Goal: Information Seeking & Learning: Learn about a topic

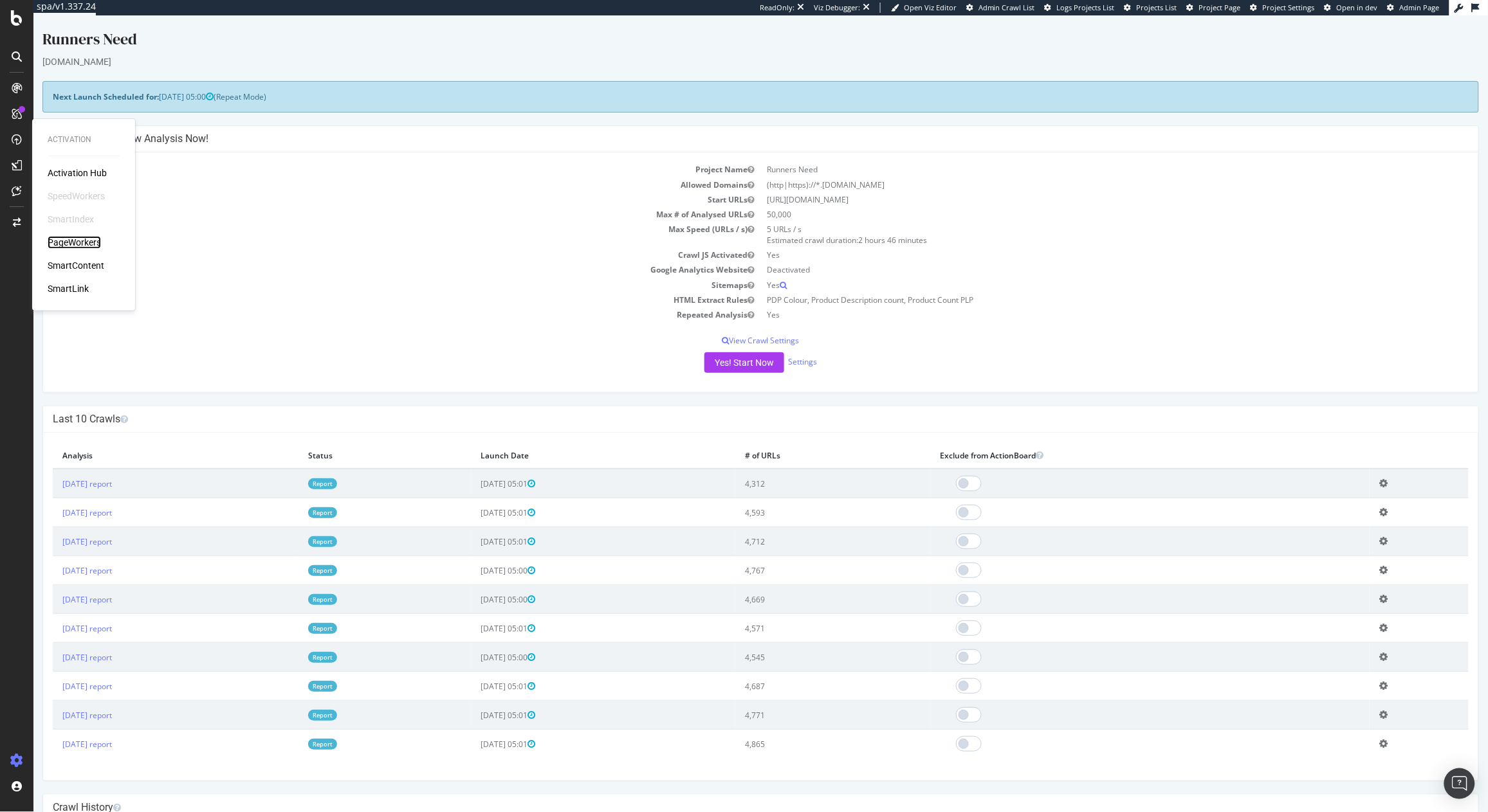
click at [76, 238] on div "PageWorkers" at bounding box center [74, 242] width 53 height 13
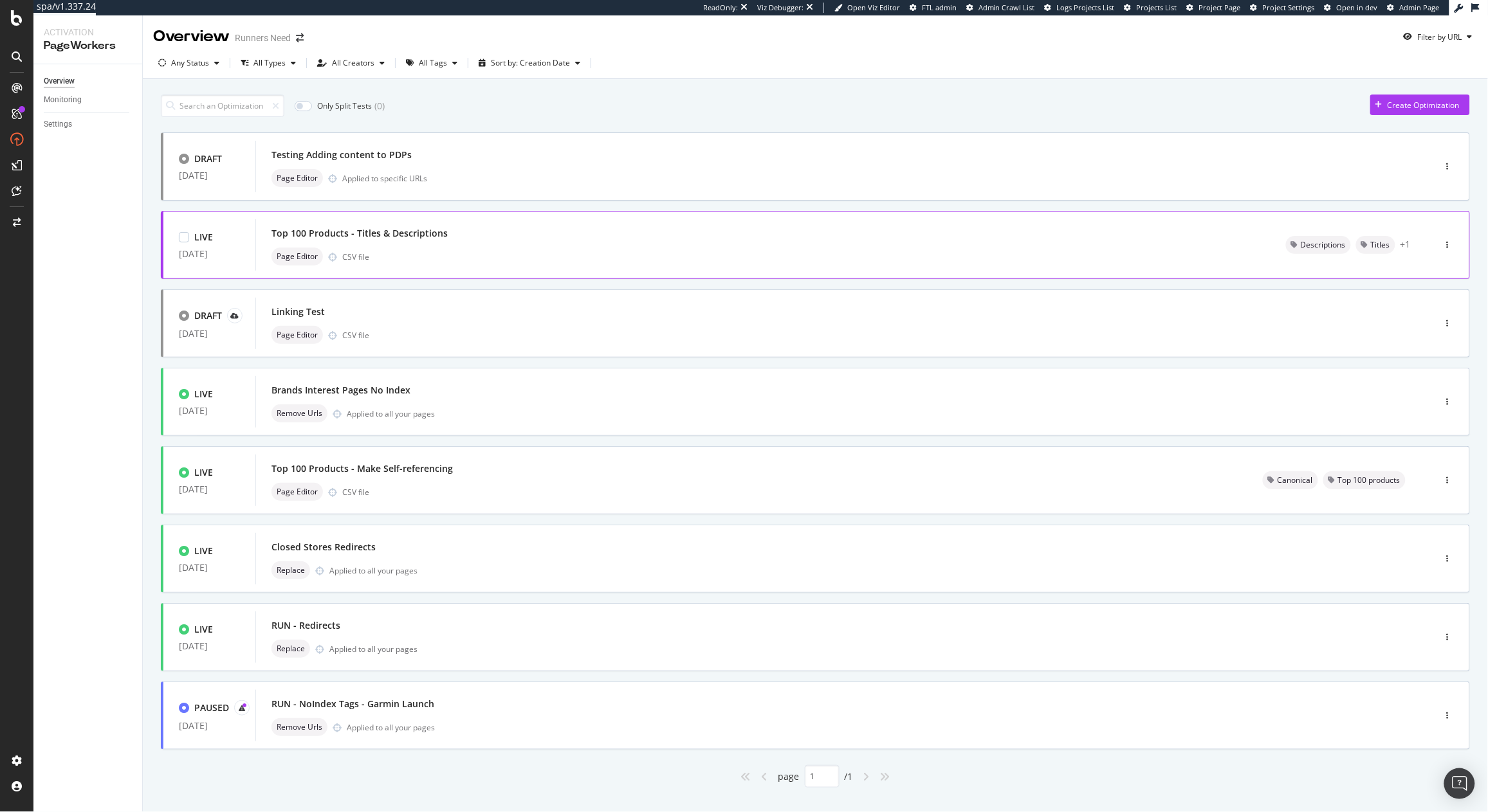
click at [422, 243] on div "Top 100 Products - Titles & Descriptions Page Editor CSV file" at bounding box center [763, 244] width 983 height 41
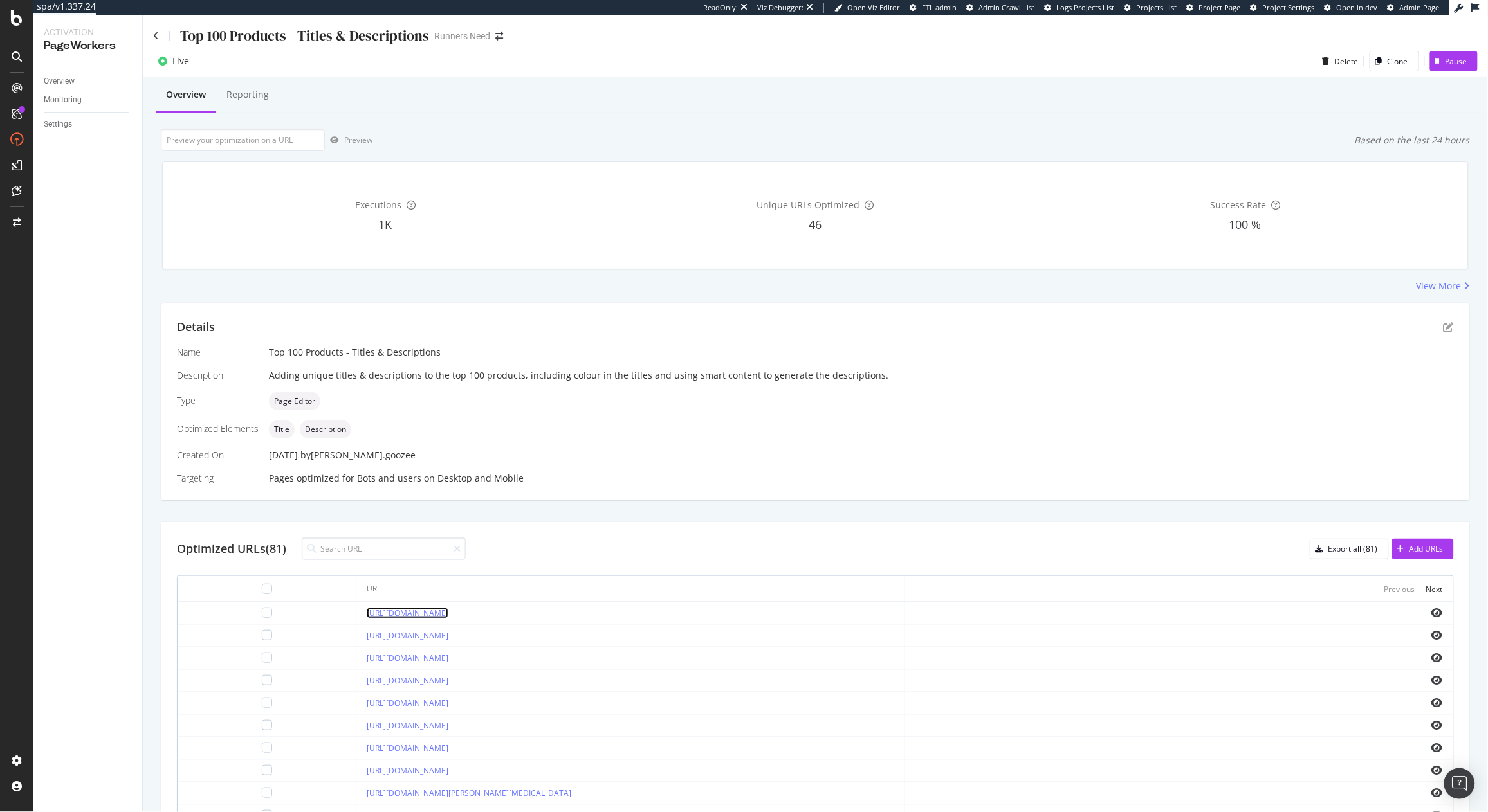
click at [449, 610] on link "https://www.runnersneed.com/p/arc-teryx-mens-beta-sl-jacket-B12AE90484.html?col…" at bounding box center [407, 613] width 82 height 11
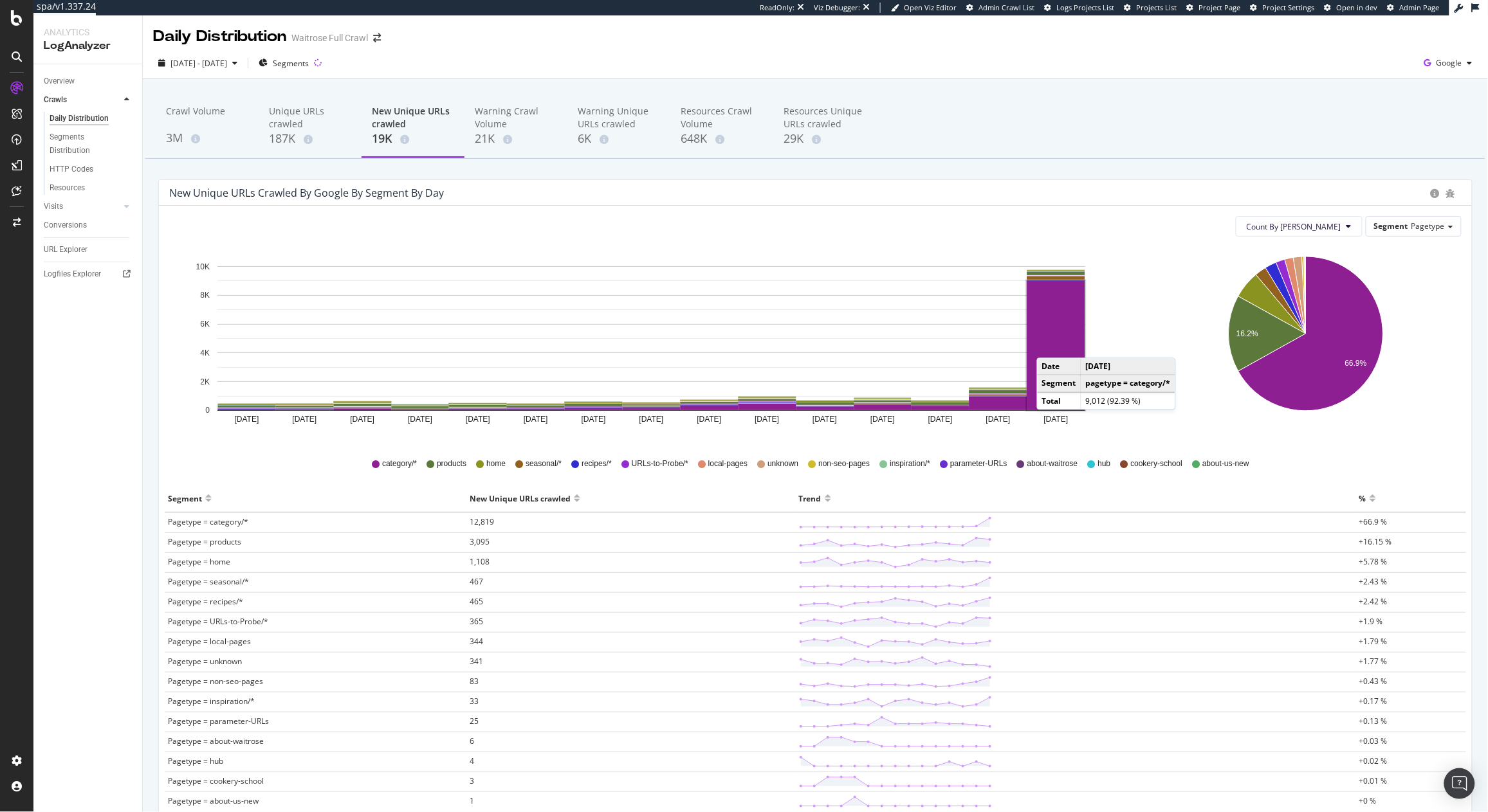
click at [1050, 345] on rect "A chart." at bounding box center [1056, 345] width 58 height 130
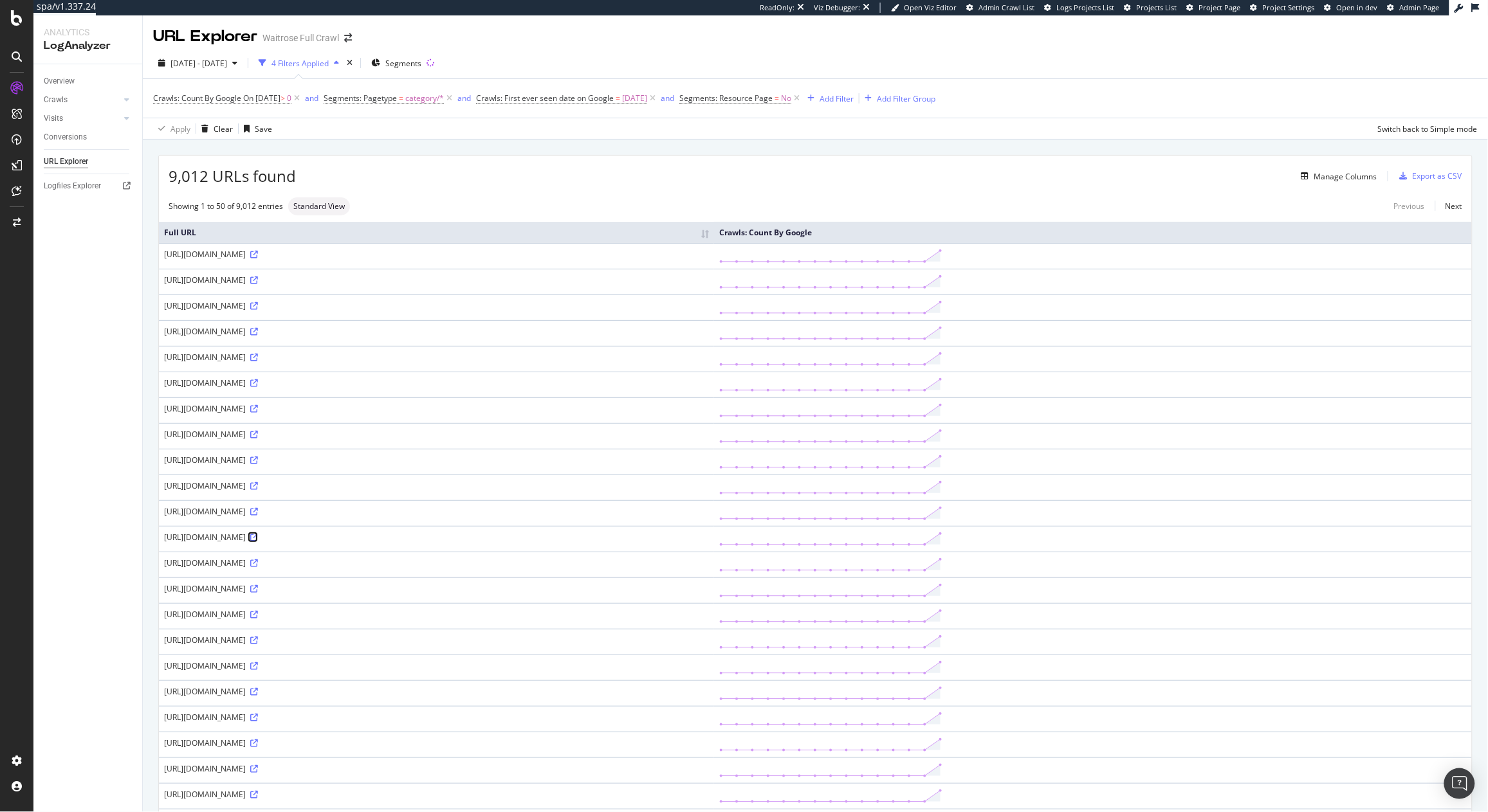
click at [258, 536] on icon at bounding box center [254, 537] width 7 height 7
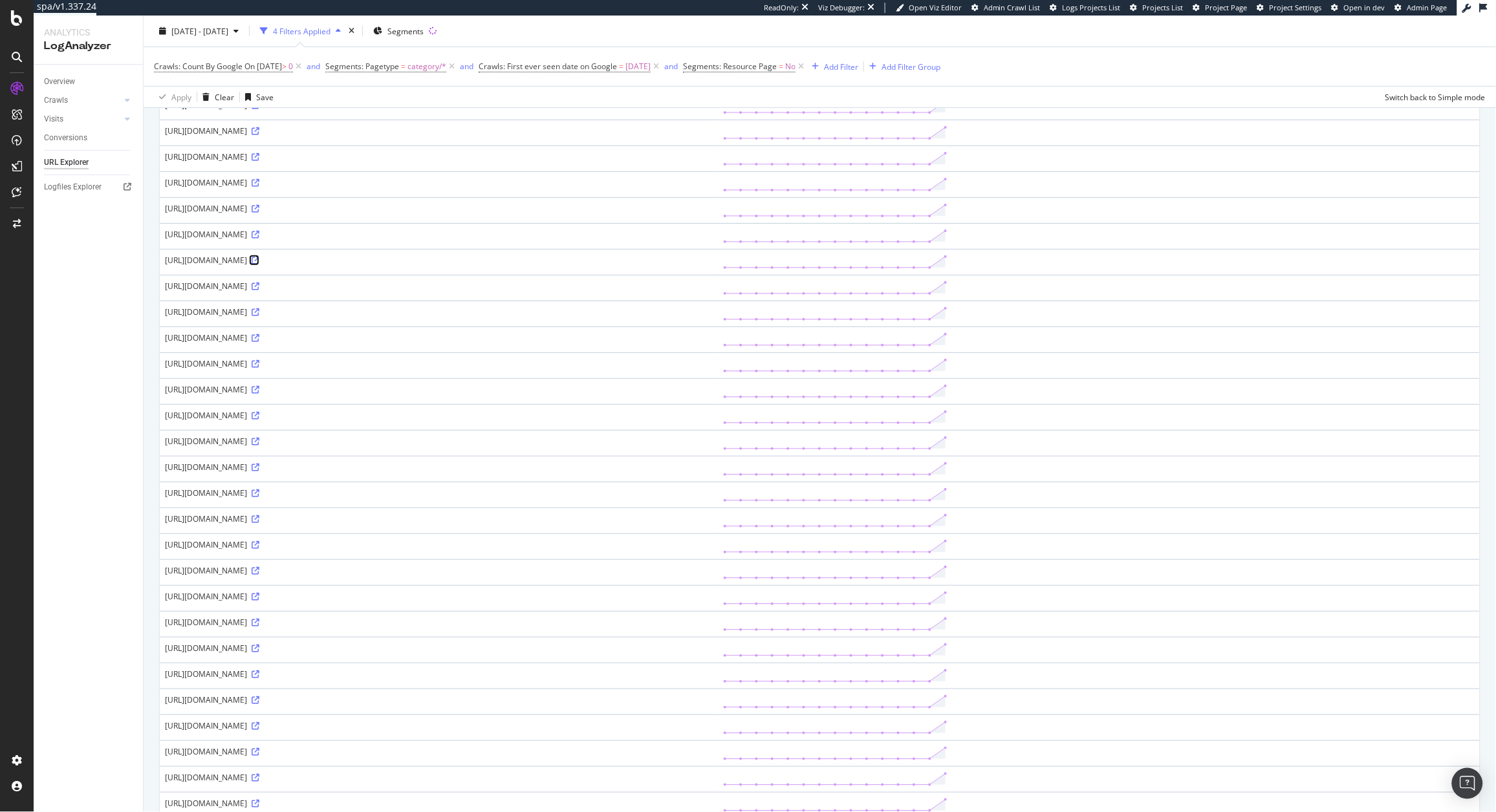
scroll to position [453, 0]
click at [260, 531] on icon at bounding box center [255, 527] width 7 height 7
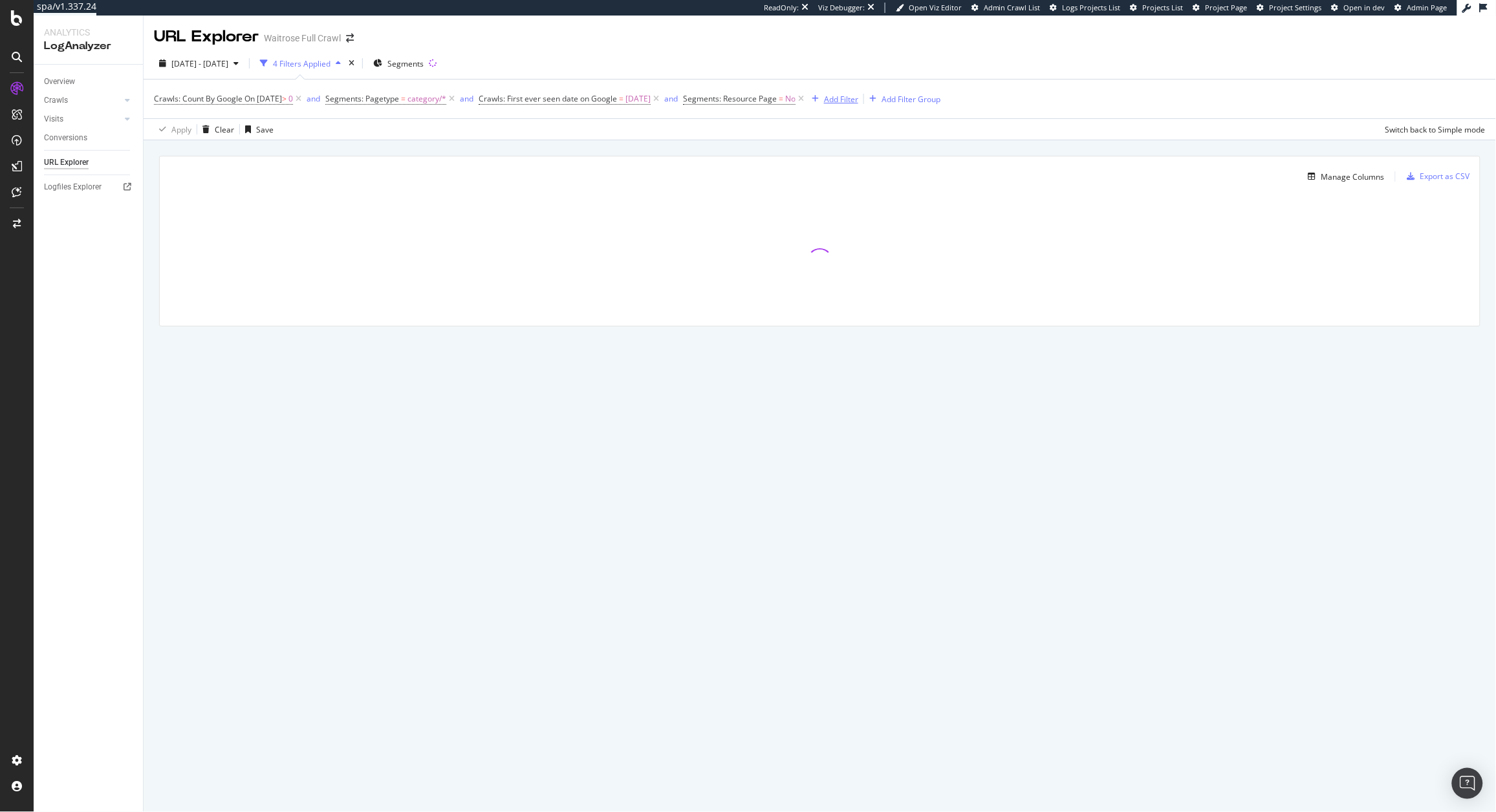
click at [858, 104] on div "Add Filter" at bounding box center [833, 98] width 52 height 14
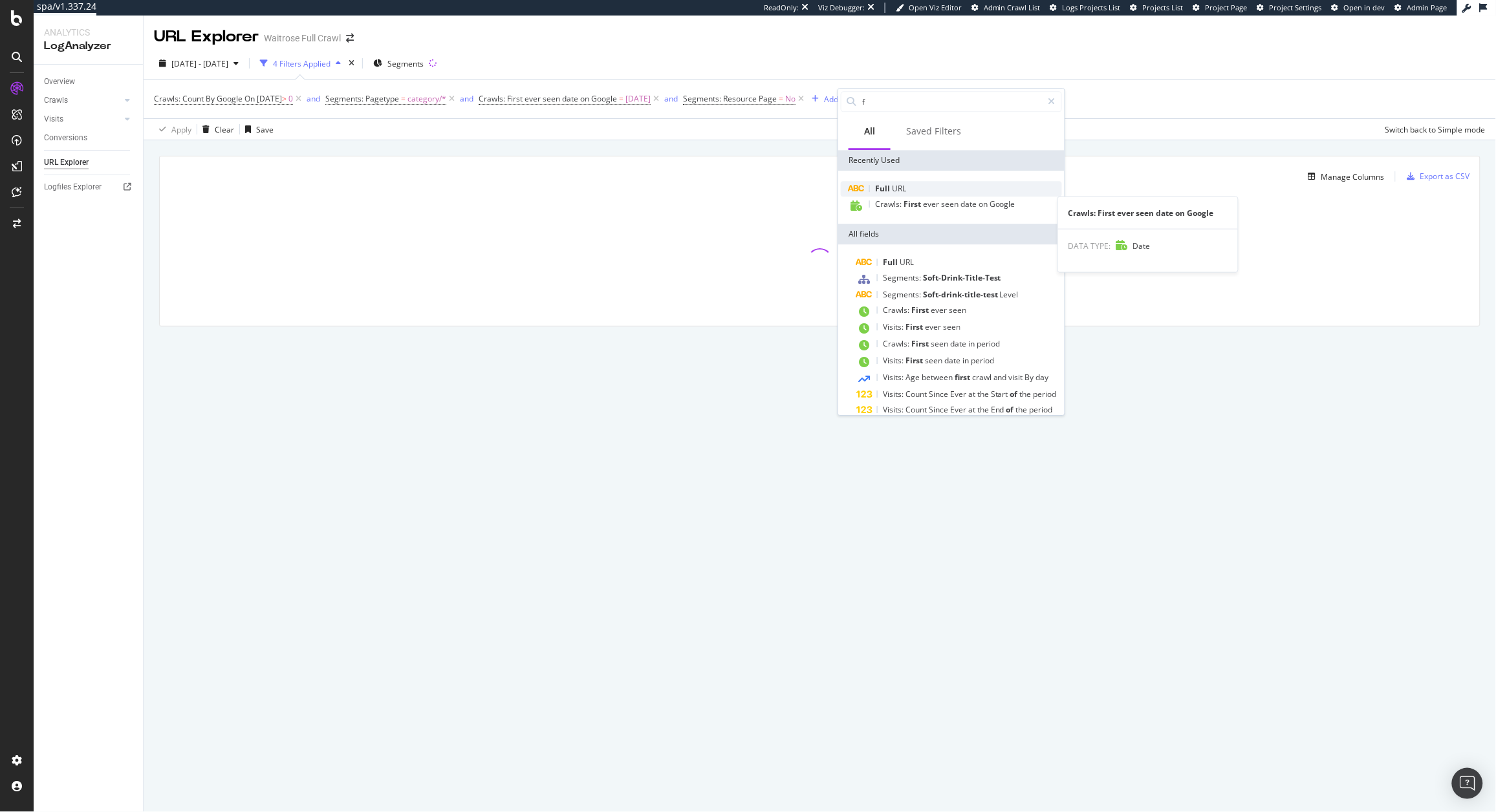
type input "f"
click at [879, 194] on div "Full URL" at bounding box center [951, 188] width 221 height 16
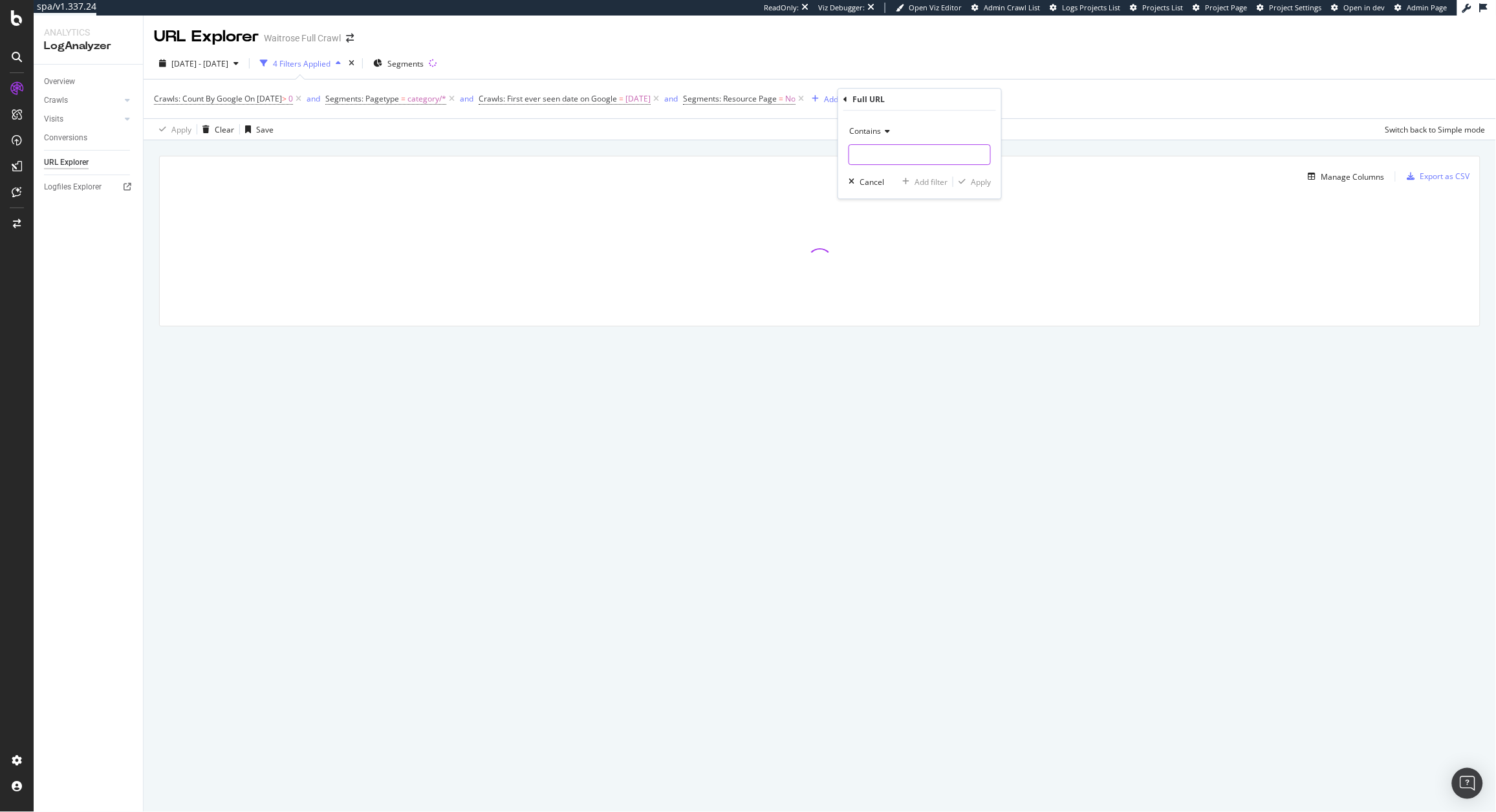
click at [879, 154] on input "text" at bounding box center [919, 154] width 141 height 20
type input "/feayu"
type input "featured"
click at [973, 185] on div "Apply" at bounding box center [981, 182] width 20 height 11
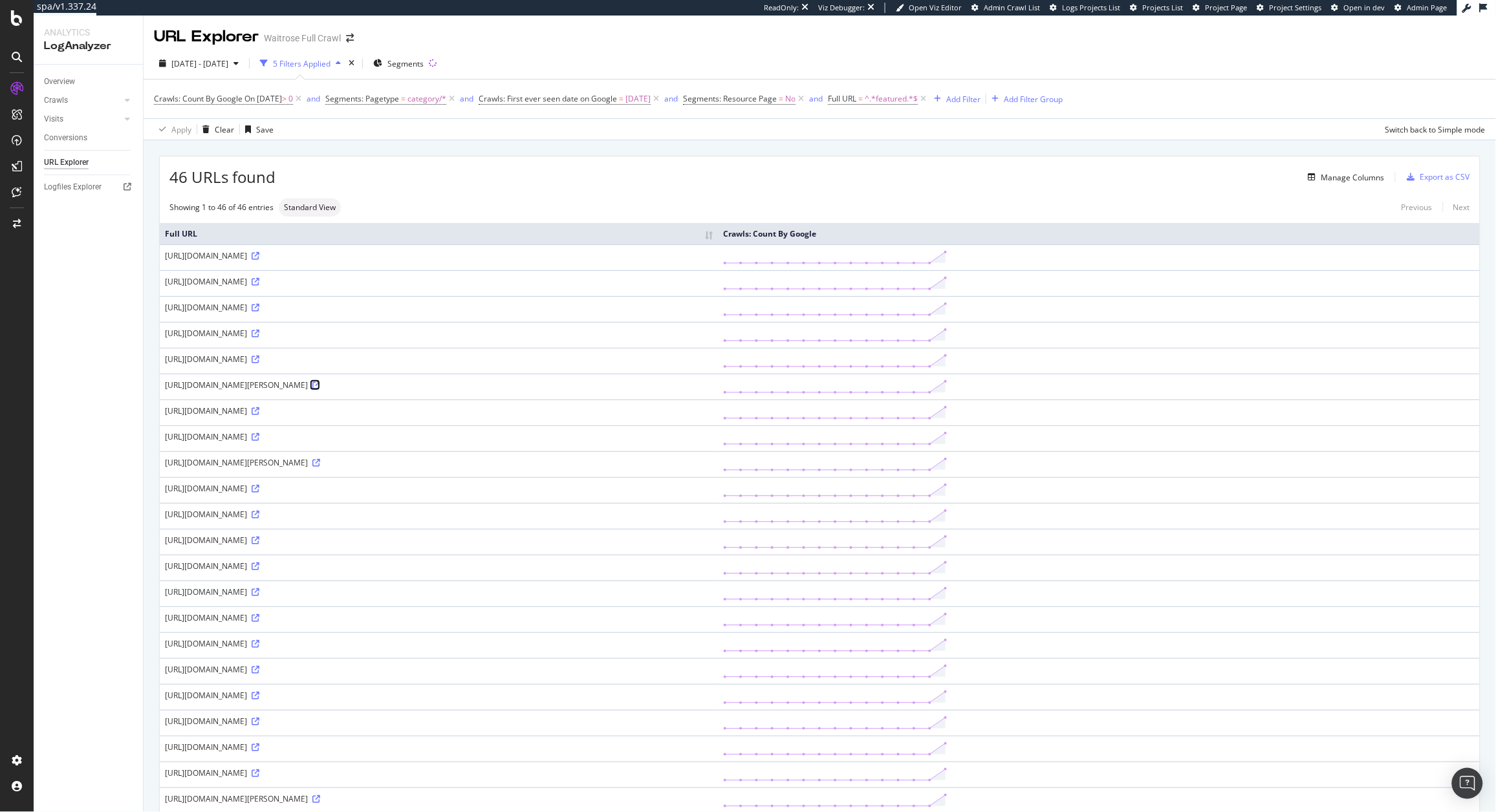
click at [320, 386] on icon at bounding box center [316, 385] width 7 height 7
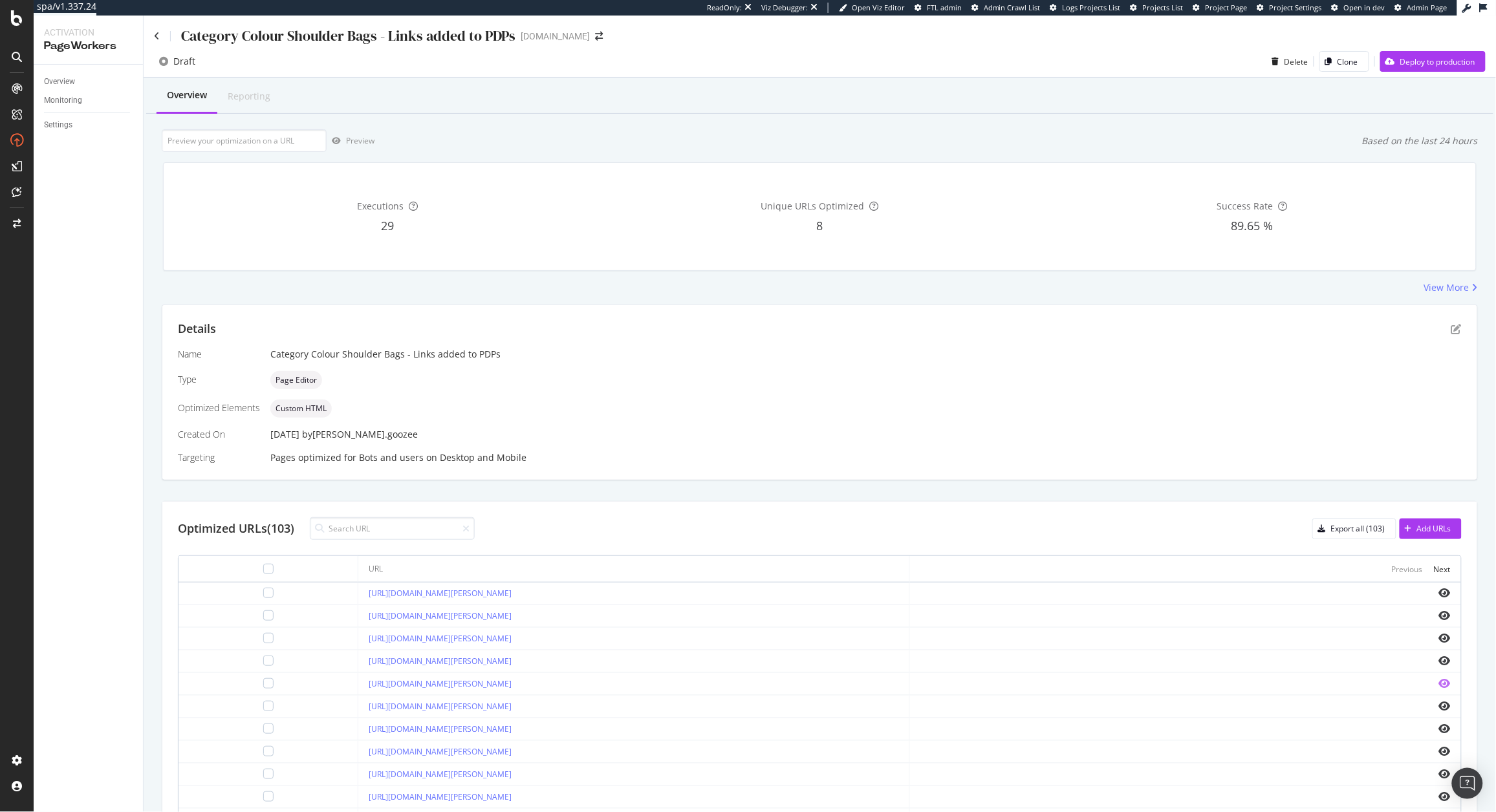
click at [1439, 684] on icon "eye" at bounding box center [1444, 683] width 12 height 10
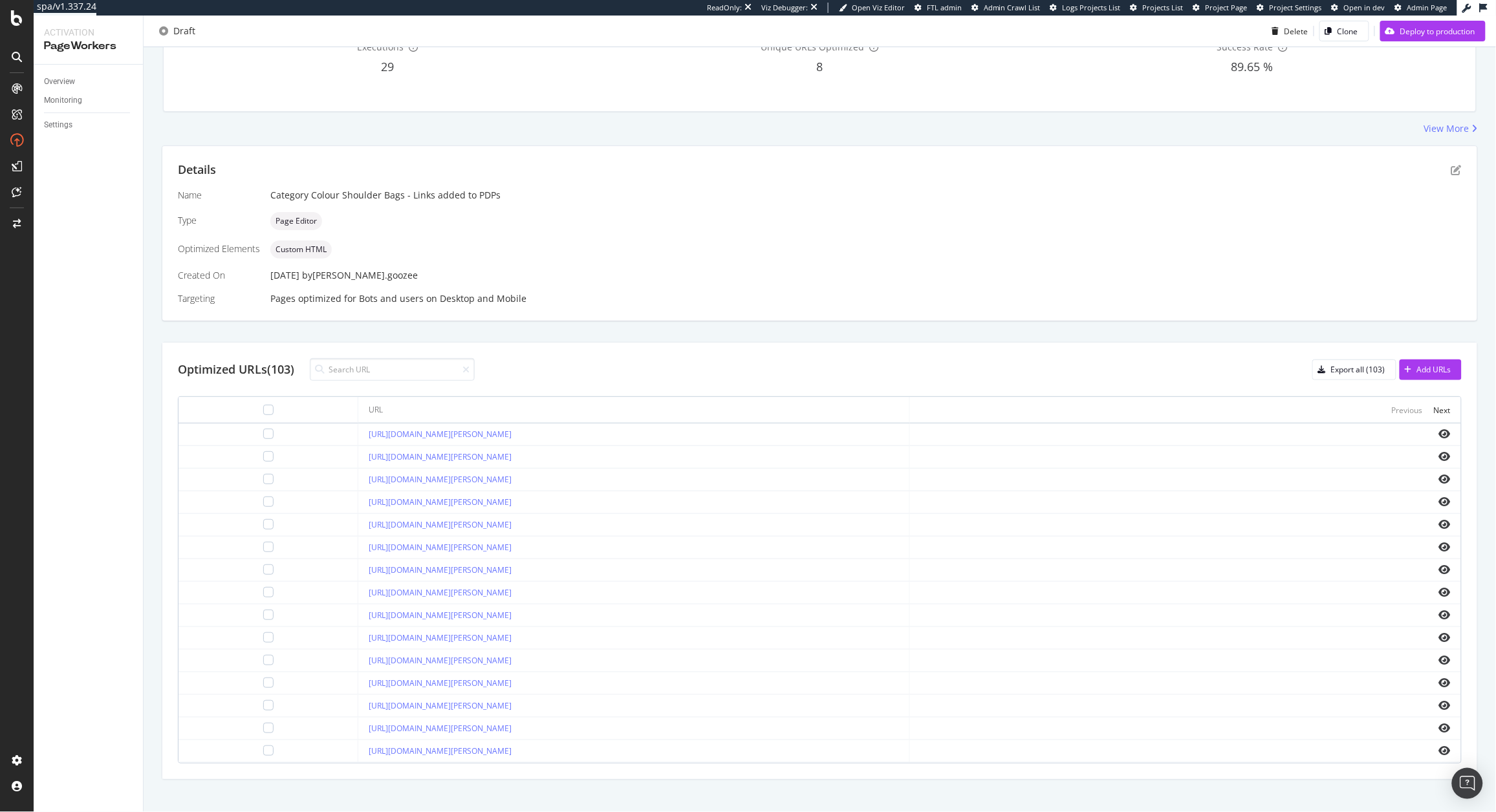
scroll to position [176, 0]
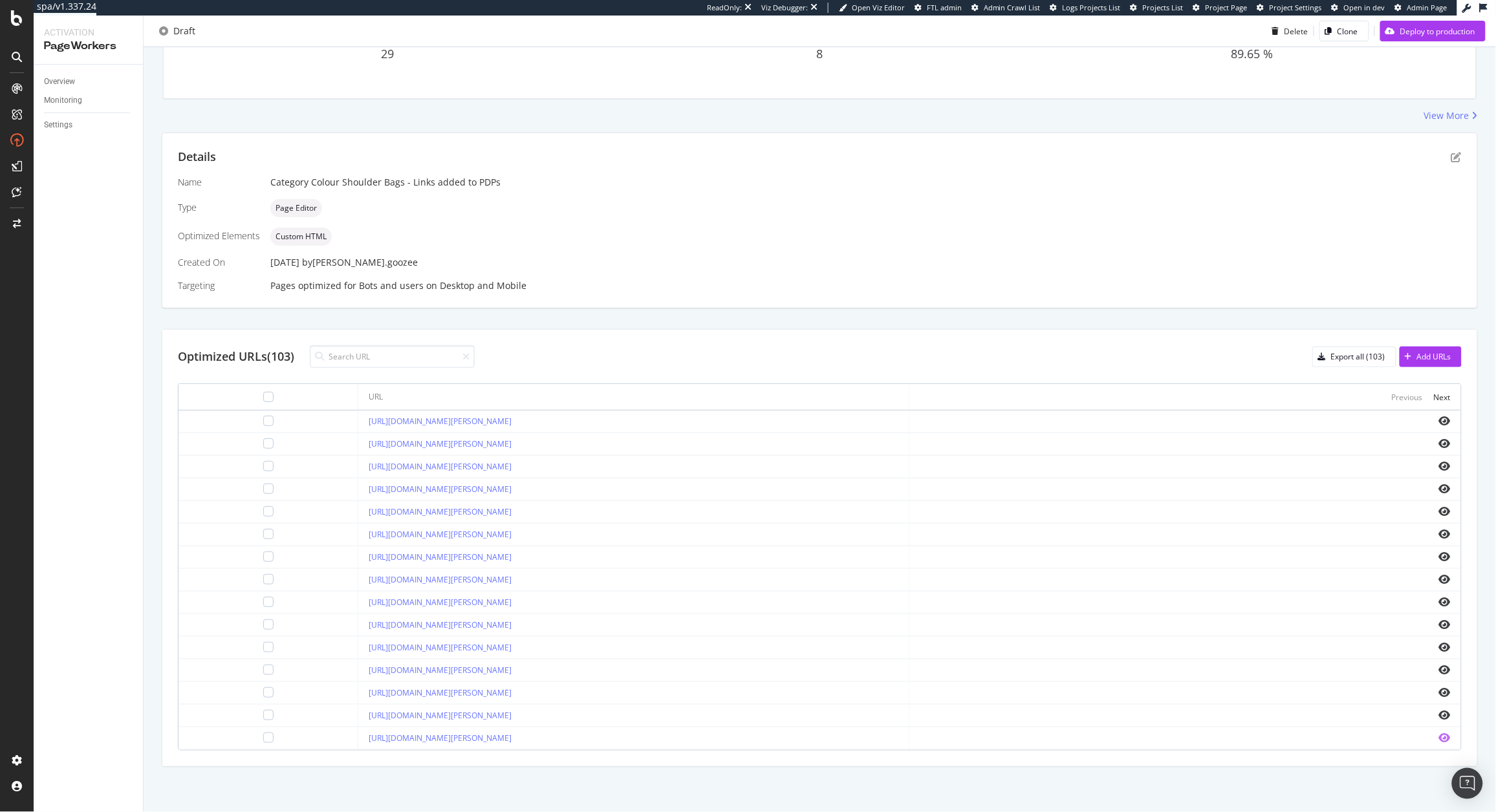
click at [1439, 739] on icon "eye" at bounding box center [1444, 737] width 12 height 10
click at [788, 710] on div "https://www.kurtgeiger.us/women/bags/crossbody-bags/denim-mini-kensington-l-mul…" at bounding box center [633, 716] width 529 height 12
click at [1442, 714] on td at bounding box center [1186, 716] width 551 height 22
click at [1439, 714] on icon "eye" at bounding box center [1444, 715] width 12 height 10
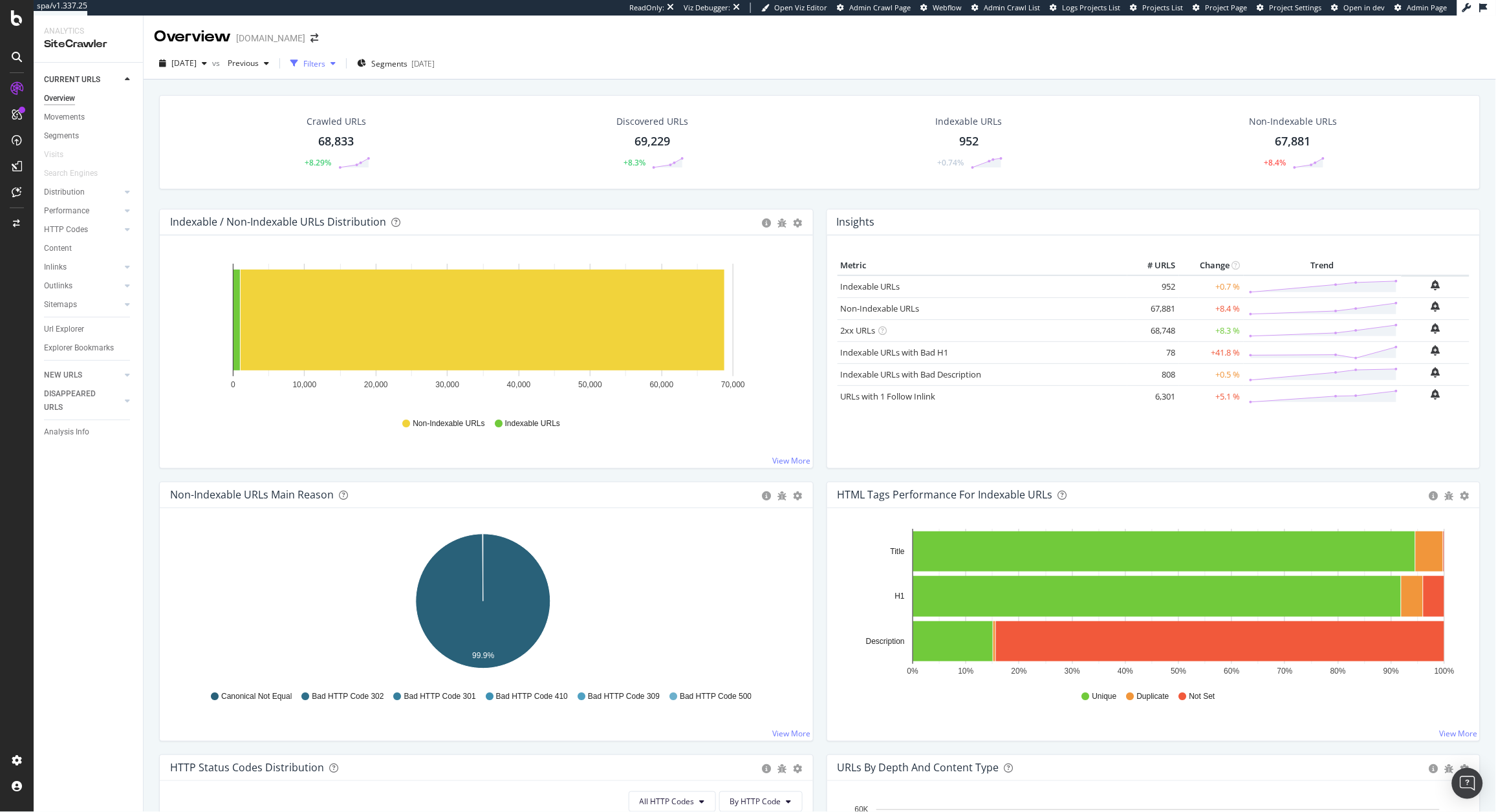
click at [325, 59] on div "Filters" at bounding box center [314, 64] width 22 height 11
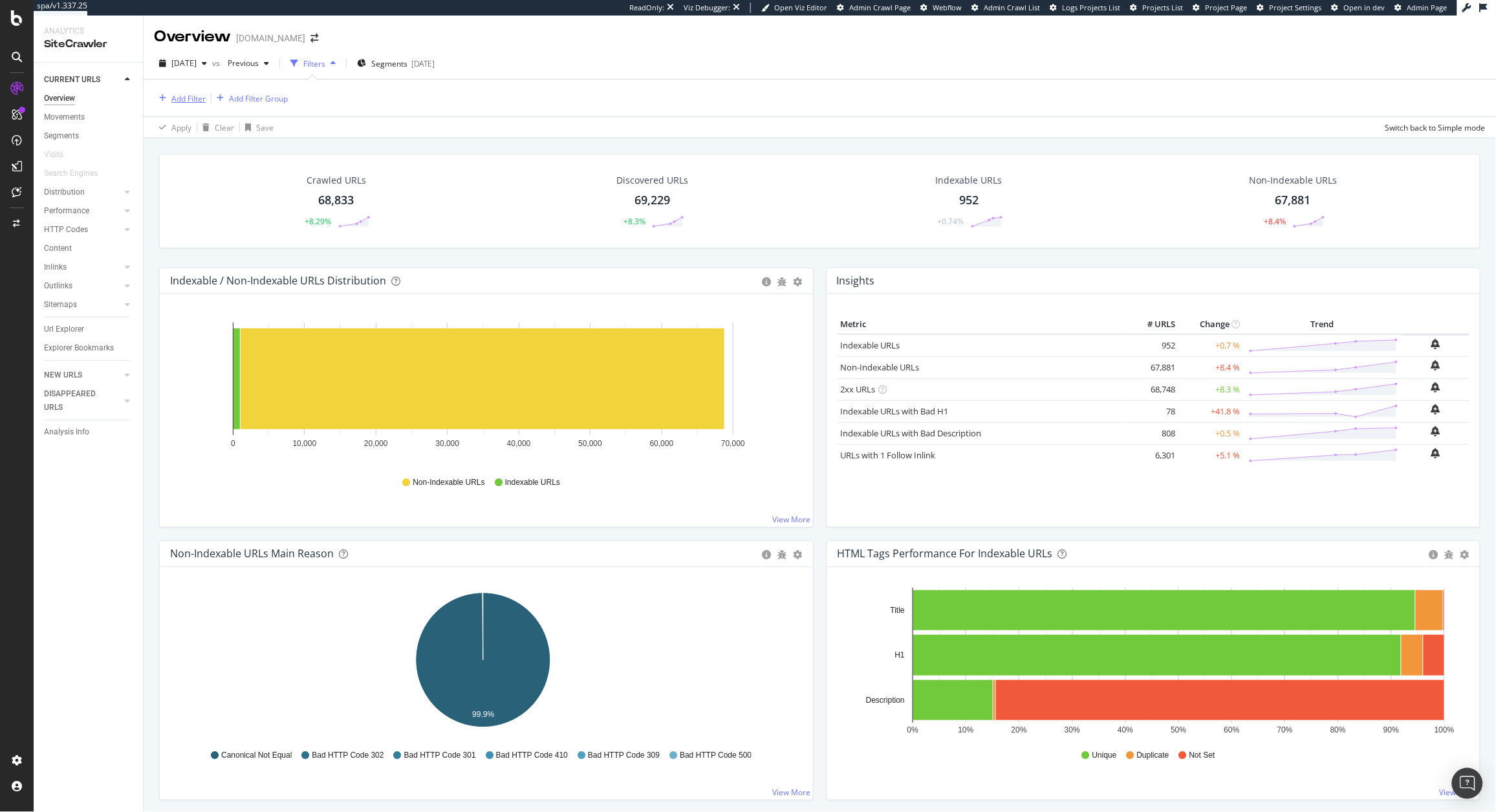
click at [189, 93] on div "Add Filter" at bounding box center [180, 98] width 52 height 14
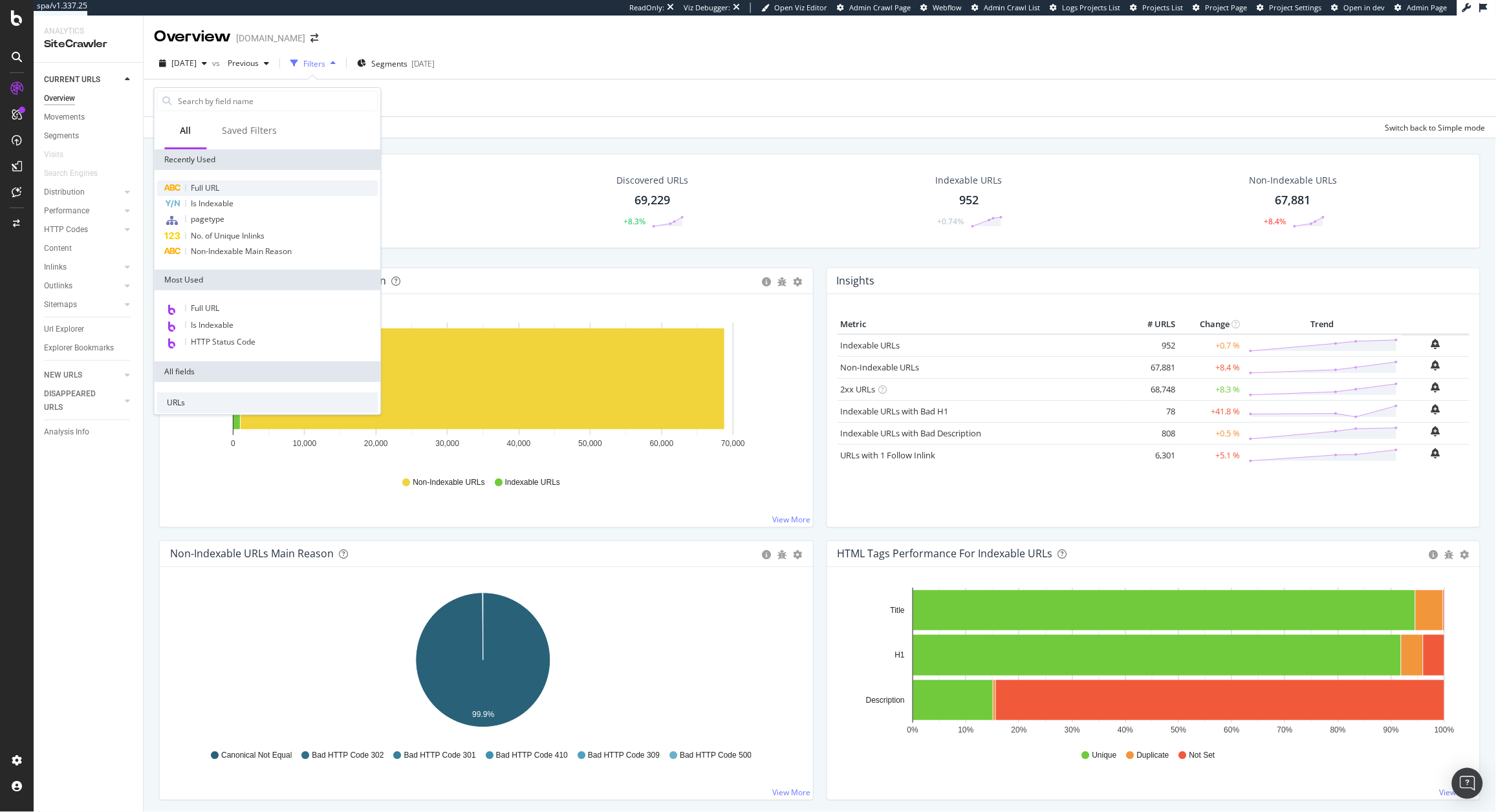
click at [221, 183] on div "Full URL" at bounding box center [267, 188] width 221 height 16
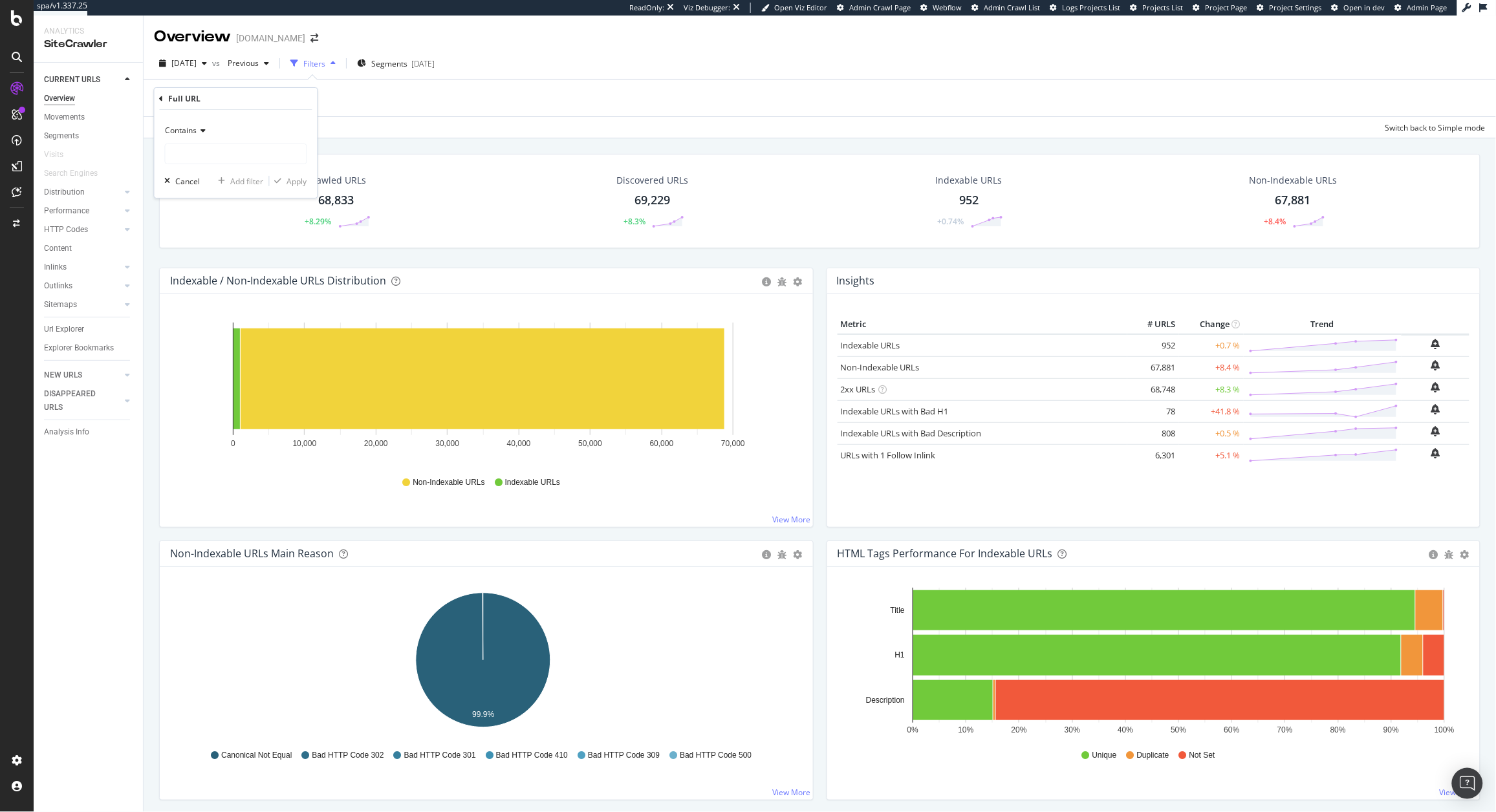
click at [179, 127] on span "Contains" at bounding box center [181, 130] width 31 height 11
click at [184, 153] on span "Equal to" at bounding box center [185, 157] width 29 height 11
click at [185, 154] on input "text" at bounding box center [236, 153] width 141 height 20
paste input "https://www.crocs.co.uk/p/harry-potter-symbol-5-pack/10010005.html"
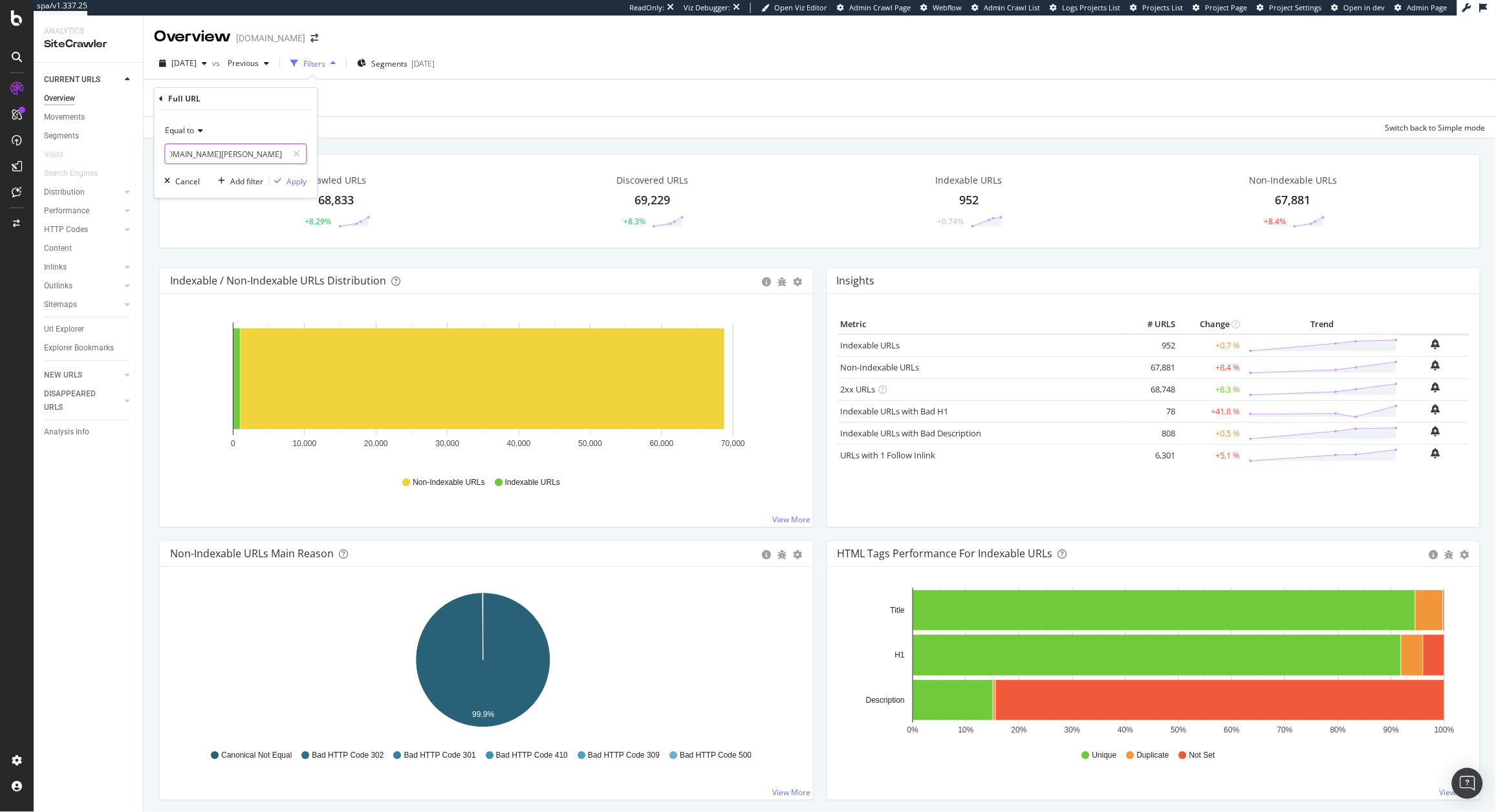
type input "https://www.crocs.co.uk/p/harry-potter-symbol-5-pack/10010005.html"
click at [313, 187] on div "Equal to https://www.crocs.co.uk/p/harry-potter-symbol-5-pack/10010005.html Can…" at bounding box center [236, 153] width 163 height 88
click at [294, 184] on div "Apply" at bounding box center [298, 181] width 20 height 11
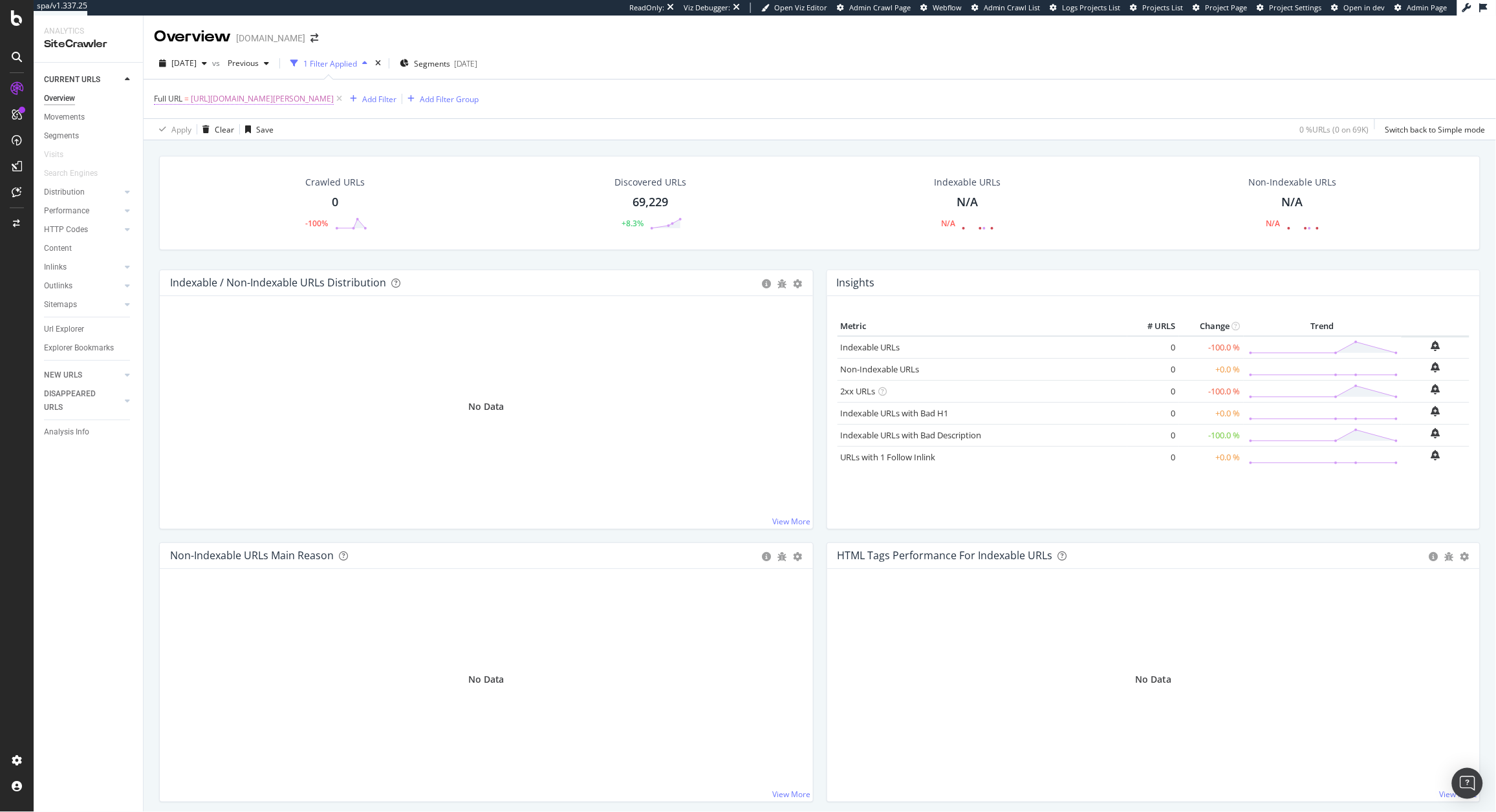
click at [334, 103] on span "https://www.crocs.co.uk/p/harry-potter-symbol-5-pack/10010005.html" at bounding box center [261, 99] width 143 height 18
click at [434, 200] on div "Crawled URLs 0 -100%" at bounding box center [334, 202] width 311 height 67
click at [213, 55] on div "[DATE]" at bounding box center [183, 63] width 58 height 19
click at [564, 205] on div "Discovered URLs 69,229 +8.3%" at bounding box center [651, 202] width 320 height 67
click at [260, 103] on span "[URL][DOMAIN_NAME][PERSON_NAME]" at bounding box center [261, 99] width 143 height 18
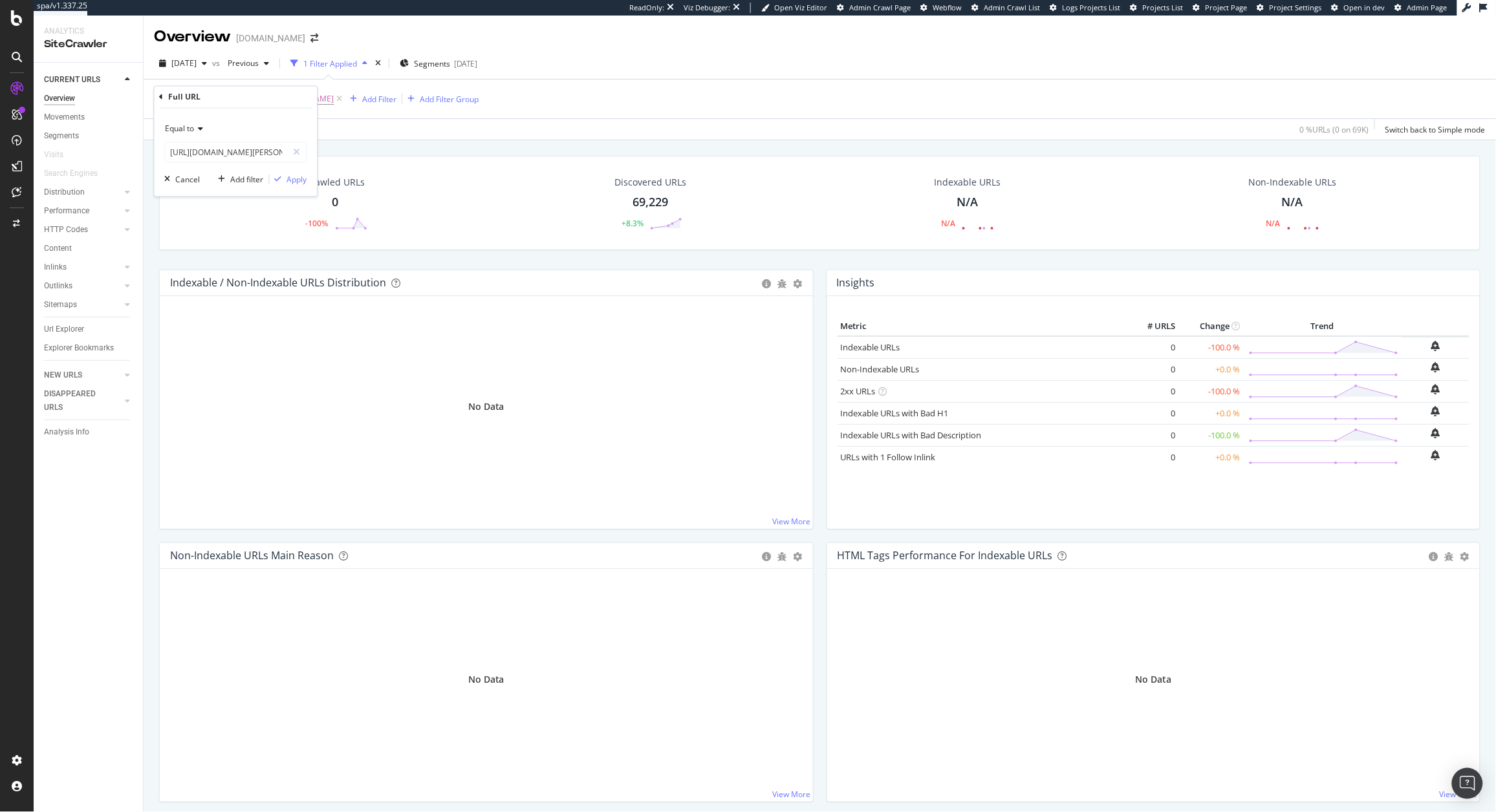
click at [389, 248] on div "Crawled URLs 0 -100% Discovered URLs 69,229 +8.3% Indexable URLs N/A N/A Non-In…" at bounding box center [820, 203] width 1321 height 94
click at [334, 103] on span "[URL][DOMAIN_NAME][PERSON_NAME]" at bounding box center [261, 99] width 143 height 18
click at [213, 143] on input "[URL][DOMAIN_NAME][PERSON_NAME]" at bounding box center [226, 152] width 122 height 20
paste input "echo-clog/207937"
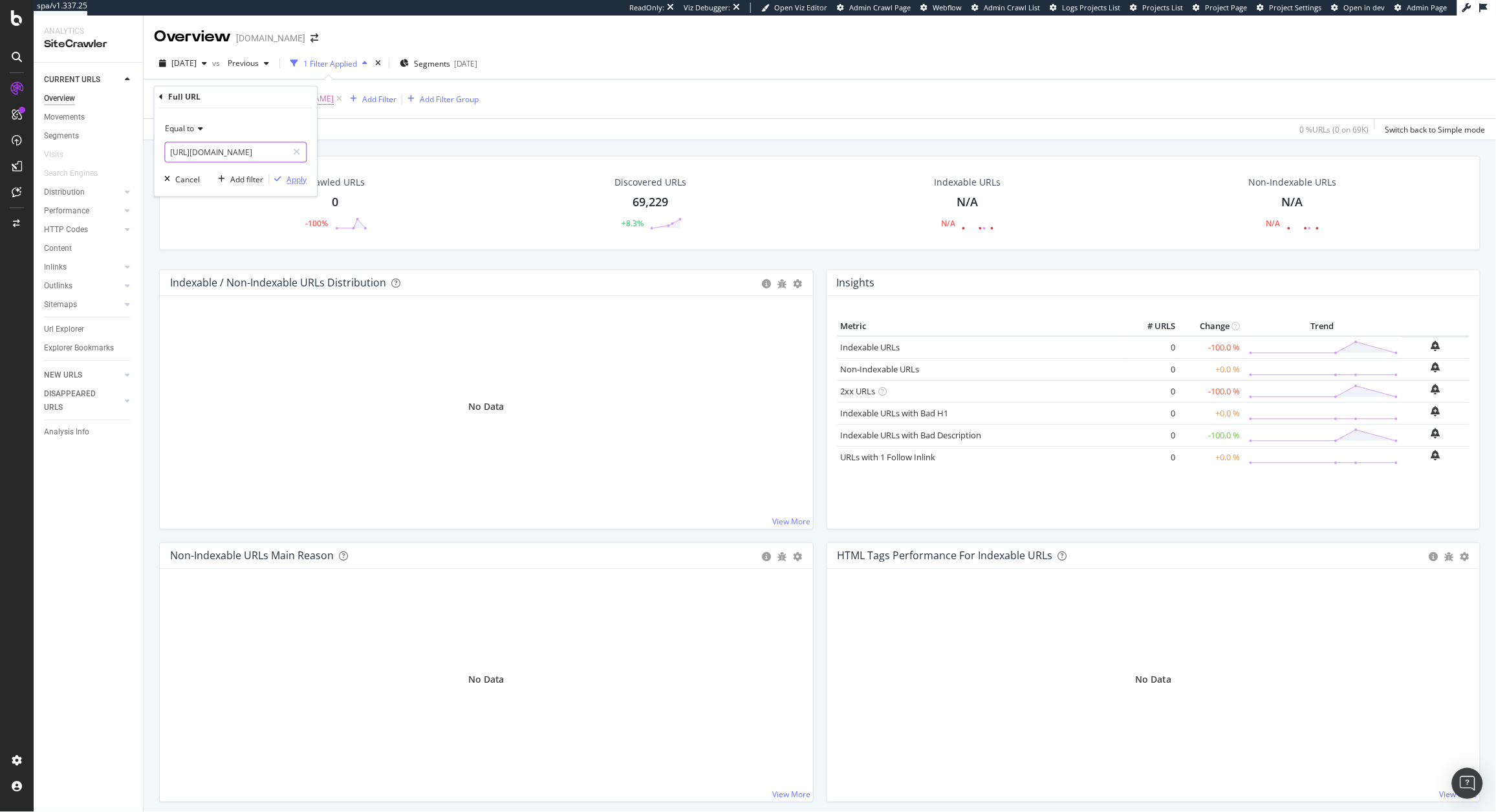
type input "[URL][DOMAIN_NAME]"
click at [302, 174] on div "Apply" at bounding box center [298, 179] width 20 height 11
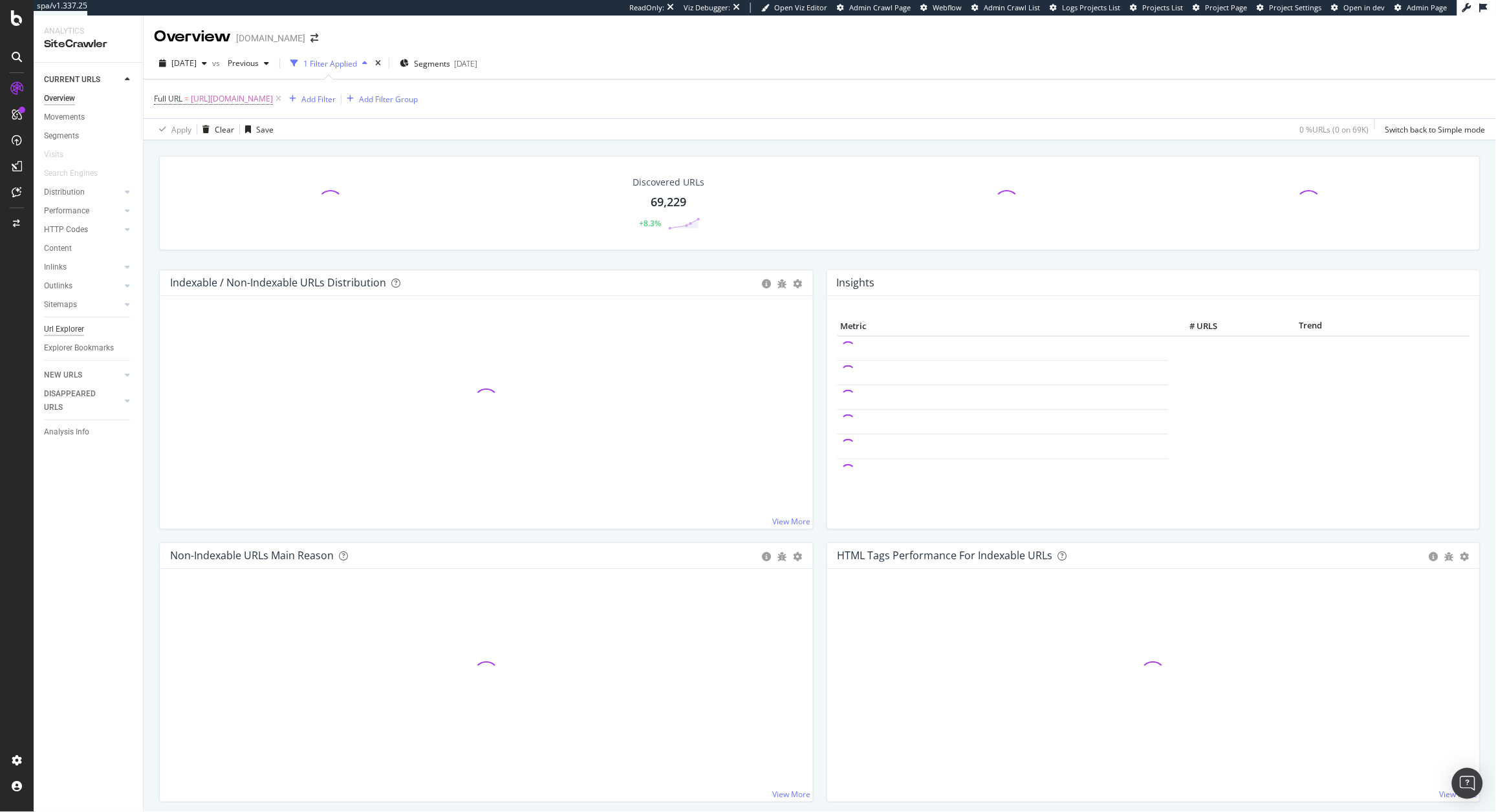
click at [67, 324] on div "Url Explorer" at bounding box center [64, 329] width 40 height 14
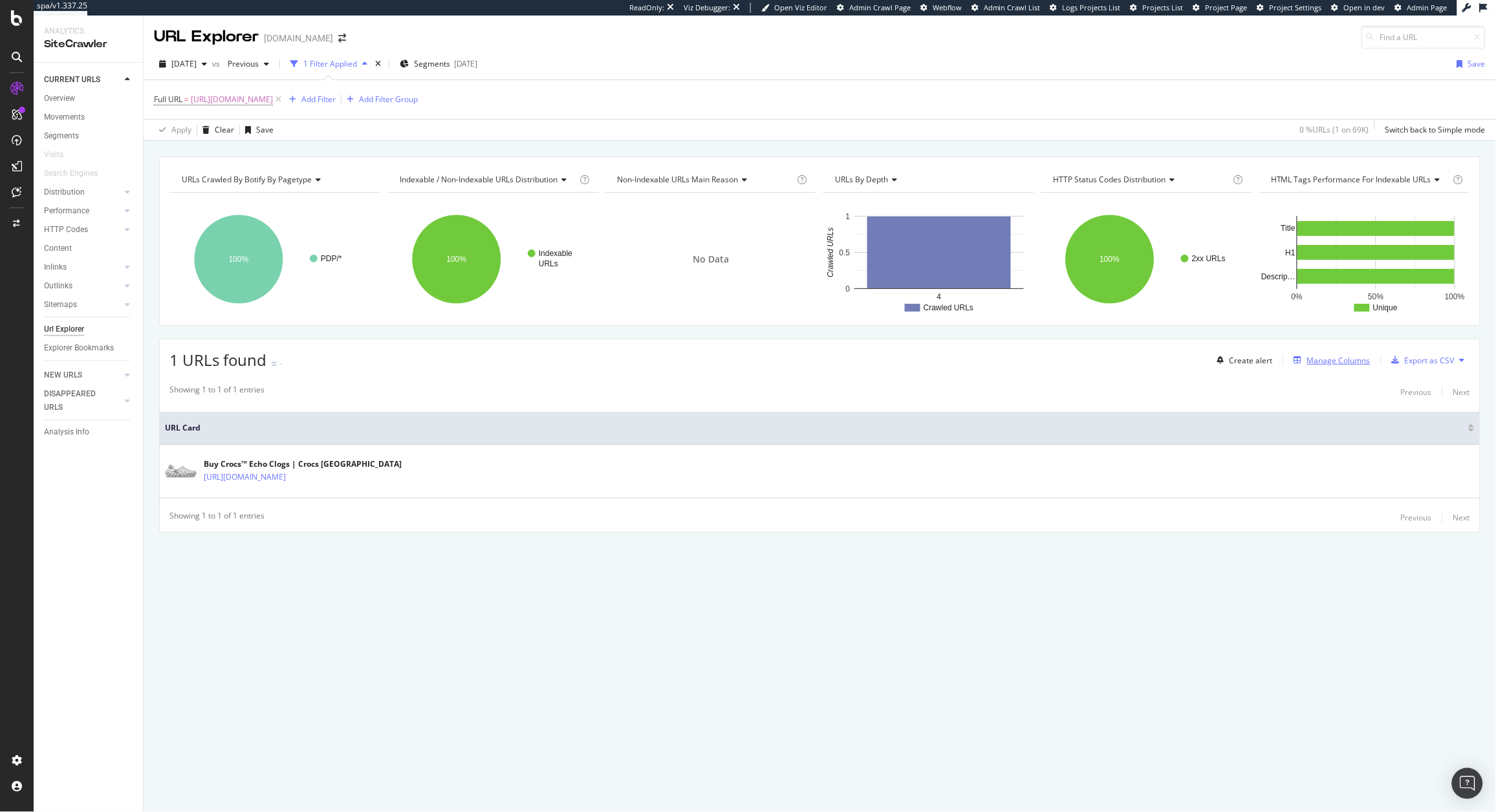
click at [1352, 361] on div "Manage Columns" at bounding box center [1339, 360] width 64 height 11
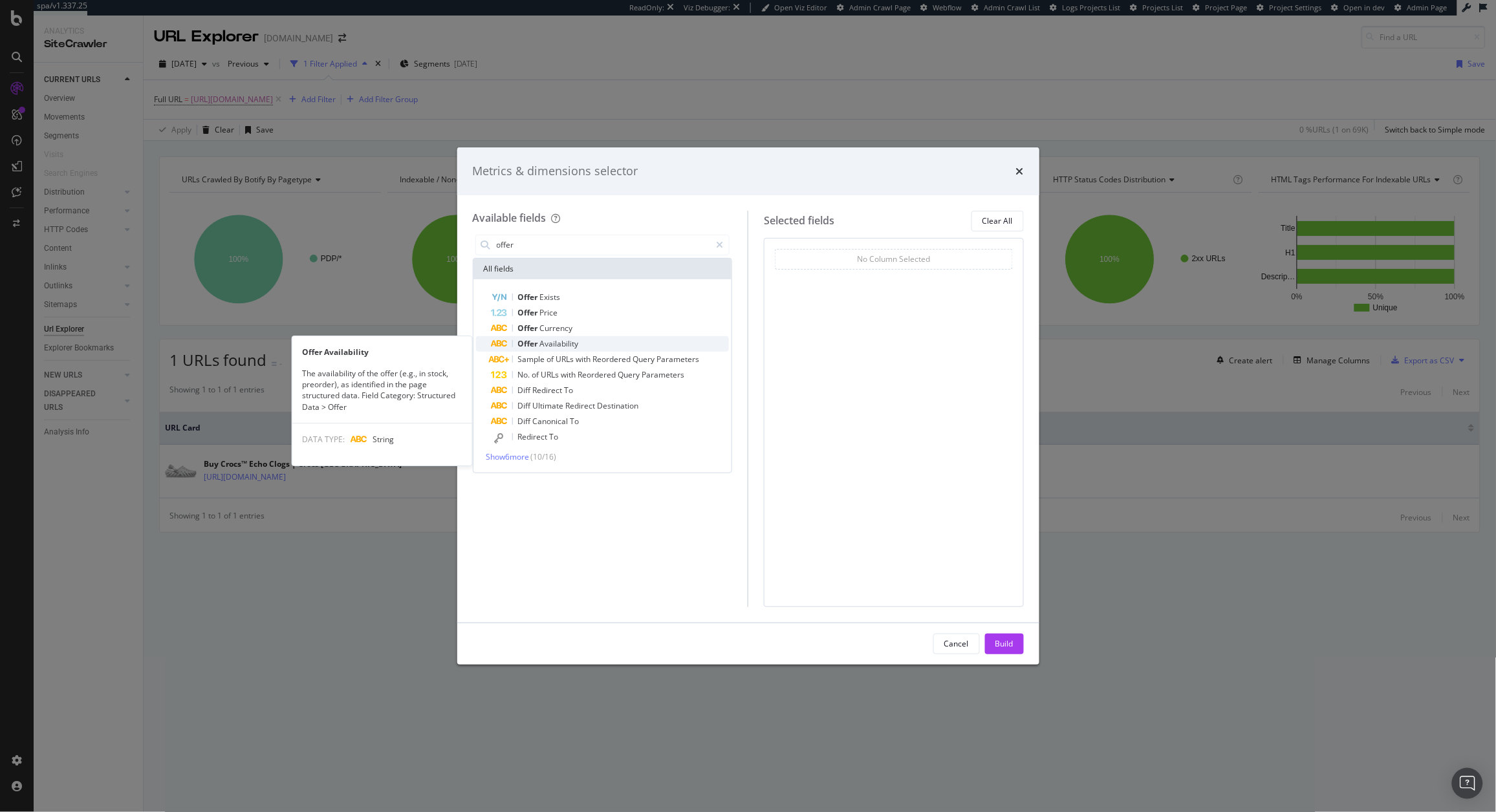
type input "offer"
click at [609, 344] on div "Offer Availability" at bounding box center [611, 344] width 238 height 16
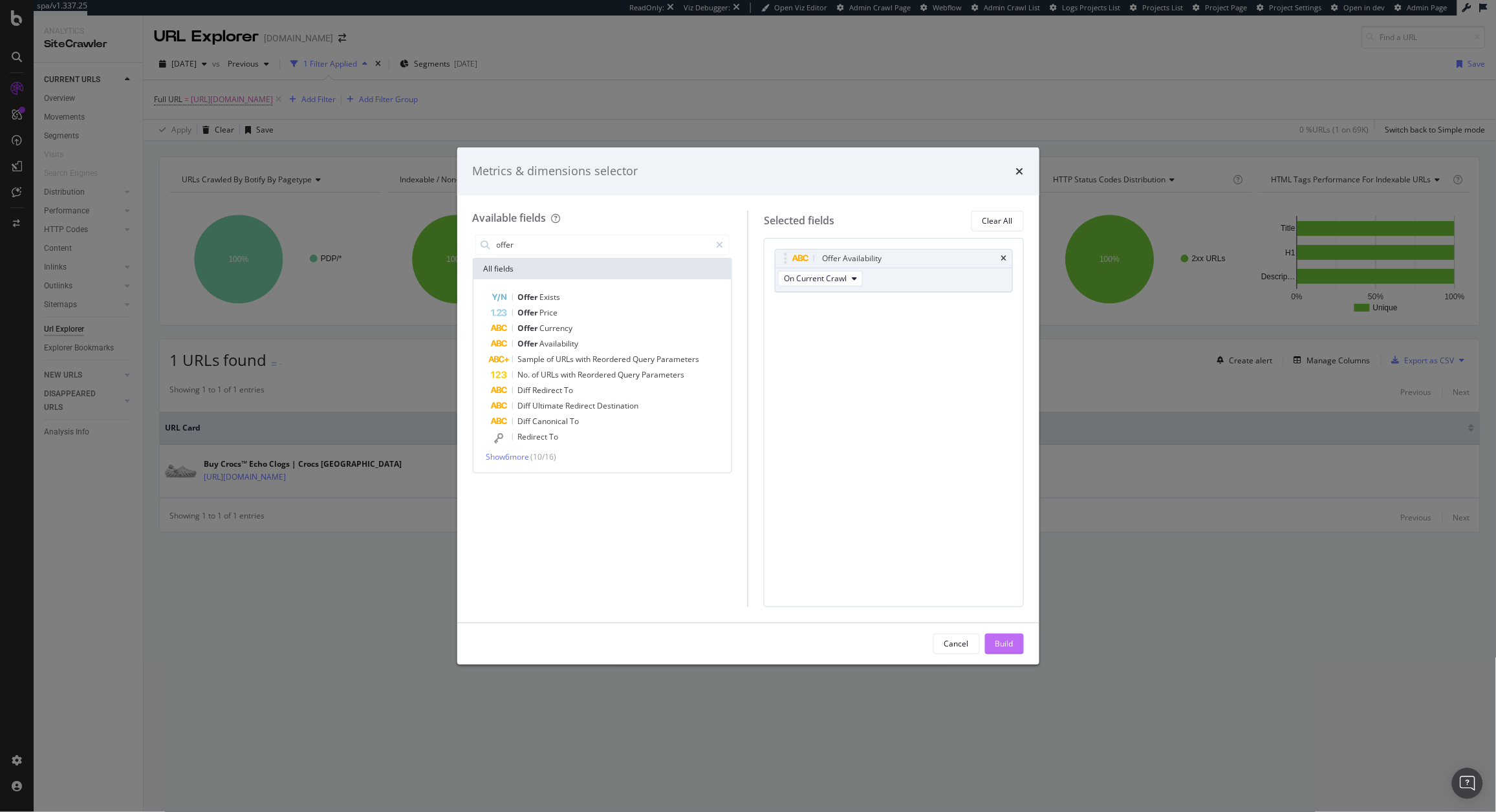
click at [1005, 644] on div "Build" at bounding box center [1004, 644] width 18 height 11
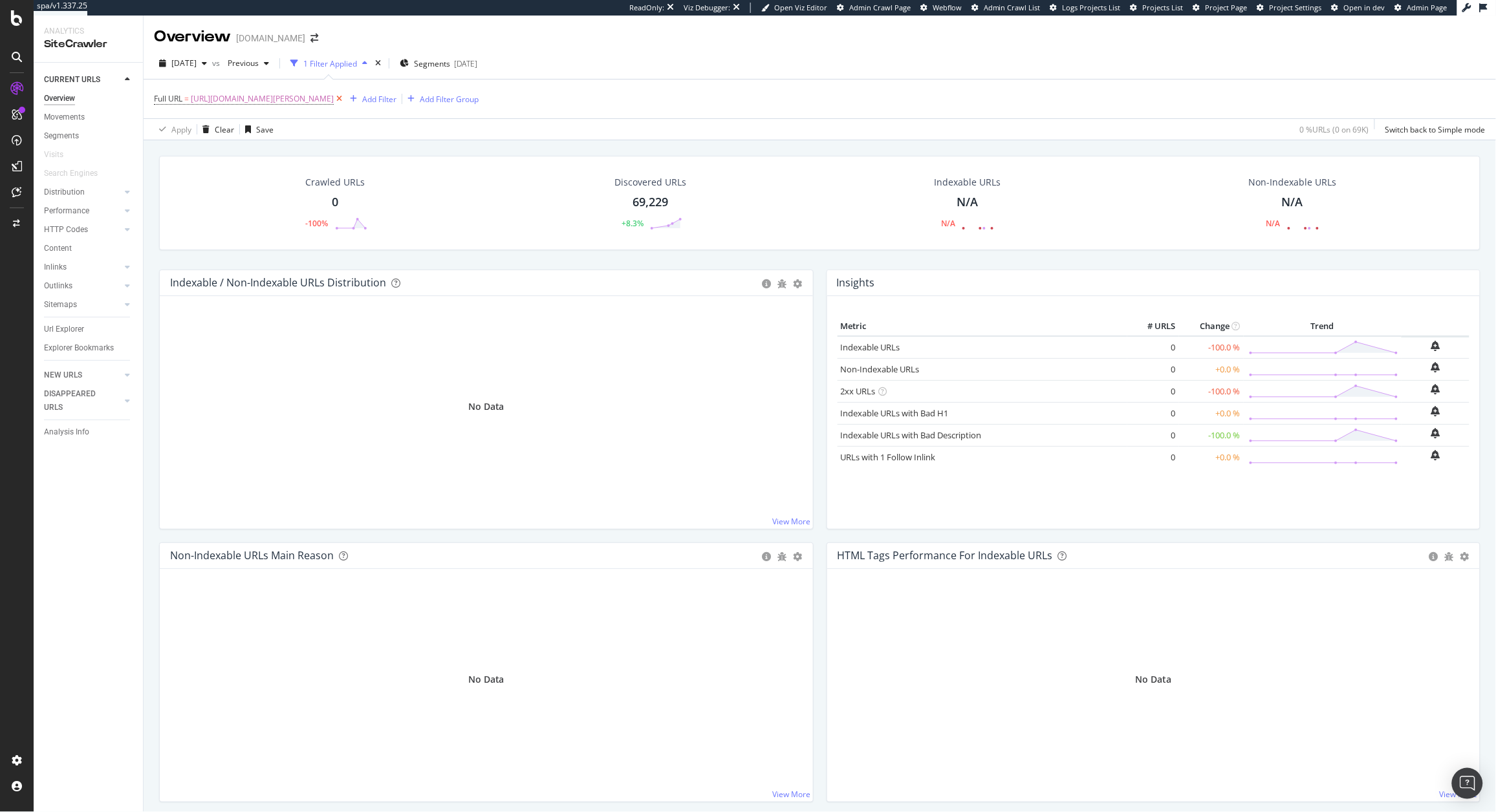
click at [345, 98] on icon at bounding box center [339, 99] width 11 height 13
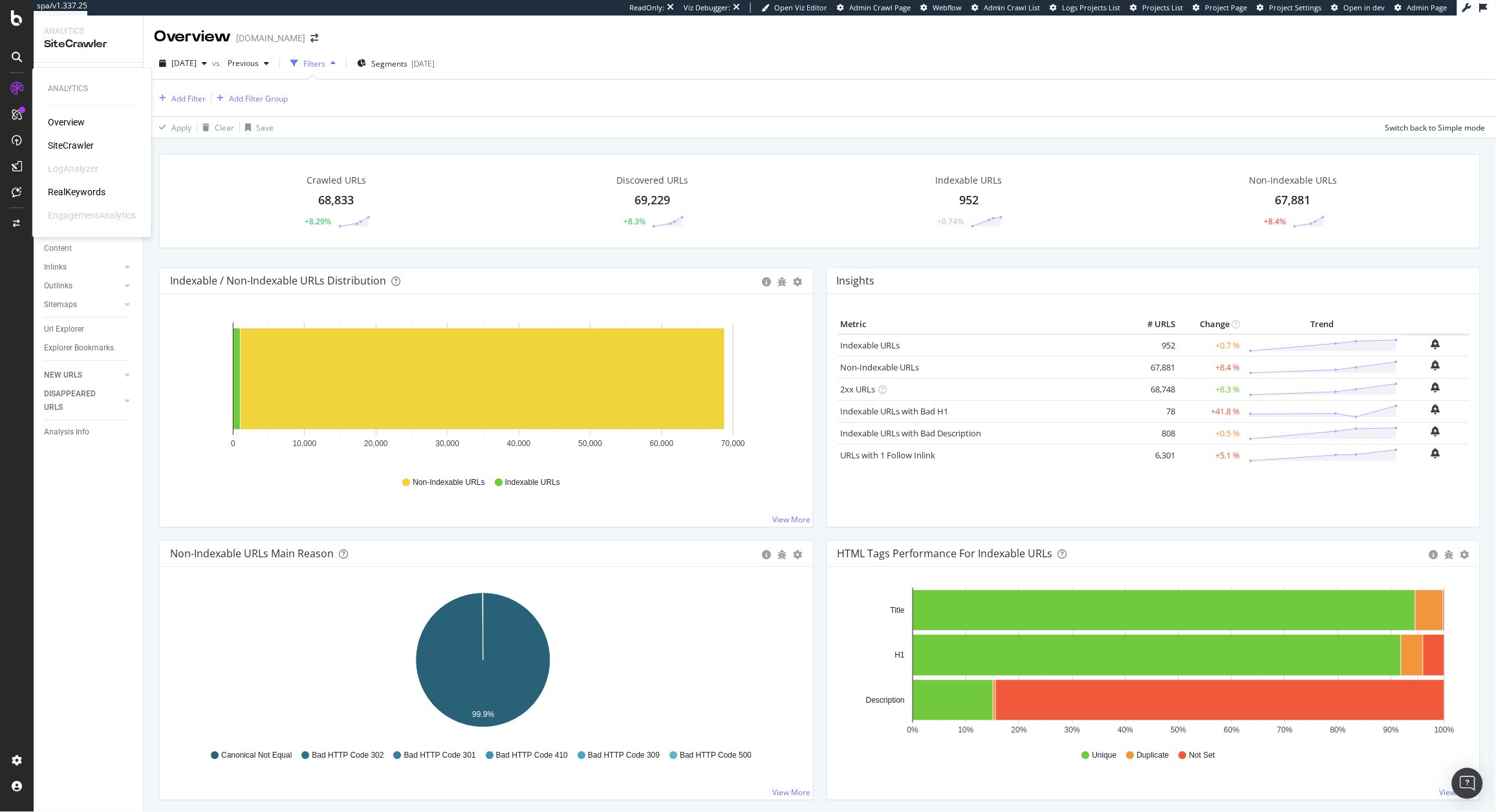
click at [61, 186] on div "RealKeywords" at bounding box center [77, 192] width 57 height 13
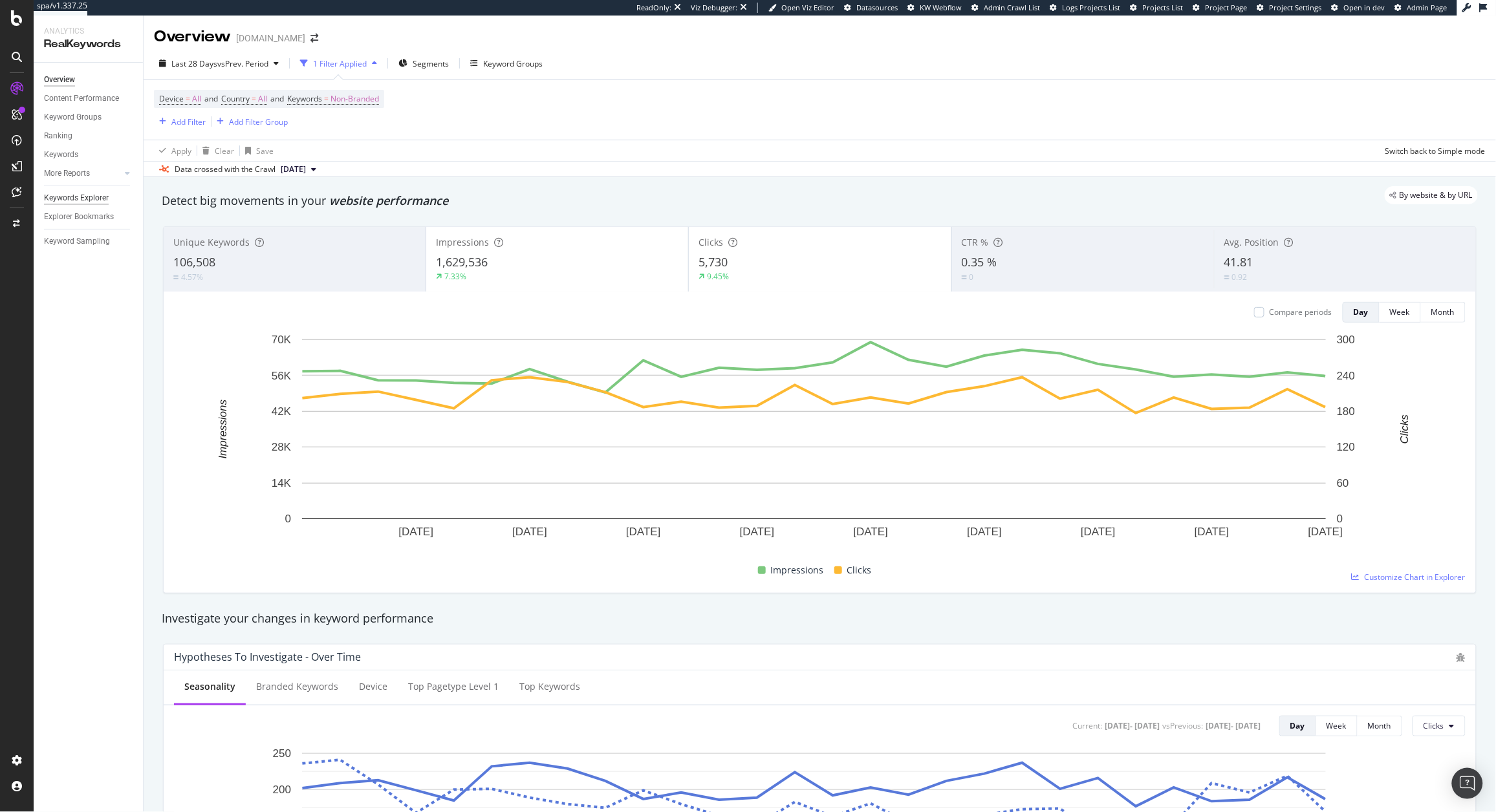
click at [91, 200] on div "Keywords Explorer" at bounding box center [77, 198] width 65 height 14
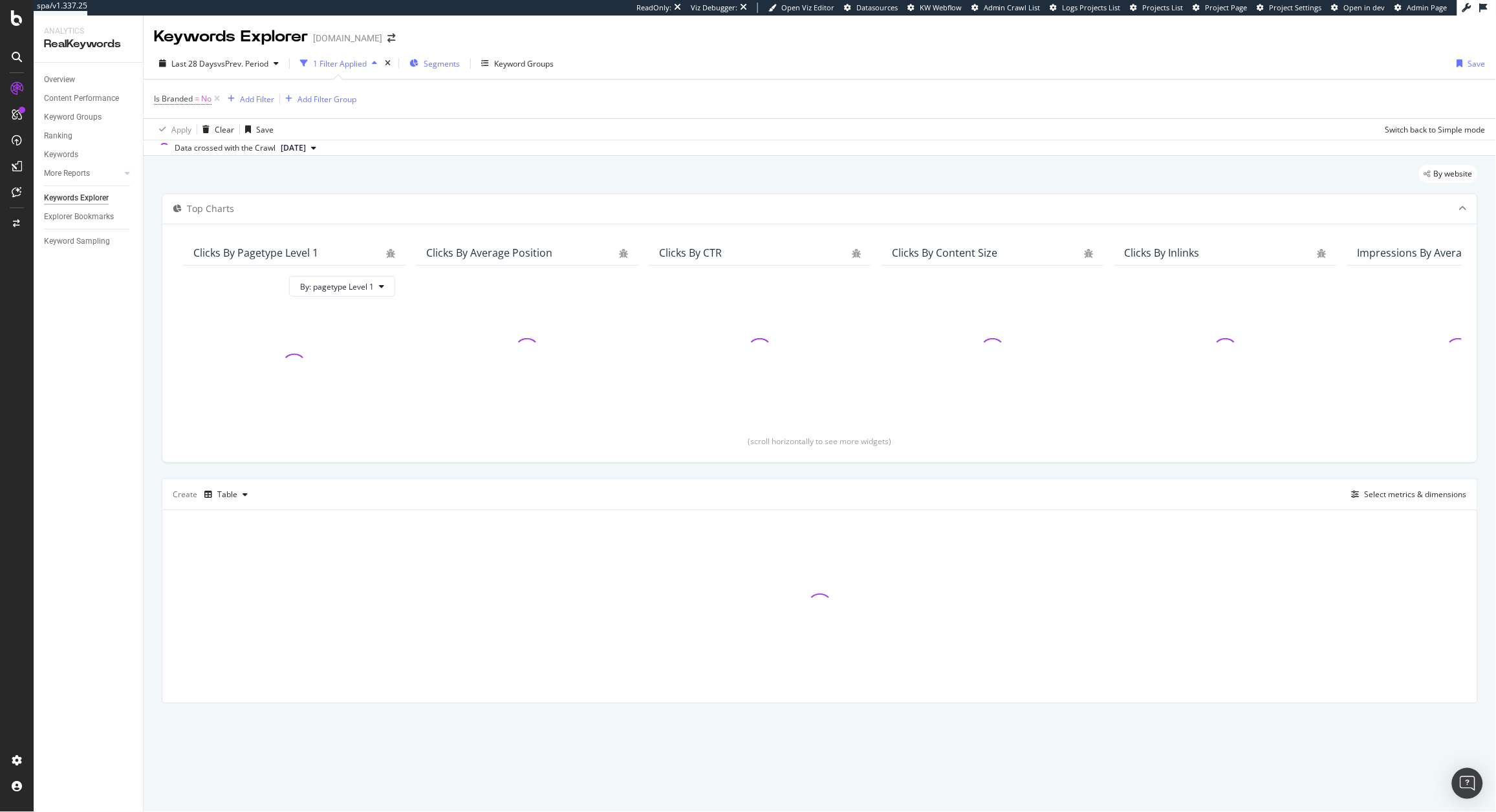
click at [445, 66] on span "Segments" at bounding box center [441, 64] width 36 height 11
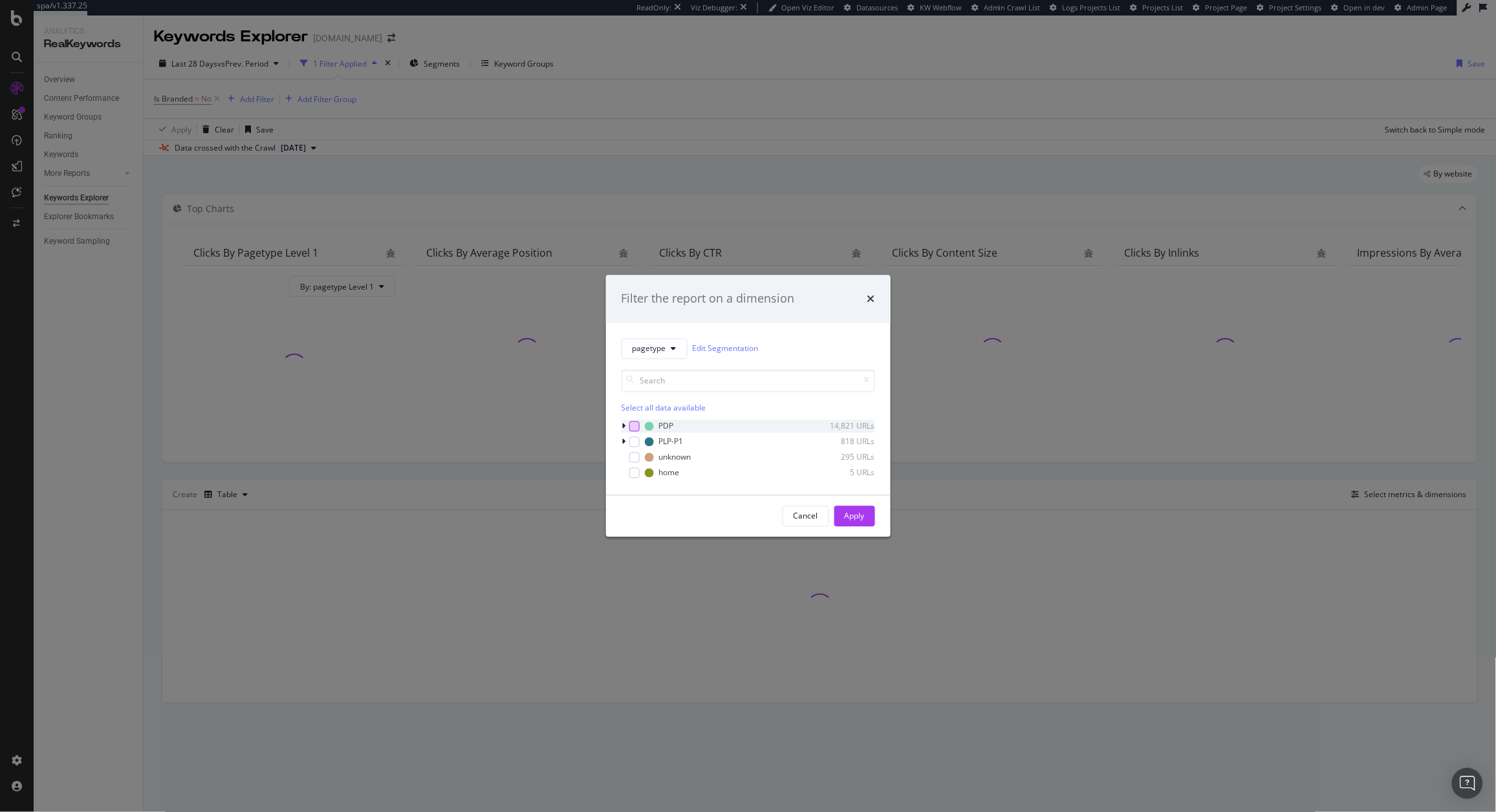
click at [630, 428] on div "modal" at bounding box center [634, 426] width 10 height 10
click at [623, 428] on icon "modal" at bounding box center [624, 426] width 4 height 7
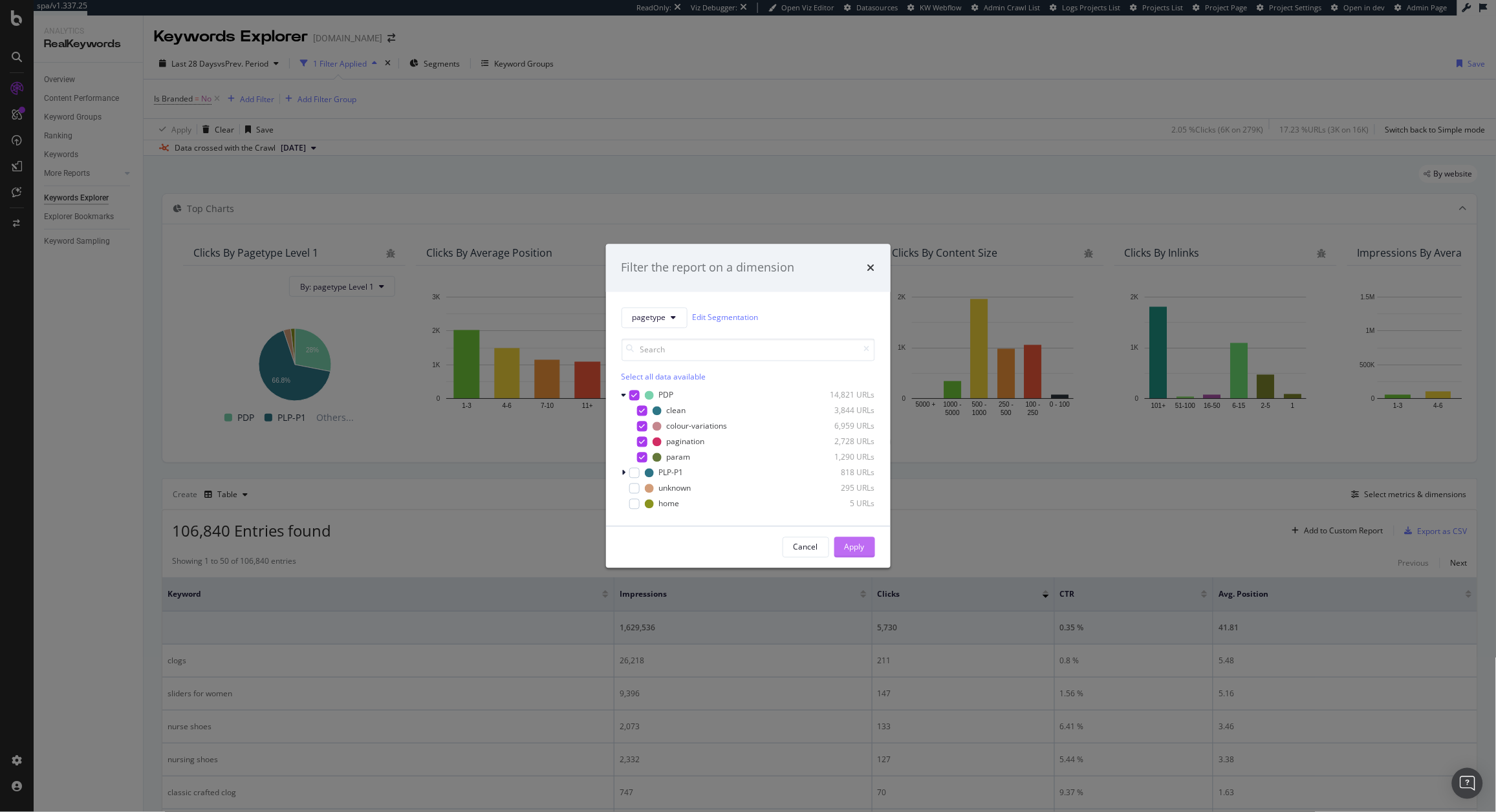
click at [854, 557] on div "Apply" at bounding box center [855, 547] width 20 height 19
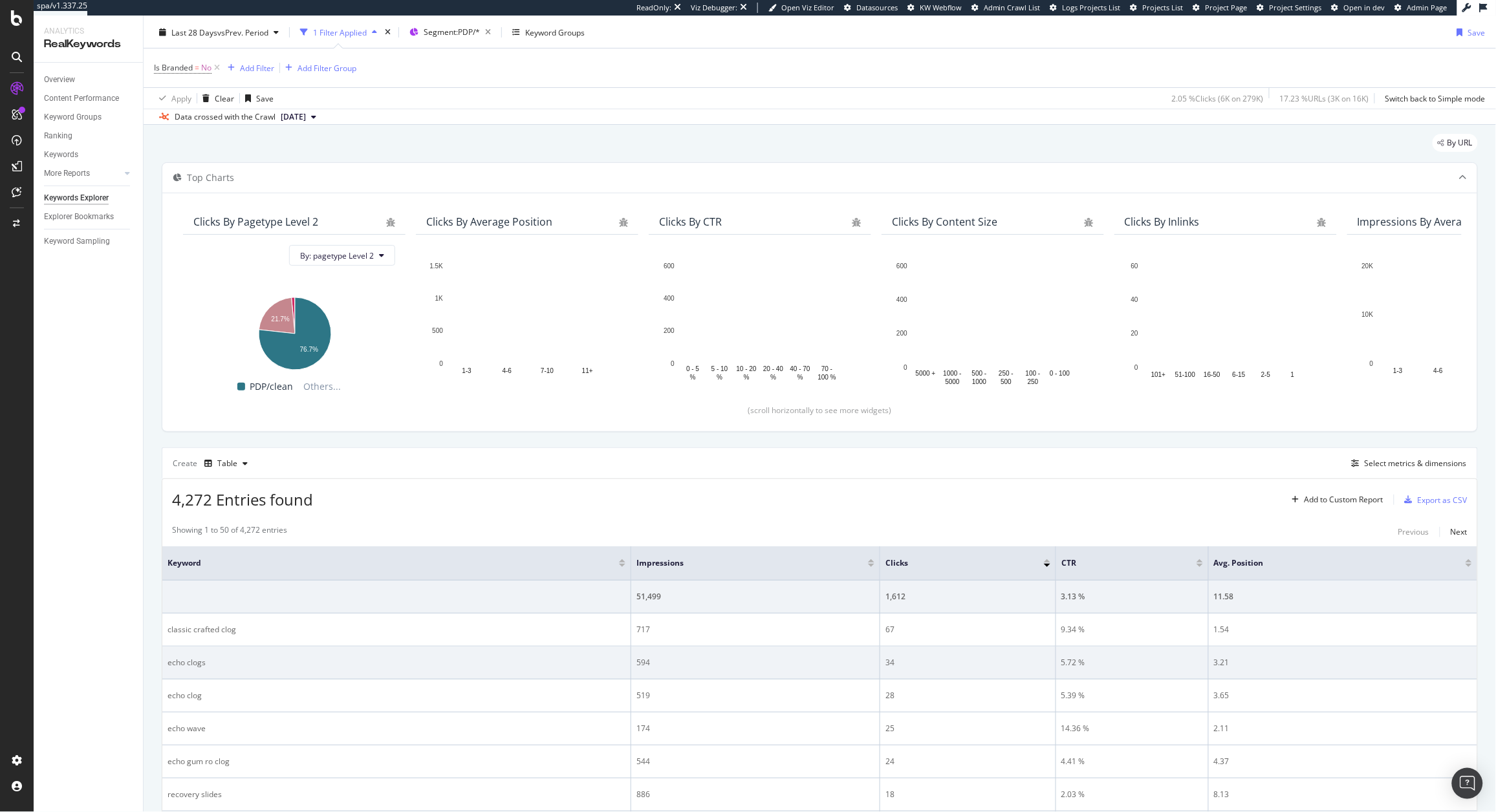
scroll to position [33, 0]
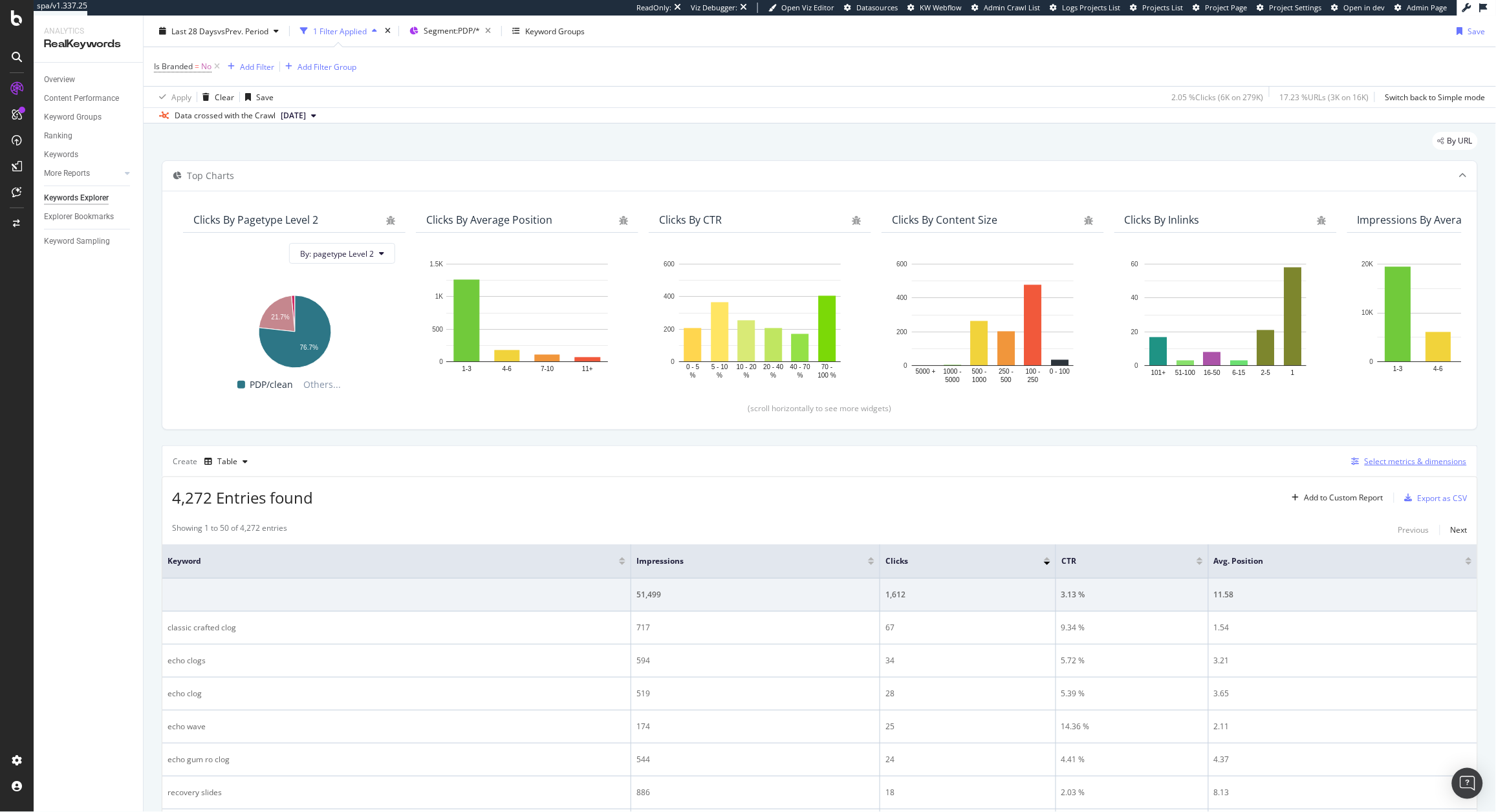
click at [1390, 463] on div "Select metrics & dimensions" at bounding box center [1416, 461] width 103 height 11
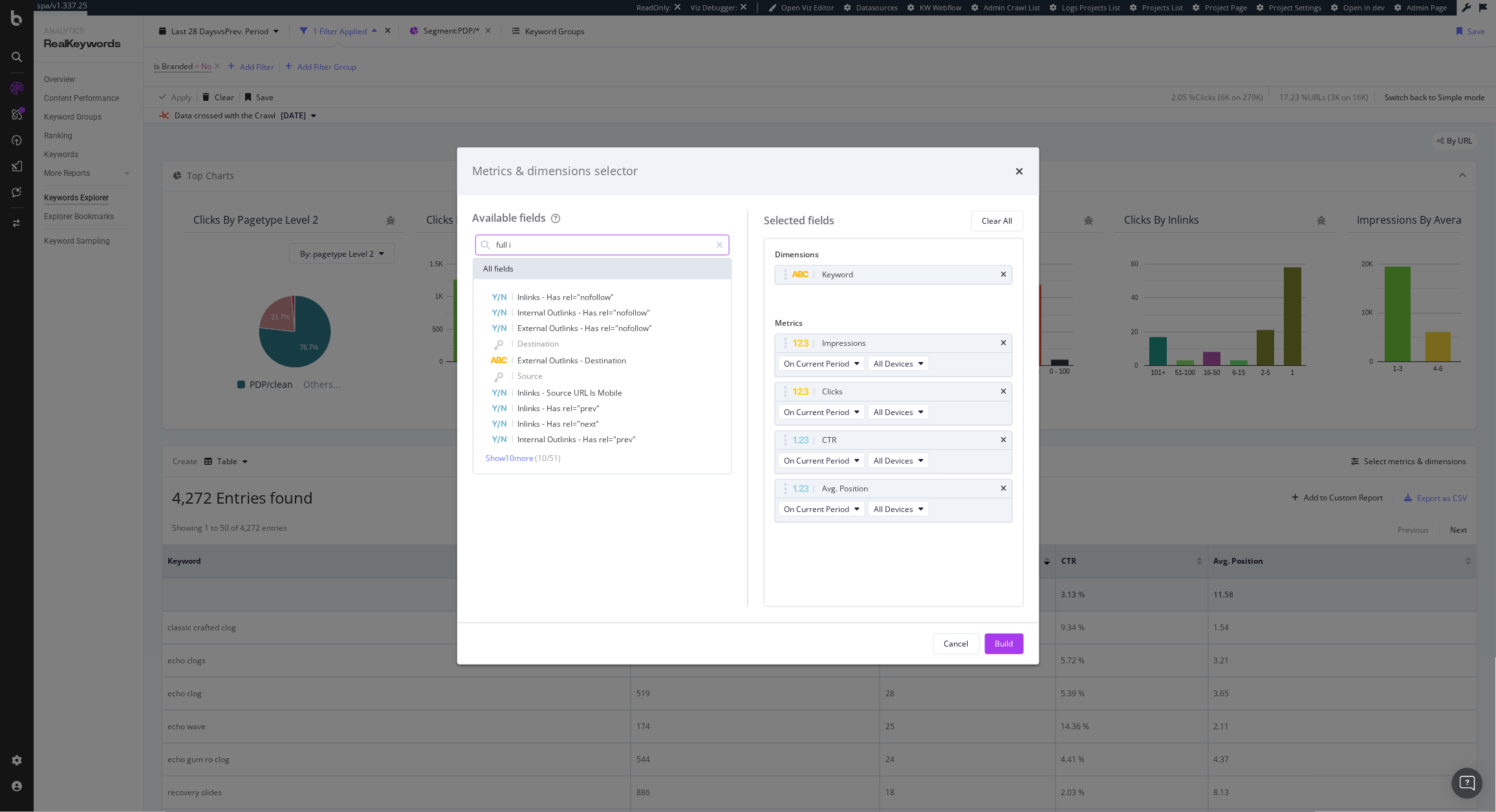
type input "full"
type input "i"
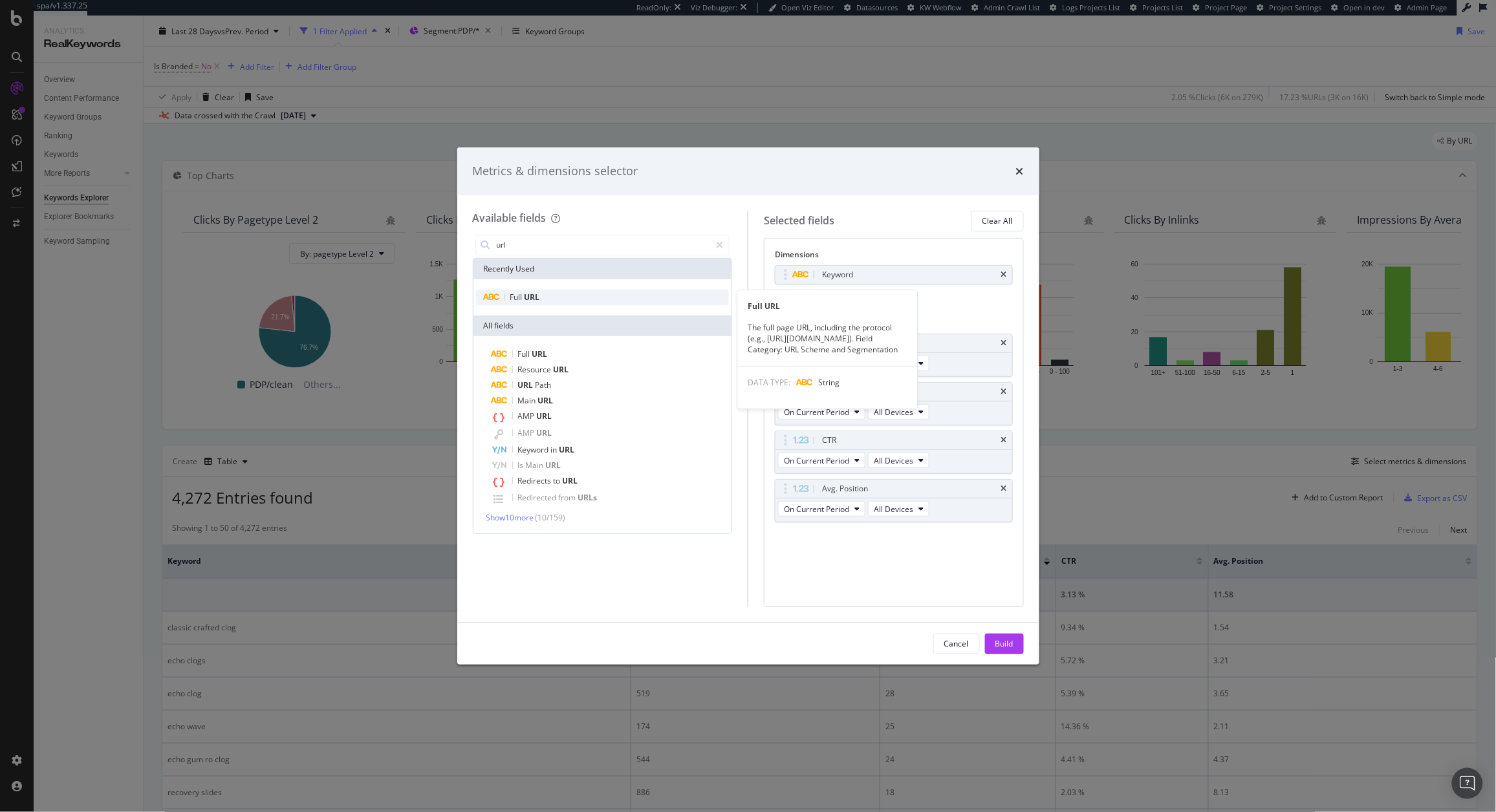
click at [540, 298] on span "URL" at bounding box center [532, 297] width 16 height 11
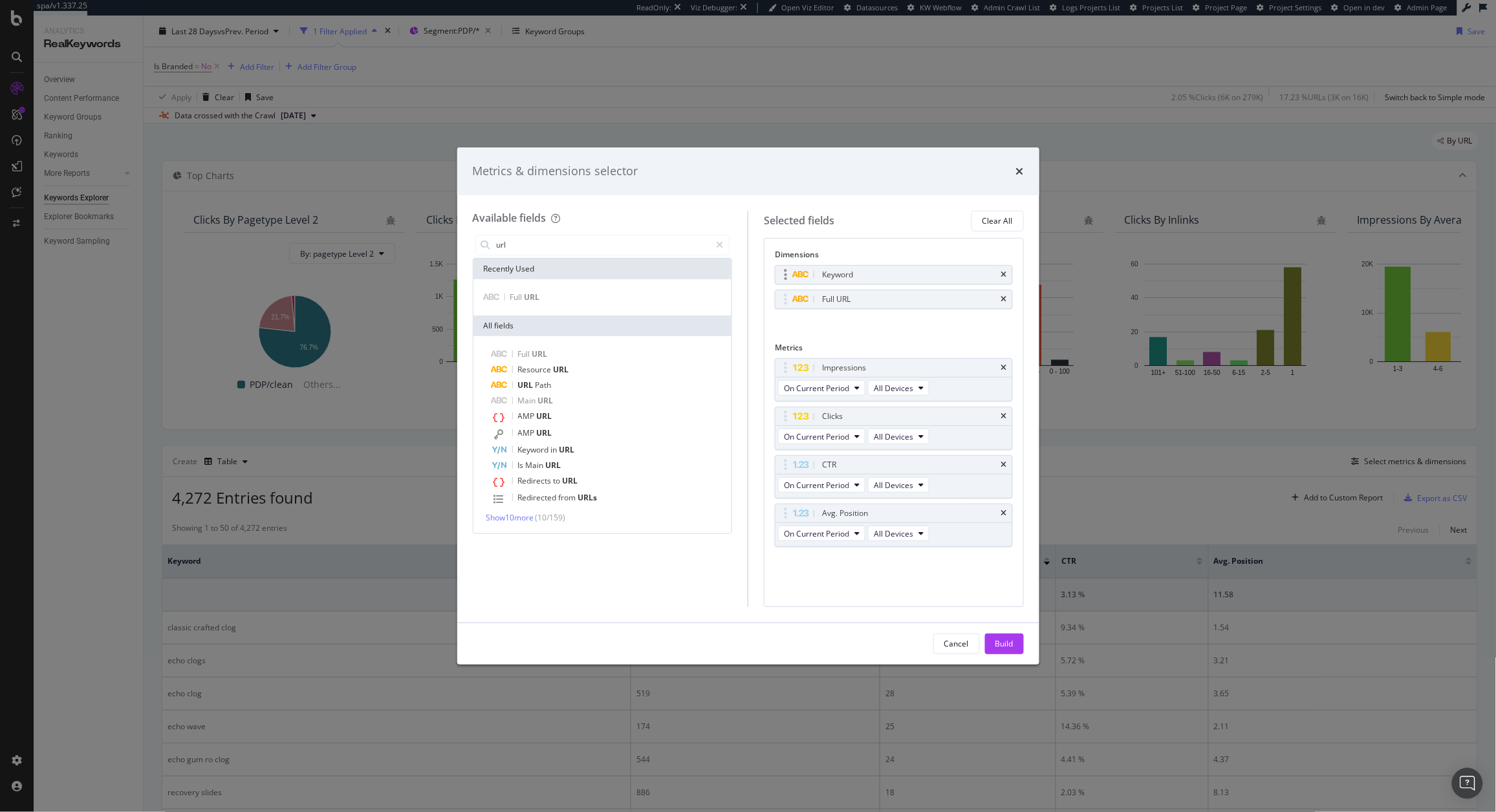
click at [785, 268] on body "spa/v1.337.25 ReadOnly: Viz Debugger: Open Viz Editor Datasources KW Webflow Ad…" at bounding box center [748, 406] width 1496 height 812
click at [1003, 293] on div "Keyword" at bounding box center [894, 299] width 237 height 18
click at [1003, 300] on icon "times" at bounding box center [1004, 299] width 6 height 7
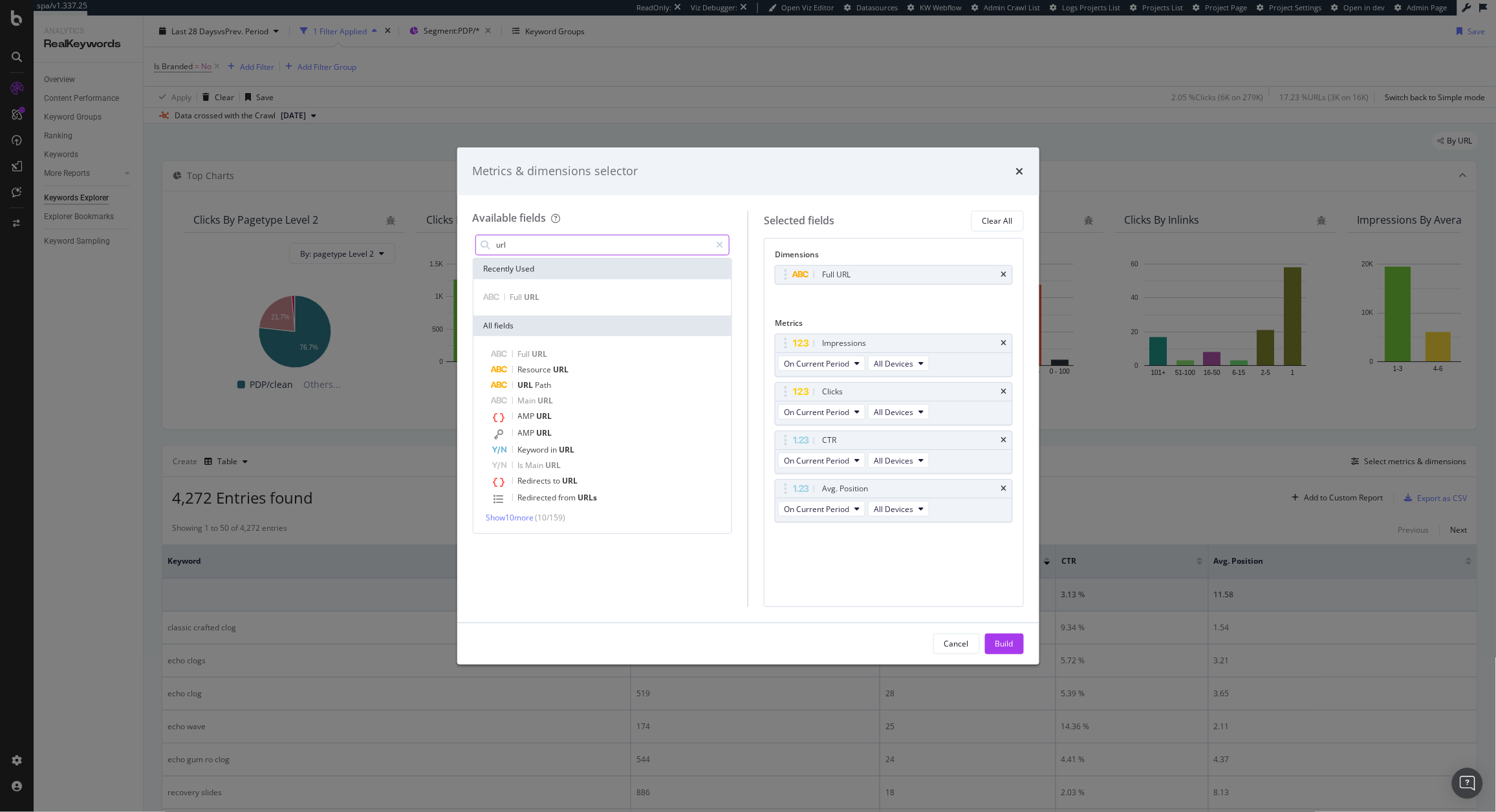
click at [617, 248] on input "url" at bounding box center [602, 245] width 215 height 19
type input "pa"
click at [553, 290] on div "pagetype" at bounding box center [602, 298] width 253 height 17
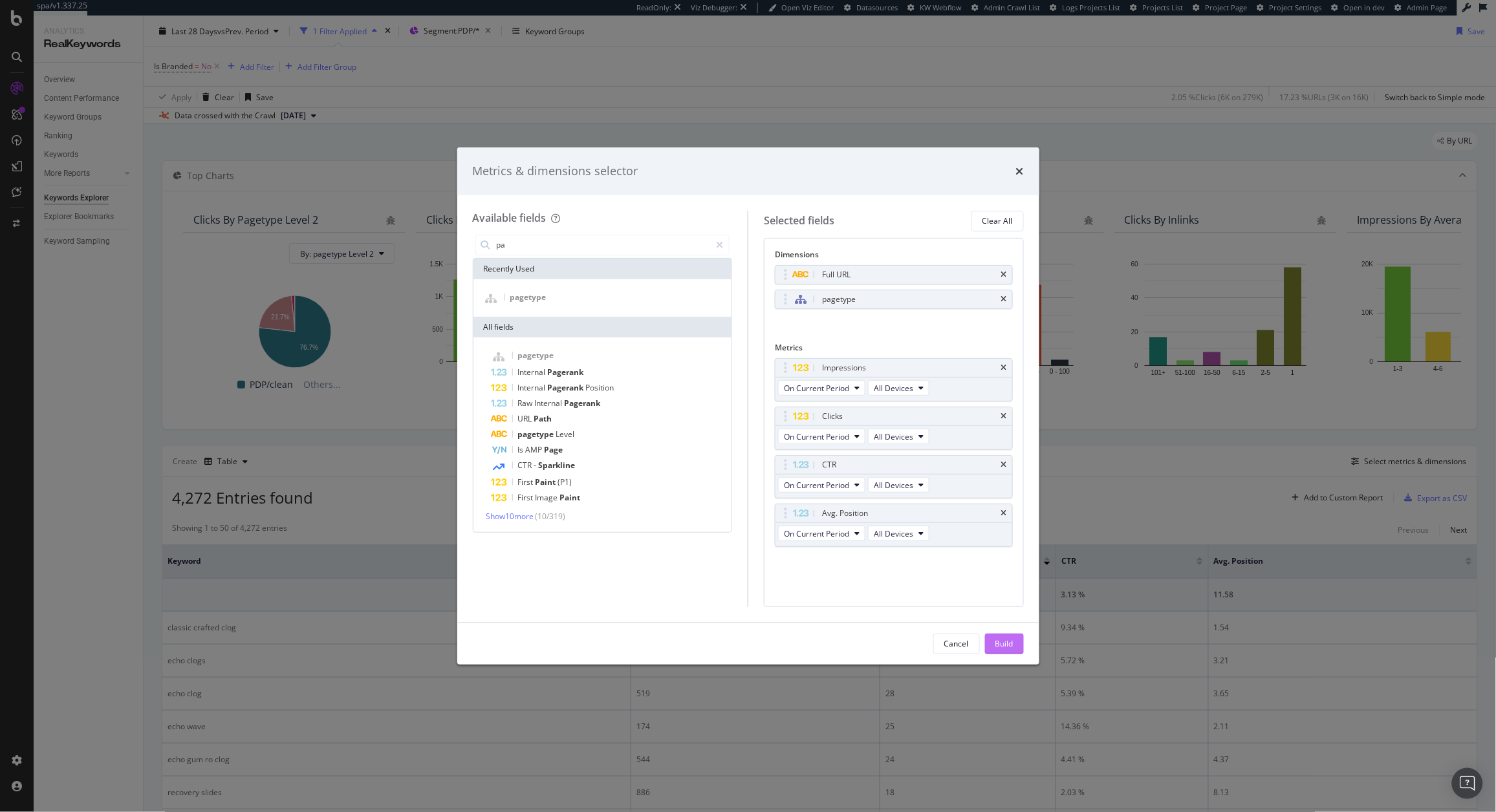
click at [1016, 634] on button "Build" at bounding box center [1004, 644] width 39 height 20
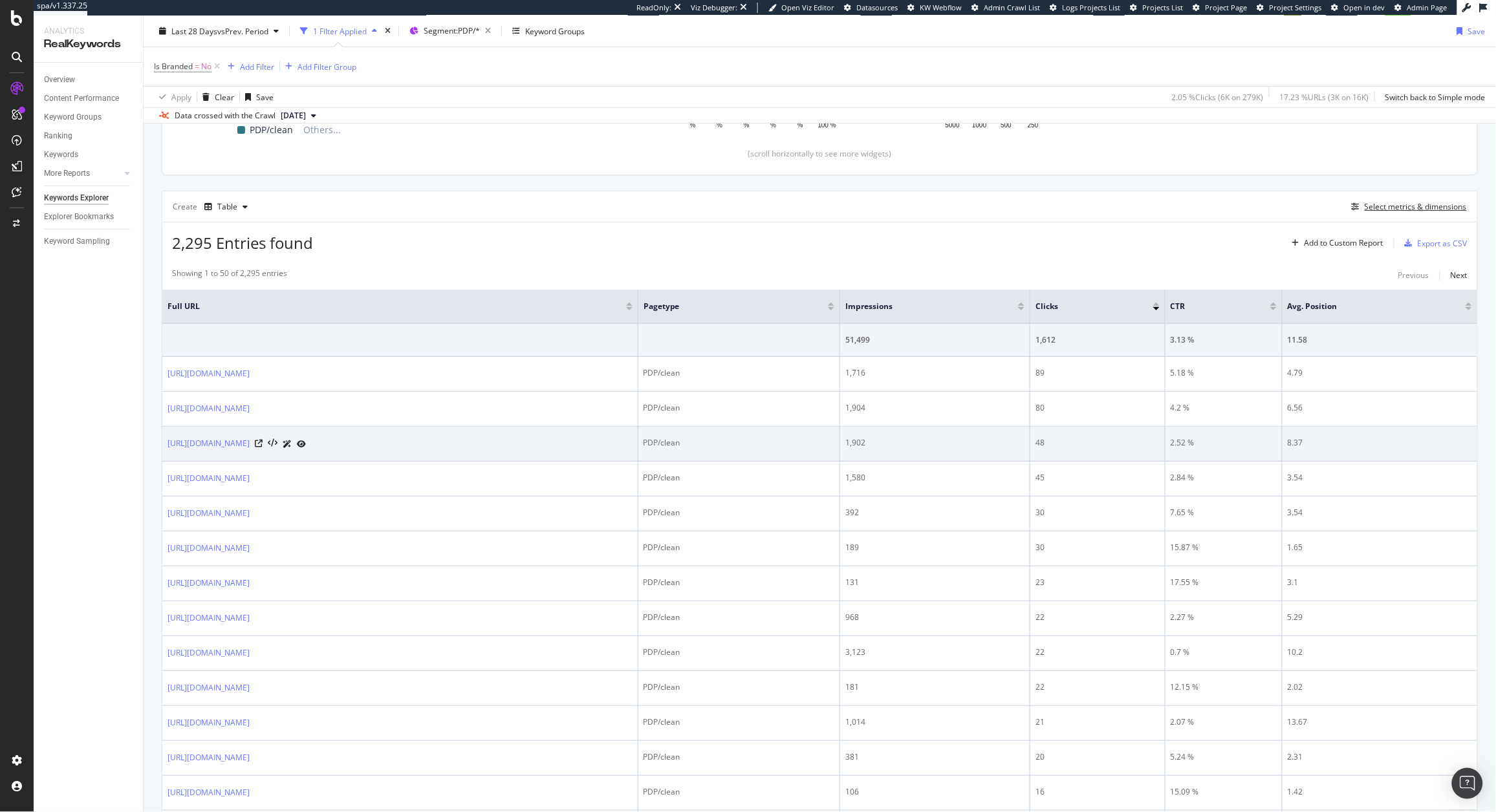
scroll to position [297, 0]
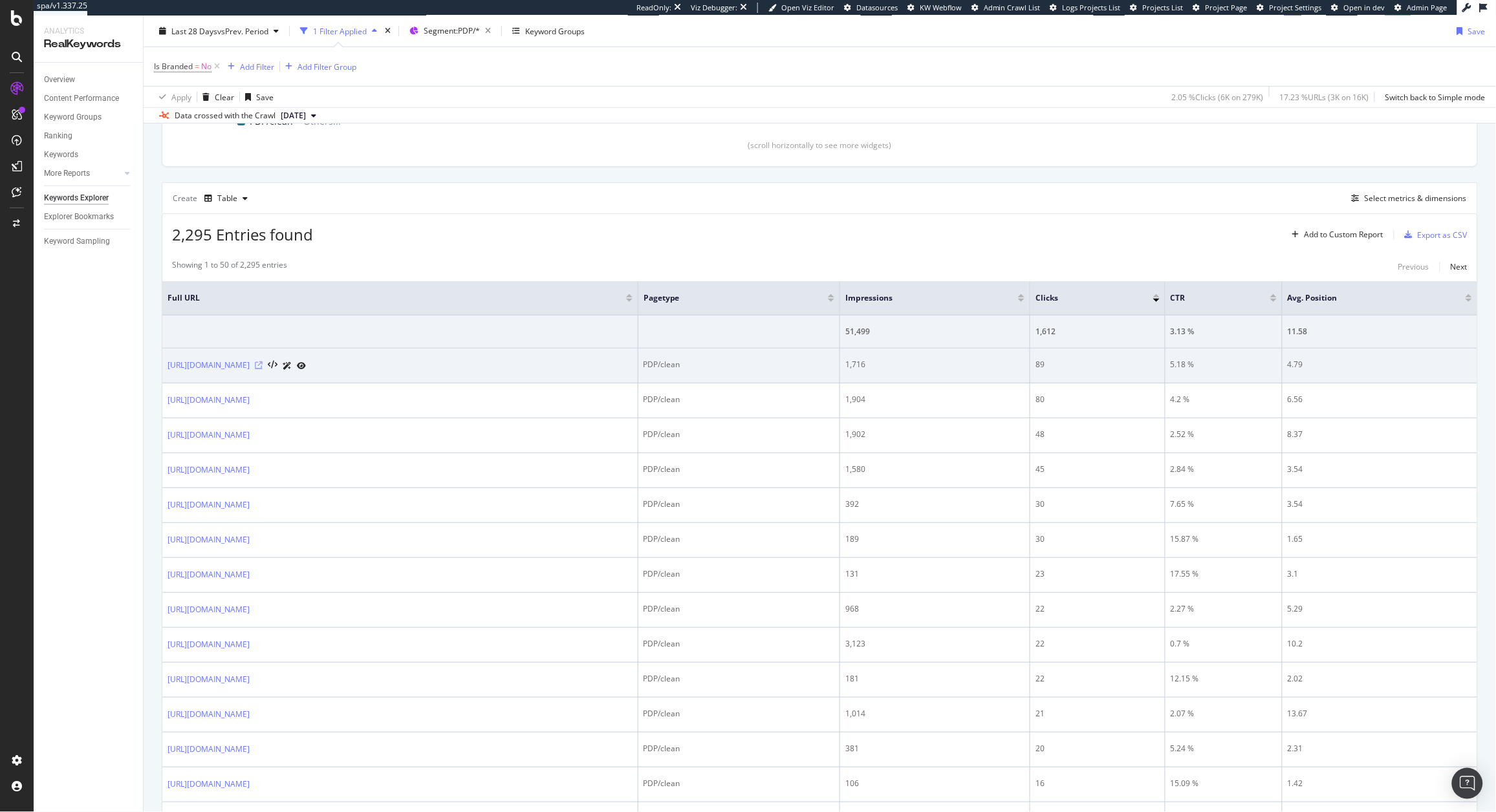
click at [262, 365] on icon at bounding box center [259, 365] width 7 height 7
drag, startPoint x: 350, startPoint y: 372, endPoint x: 168, endPoint y: 368, distance: 182.0
click at [168, 368] on div "[URL][DOMAIN_NAME]" at bounding box center [399, 365] width 465 height 14
copy div "[URL][DOMAIN_NAME]"
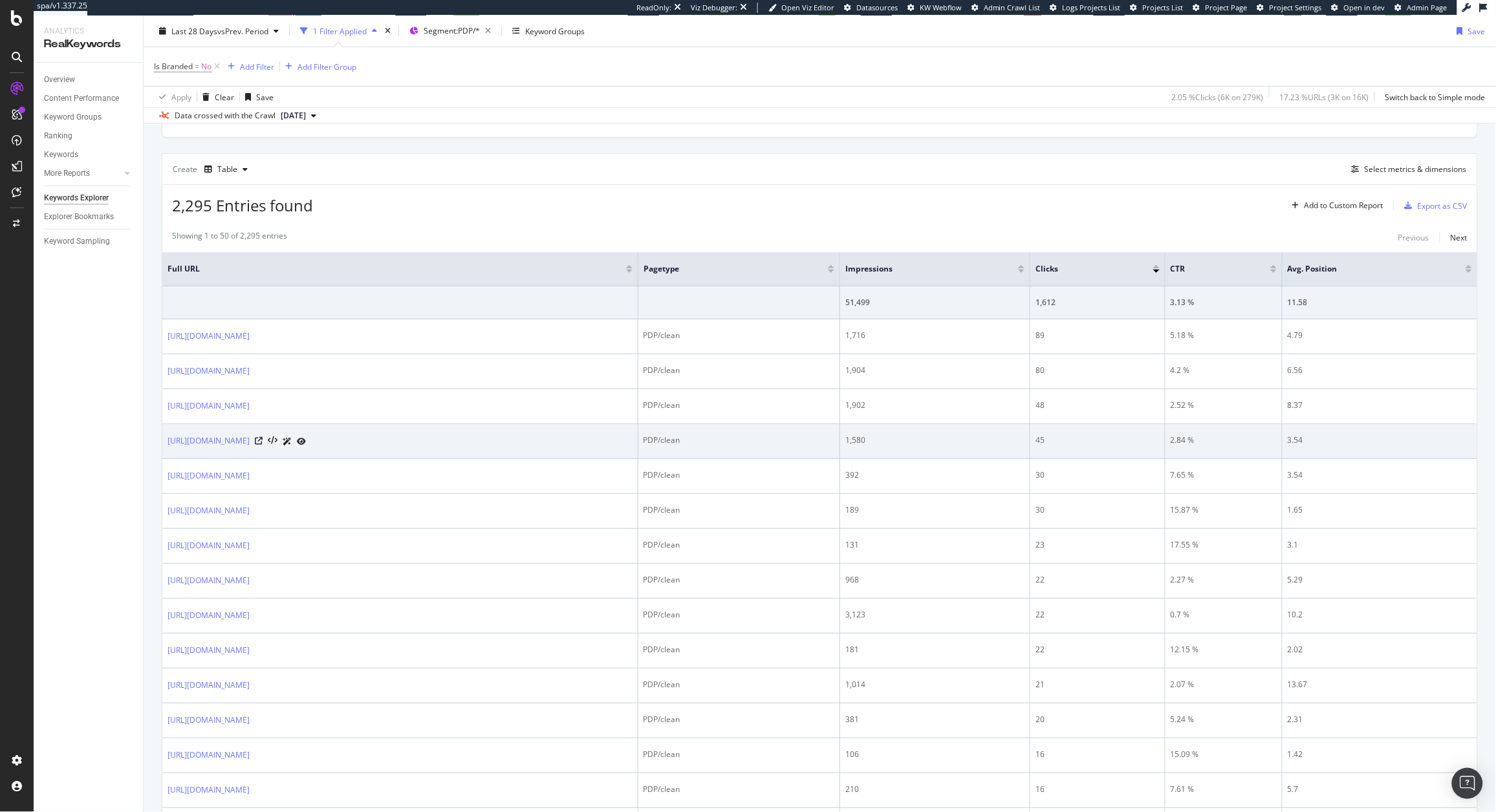
scroll to position [306, 0]
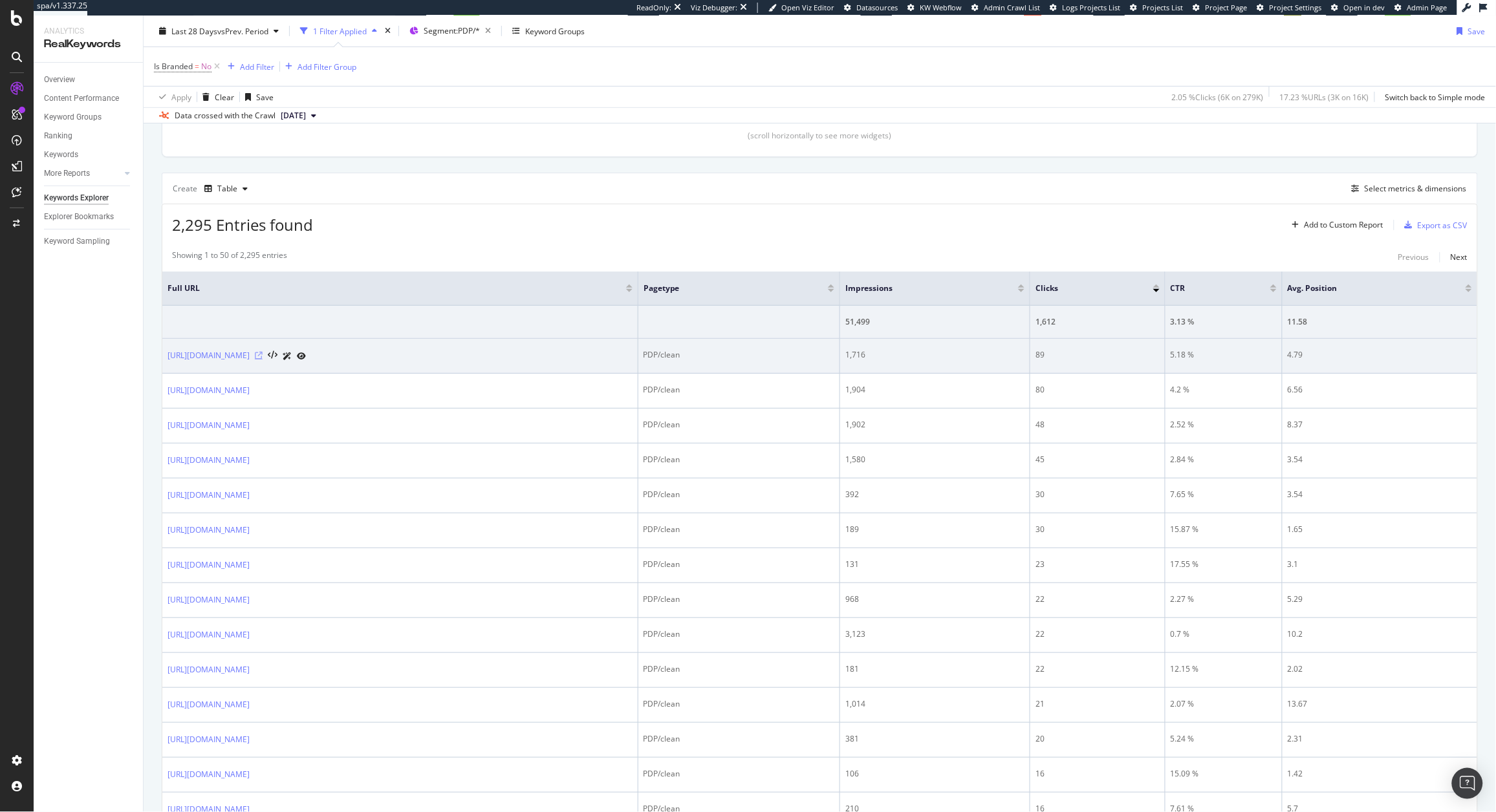
click at [262, 358] on icon at bounding box center [259, 356] width 7 height 7
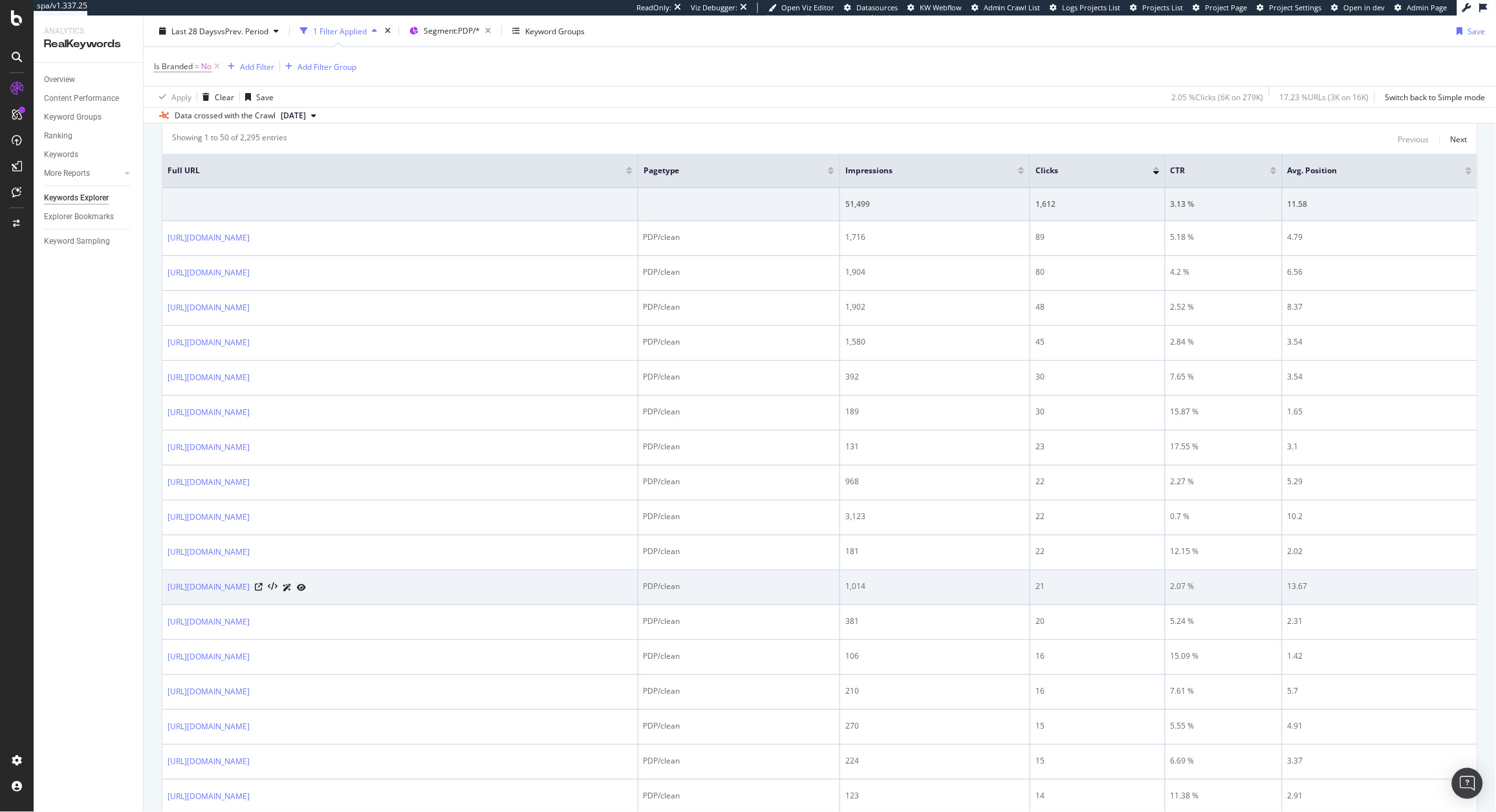
scroll to position [421, 0]
click at [262, 593] on icon at bounding box center [259, 588] width 7 height 7
click at [262, 588] on icon at bounding box center [259, 588] width 7 height 7
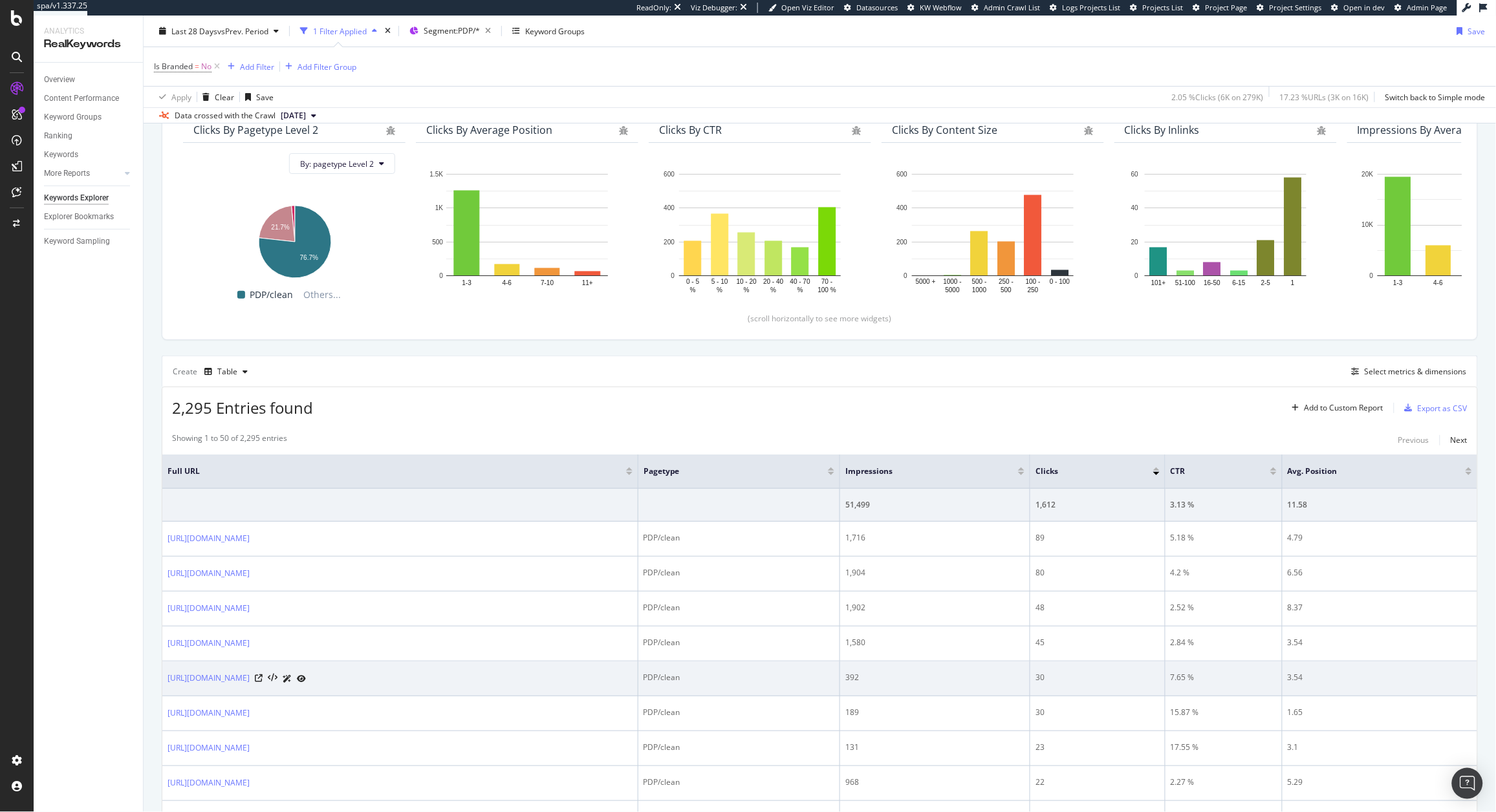
scroll to position [0, 0]
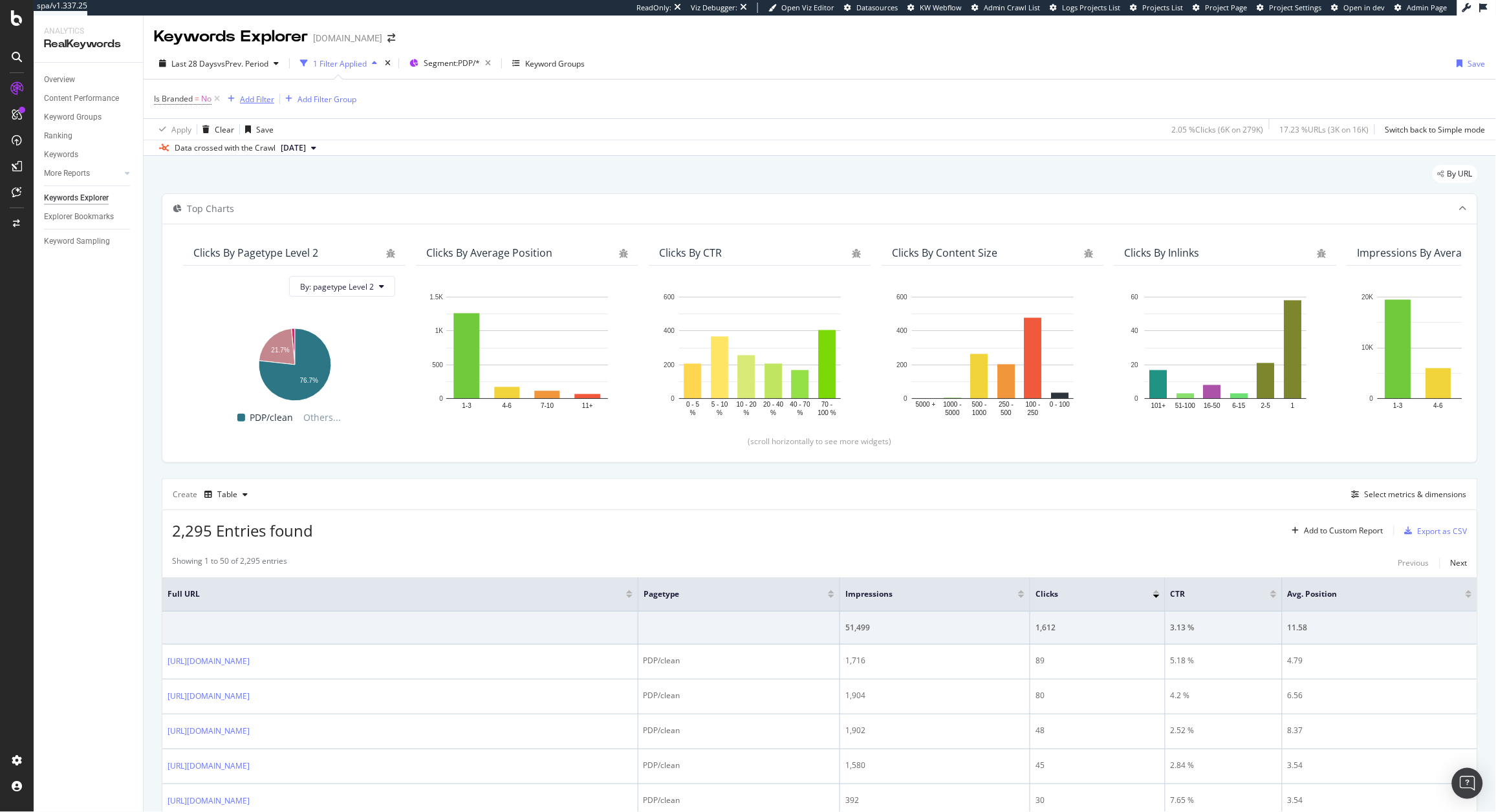
click at [257, 100] on div "Add Filter" at bounding box center [257, 99] width 34 height 11
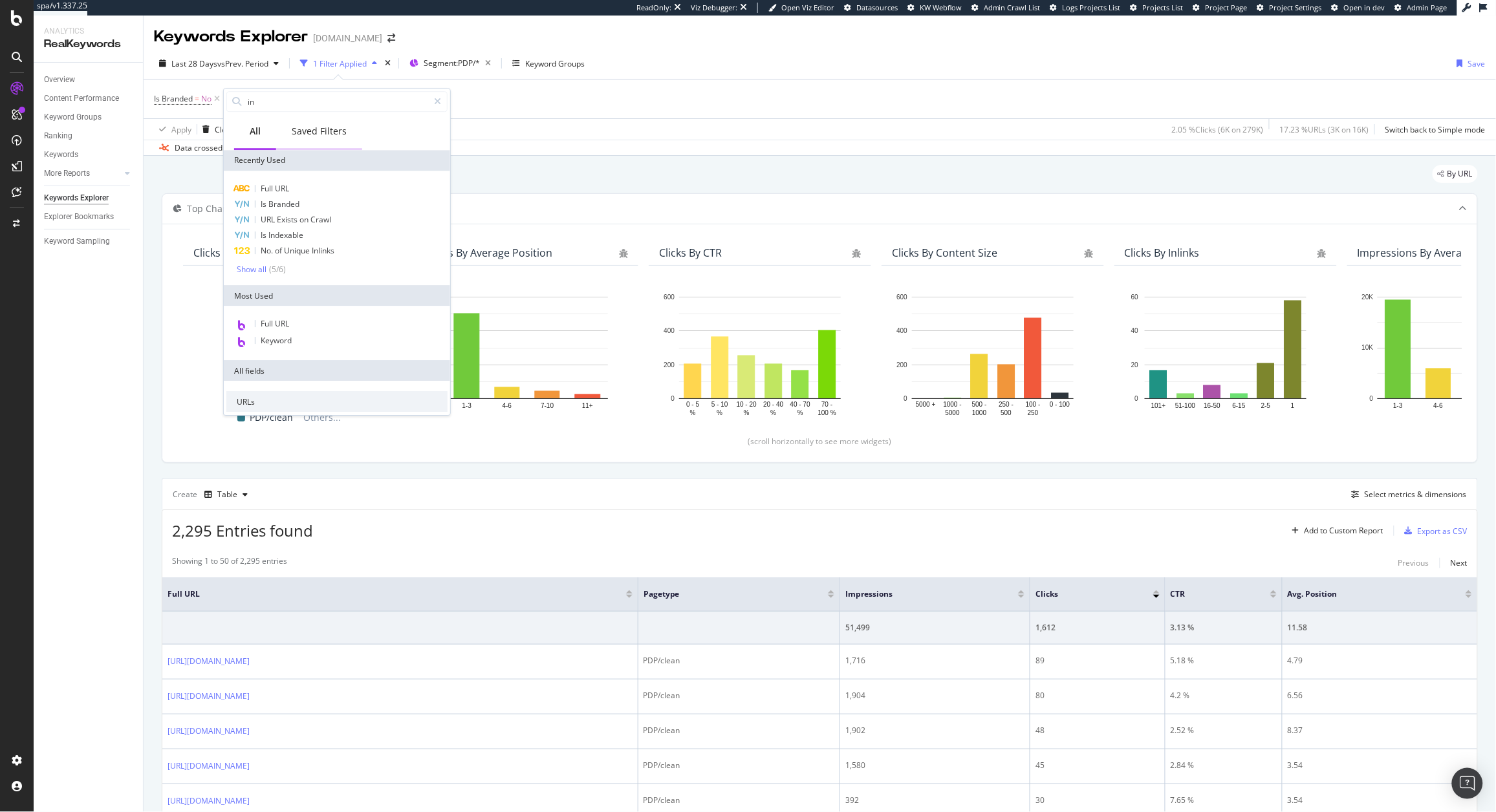
type input "in"
type input "ex"
click at [324, 218] on span "URL Exists on Crawl" at bounding box center [296, 220] width 70 height 11
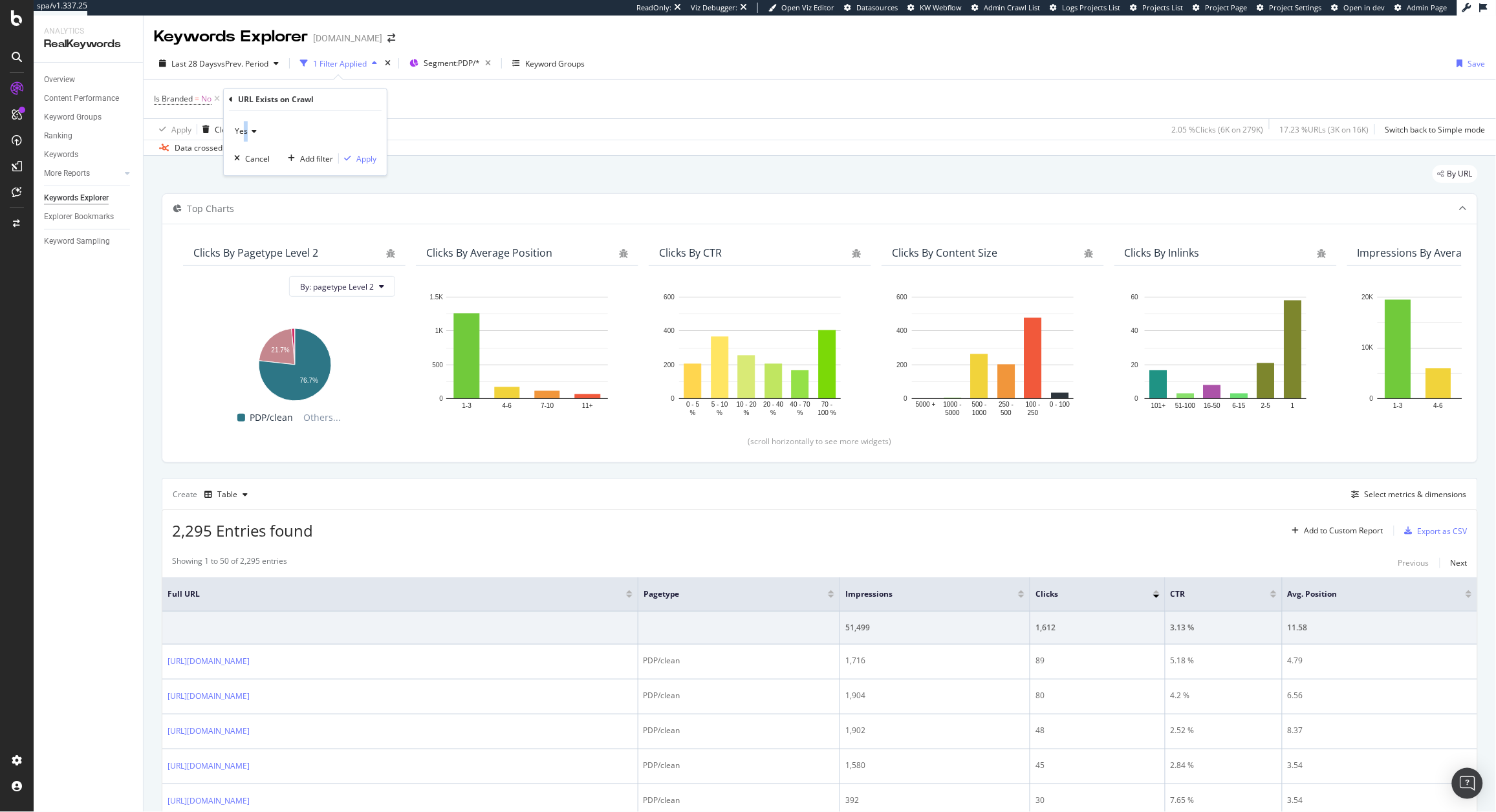
click at [246, 138] on div "Yes" at bounding box center [305, 131] width 142 height 20
click at [247, 171] on span "No" at bounding box center [245, 175] width 10 height 11
click at [359, 156] on div "Apply" at bounding box center [367, 159] width 20 height 11
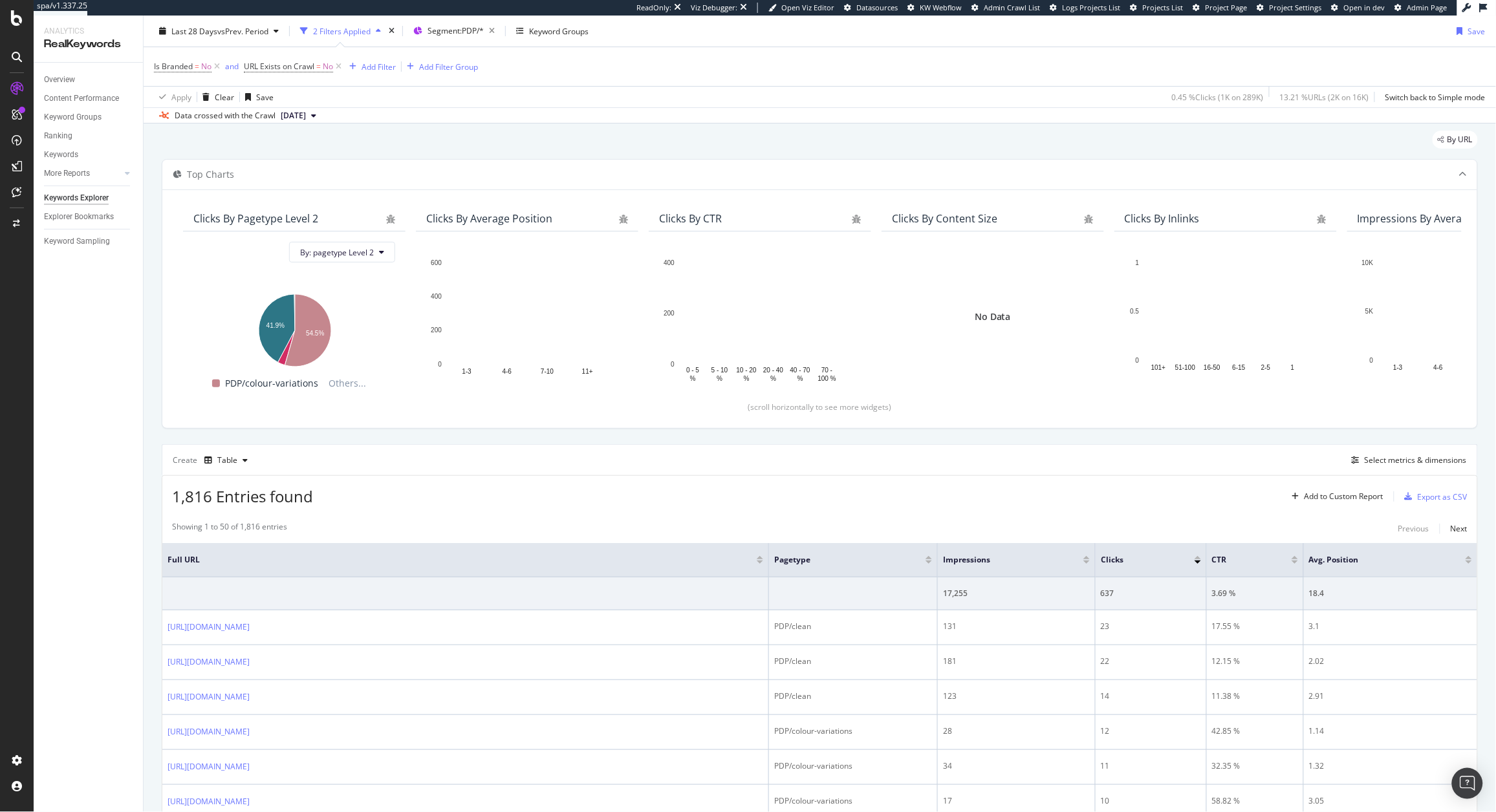
scroll to position [63, 0]
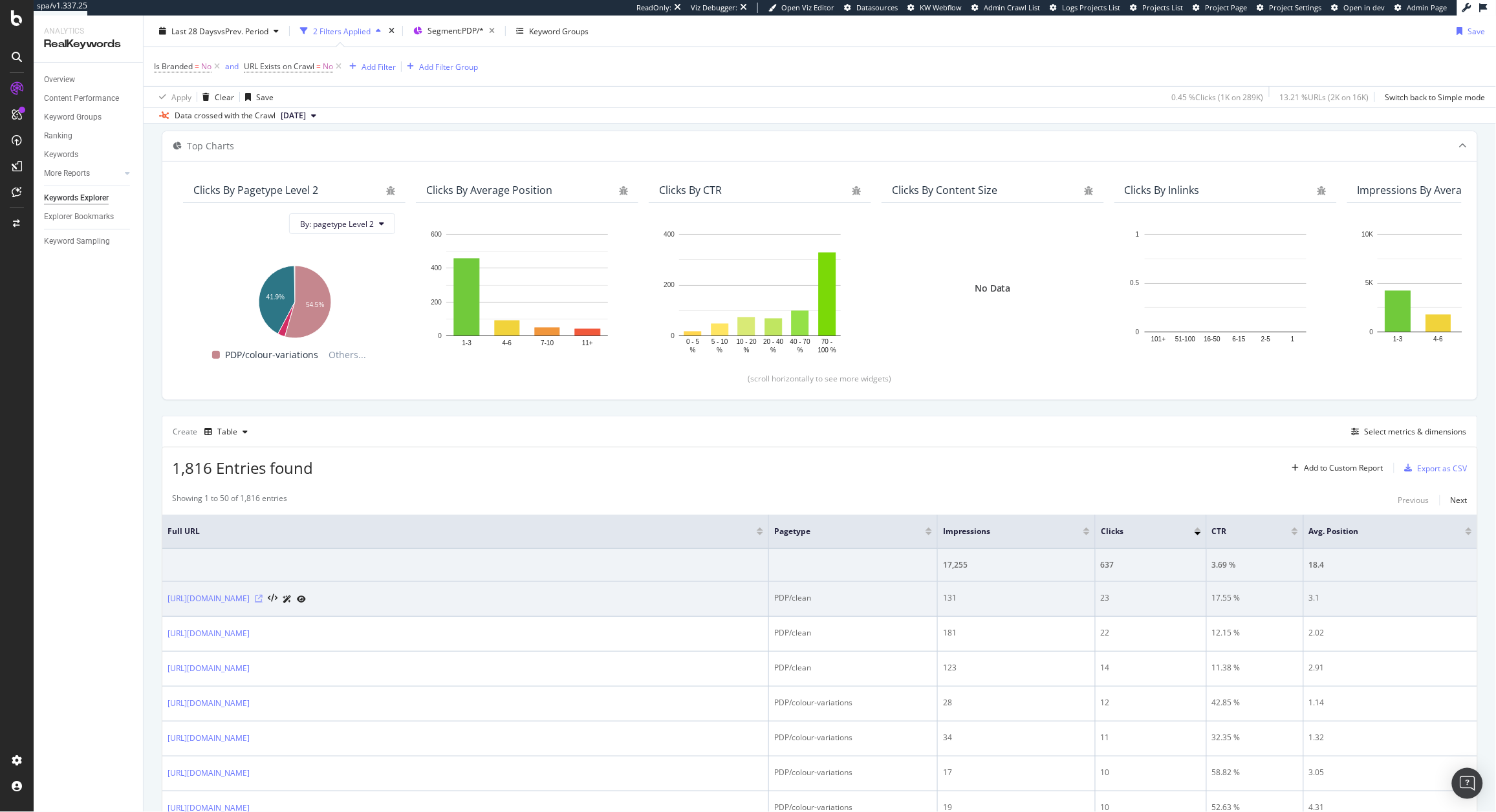
click at [262, 598] on icon at bounding box center [259, 599] width 7 height 7
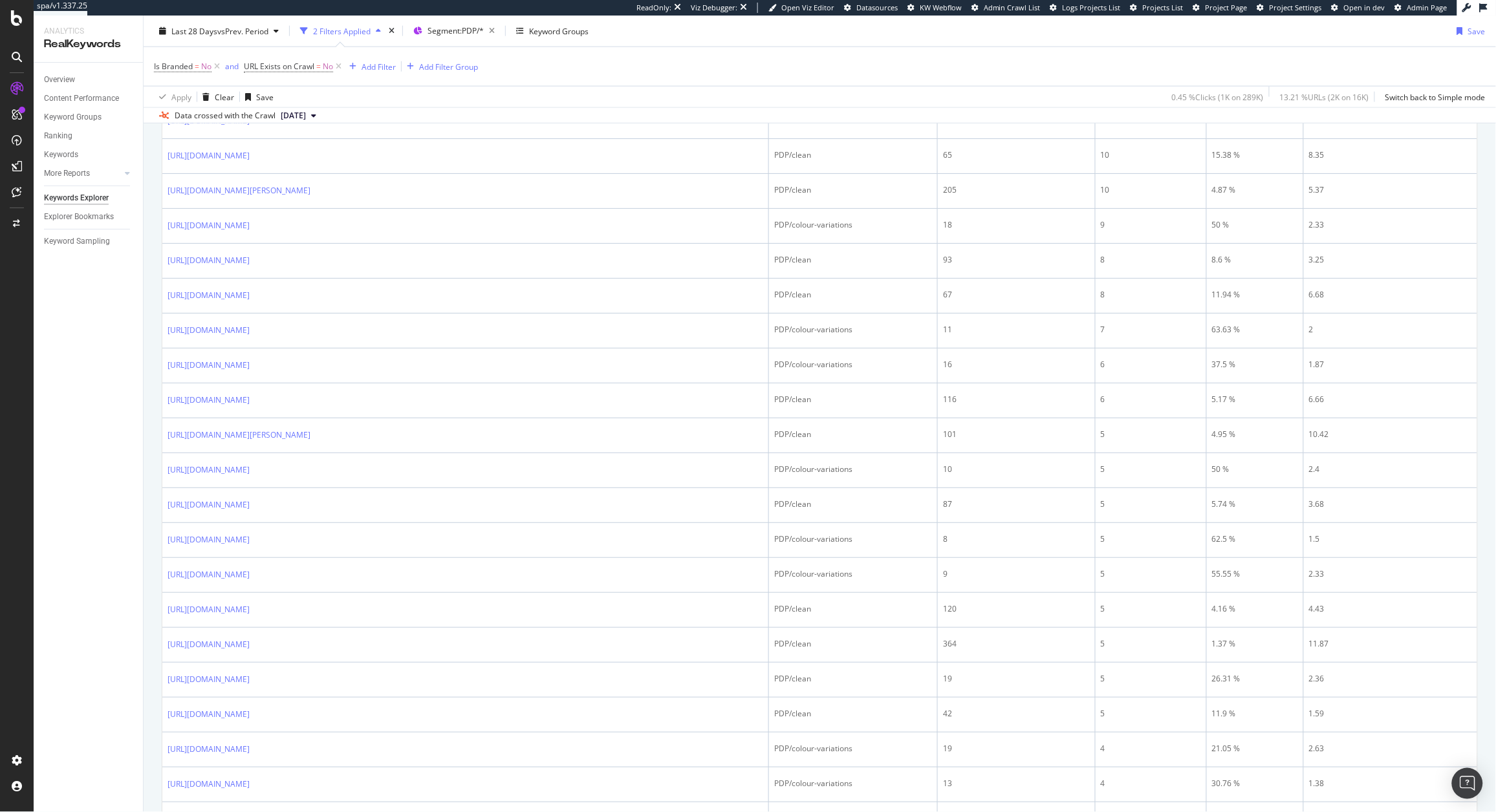
scroll to position [0, 0]
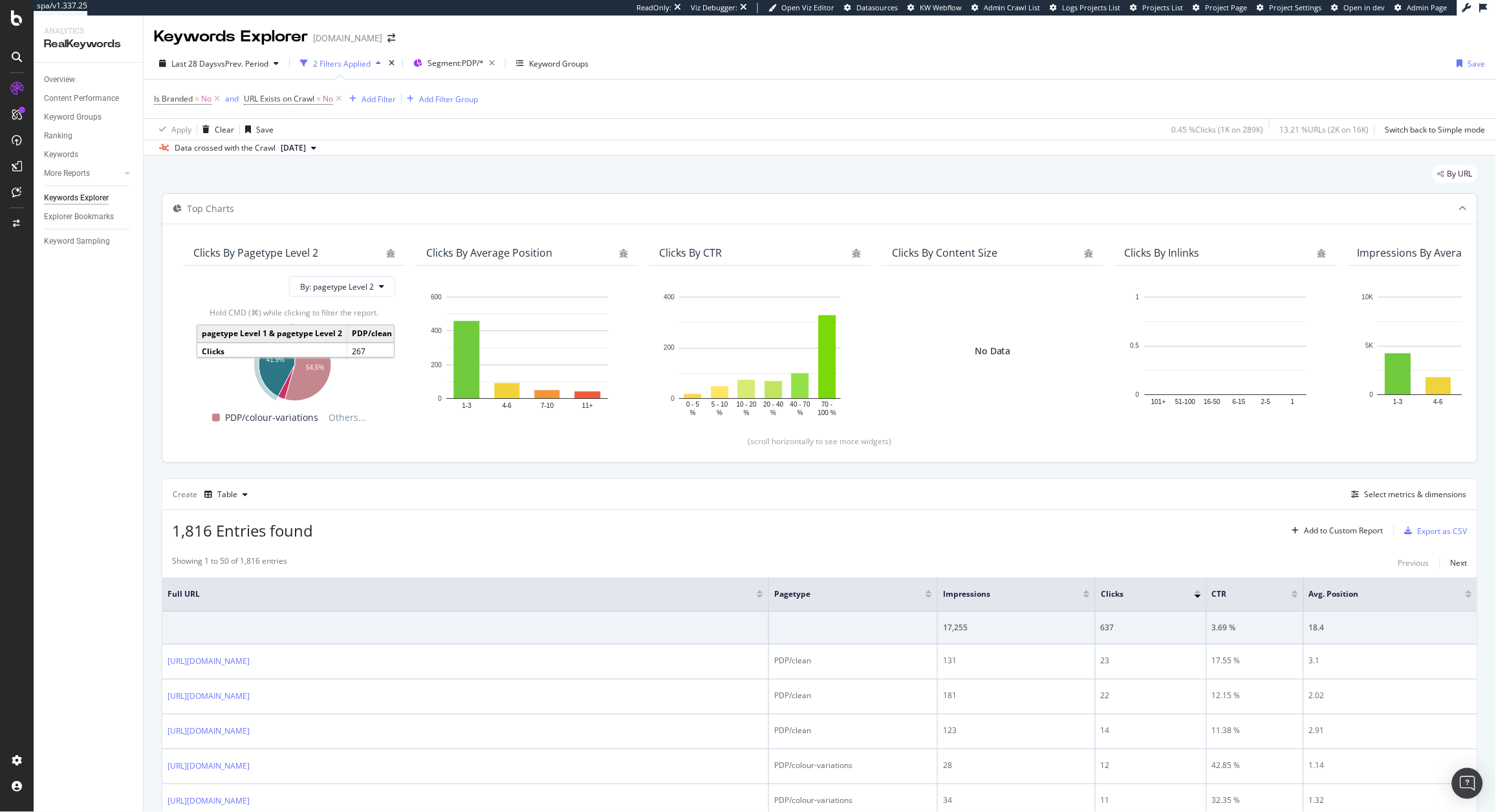
click at [277, 381] on icon "A chart." at bounding box center [276, 362] width 36 height 67
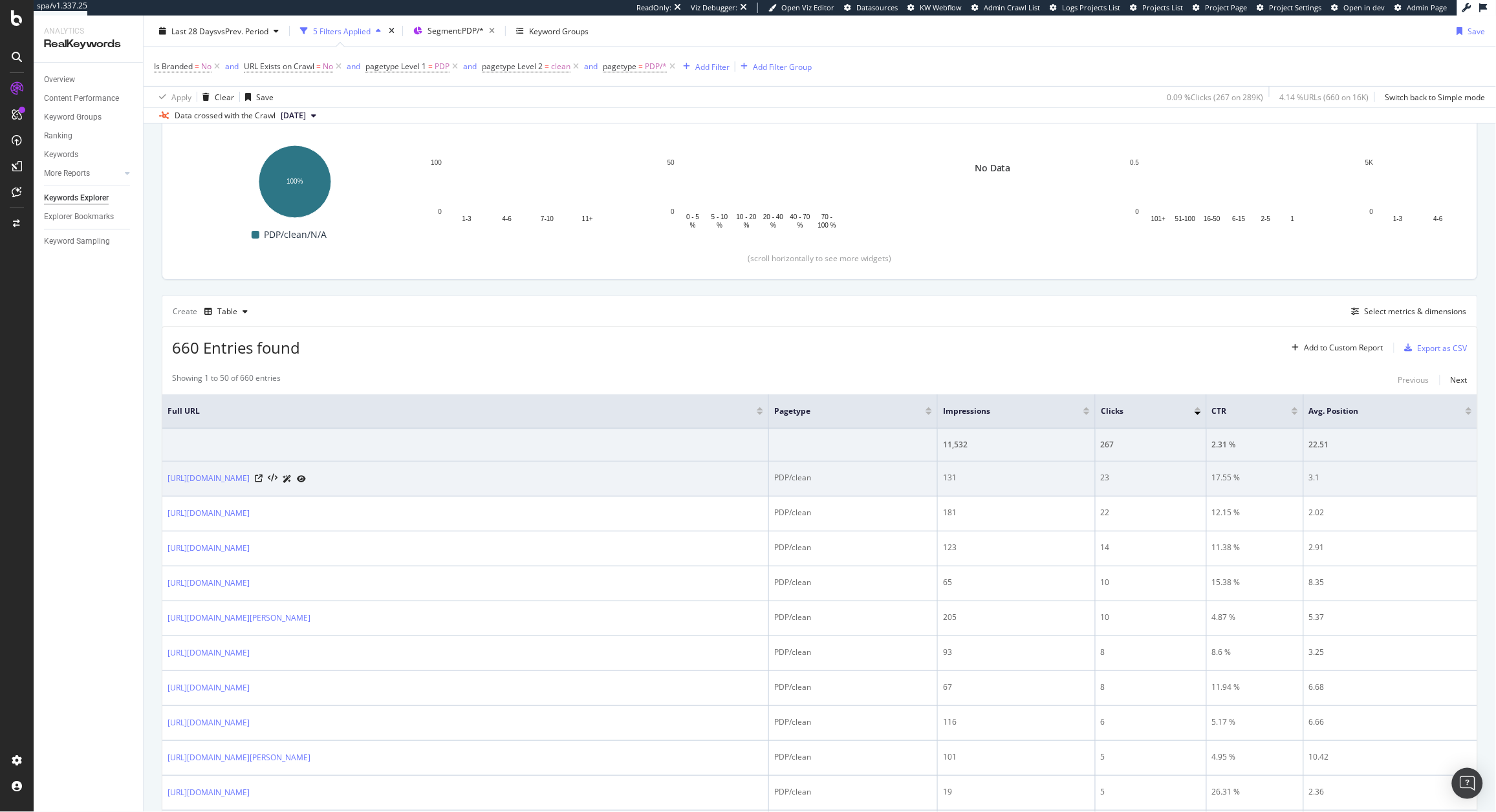
scroll to position [203, 0]
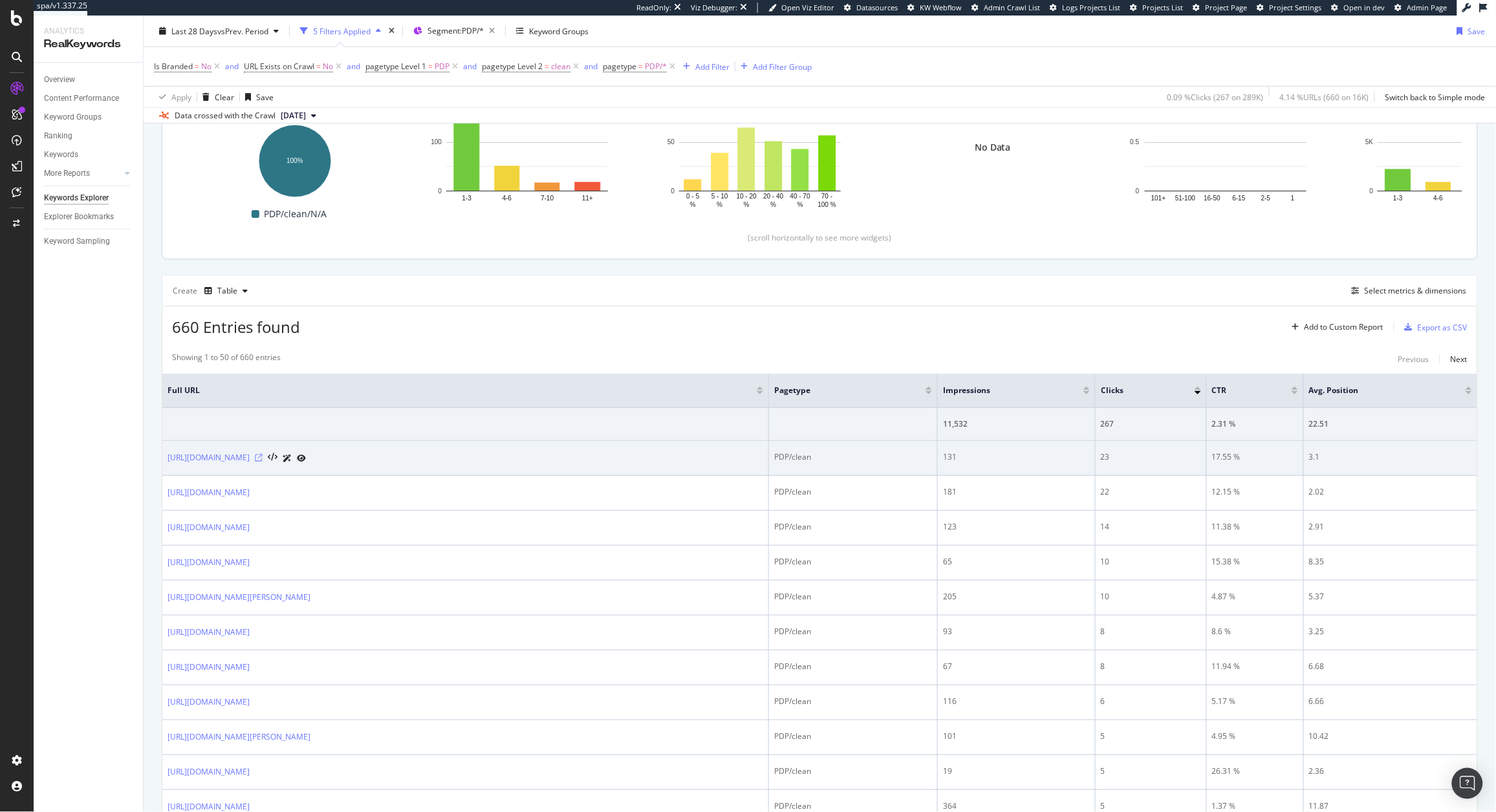
click at [262, 460] on icon at bounding box center [259, 457] width 7 height 7
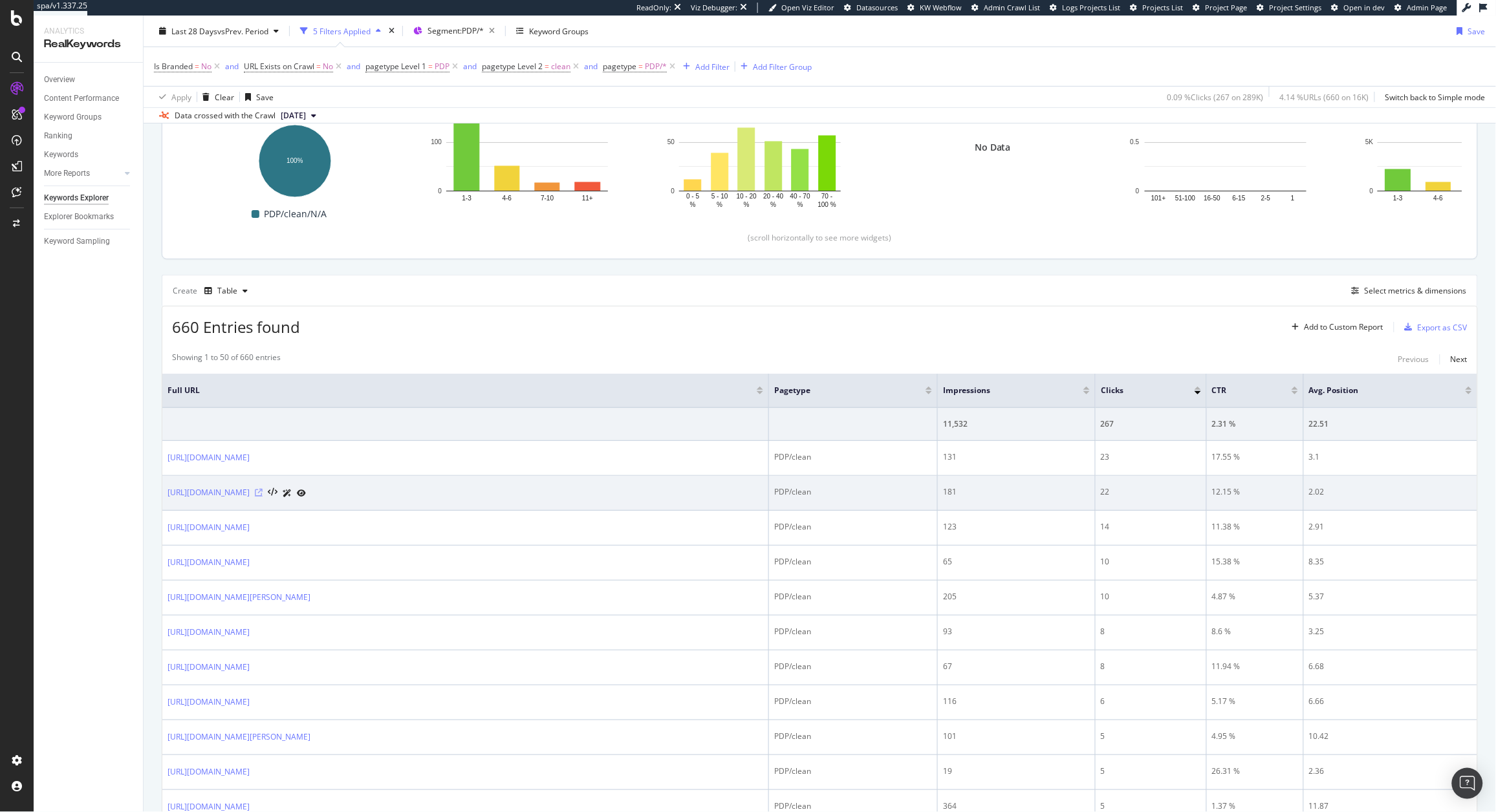
click at [262, 494] on icon at bounding box center [259, 492] width 7 height 7
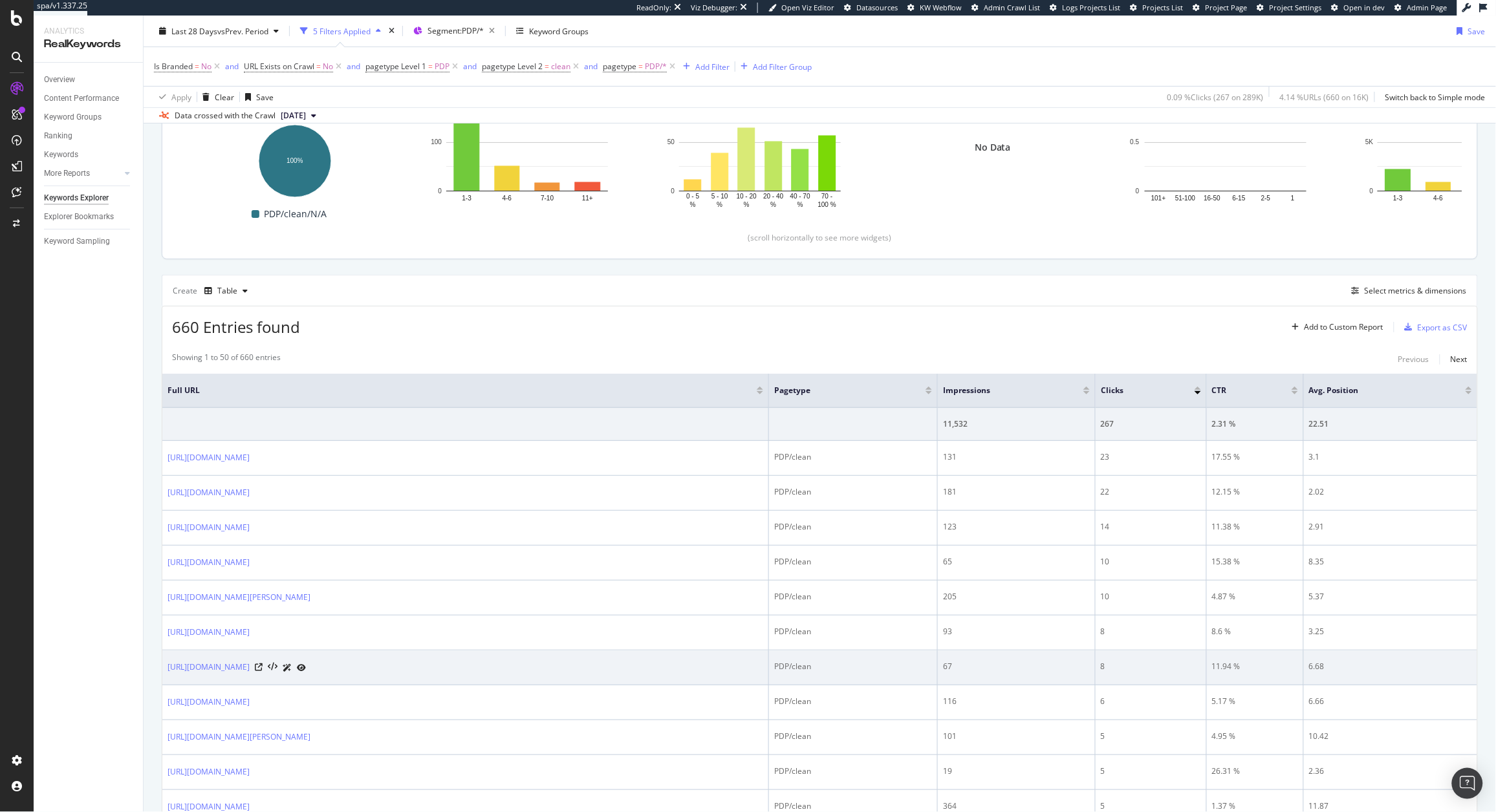
scroll to position [221, 0]
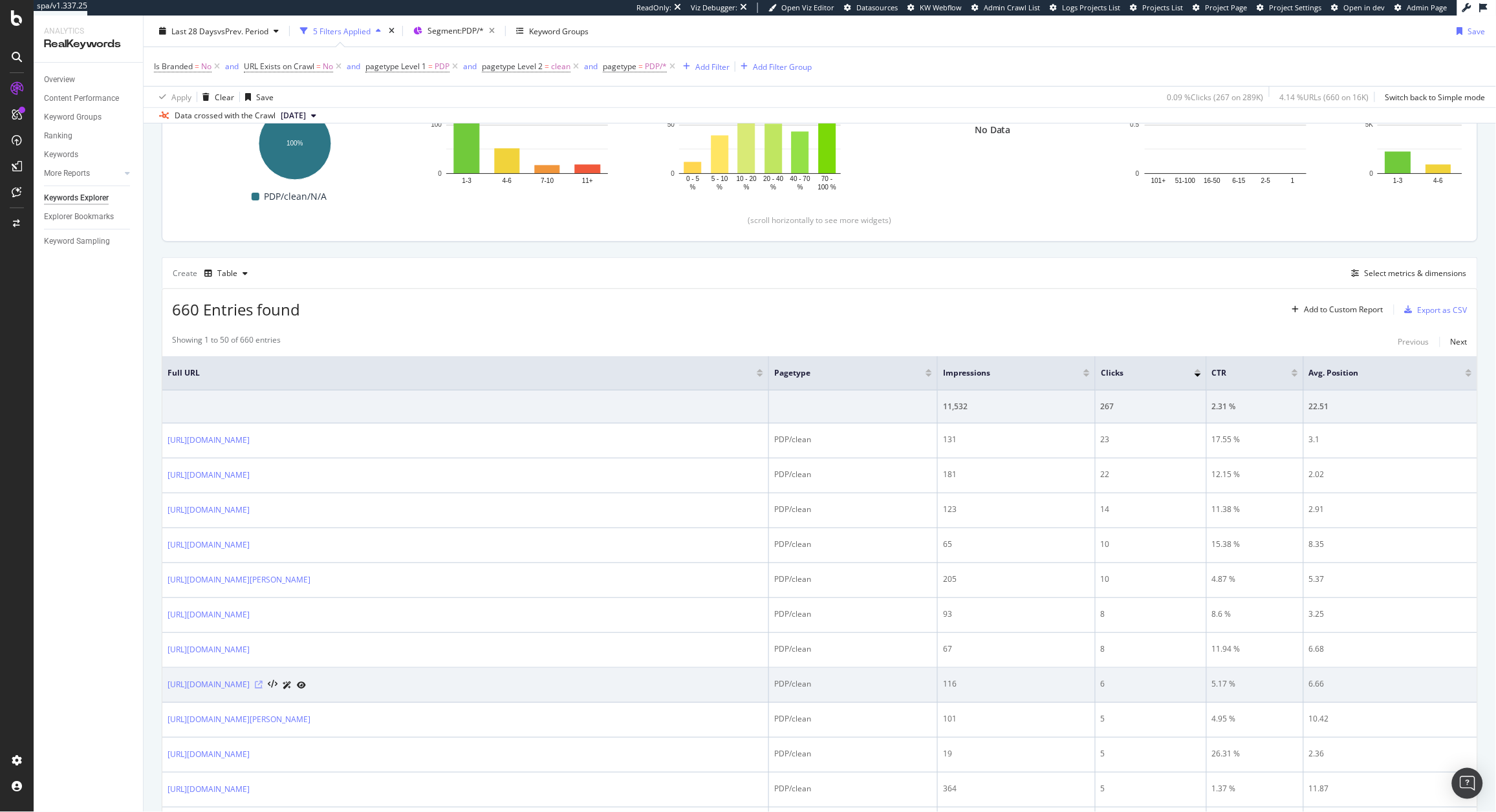
click at [262, 685] on icon at bounding box center [259, 685] width 7 height 7
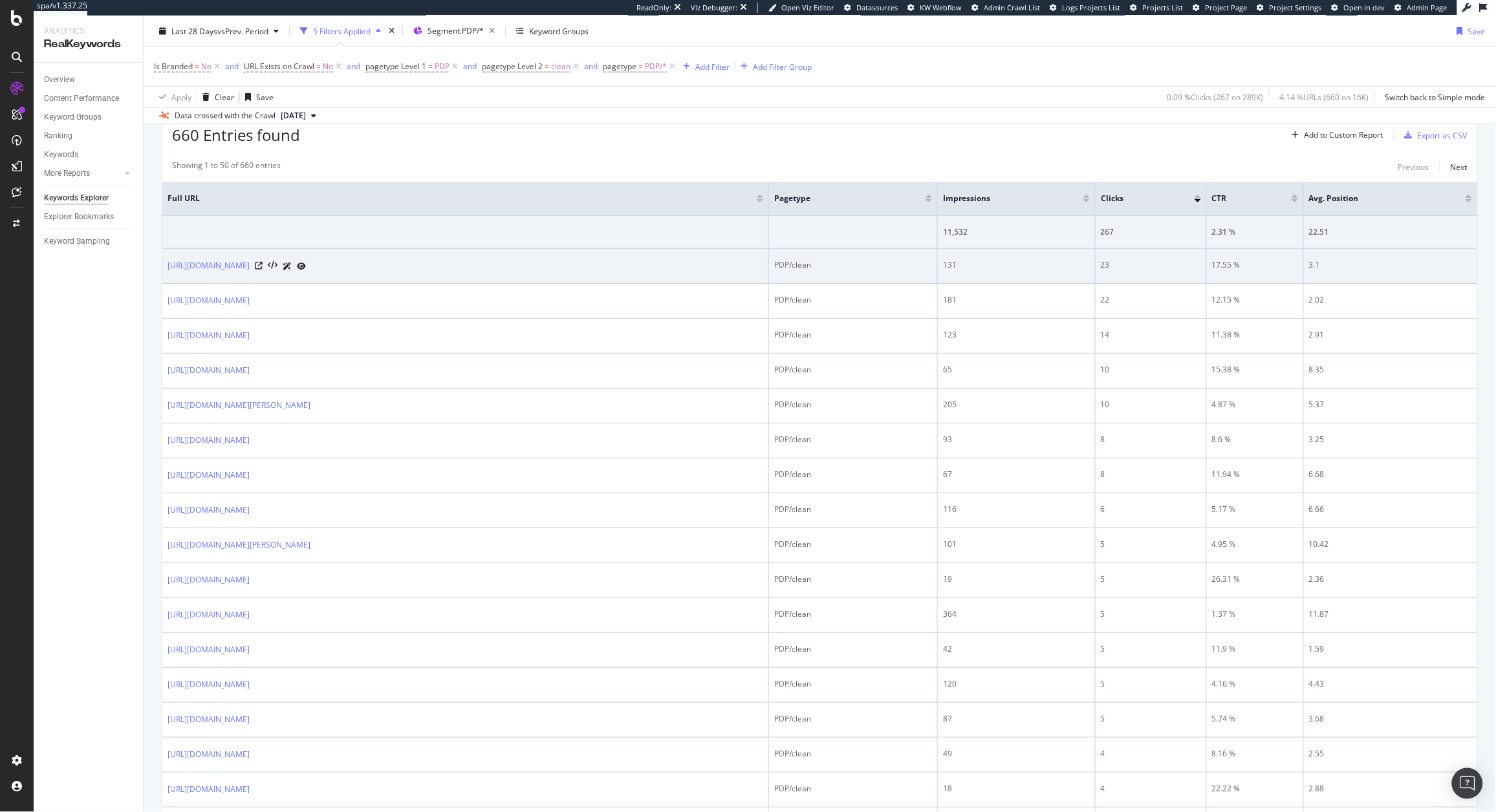
scroll to position [551, 0]
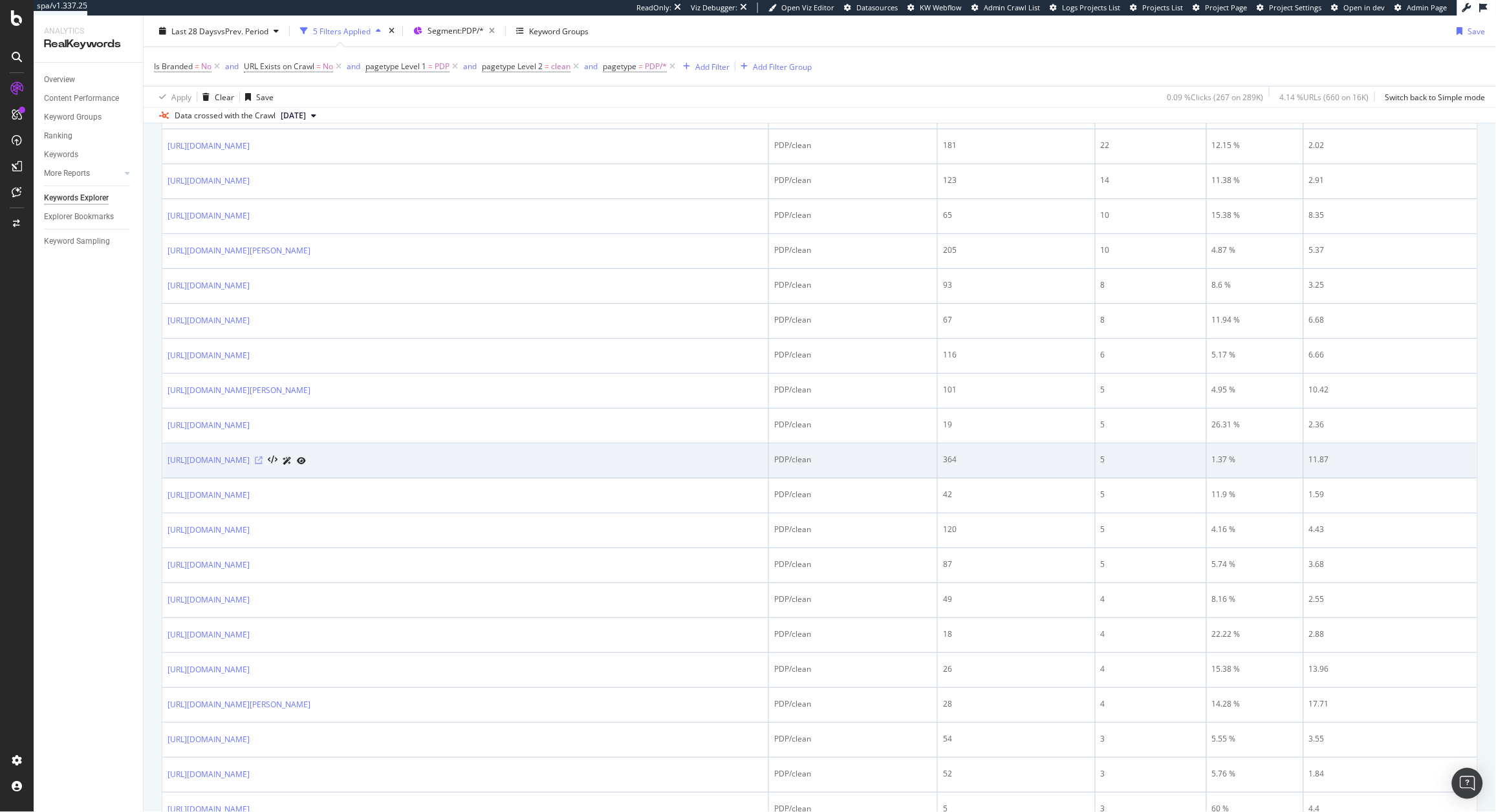
click at [262, 464] on icon at bounding box center [259, 460] width 7 height 7
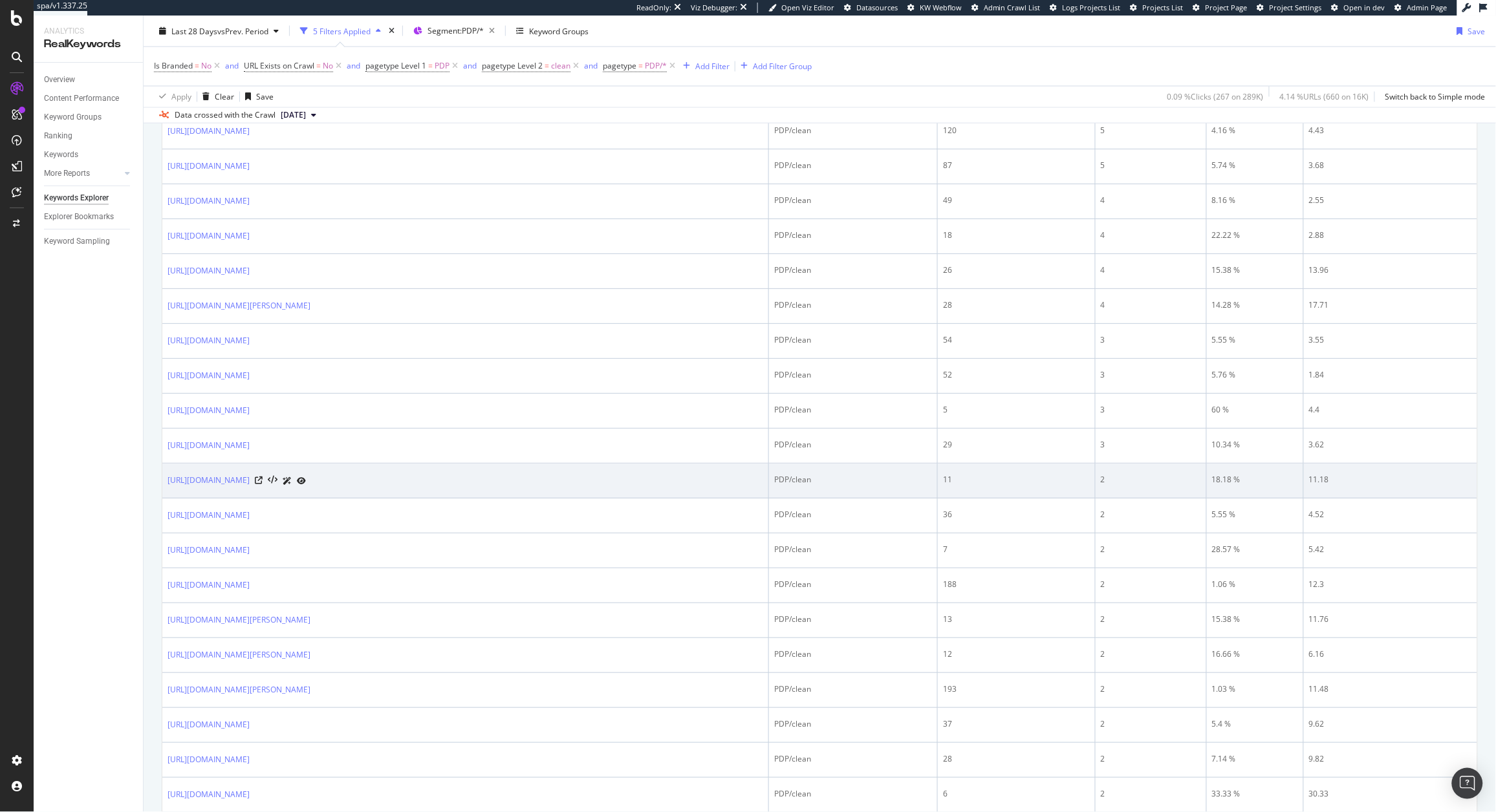
scroll to position [959, 0]
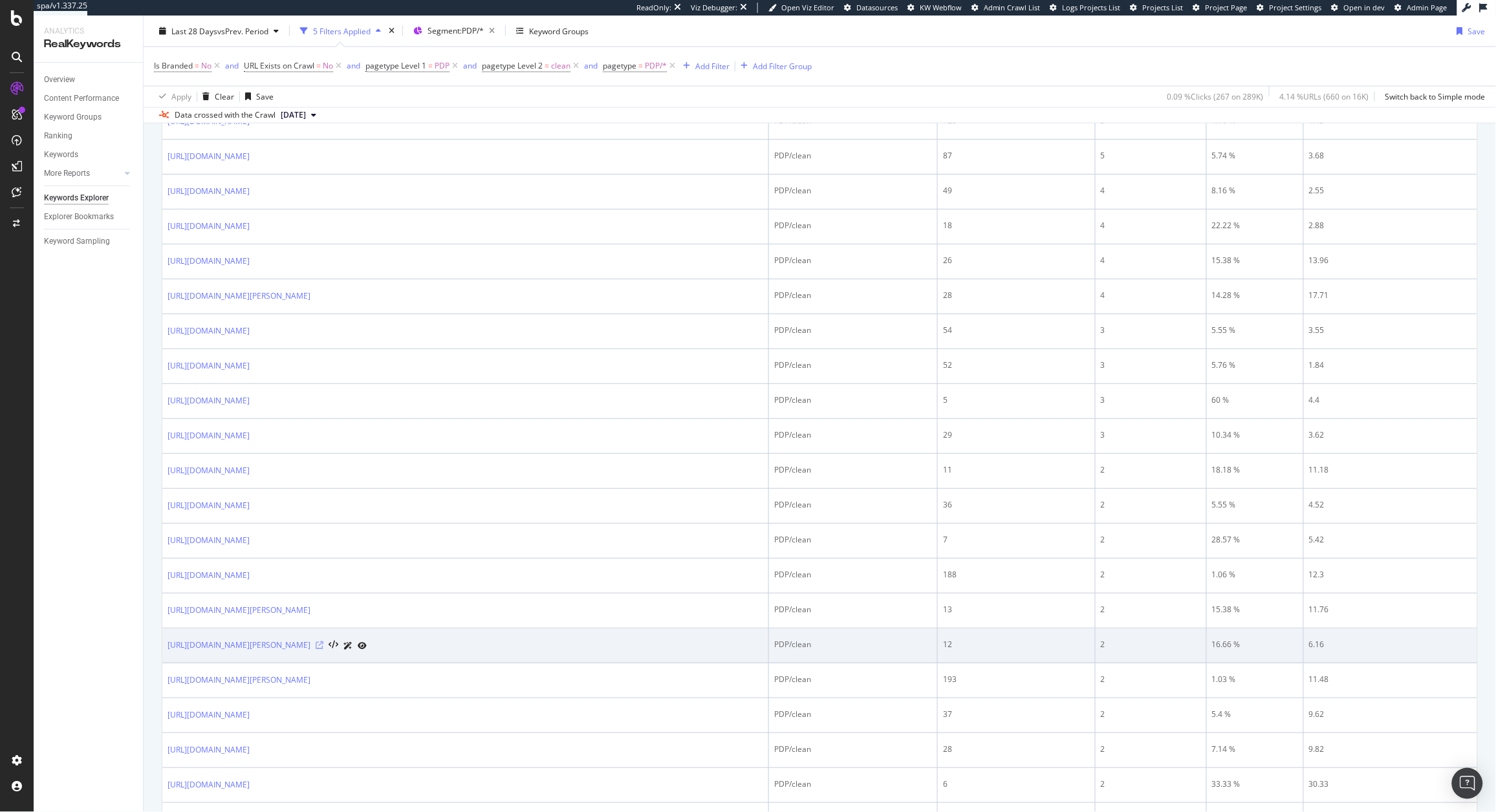
click at [323, 649] on icon at bounding box center [320, 645] width 7 height 7
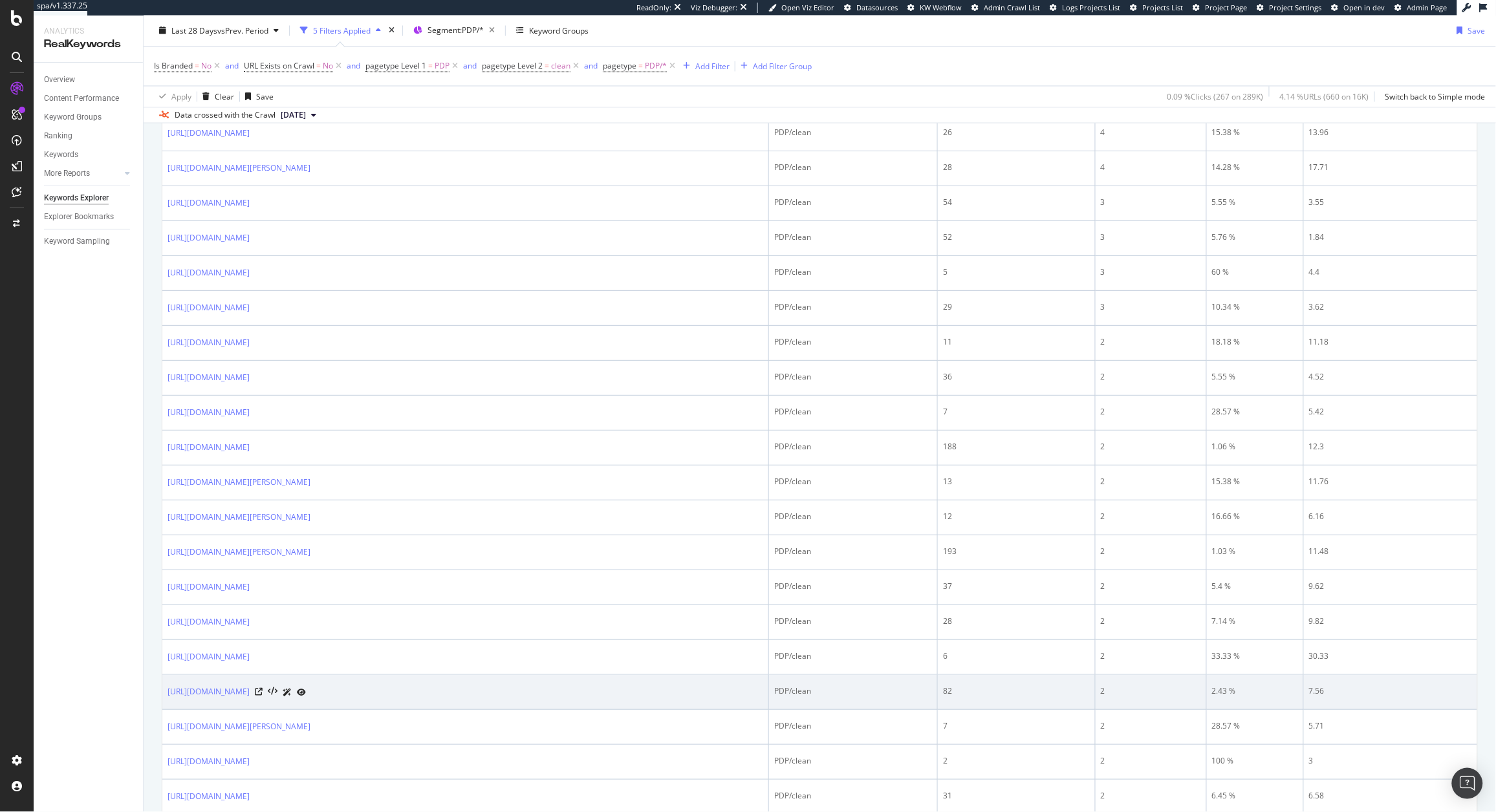
scroll to position [1090, 0]
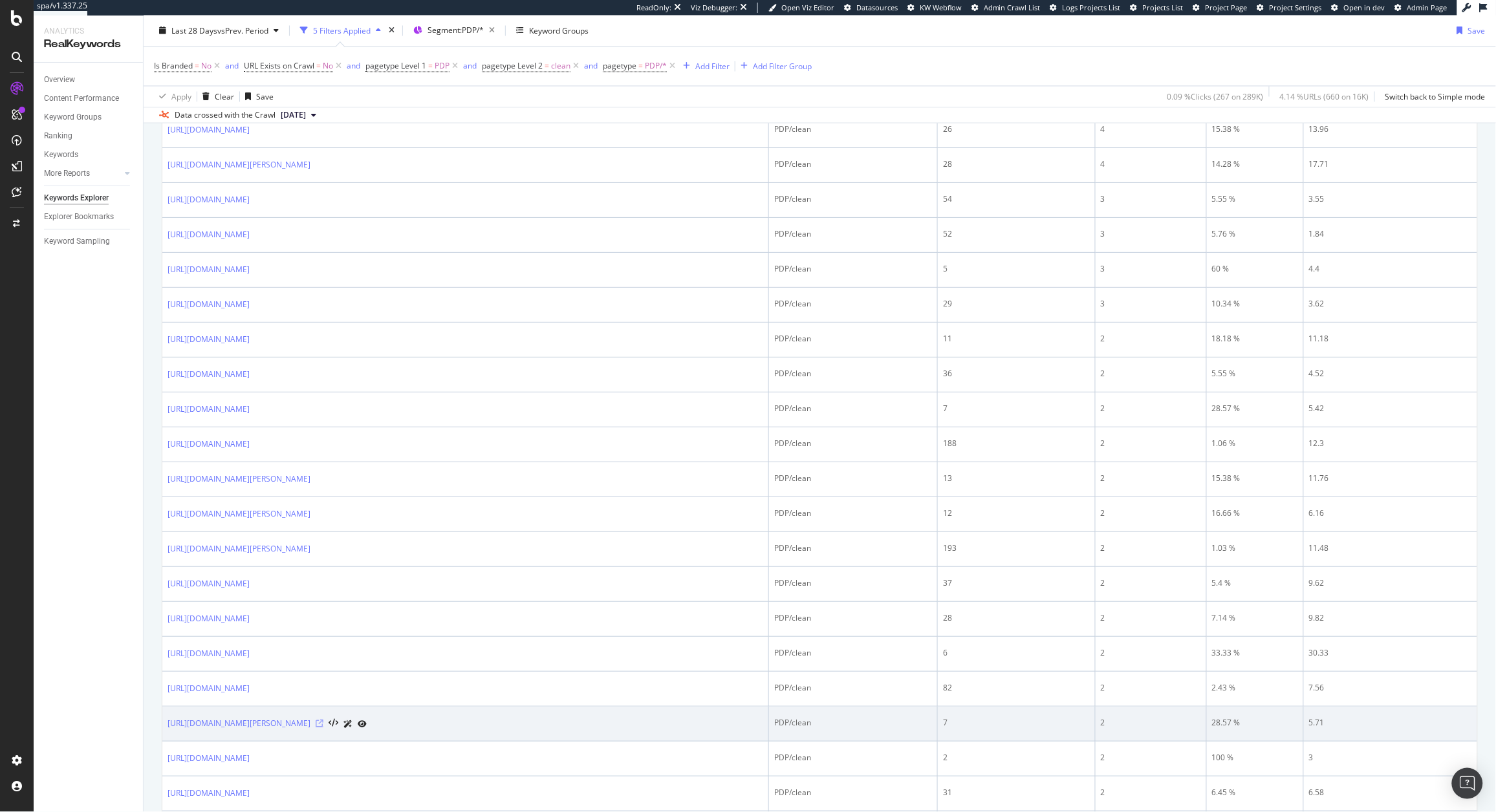
click at [323, 727] on icon at bounding box center [320, 723] width 7 height 7
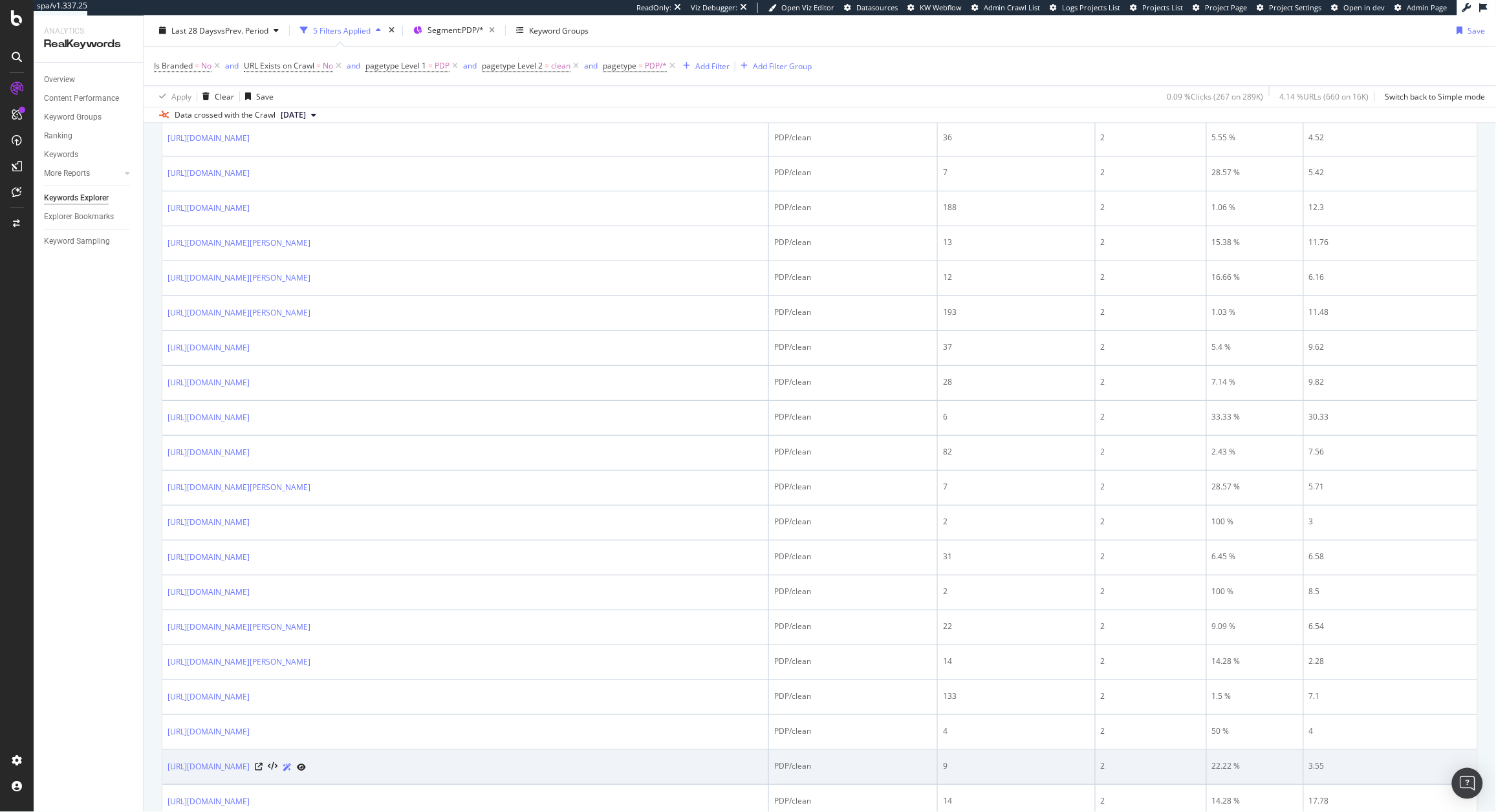
scroll to position [1383, 0]
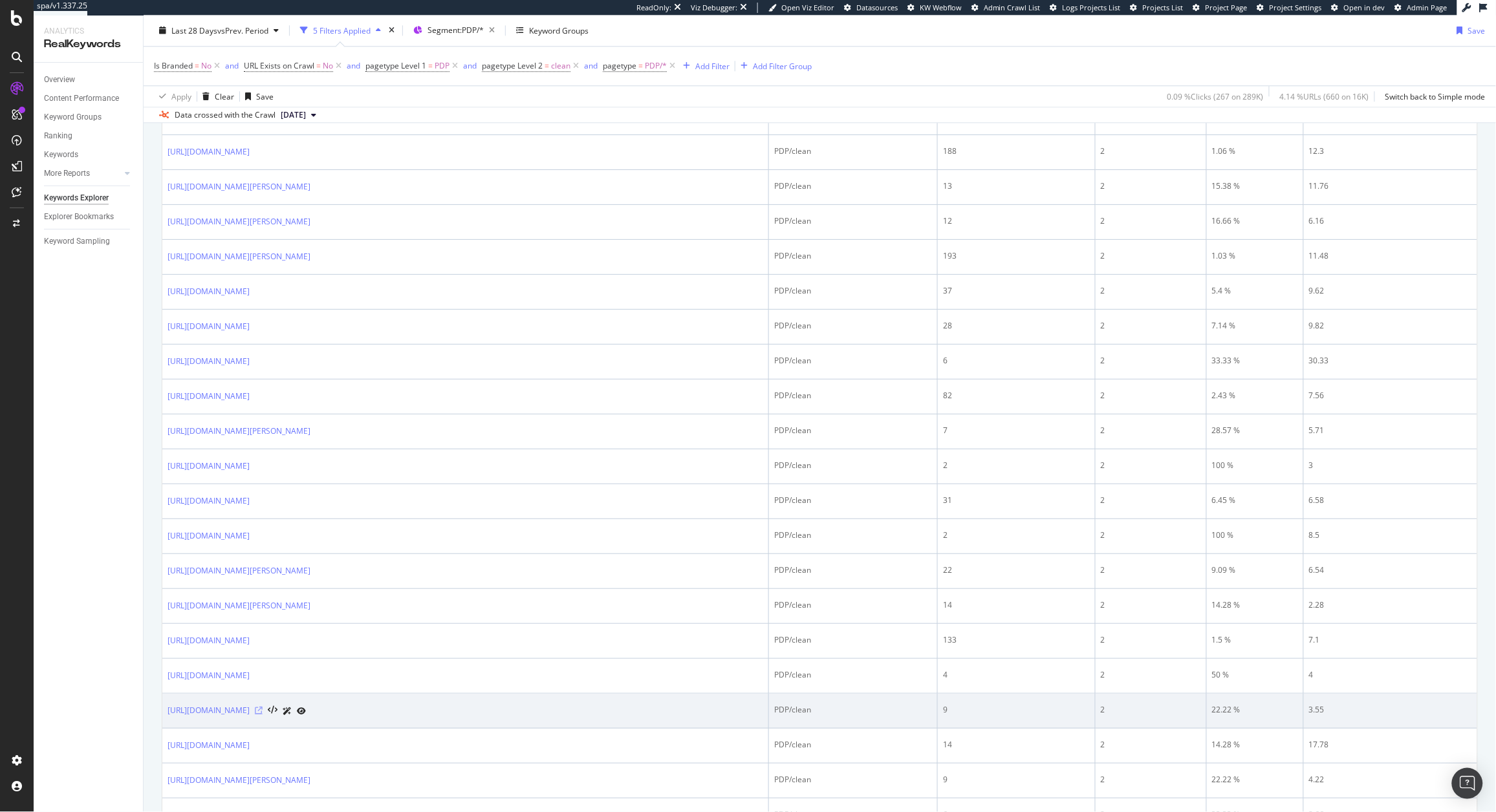
click at [262, 714] on icon at bounding box center [259, 710] width 7 height 7
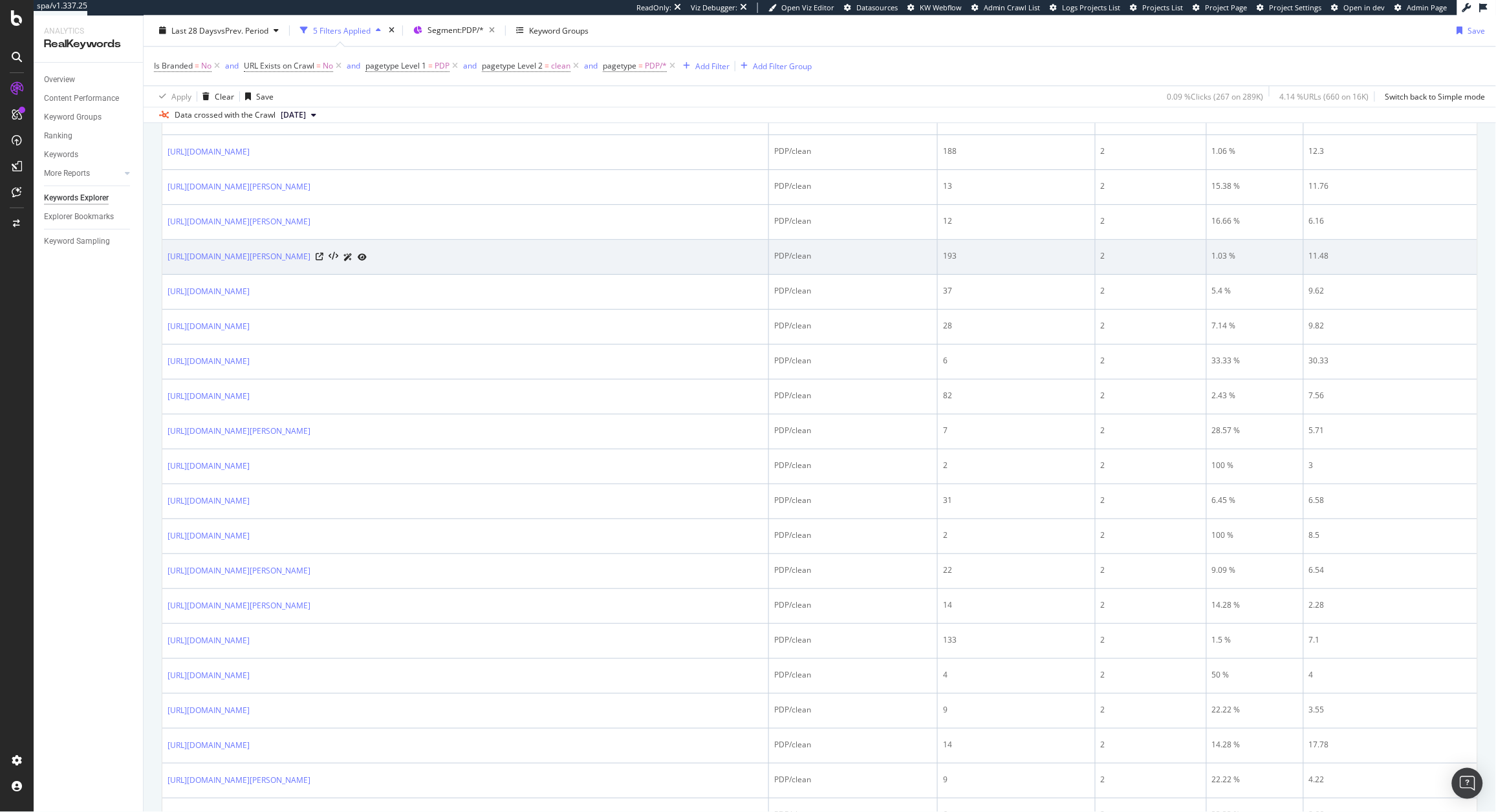
scroll to position [0, 0]
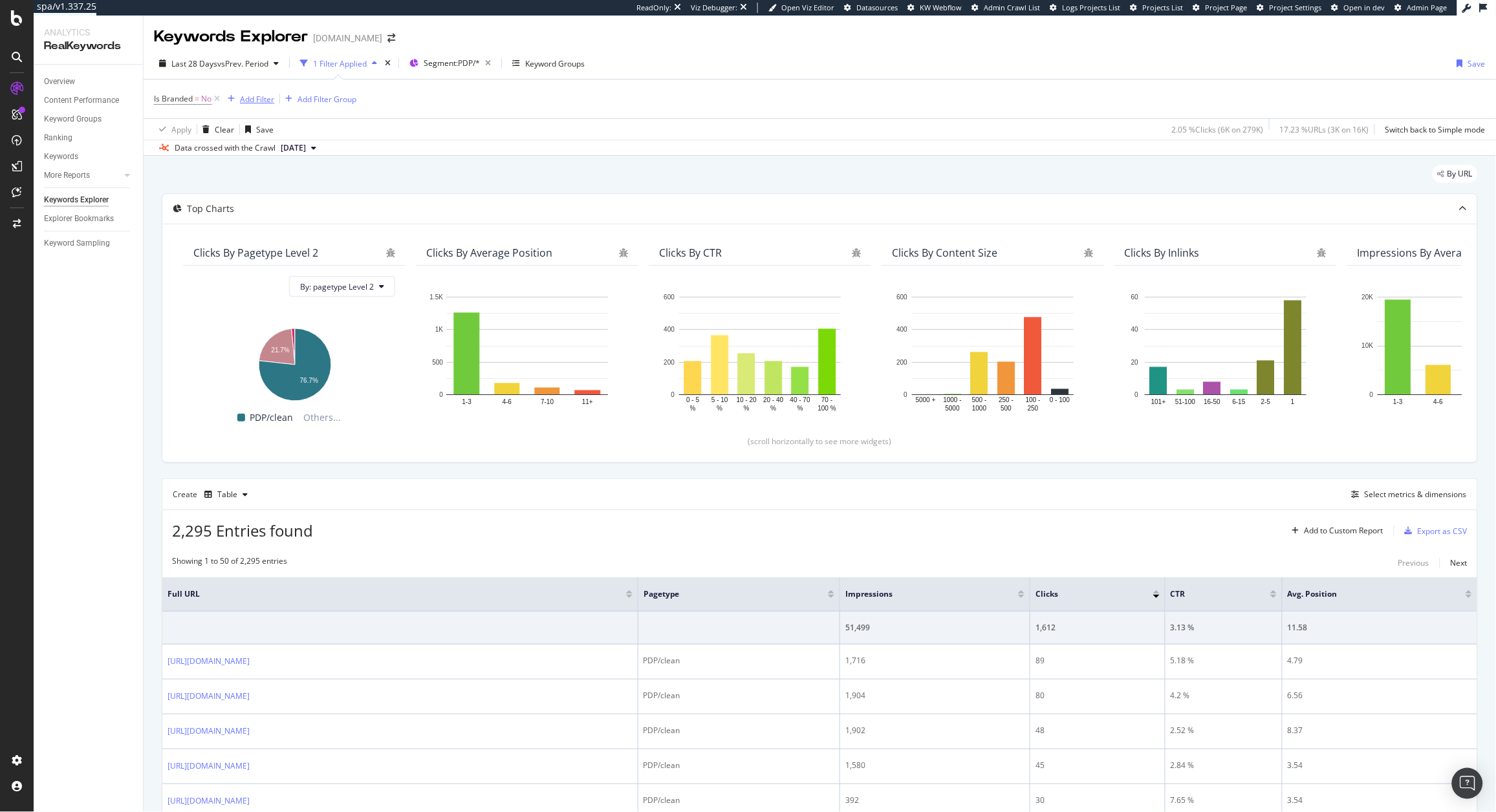
click at [257, 93] on div "Add Filter" at bounding box center [257, 99] width 34 height 11
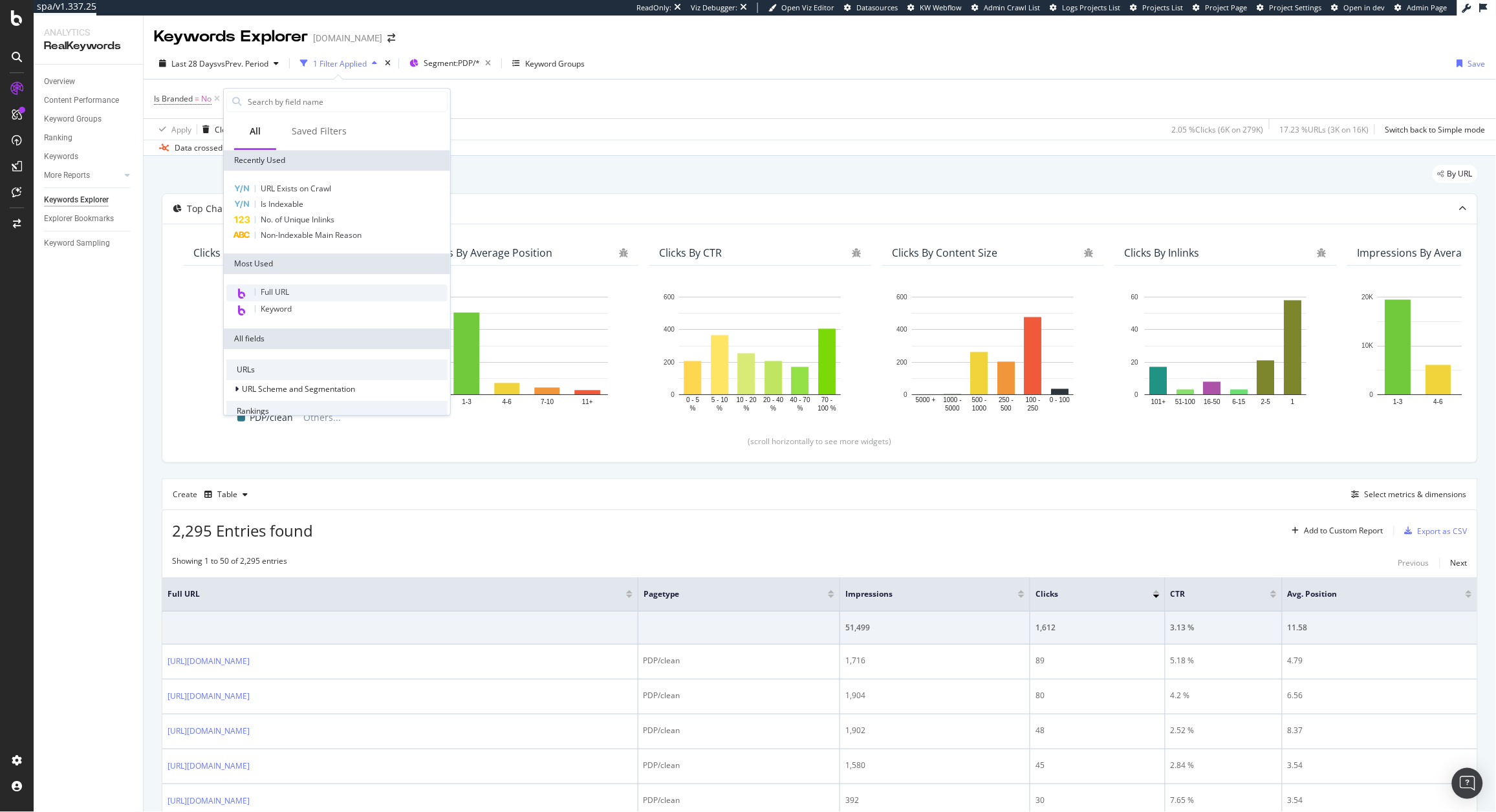
click at [303, 295] on div "Full URL" at bounding box center [336, 293] width 221 height 17
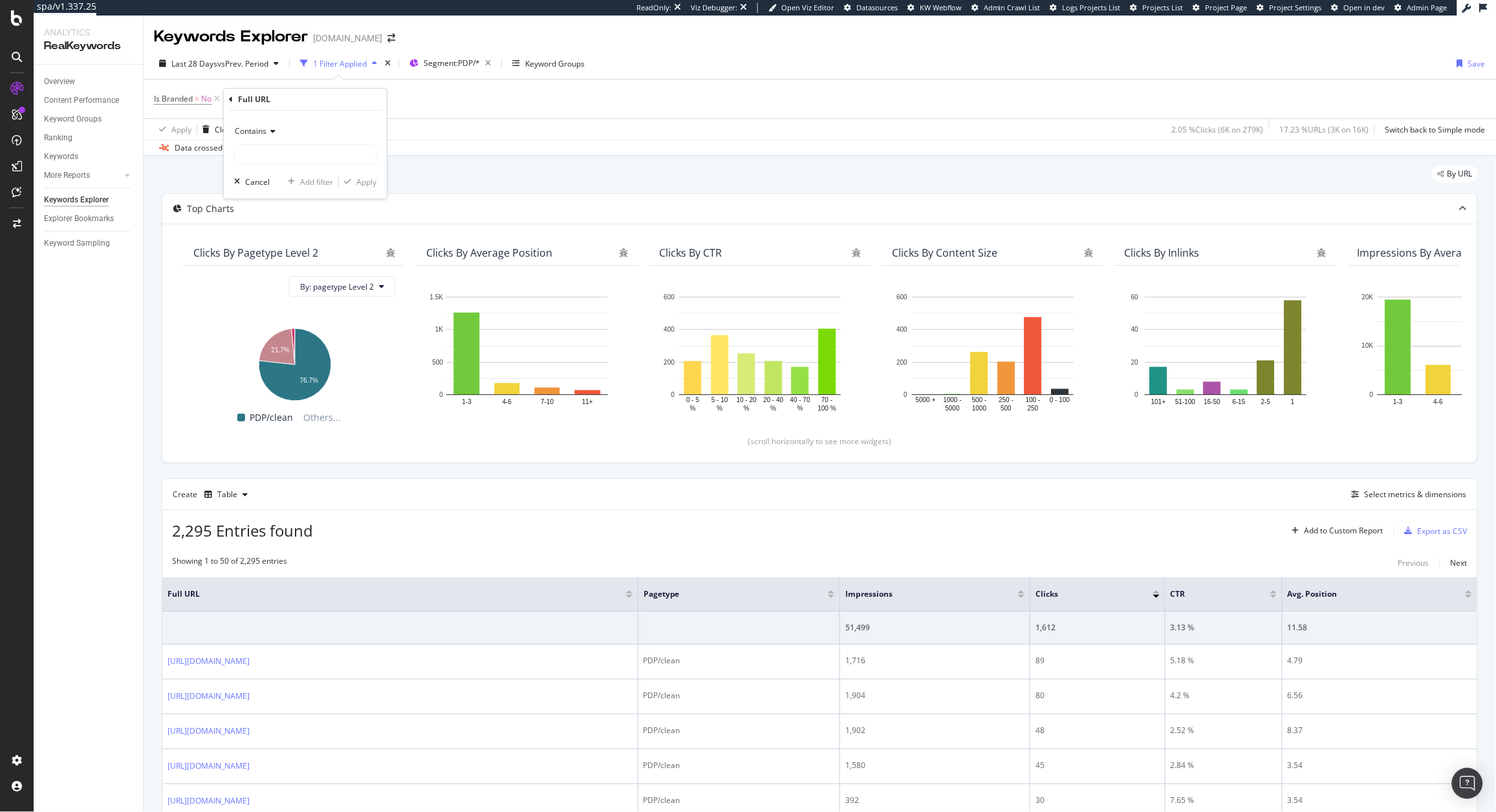
click at [253, 134] on span "Contains" at bounding box center [250, 131] width 31 height 11
click at [296, 119] on div "Contains Cancel Add filter Apply" at bounding box center [305, 154] width 163 height 88
click at [276, 148] on input "text" at bounding box center [305, 154] width 141 height 20
paste input "[URL][DOMAIN_NAME]"
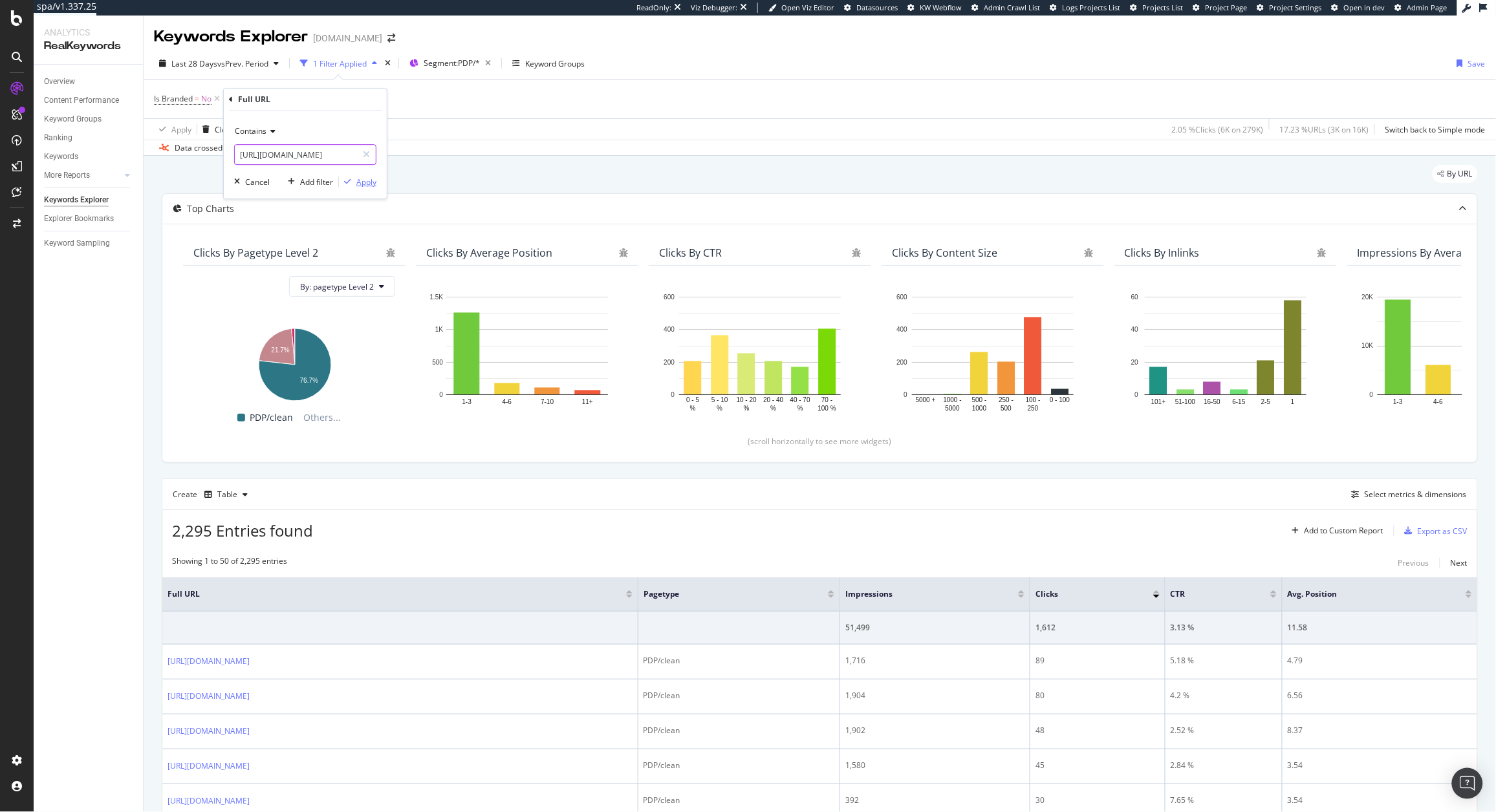
type input "[URL][DOMAIN_NAME]"
click at [375, 181] on div "Apply" at bounding box center [367, 182] width 20 height 11
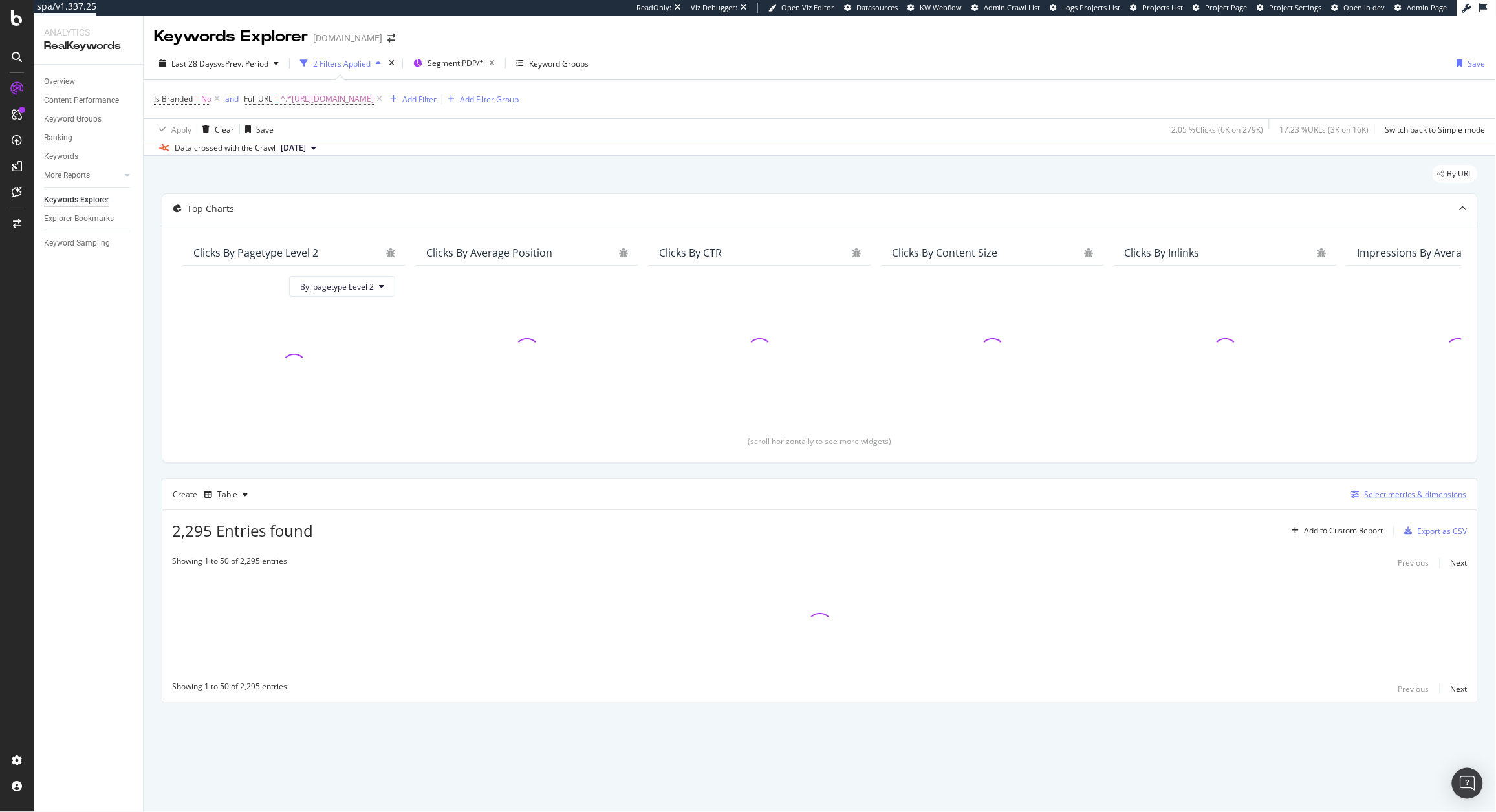
click at [1395, 494] on div "Select metrics & dimensions" at bounding box center [1416, 494] width 103 height 11
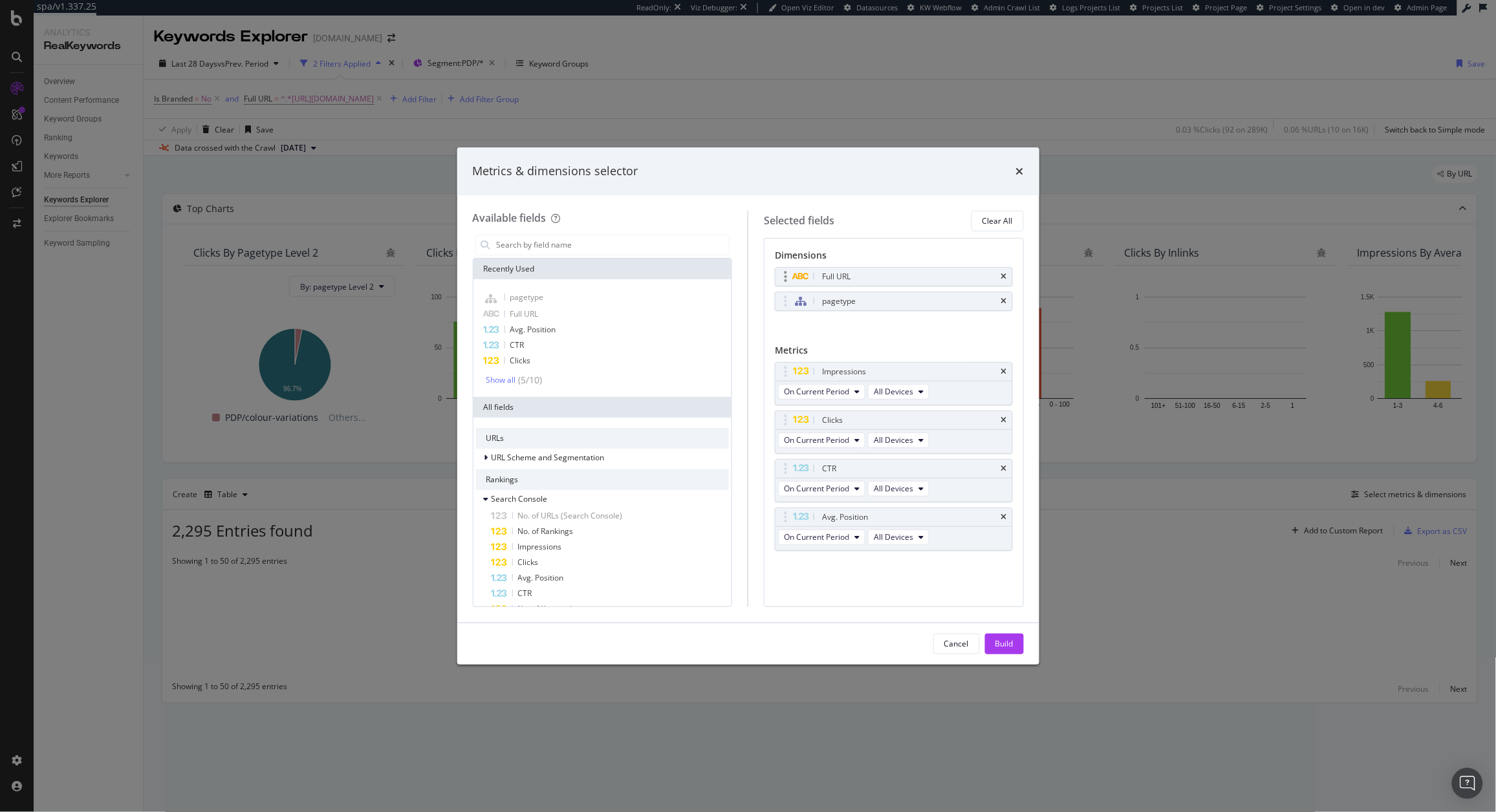
click at [1002, 283] on div "Full URL" at bounding box center [894, 277] width 237 height 18
click at [1002, 281] on div "Full URL" at bounding box center [894, 277] width 237 height 18
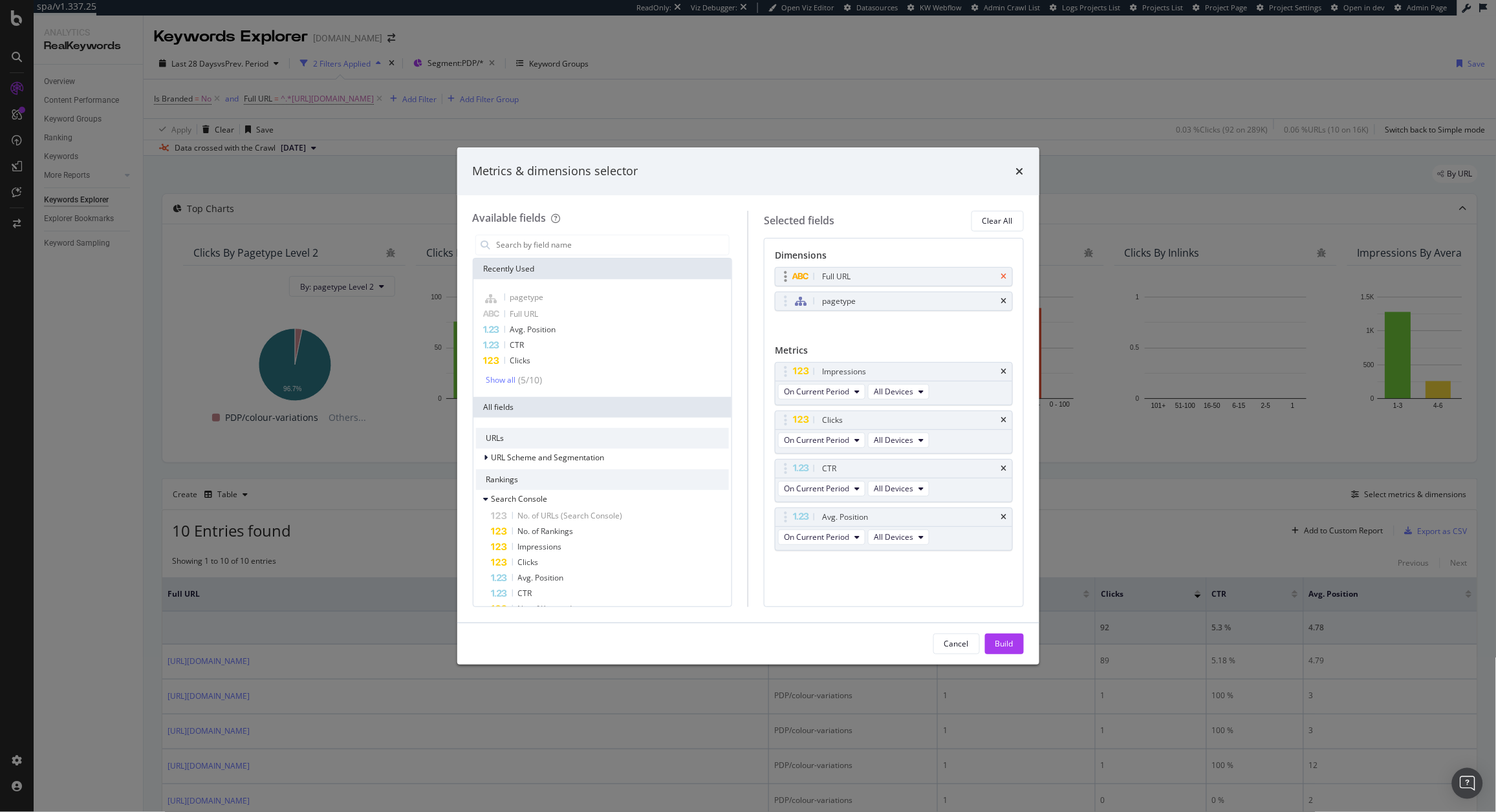
click at [1003, 277] on icon "times" at bounding box center [1004, 276] width 6 height 7
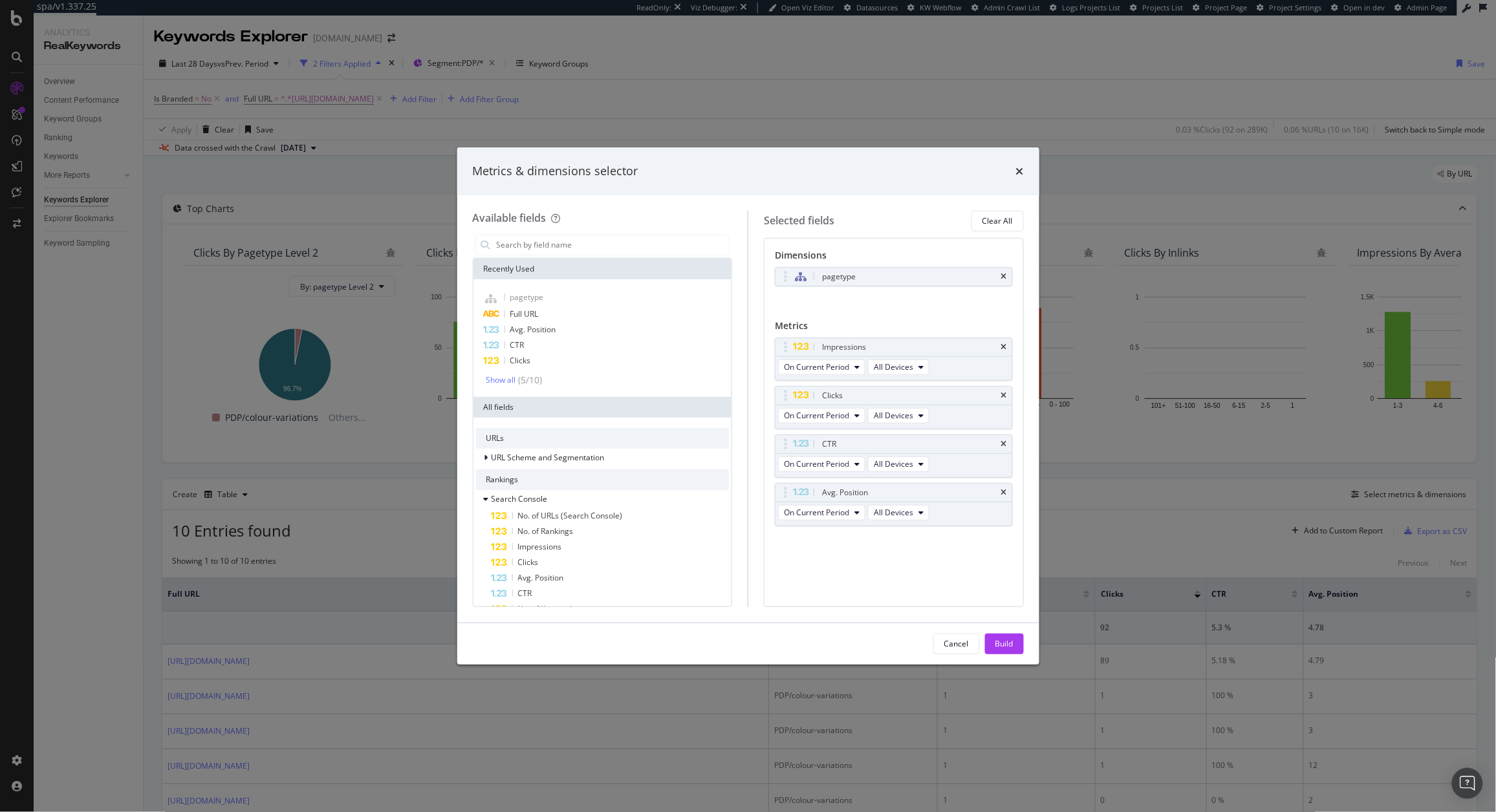
click at [1003, 277] on icon "times" at bounding box center [1004, 276] width 6 height 7
click at [597, 245] on input "modal" at bounding box center [612, 245] width 234 height 19
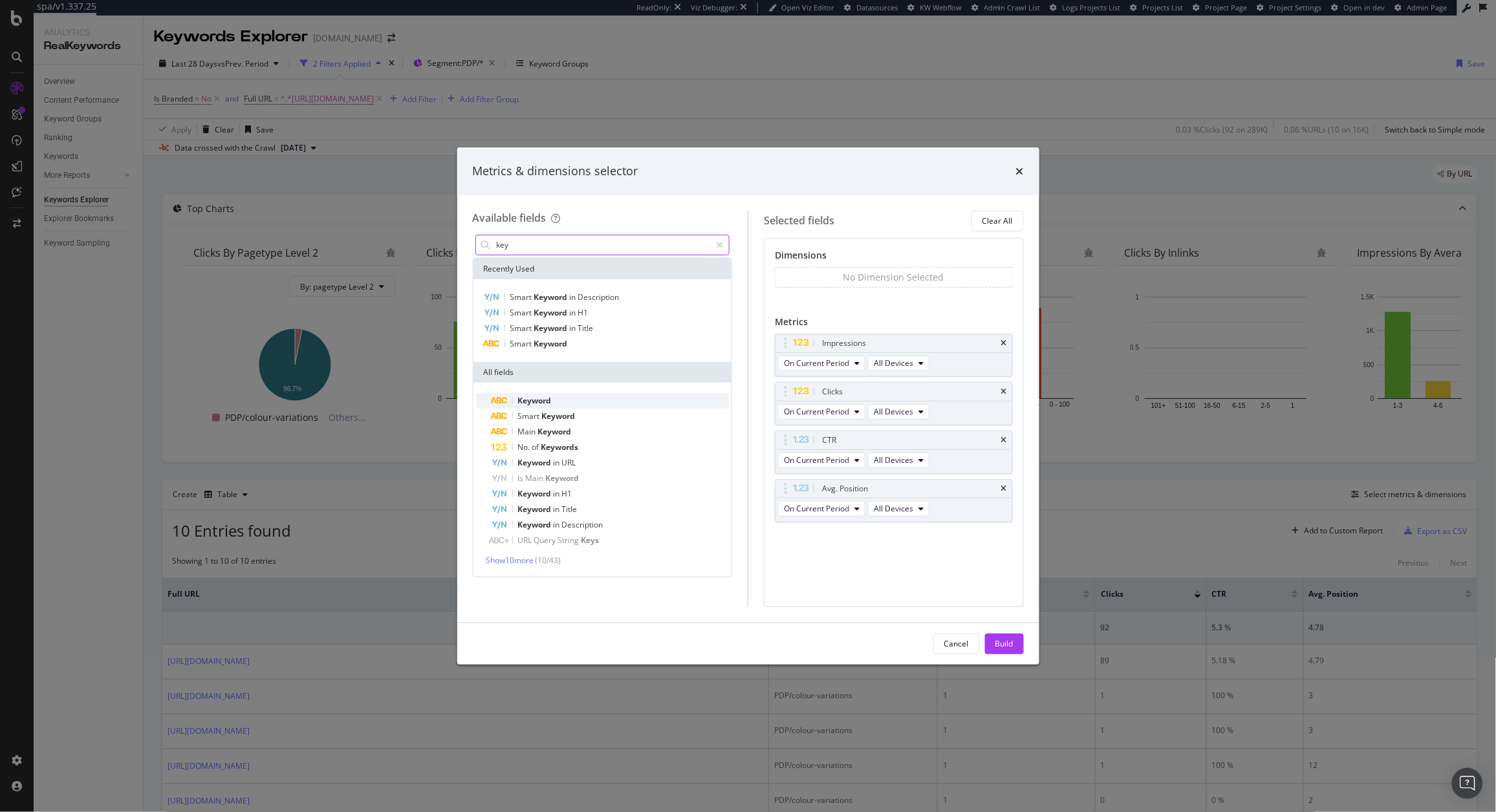
type input "key"
click at [549, 396] on span "Keyword" at bounding box center [535, 401] width 33 height 11
click at [1012, 645] on div "Build" at bounding box center [1004, 644] width 18 height 11
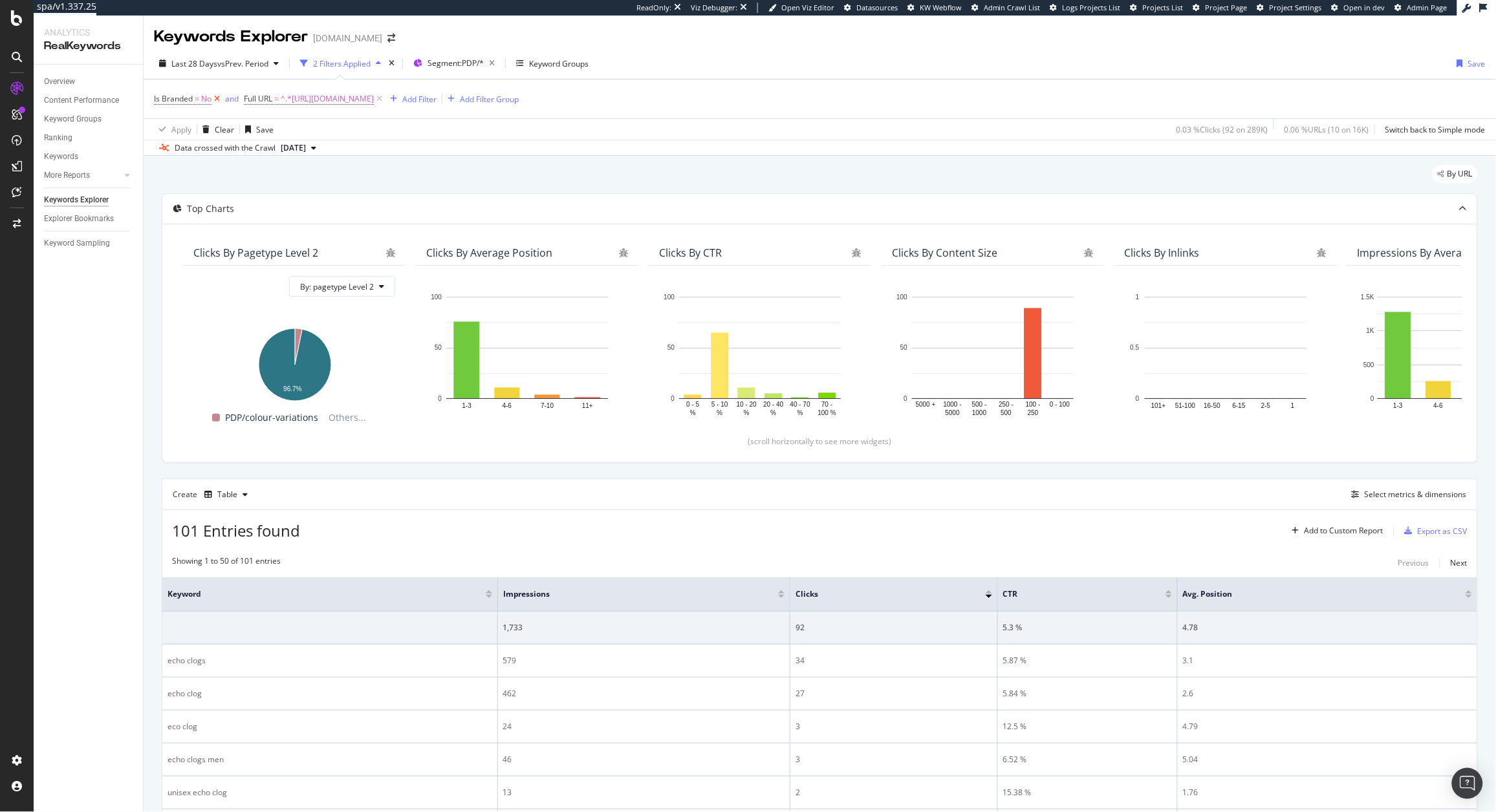
click at [216, 100] on icon at bounding box center [217, 99] width 11 height 13
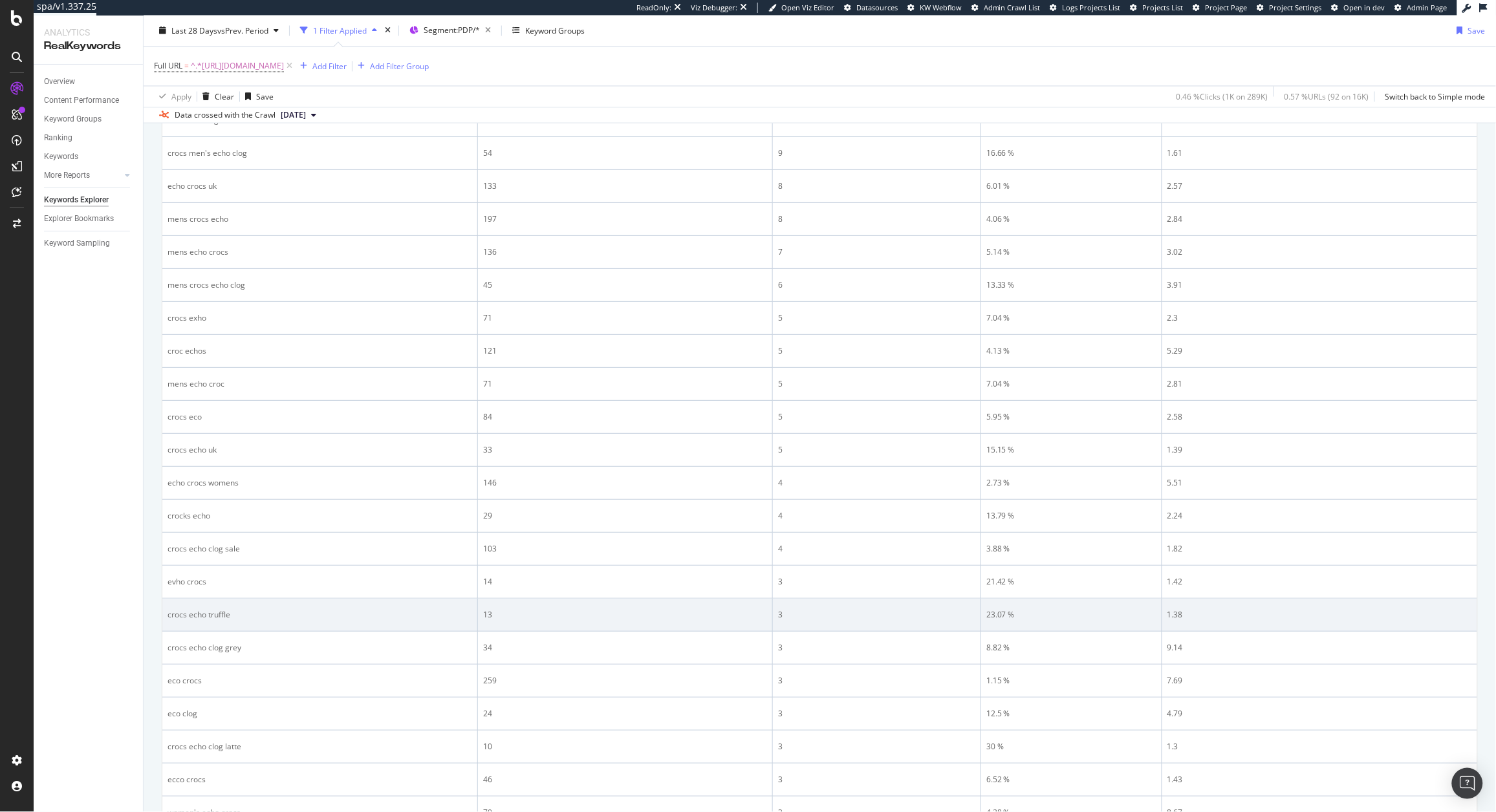
scroll to position [1036, 0]
drag, startPoint x: 249, startPoint y: 621, endPoint x: 166, endPoint y: 620, distance: 83.0
click at [166, 620] on td "crocs echo truffle" at bounding box center [321, 614] width 316 height 33
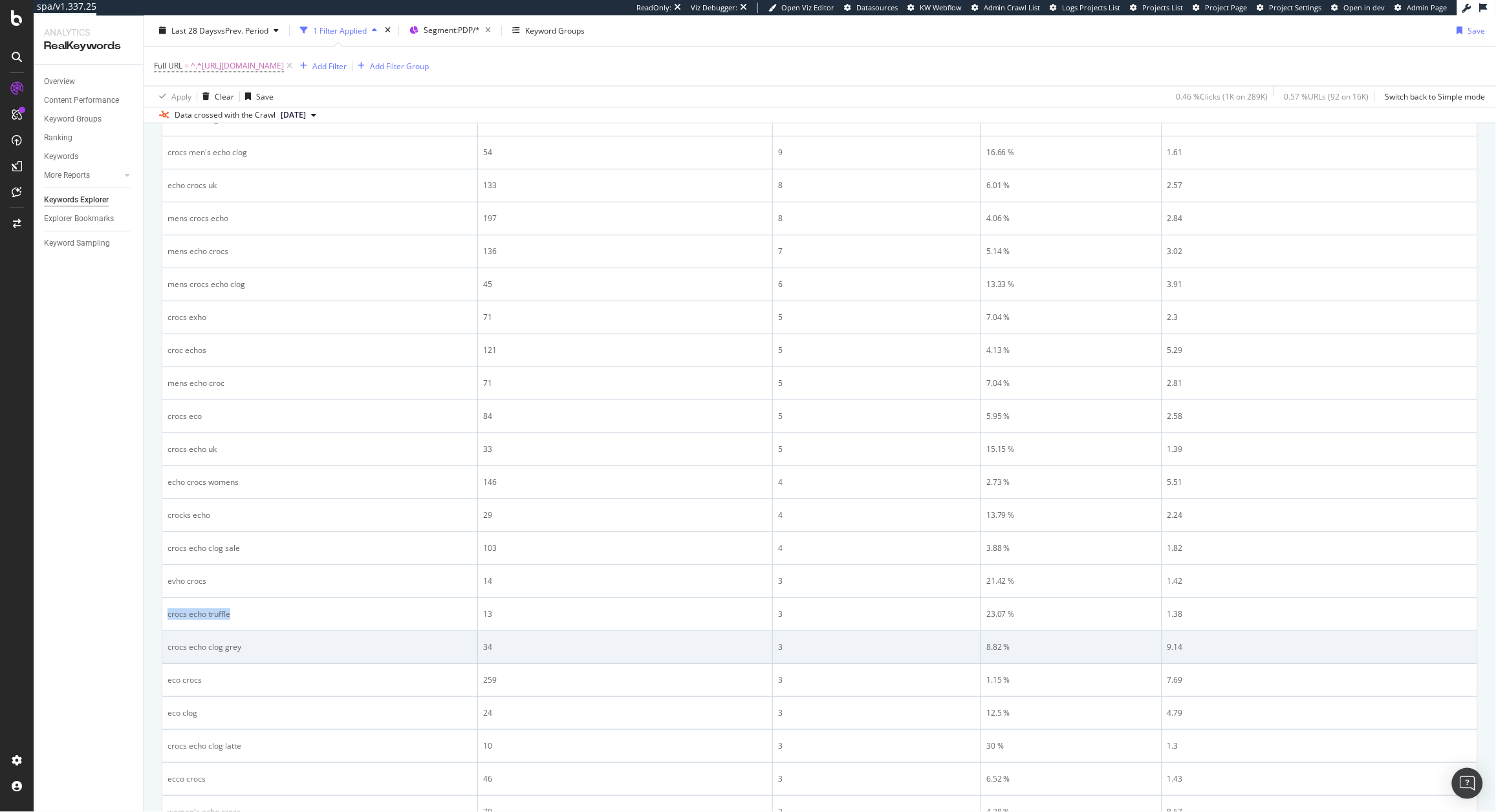
copy div "crocs echo truffle"
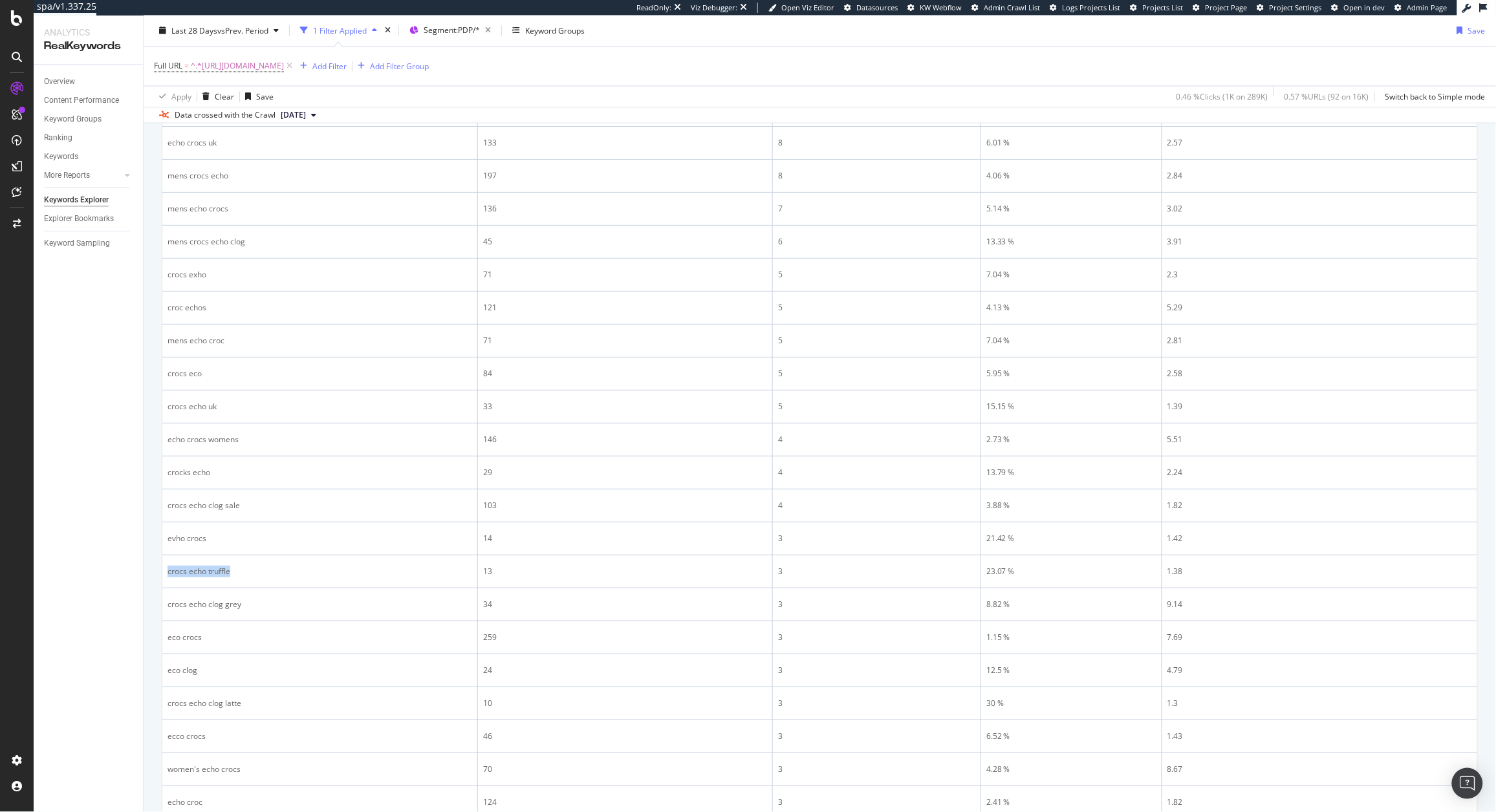
scroll to position [0, 0]
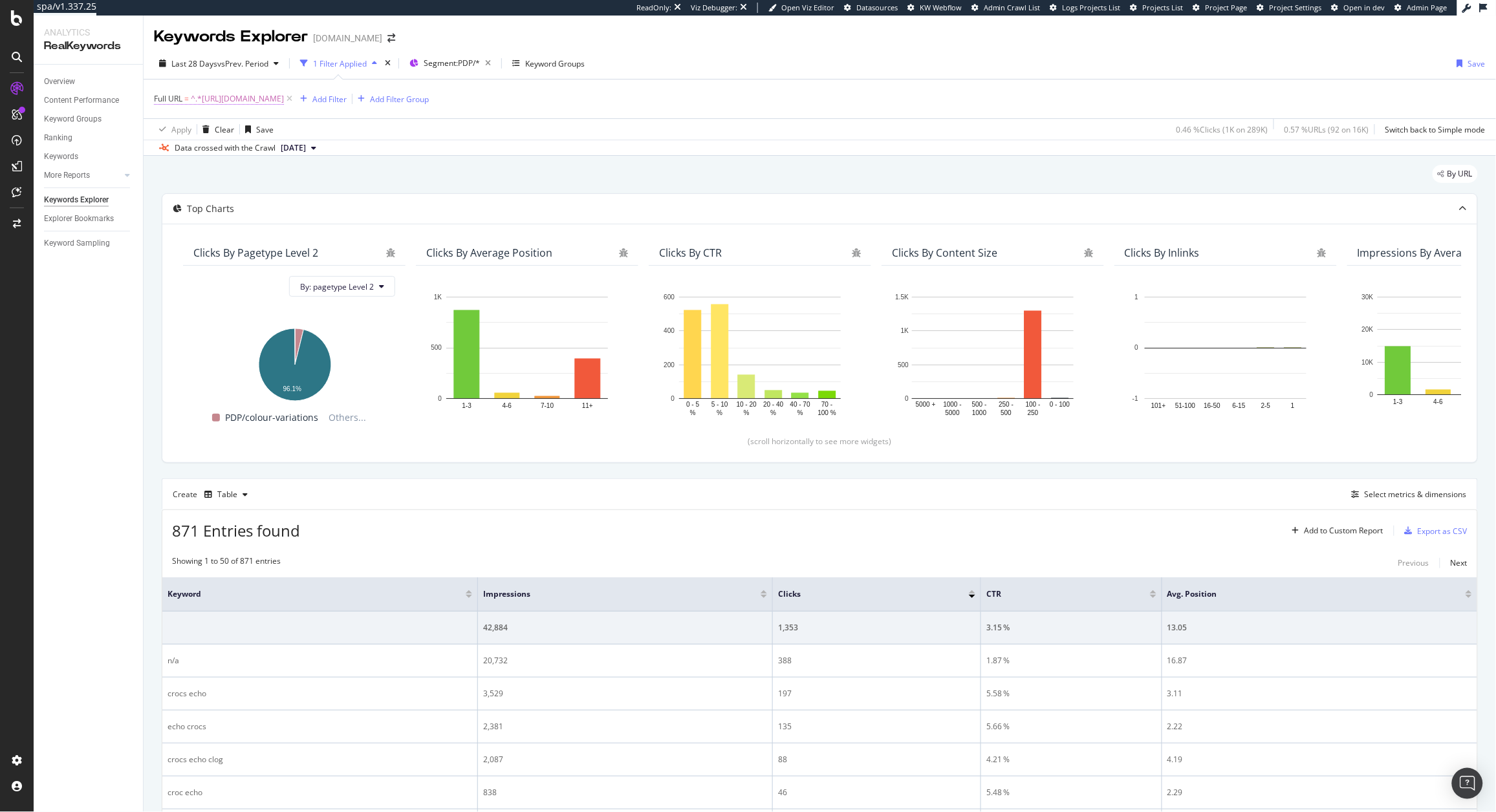
click at [284, 96] on span "^.*[URL][DOMAIN_NAME]" at bounding box center [237, 99] width 93 height 18
click at [262, 150] on input "[URL][DOMAIN_NAME]" at bounding box center [226, 152] width 122 height 20
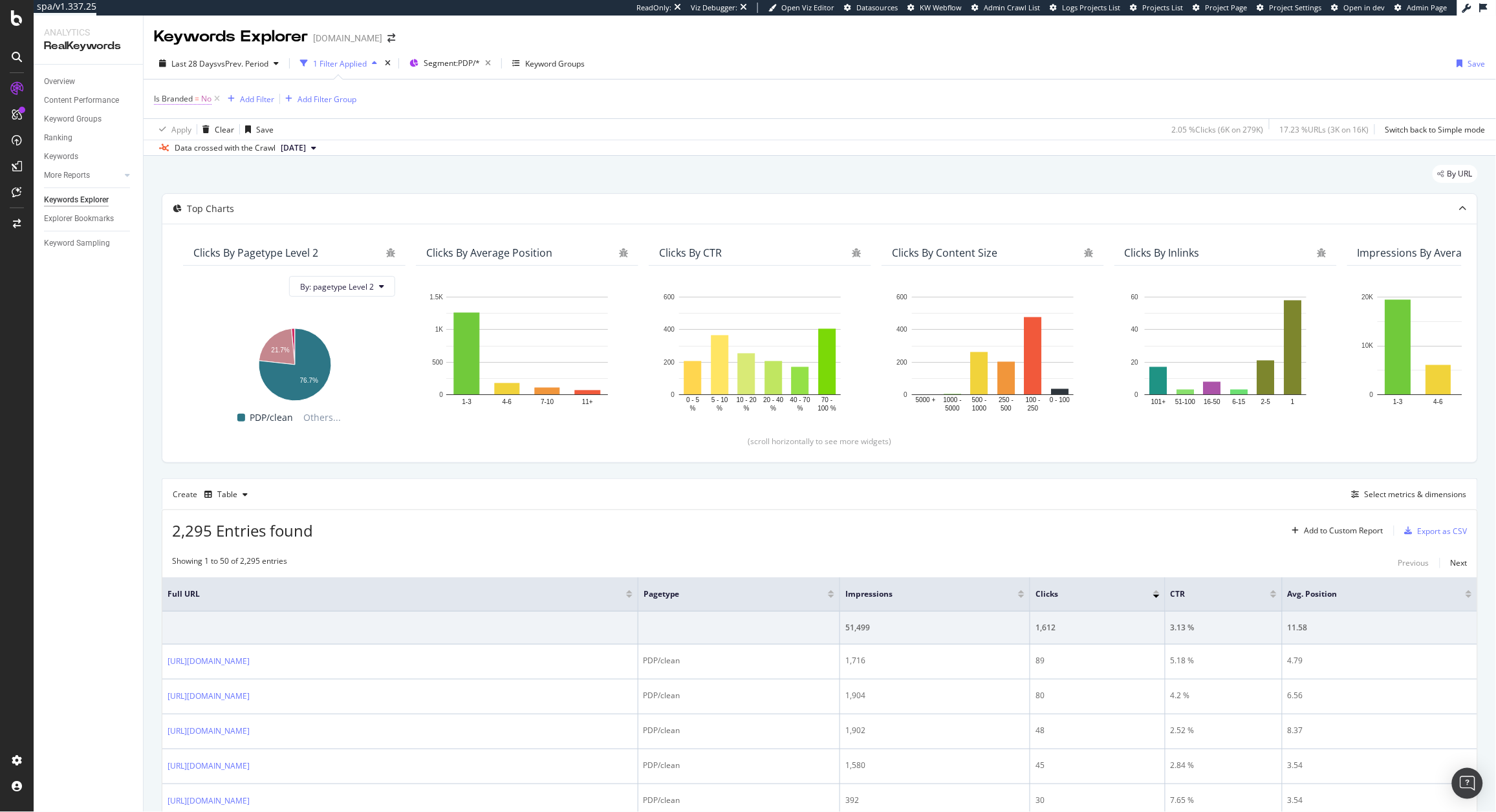
click at [203, 100] on span "No" at bounding box center [206, 99] width 10 height 18
click at [469, 96] on div "Is Branded = No Add Filter Add Filter Group" at bounding box center [820, 99] width 1332 height 39
click at [219, 101] on icon at bounding box center [217, 99] width 11 height 13
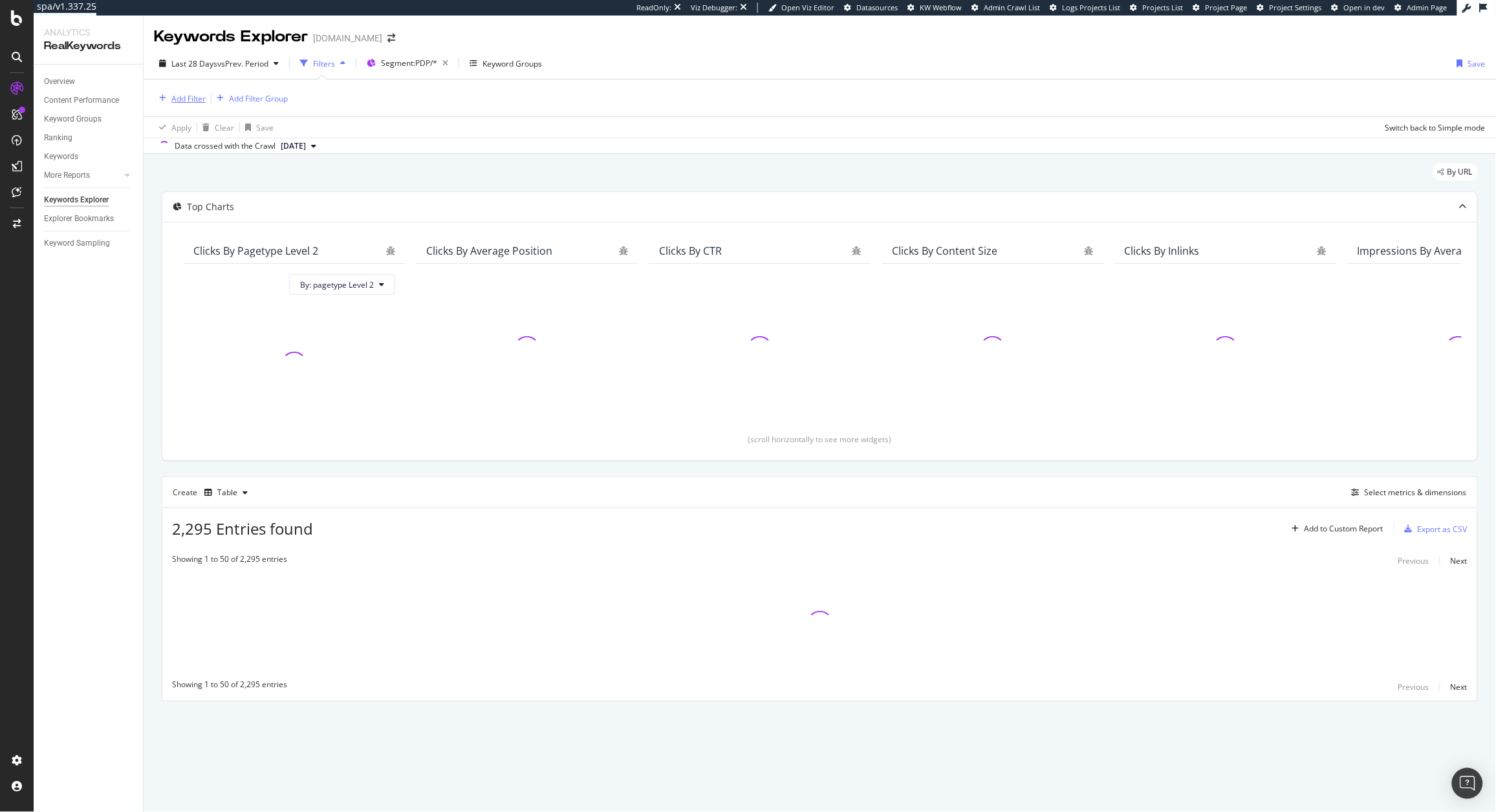
click at [177, 103] on div "Add Filter" at bounding box center [180, 98] width 52 height 14
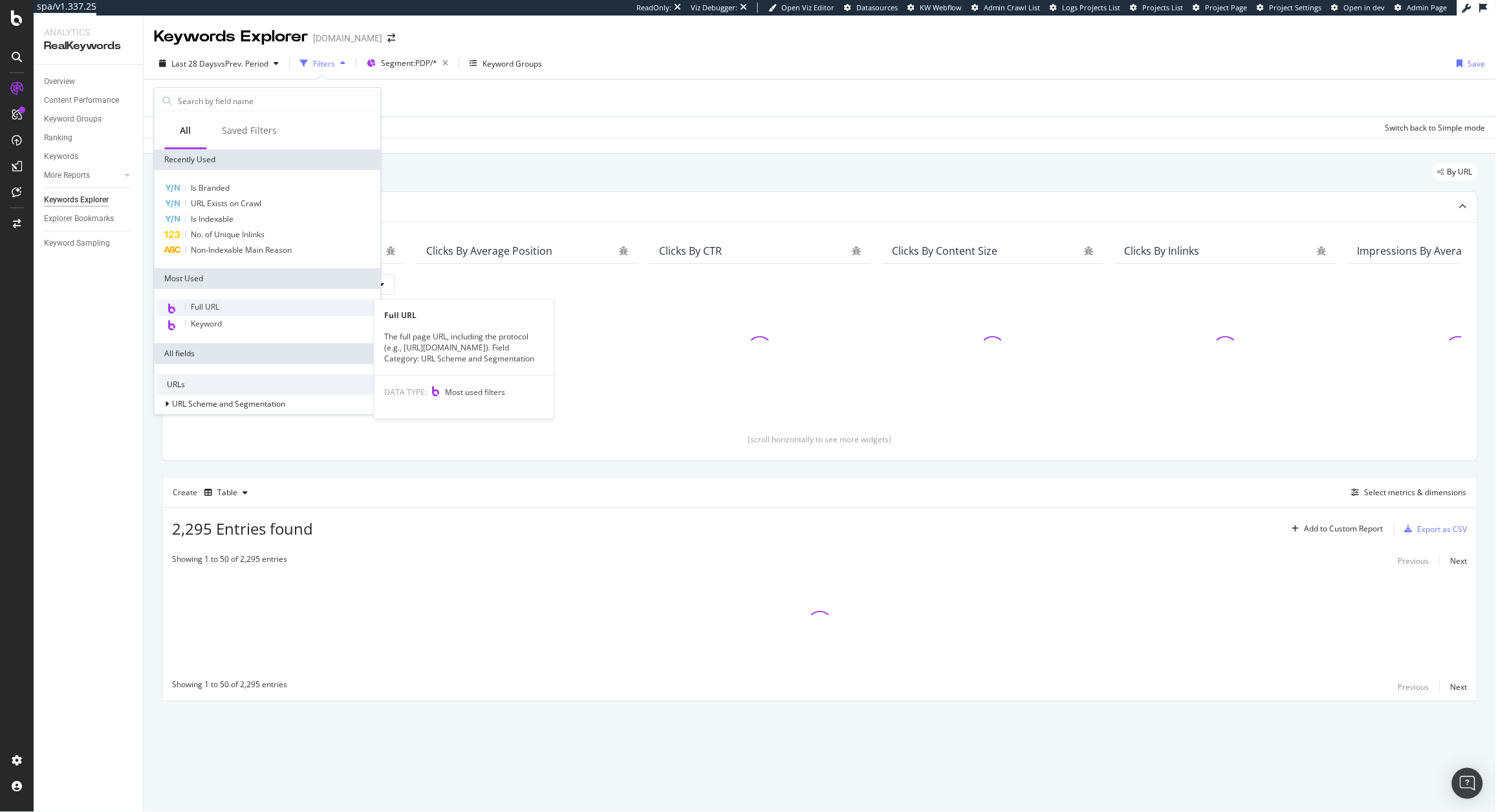
click at [225, 307] on div "Full URL" at bounding box center [267, 308] width 221 height 17
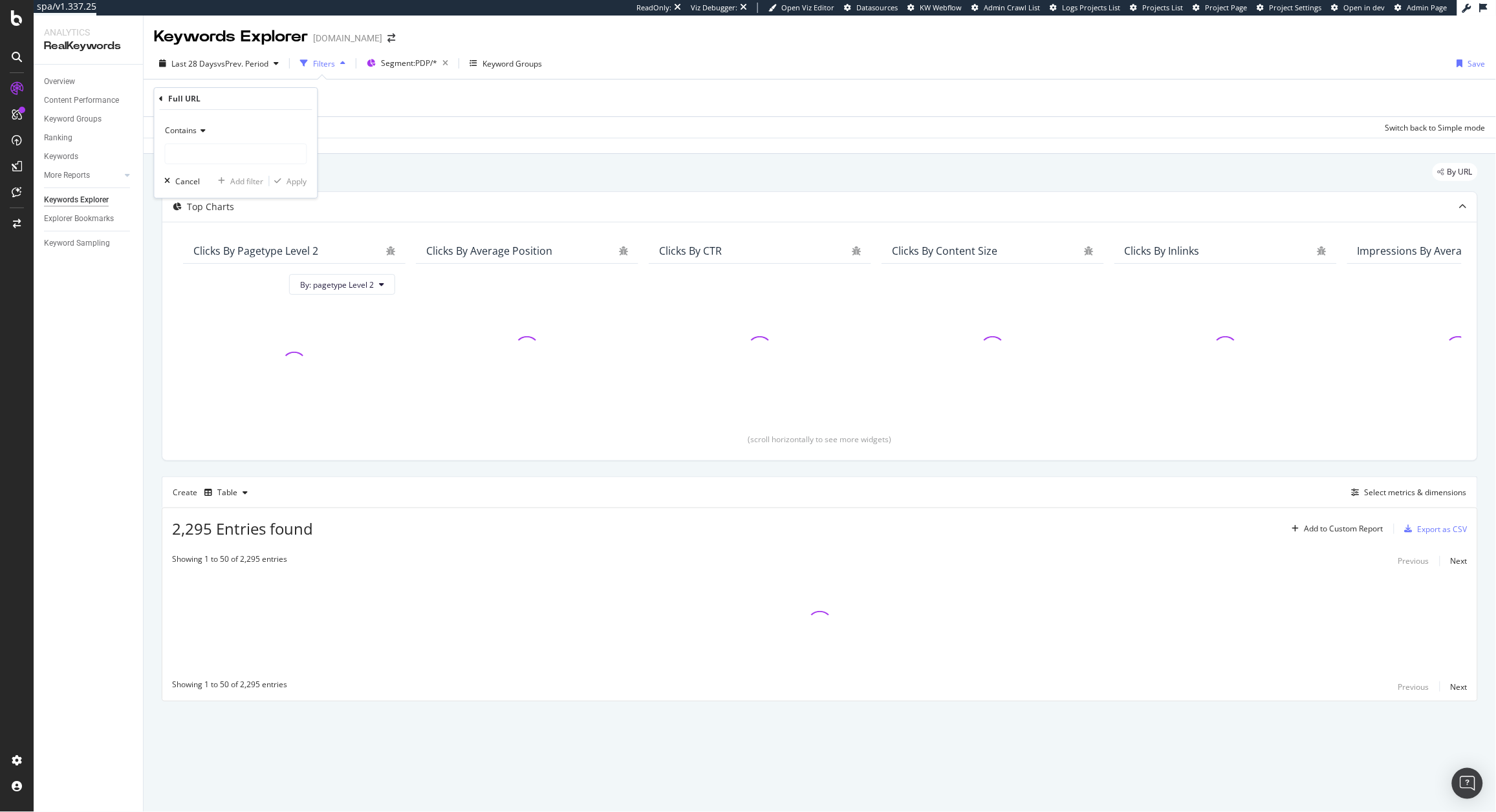
click at [179, 126] on span "Contains" at bounding box center [181, 130] width 31 height 11
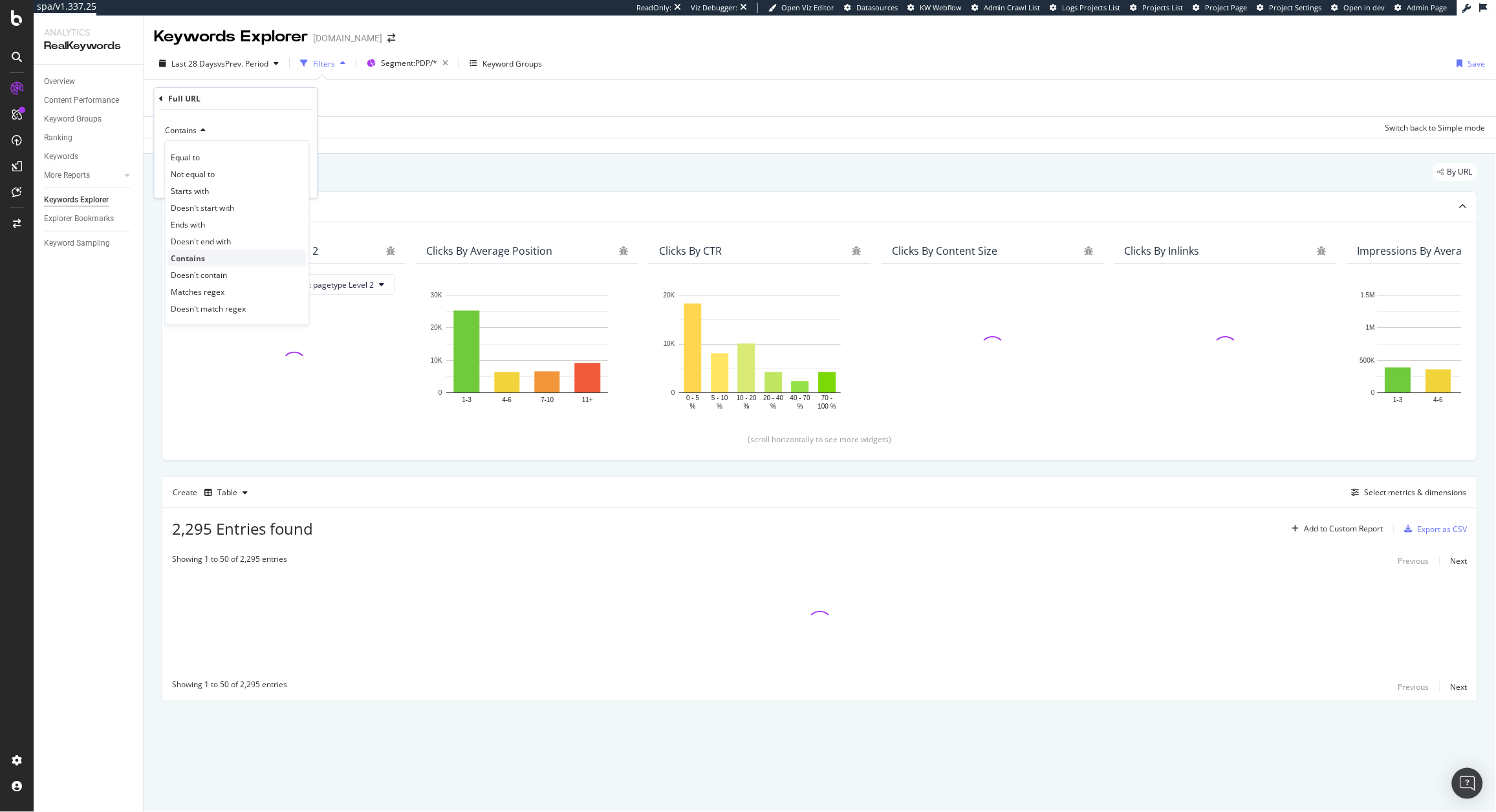
click at [213, 260] on div "Contains" at bounding box center [237, 258] width 139 height 17
click at [241, 164] on div "Contains Cancel Add filter Apply" at bounding box center [236, 153] width 163 height 88
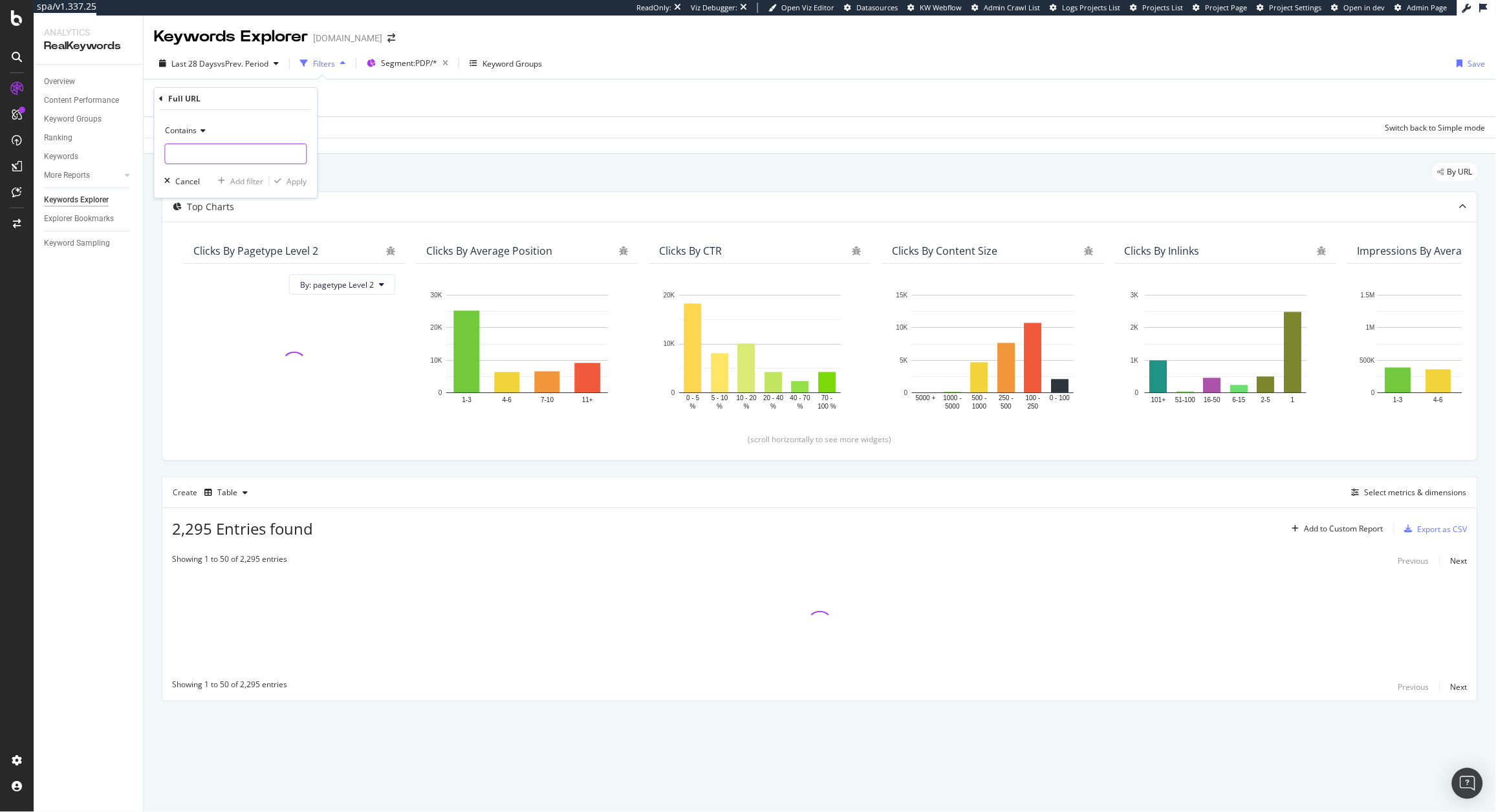
click at [242, 156] on input "text" at bounding box center [236, 153] width 141 height 20
paste input "[URL][DOMAIN_NAME]"
type input "[URL][DOMAIN_NAME]"
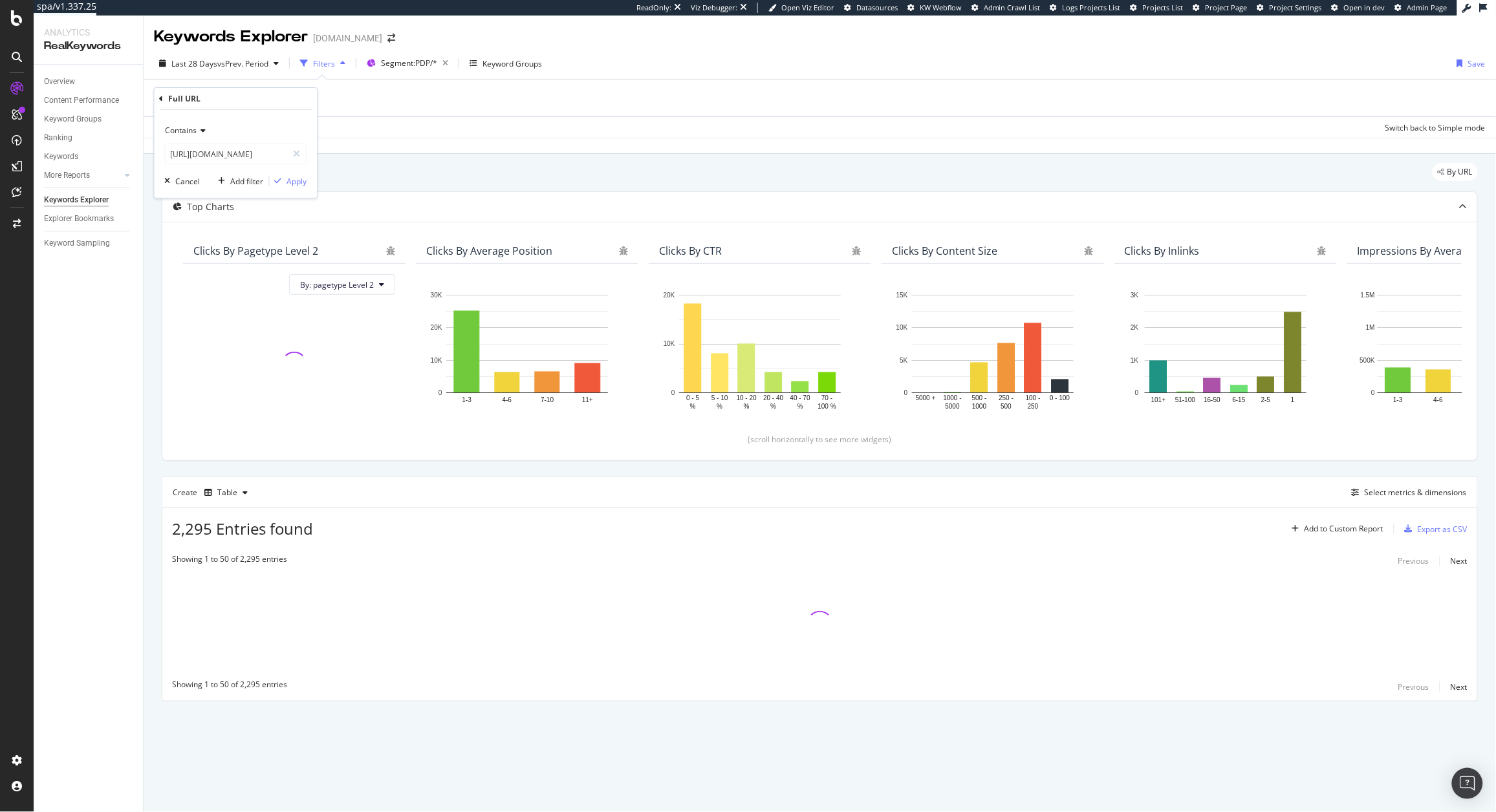
click at [289, 168] on div "Contains https://www.crocs.co.uk/p/echo-clog/207937.html Cancel Add filter Apply" at bounding box center [236, 153] width 163 height 88
click at [292, 182] on div "Apply" at bounding box center [298, 181] width 20 height 11
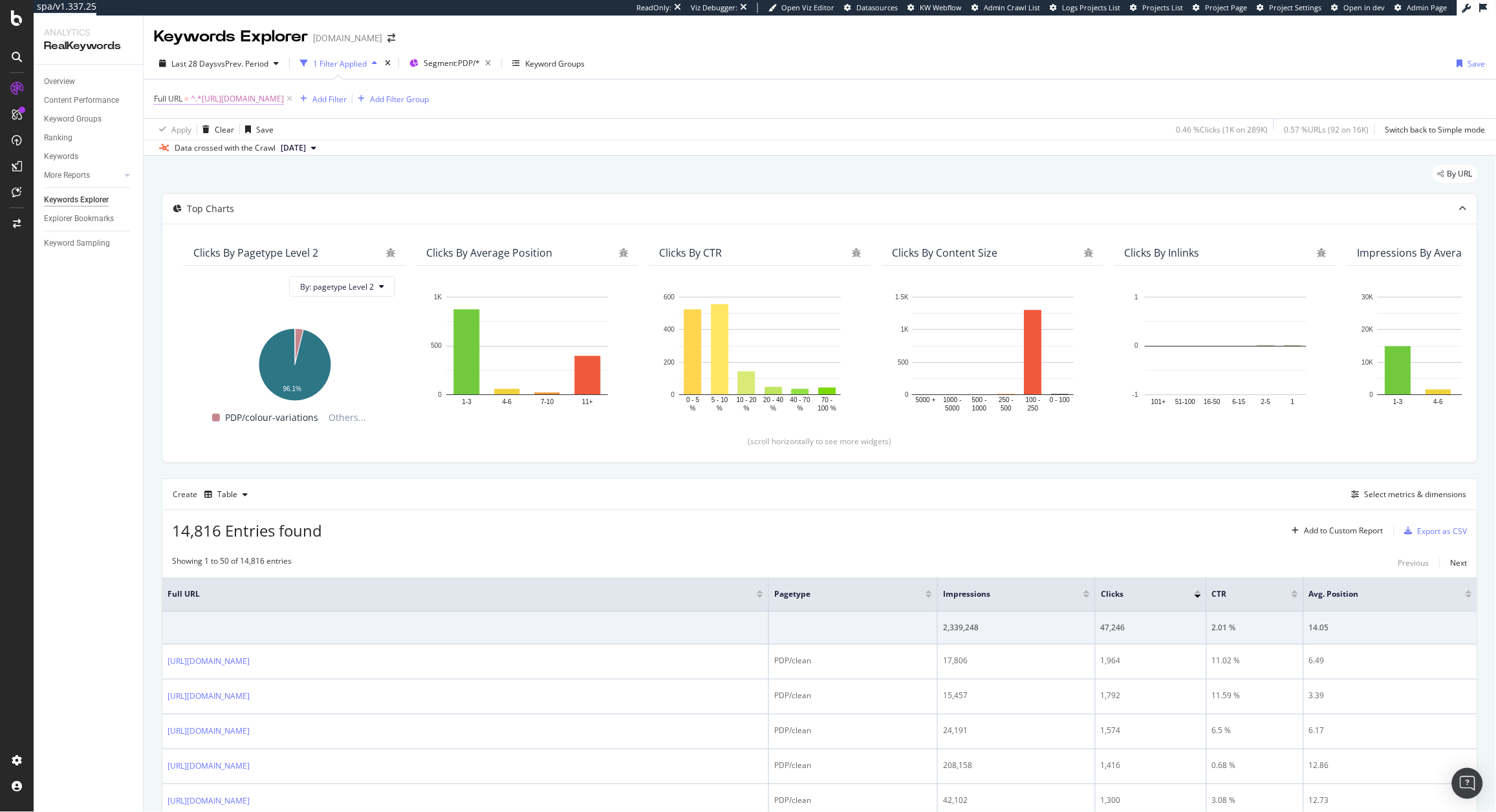
click at [284, 99] on span "^.*[URL][DOMAIN_NAME]" at bounding box center [237, 99] width 93 height 18
click at [245, 148] on input "[URL][DOMAIN_NAME]" at bounding box center [226, 152] width 122 height 20
type input "[URL][DOMAIN_NAME]"
click at [295, 172] on div "Contains https://www.crocs.co.uk/p/echo-clog/207937.html Cancel Add filter Apply" at bounding box center [236, 152] width 163 height 88
click at [295, 176] on div "Apply" at bounding box center [288, 179] width 38 height 12
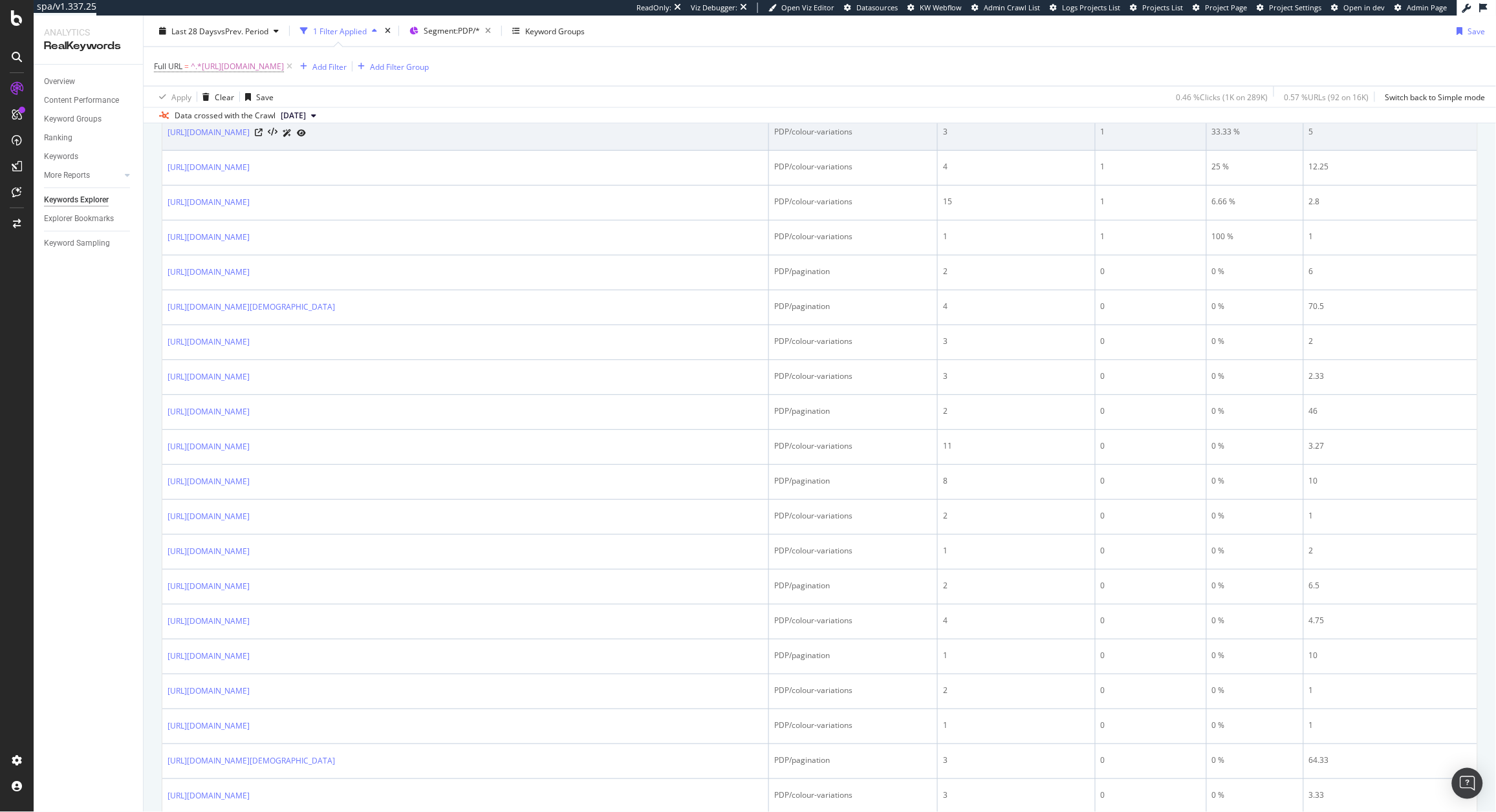
scroll to position [809, 0]
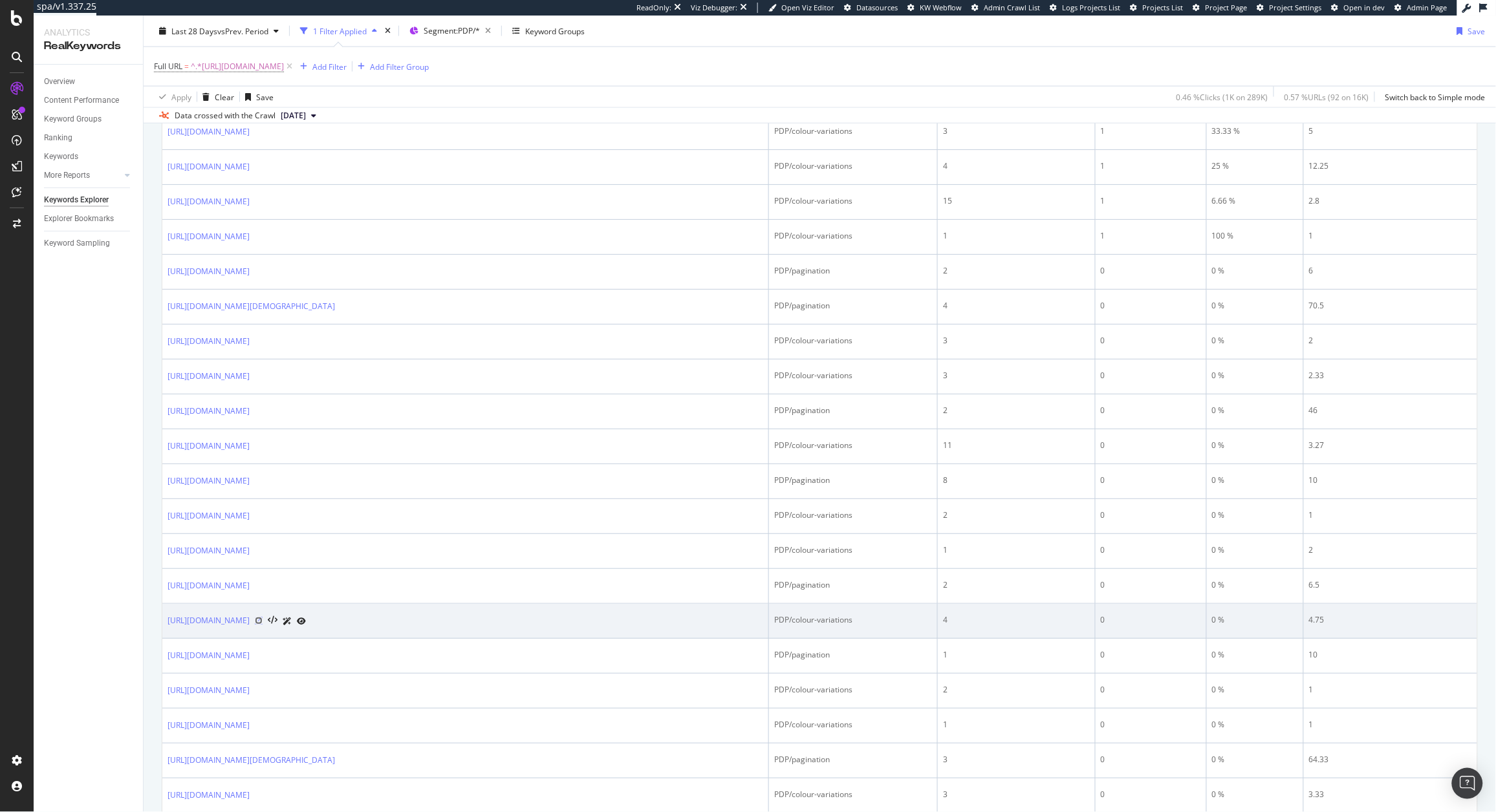
click at [262, 624] on icon at bounding box center [259, 621] width 7 height 7
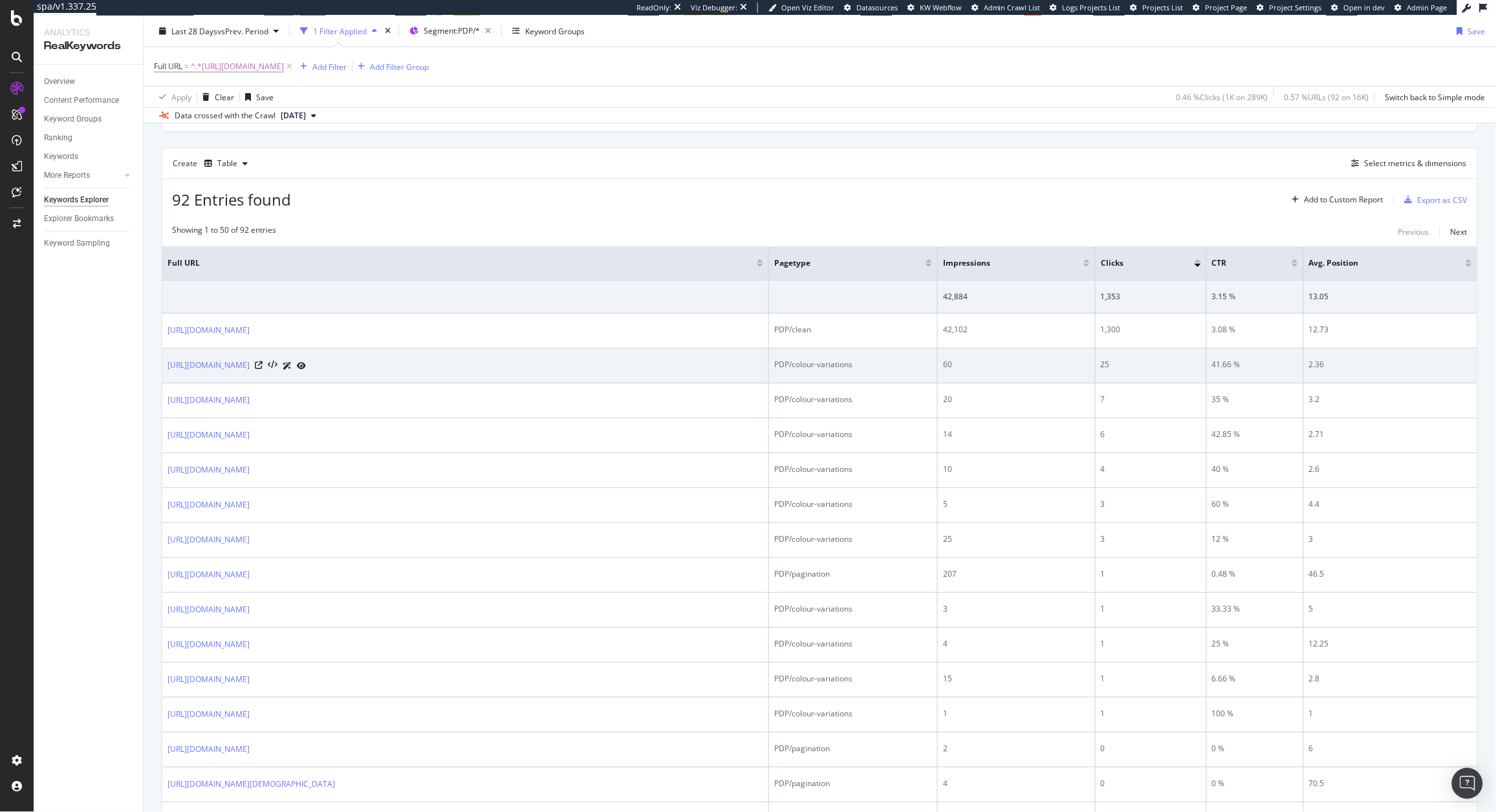
scroll to position [0, 0]
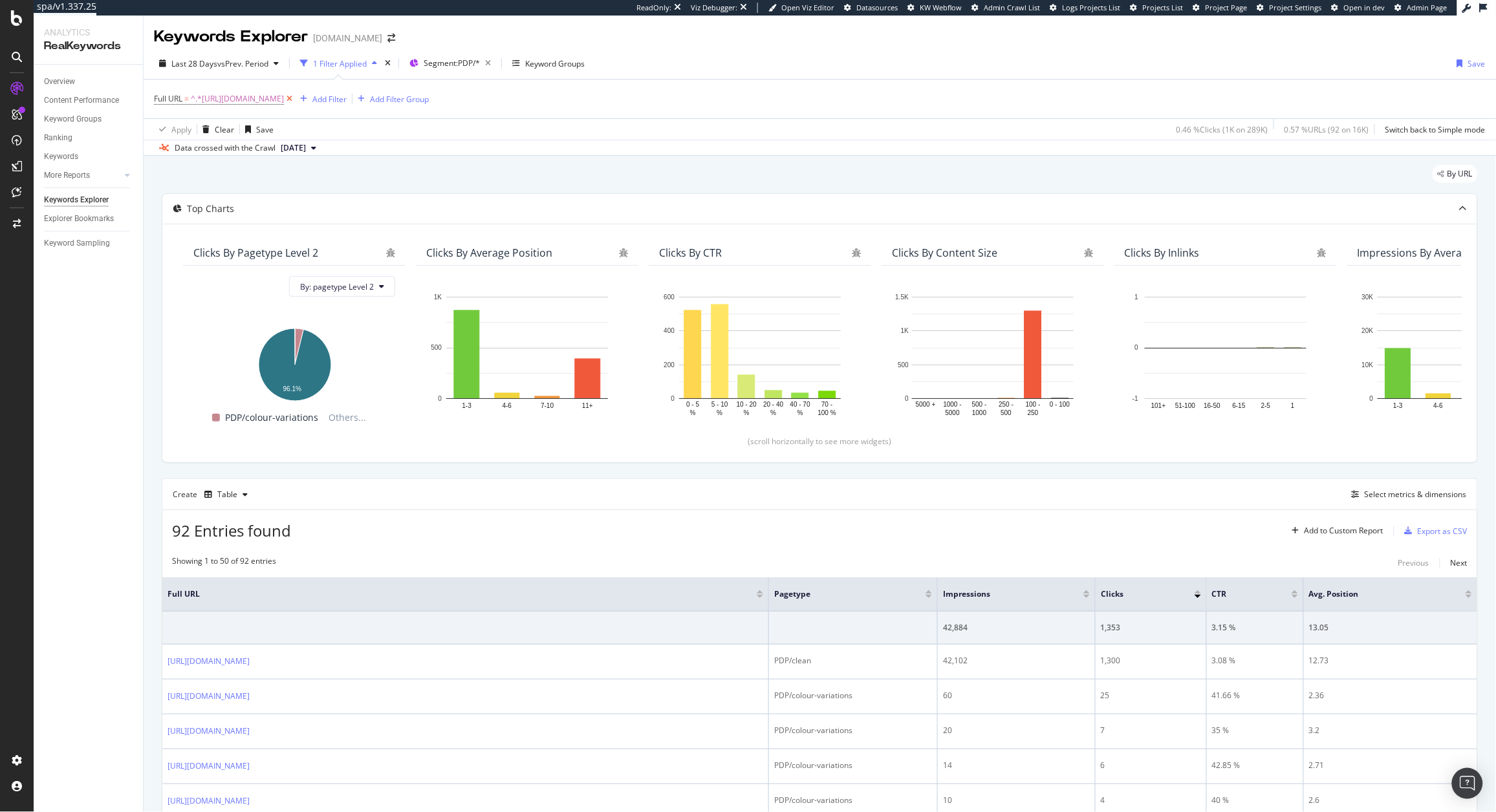
click at [295, 100] on icon at bounding box center [289, 99] width 11 height 13
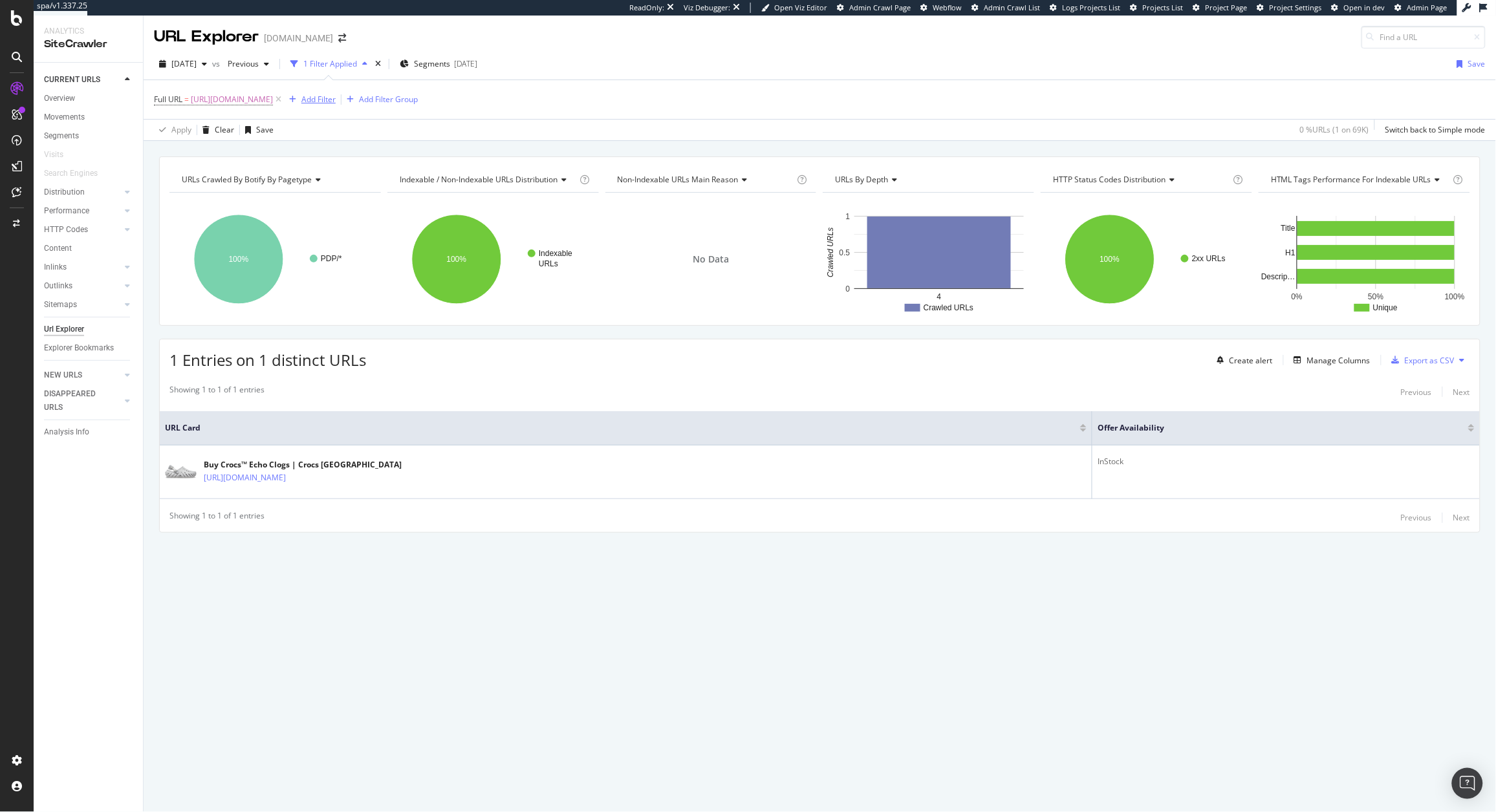
click at [301, 100] on div "button" at bounding box center [292, 100] width 18 height 7
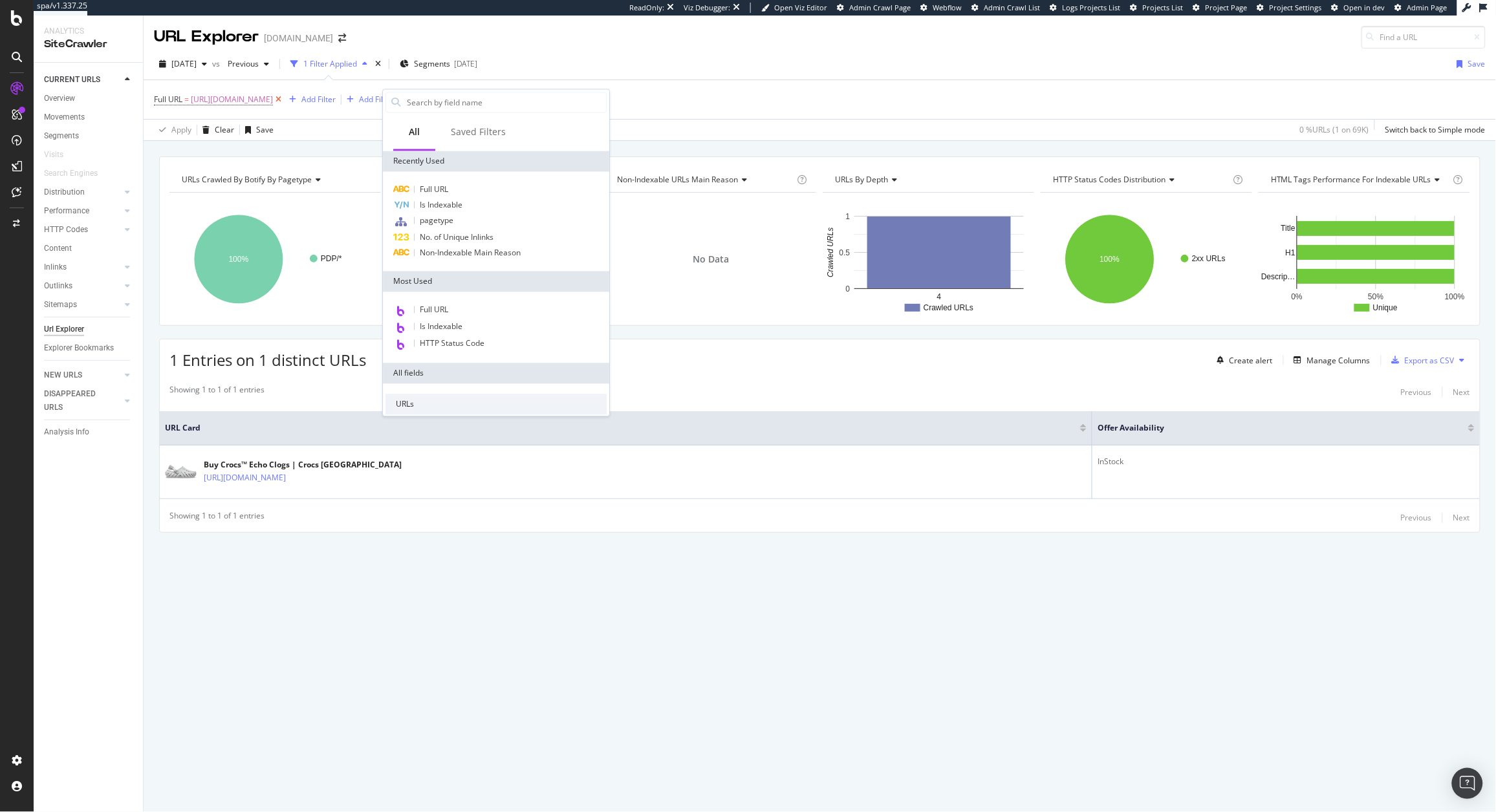
click at [284, 100] on icon at bounding box center [278, 100] width 11 height 13
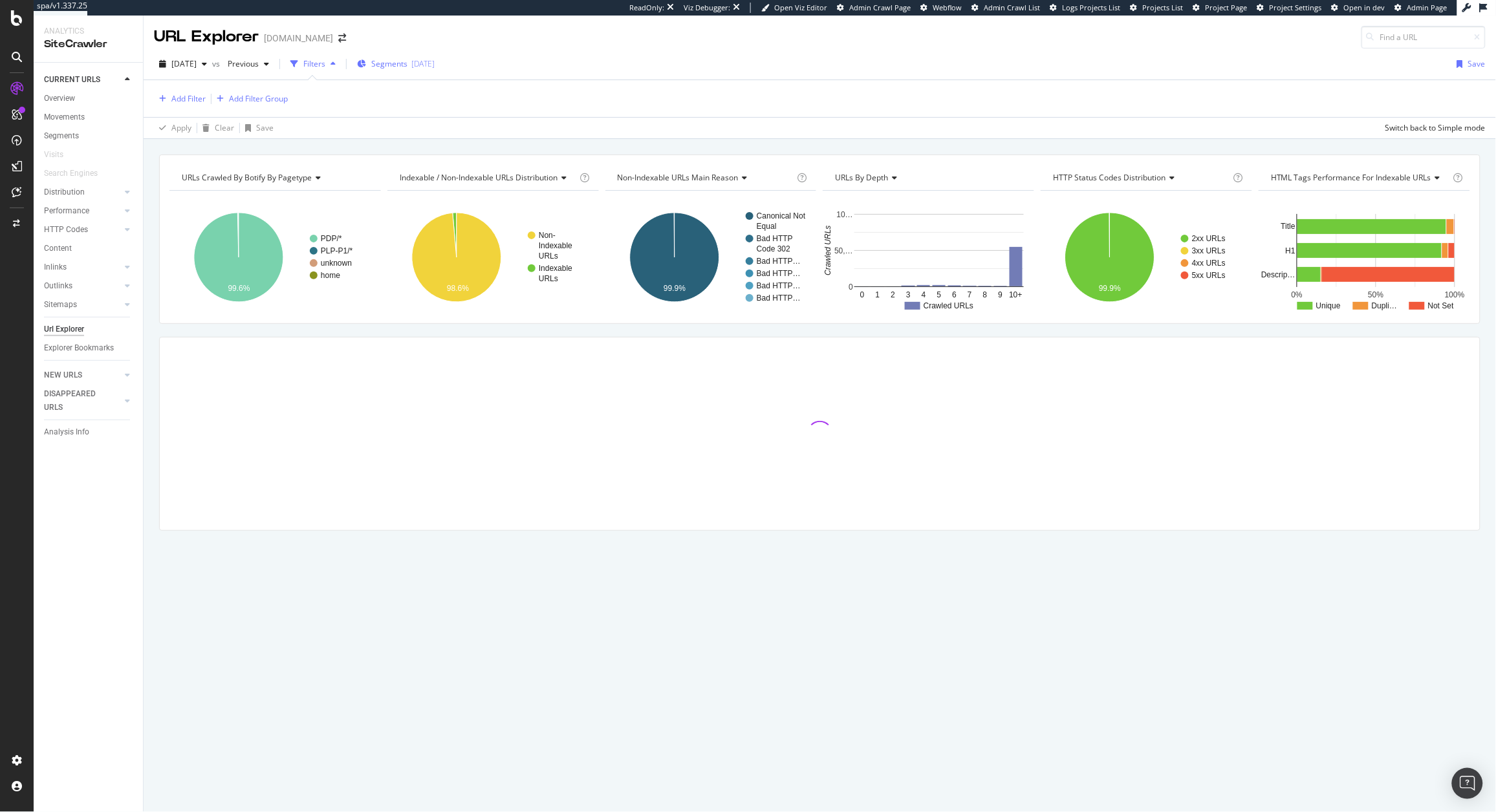
click at [407, 64] on span "Segments" at bounding box center [389, 64] width 36 height 11
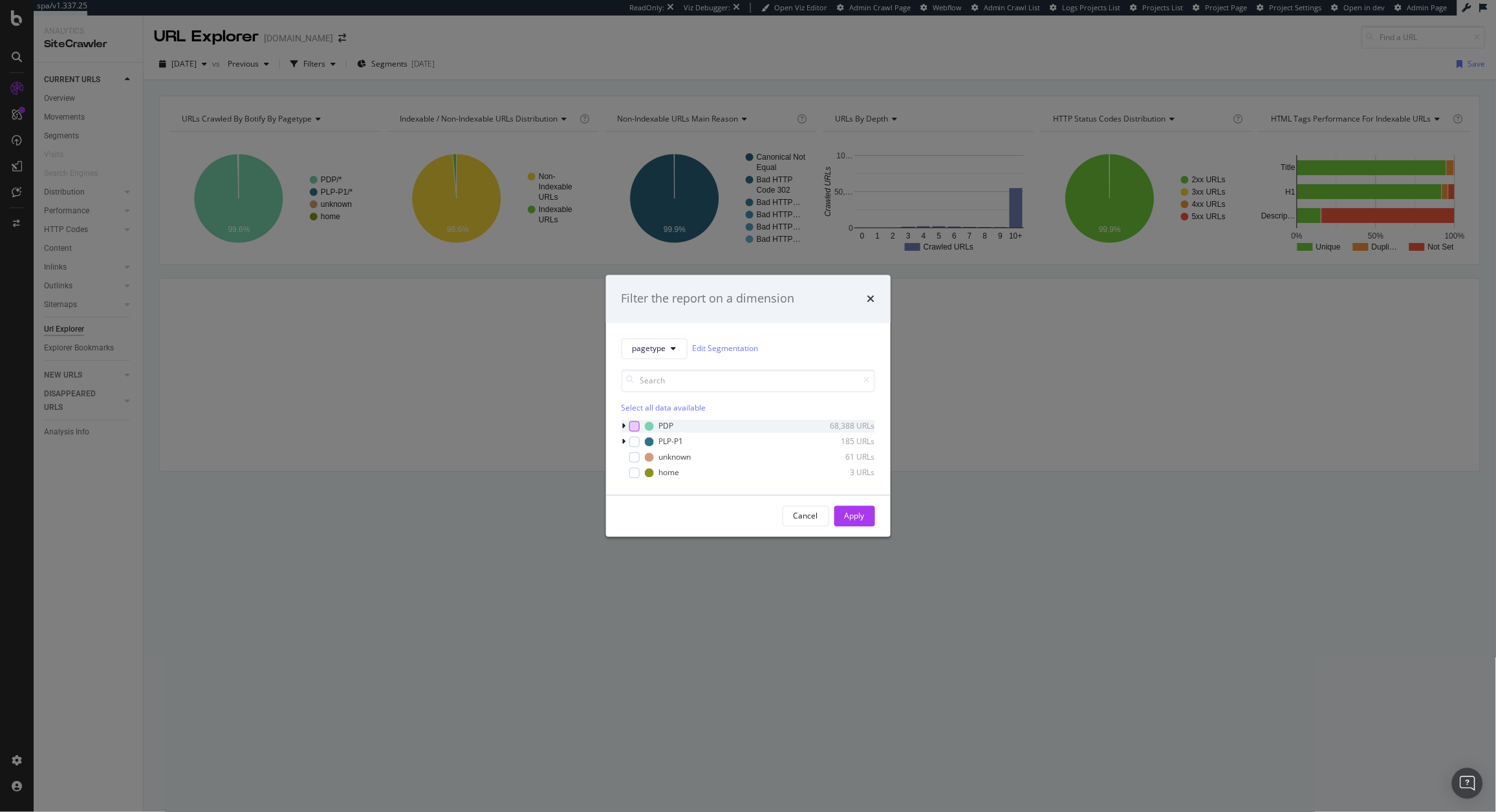
click at [633, 428] on div "modal" at bounding box center [634, 426] width 10 height 10
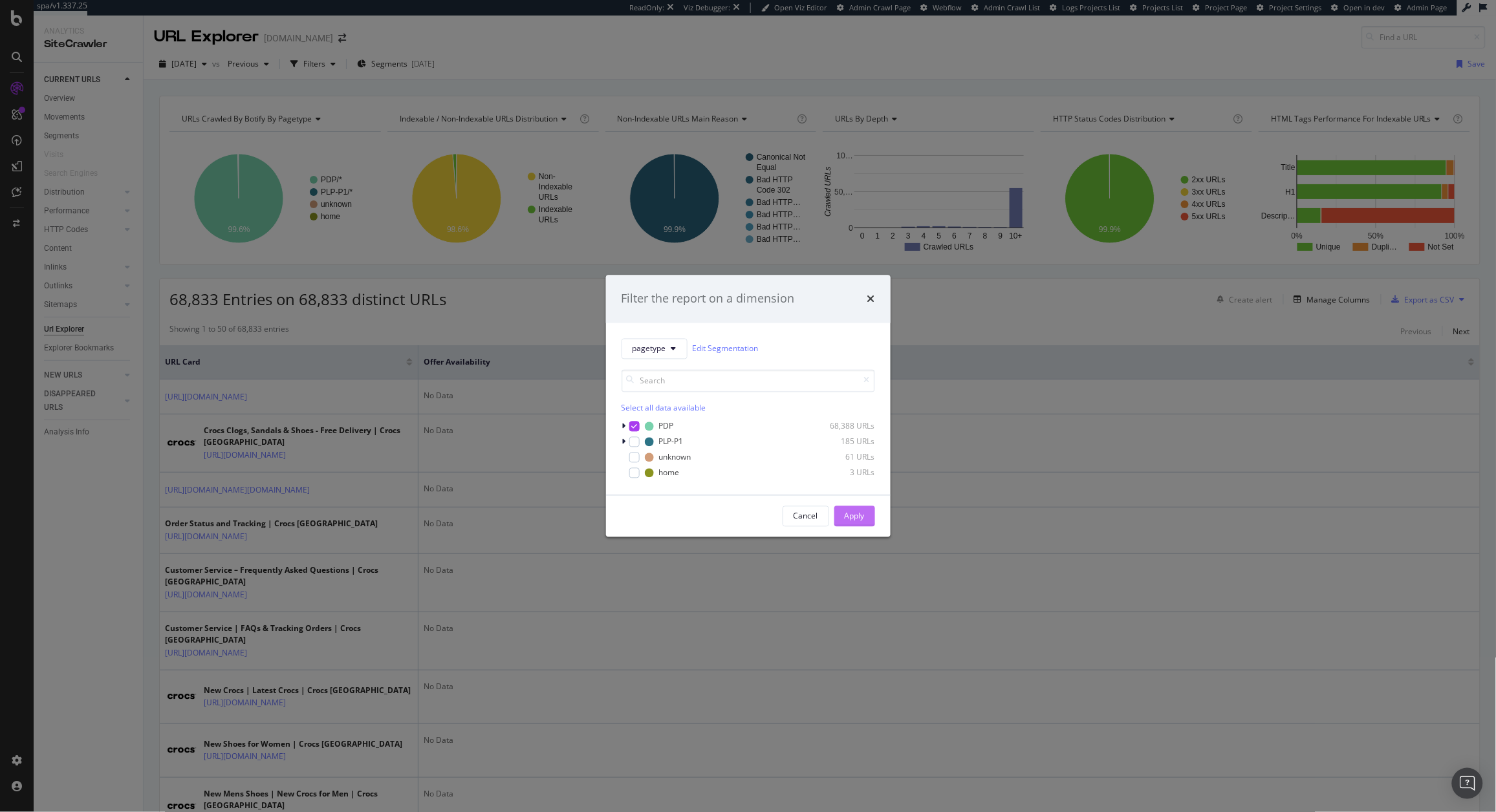
click at [859, 525] on div "Apply" at bounding box center [855, 515] width 20 height 19
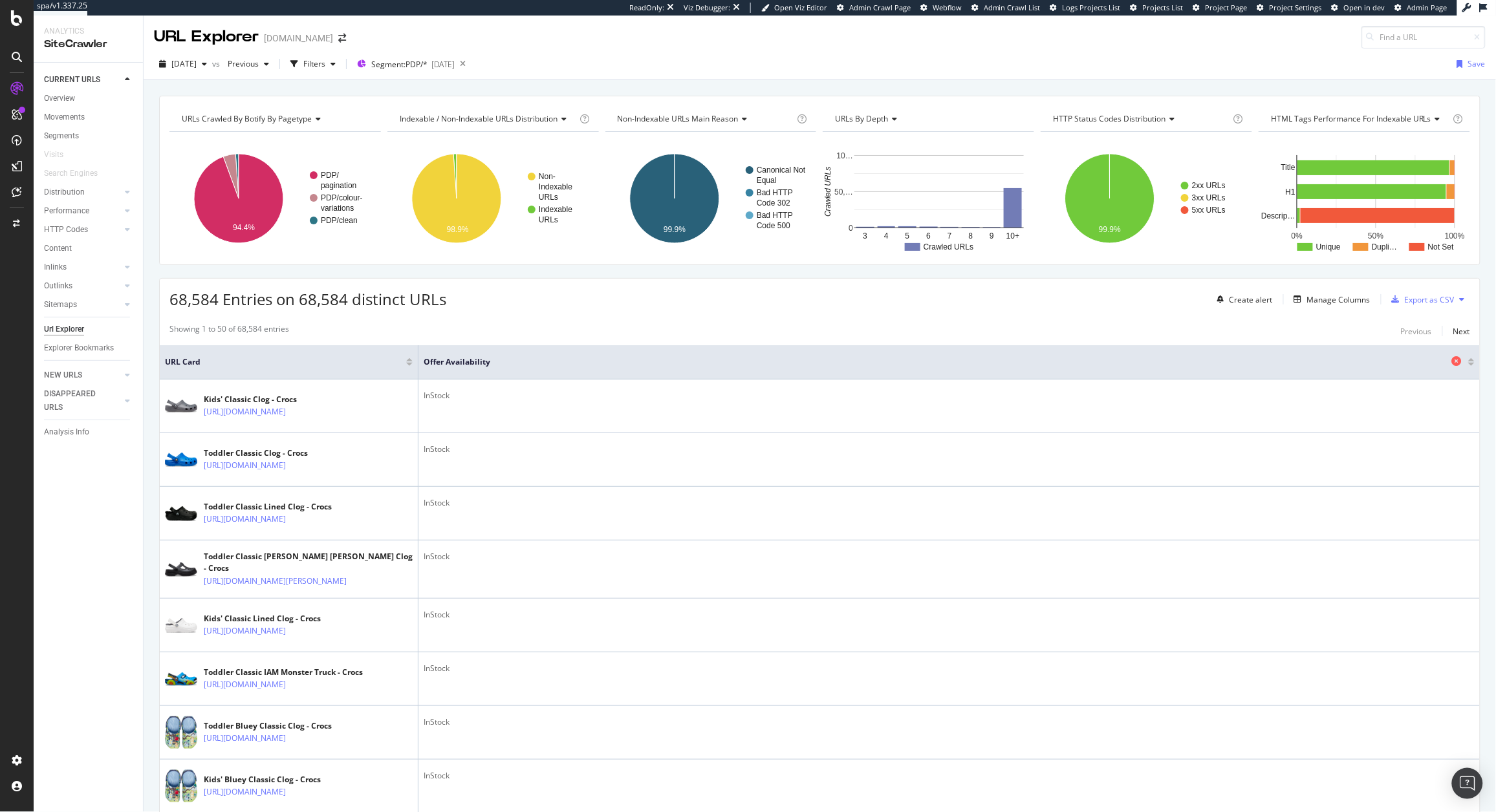
click at [1437, 362] on div "Offer Availability" at bounding box center [945, 362] width 1044 height 13
click at [1452, 362] on icon at bounding box center [1456, 361] width 9 height 9
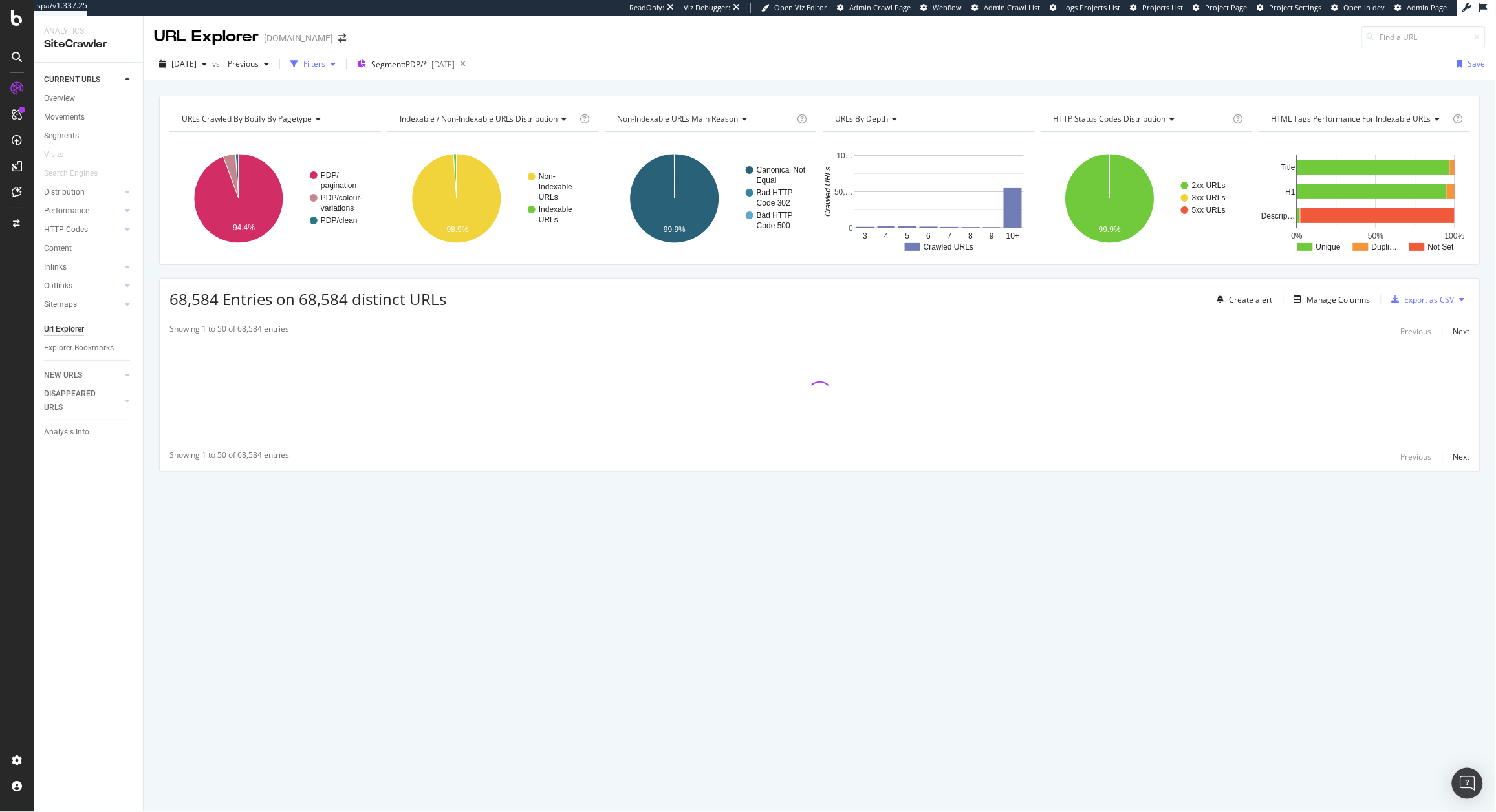
click at [335, 70] on div "Filters" at bounding box center [313, 64] width 55 height 19
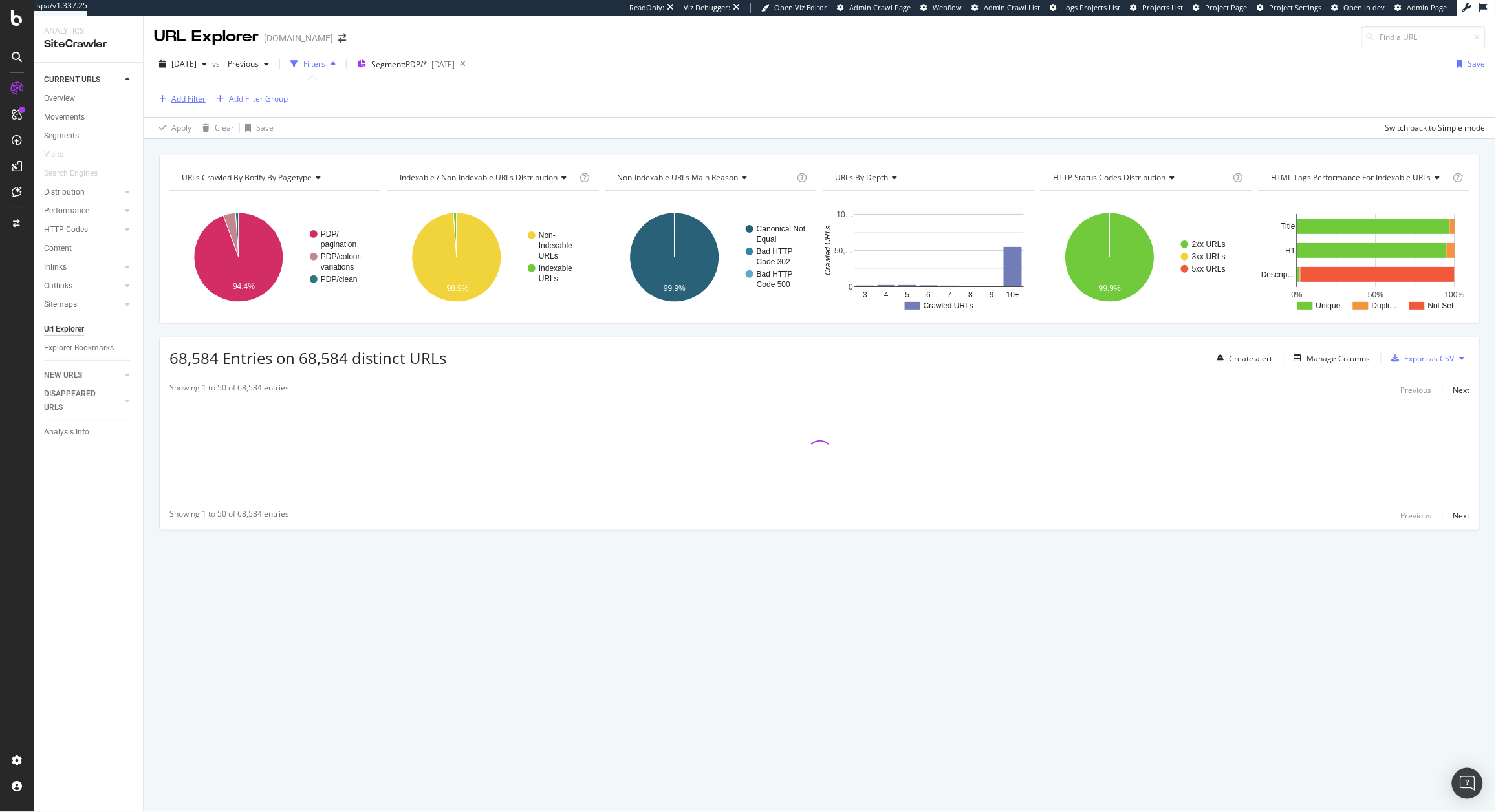
click at [174, 96] on div "Add Filter" at bounding box center [188, 99] width 34 height 11
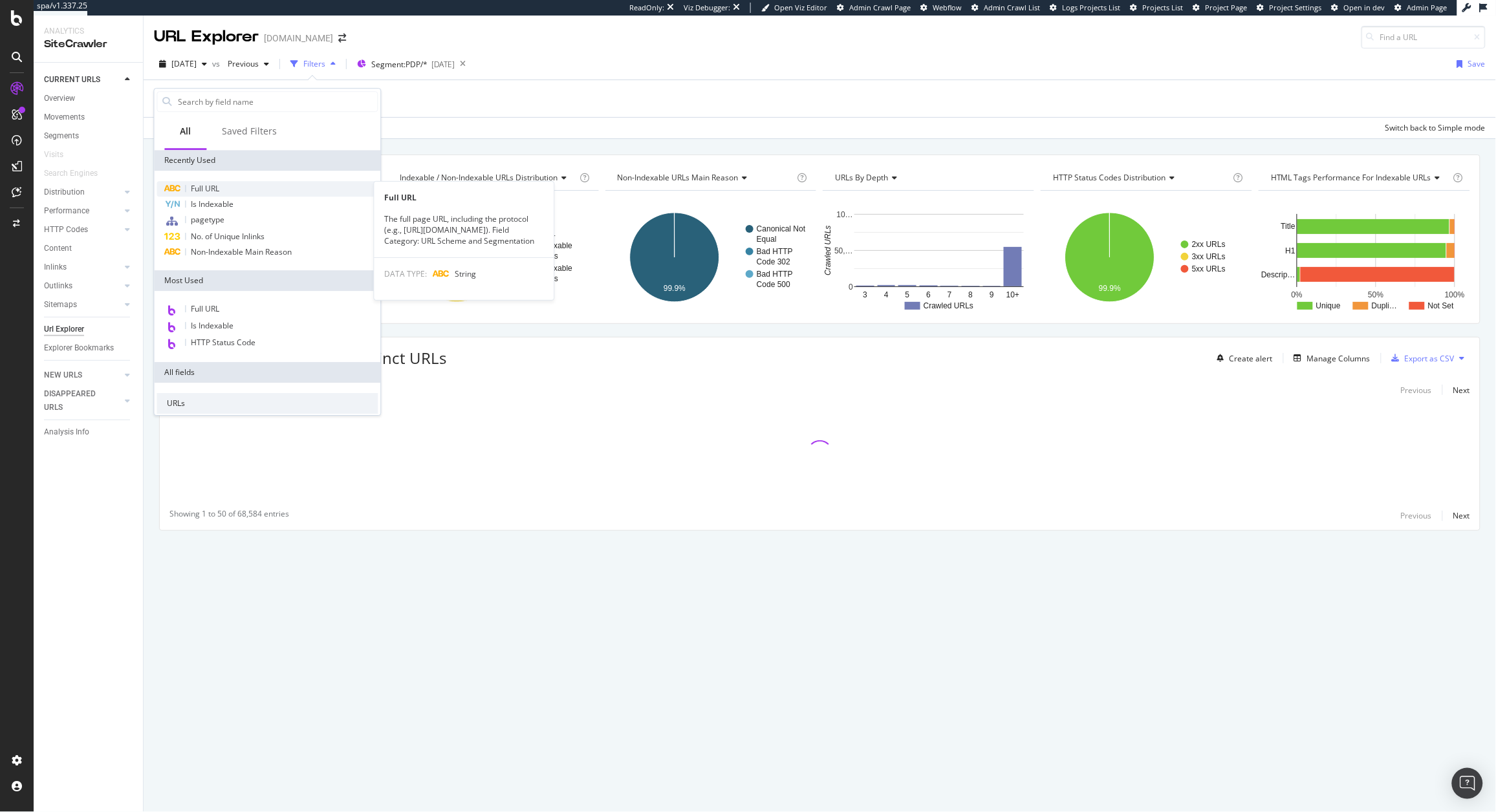
click at [216, 190] on span "Full URL" at bounding box center [205, 188] width 29 height 11
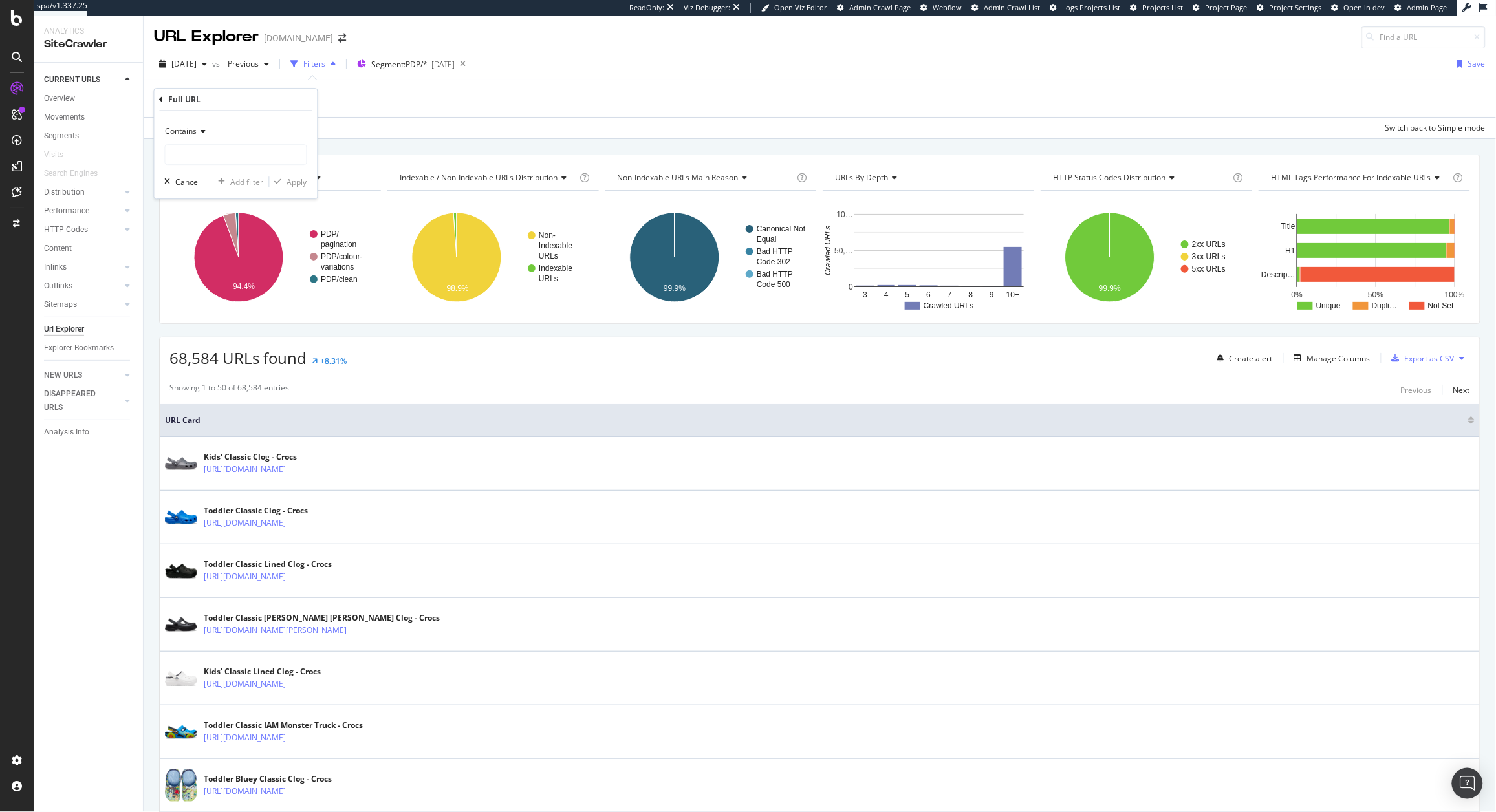
click at [161, 104] on div "Full URL" at bounding box center [236, 100] width 152 height 22
click at [161, 99] on icon at bounding box center [162, 100] width 4 height 7
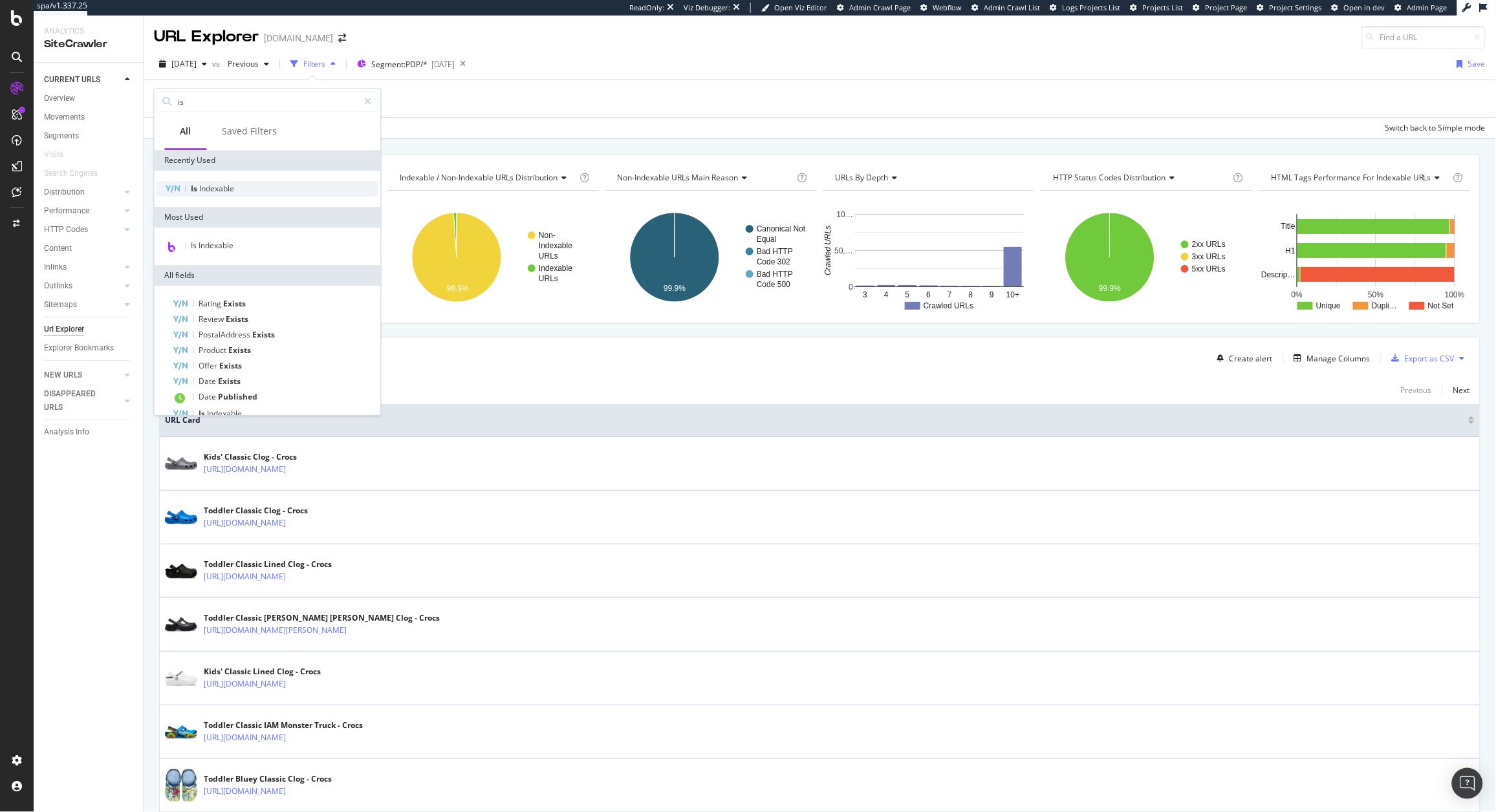
type input "is"
click at [245, 191] on div "Is Indexable" at bounding box center [267, 188] width 221 height 16
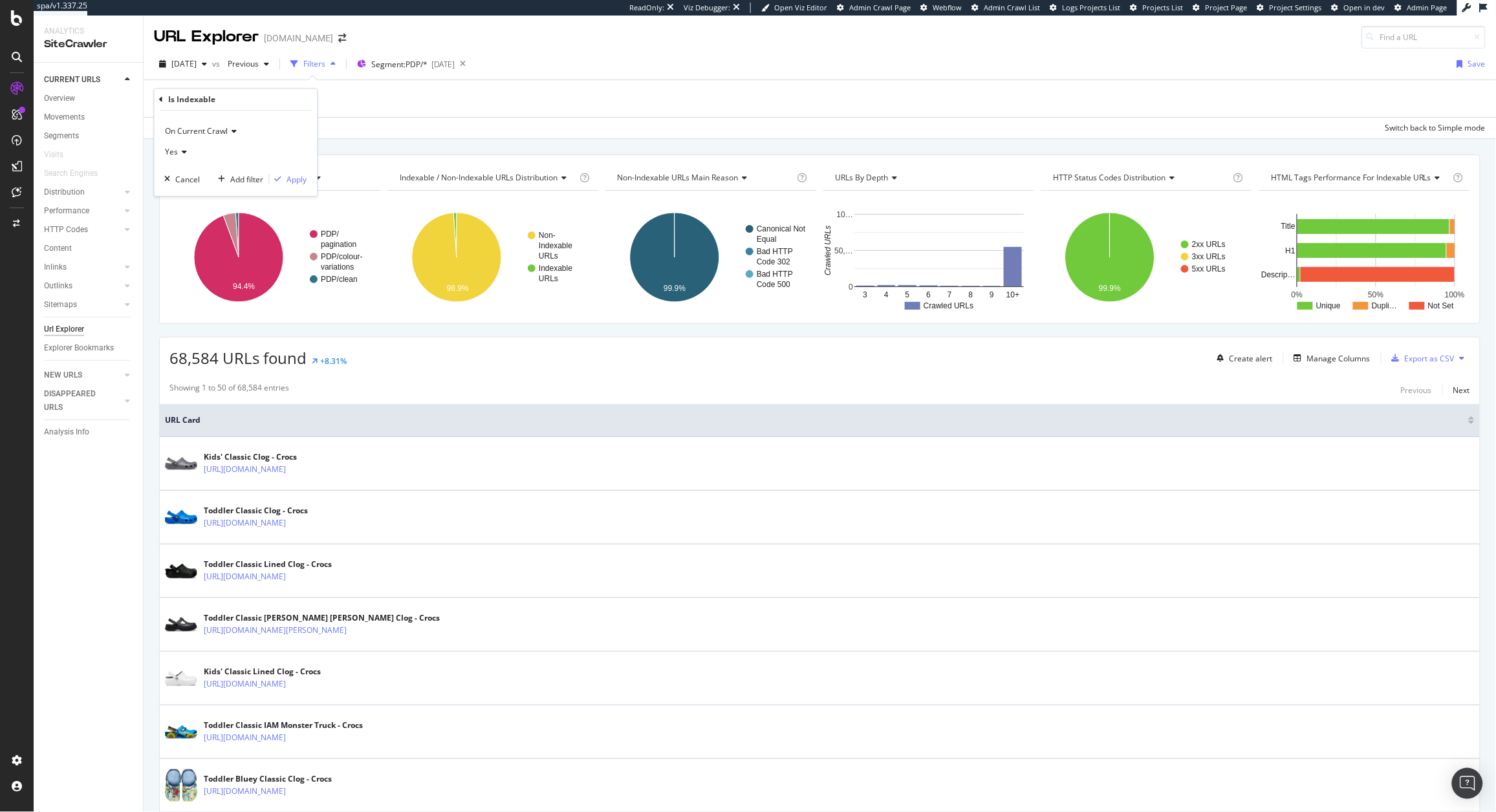
click at [307, 183] on div "On Current Crawl Yes Cancel Add filter Apply" at bounding box center [236, 153] width 163 height 85
click at [298, 177] on div "Apply" at bounding box center [298, 179] width 20 height 11
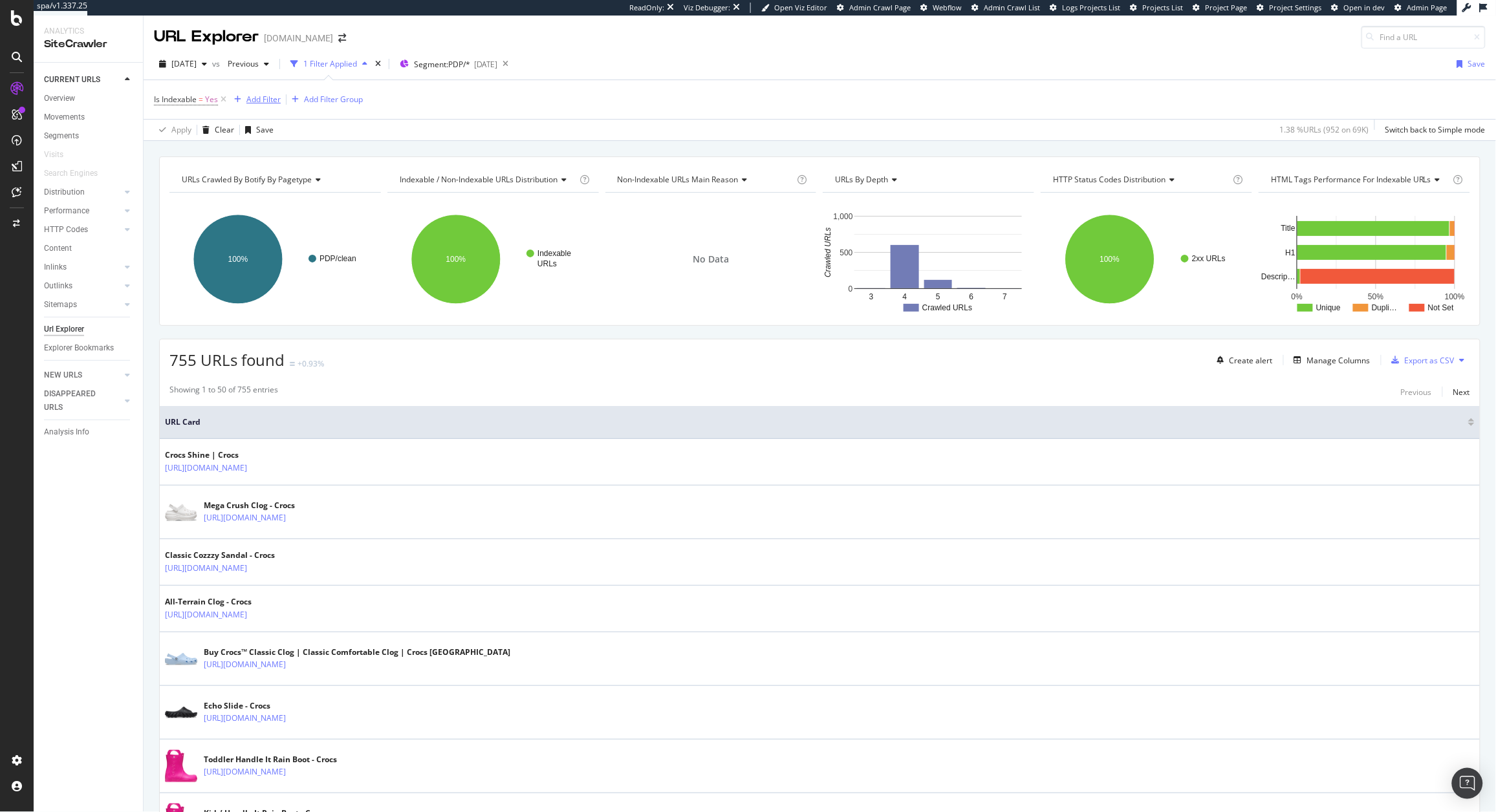
click at [253, 99] on div "Add Filter" at bounding box center [263, 99] width 34 height 11
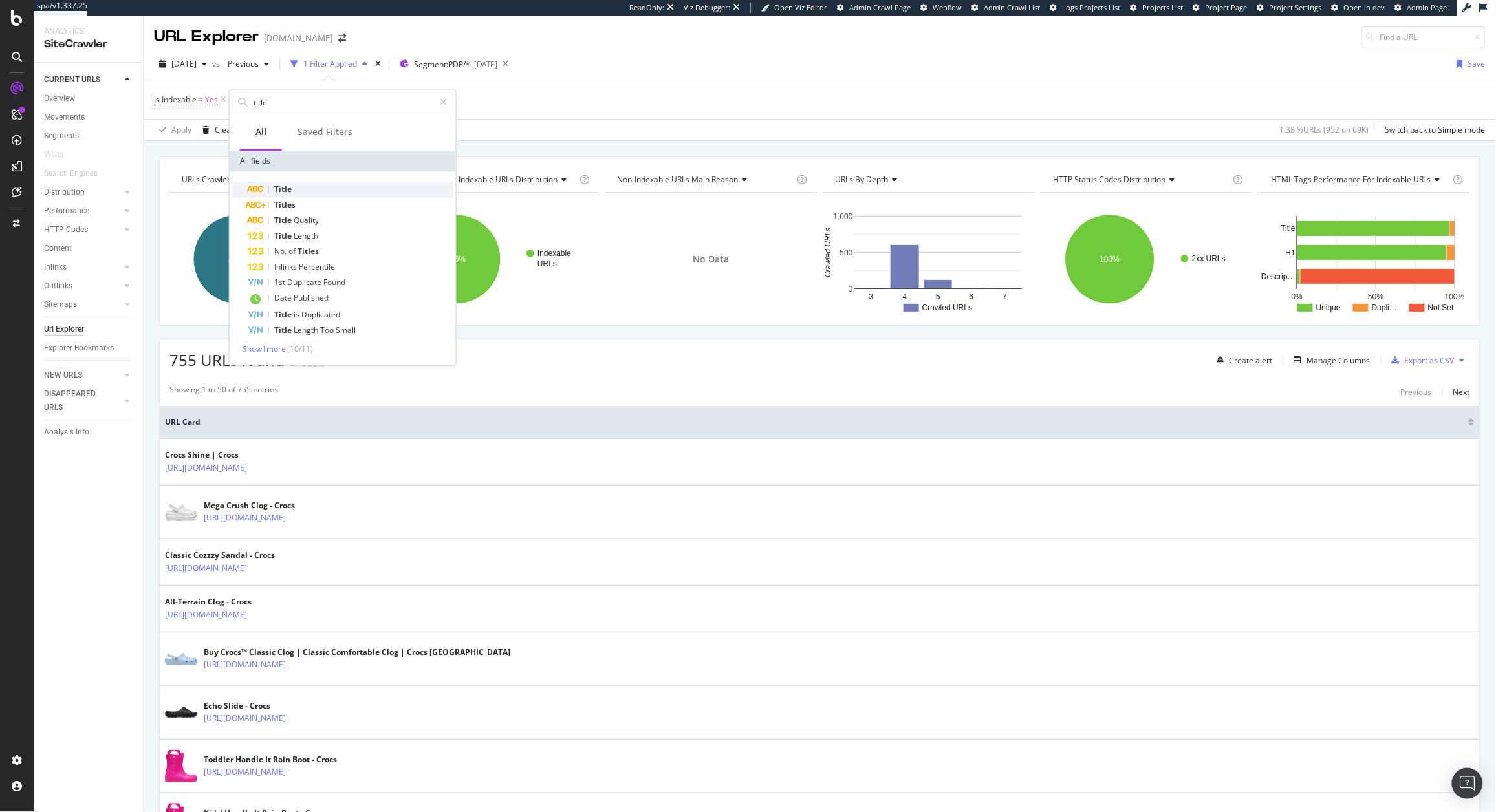
type input "title"
click at [310, 193] on div "Title" at bounding box center [350, 189] width 206 height 16
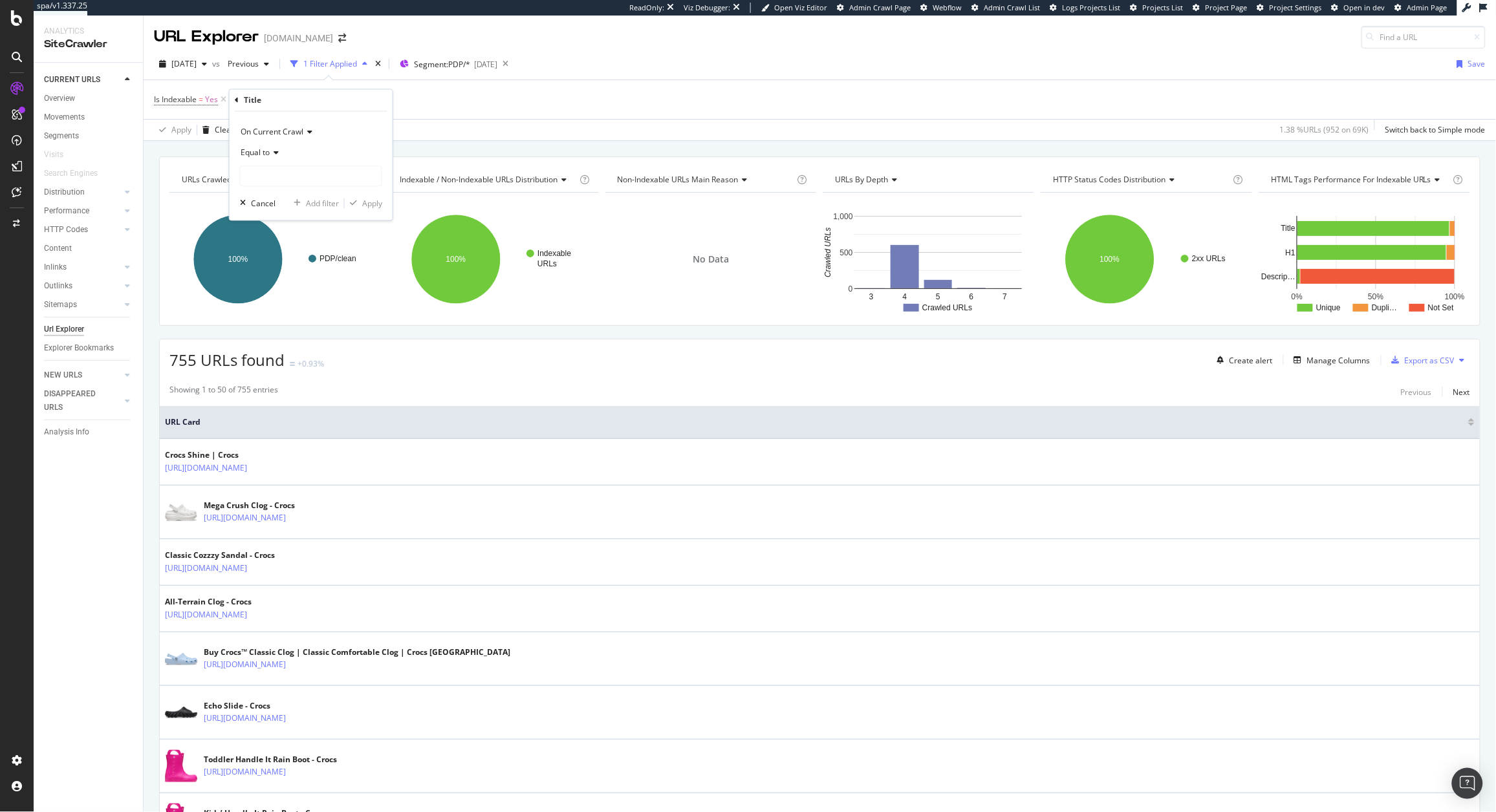
click at [258, 159] on div "Equal to" at bounding box center [311, 153] width 142 height 20
click at [287, 284] on div "Contains" at bounding box center [312, 281] width 139 height 17
click at [272, 174] on input "text" at bounding box center [310, 176] width 141 height 20
type input "Jib"
click at [371, 203] on div "Apply" at bounding box center [372, 203] width 20 height 11
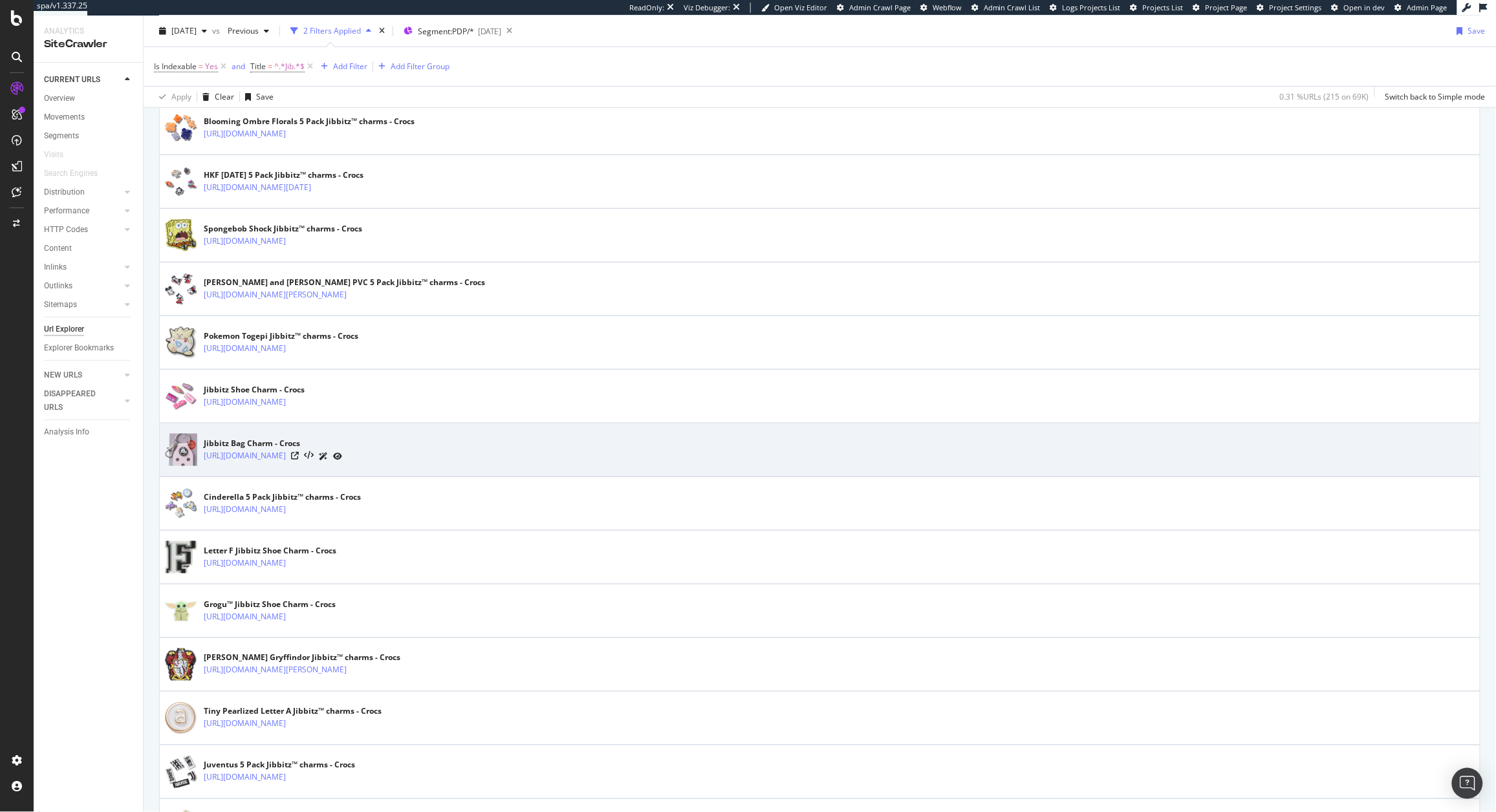
scroll to position [401, 0]
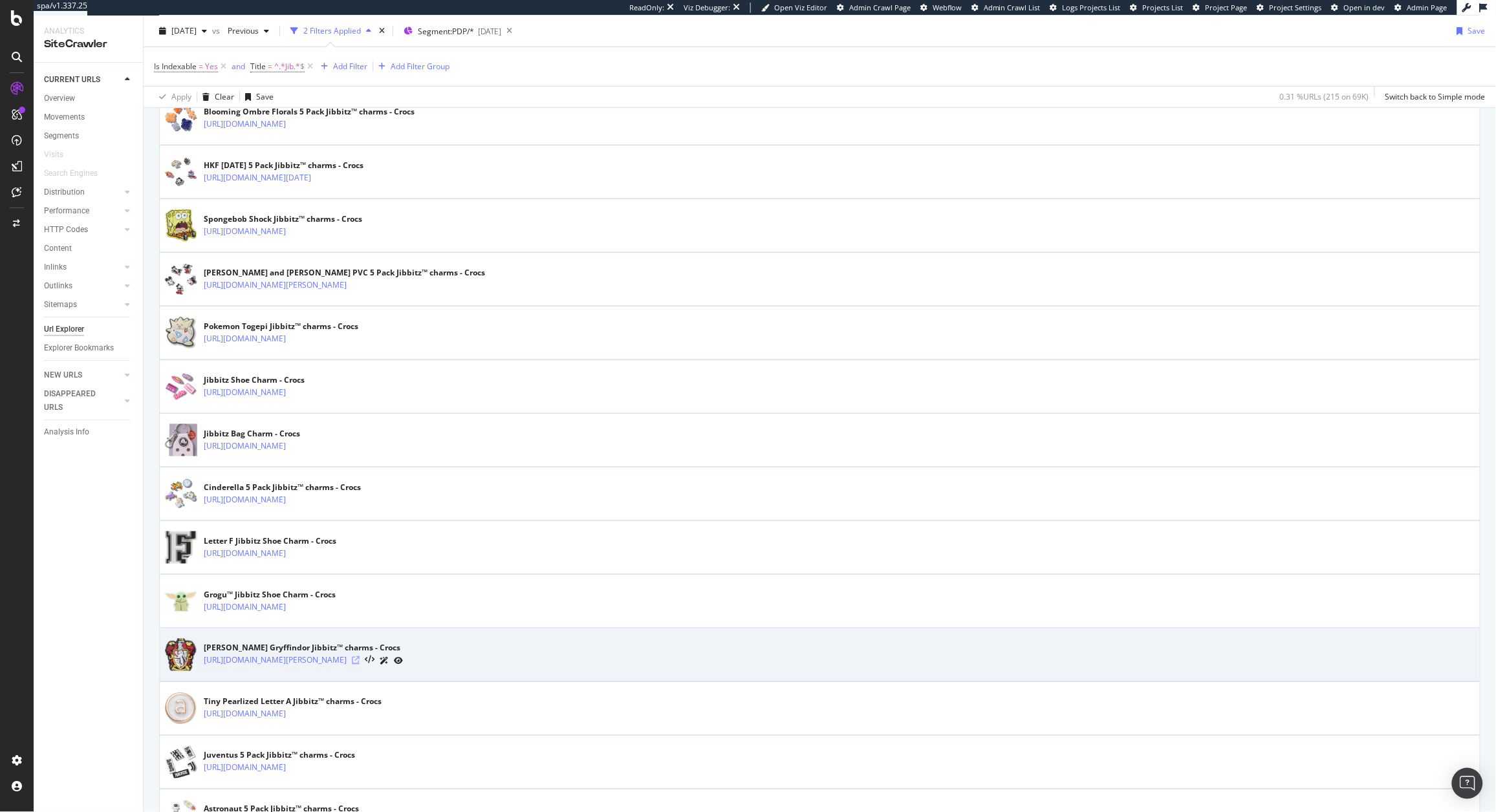
click at [359, 665] on icon at bounding box center [356, 661] width 7 height 7
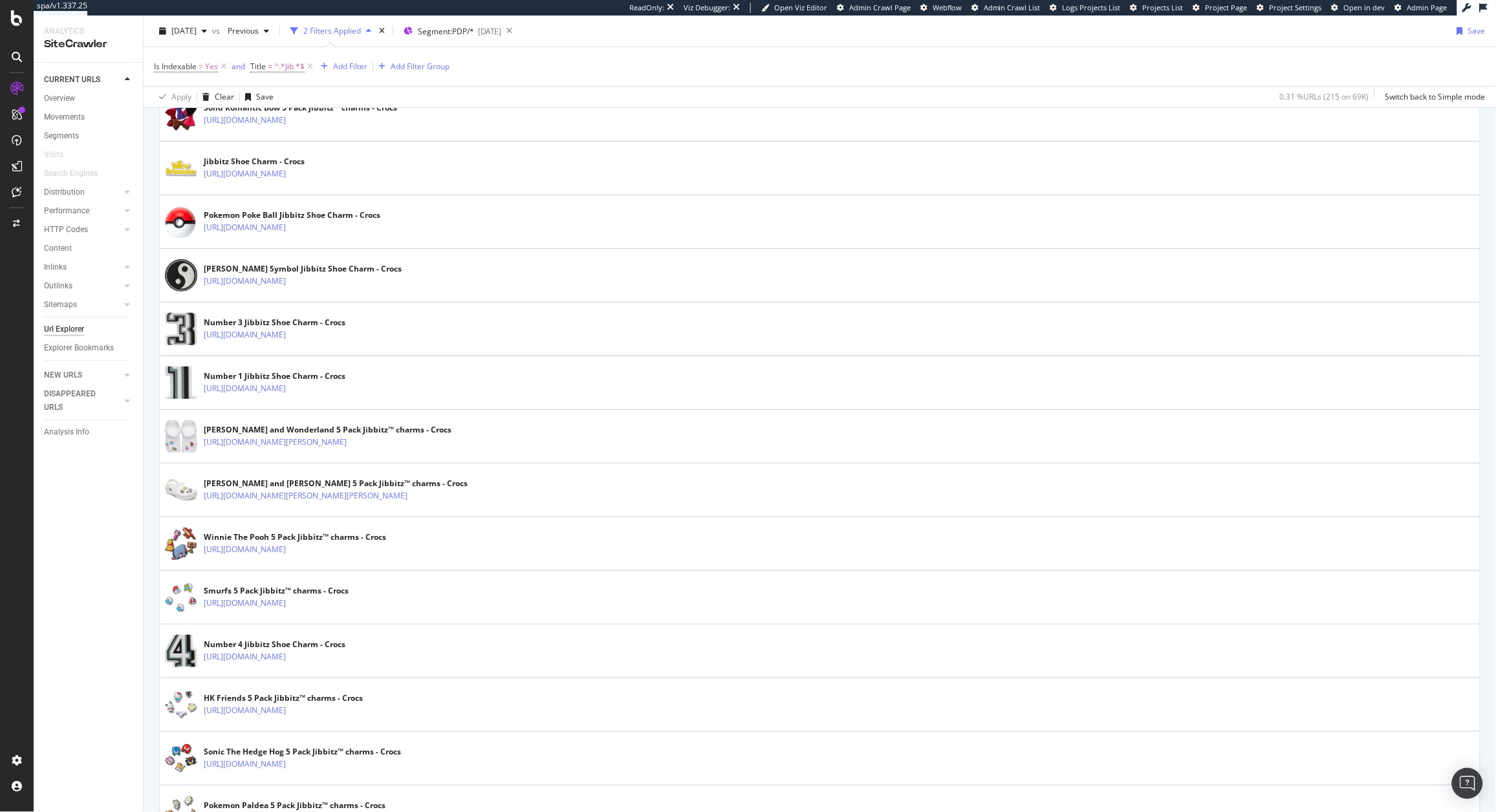
scroll to position [2394, 0]
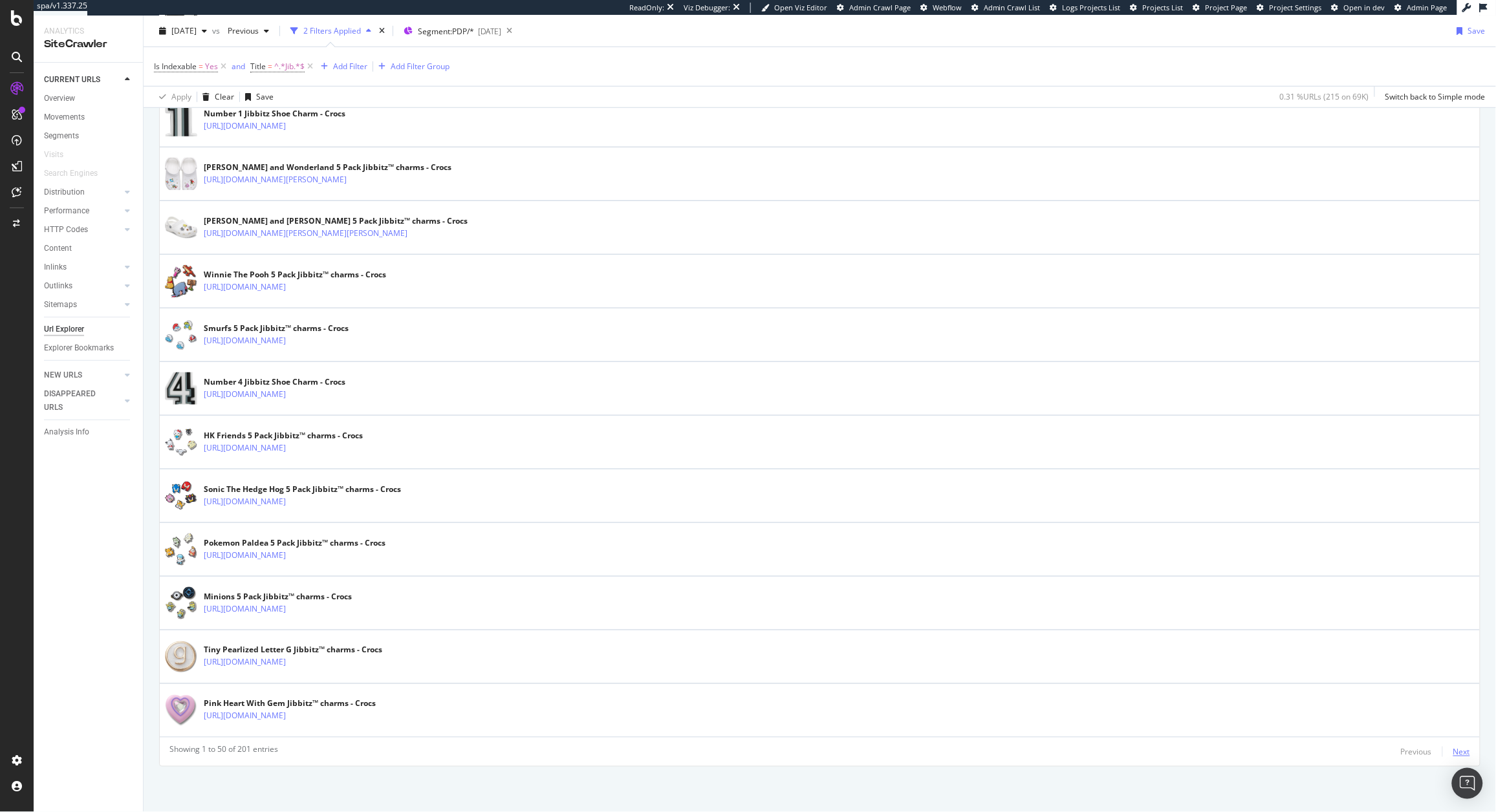
click at [1457, 750] on div "Next" at bounding box center [1462, 752] width 17 height 11
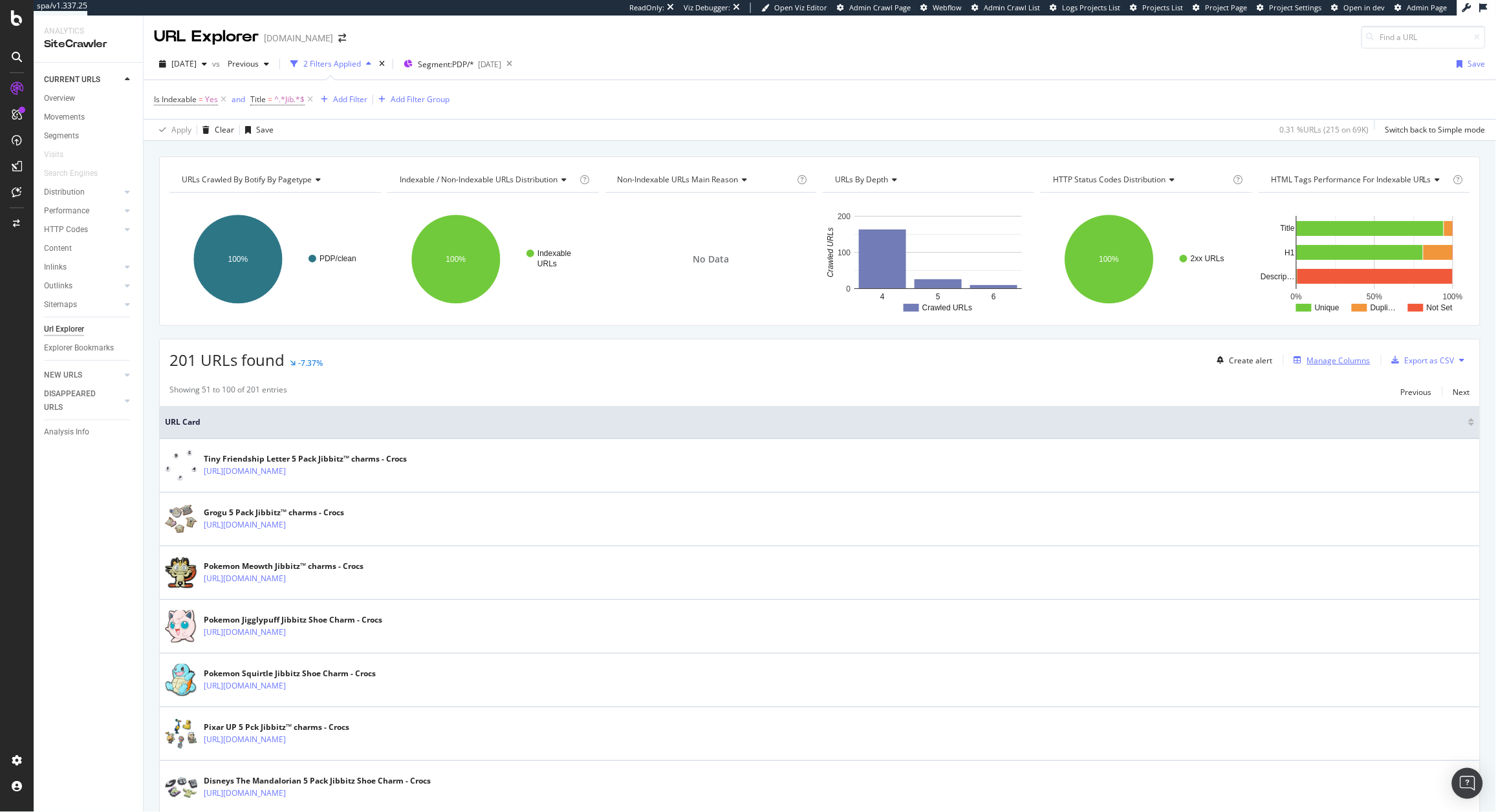
click at [1340, 355] on div "Manage Columns" at bounding box center [1330, 359] width 81 height 14
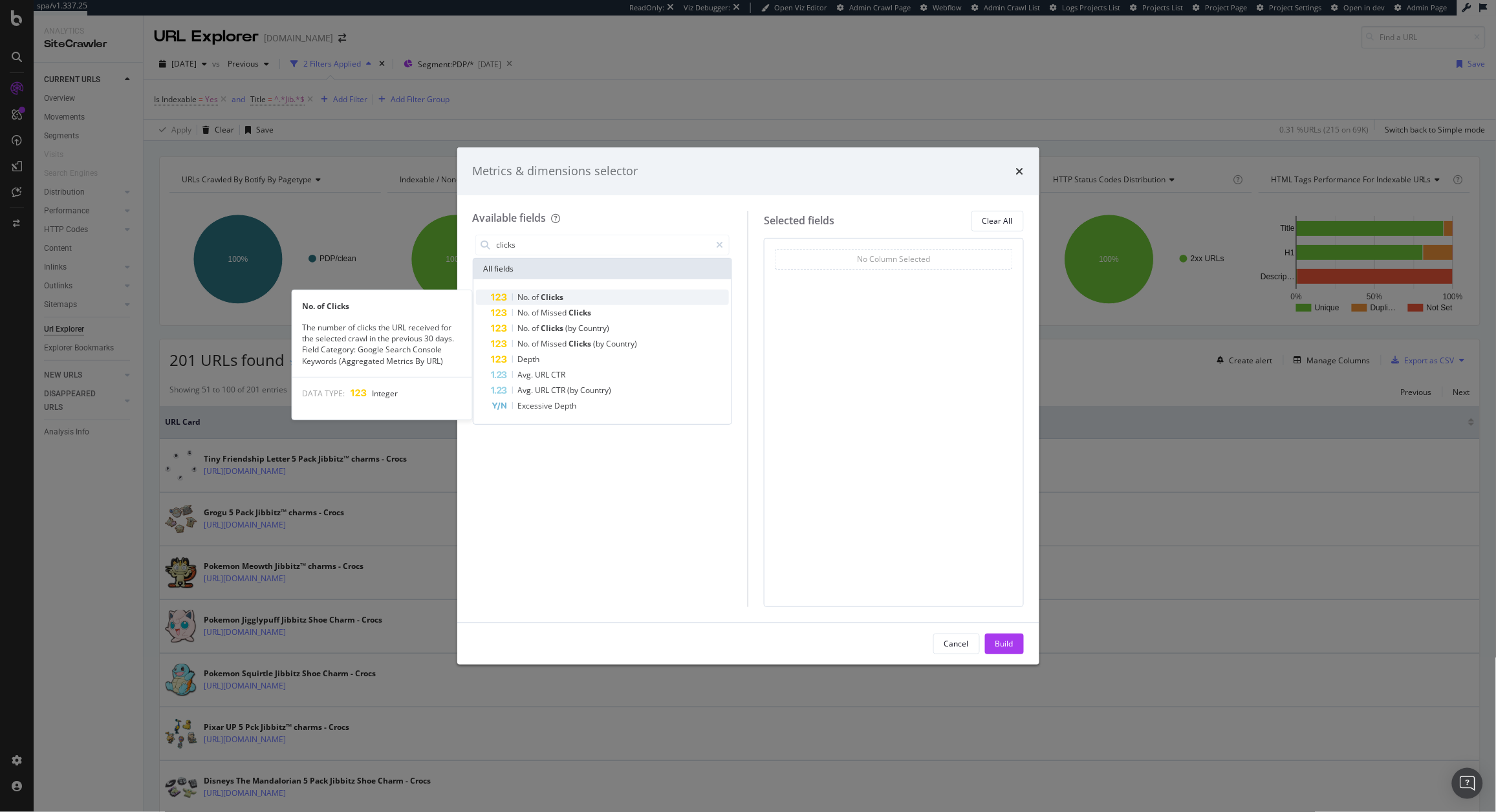
click at [592, 296] on div "No. of Clicks" at bounding box center [611, 297] width 238 height 16
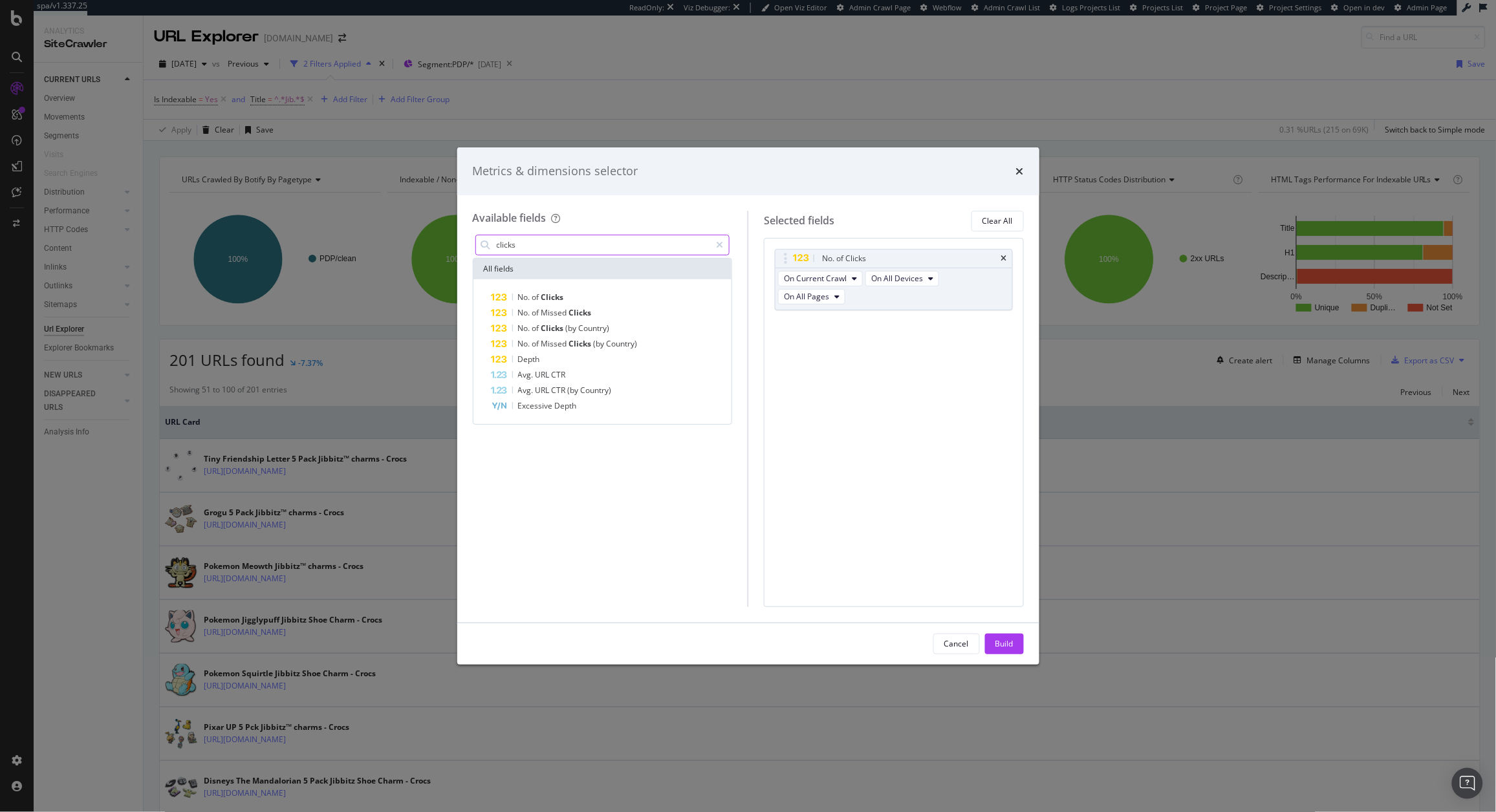
click at [557, 255] on div "clicks" at bounding box center [602, 245] width 255 height 20
click at [547, 252] on input "clicks" at bounding box center [602, 245] width 215 height 19
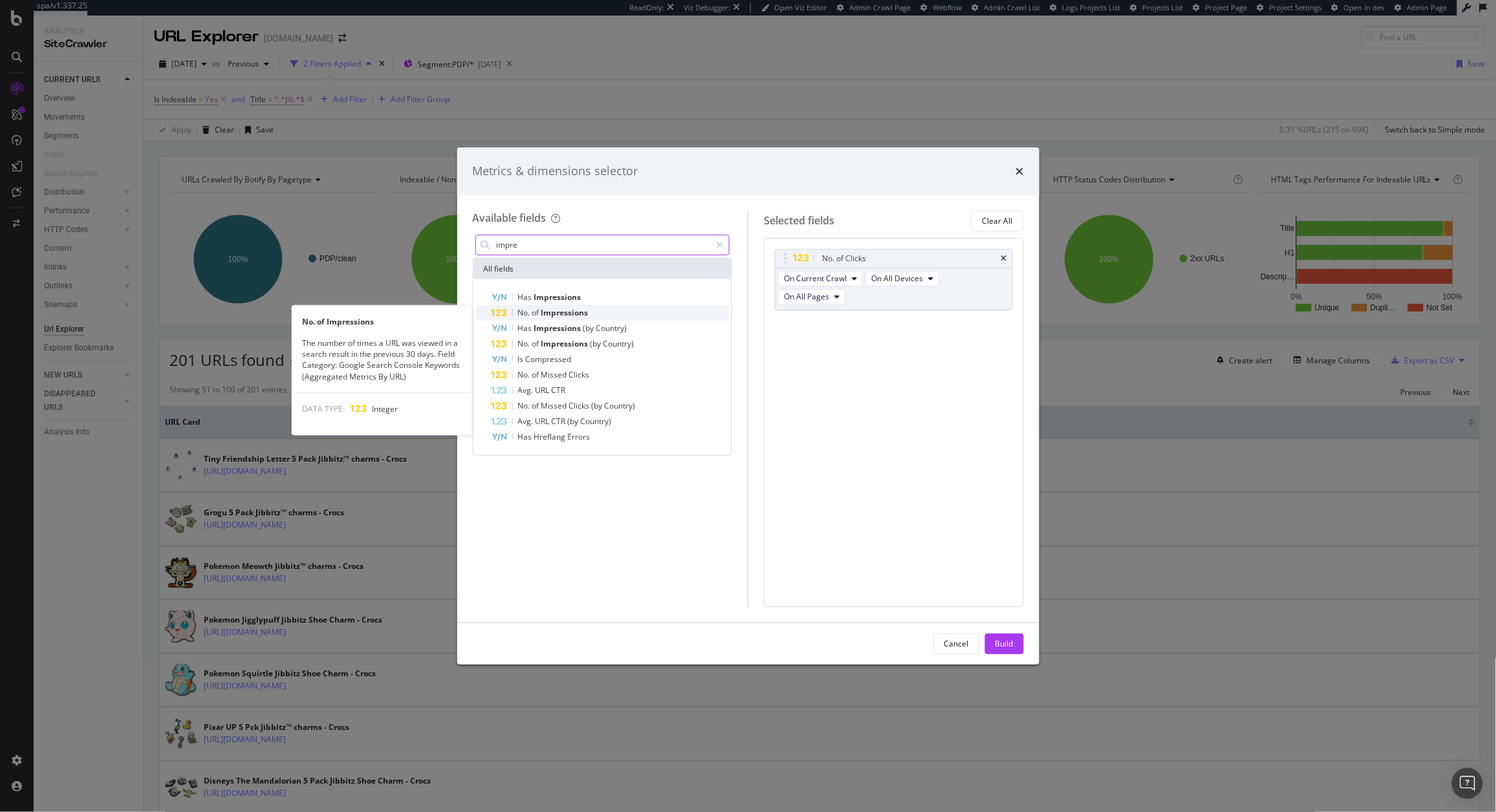
type input "impre"
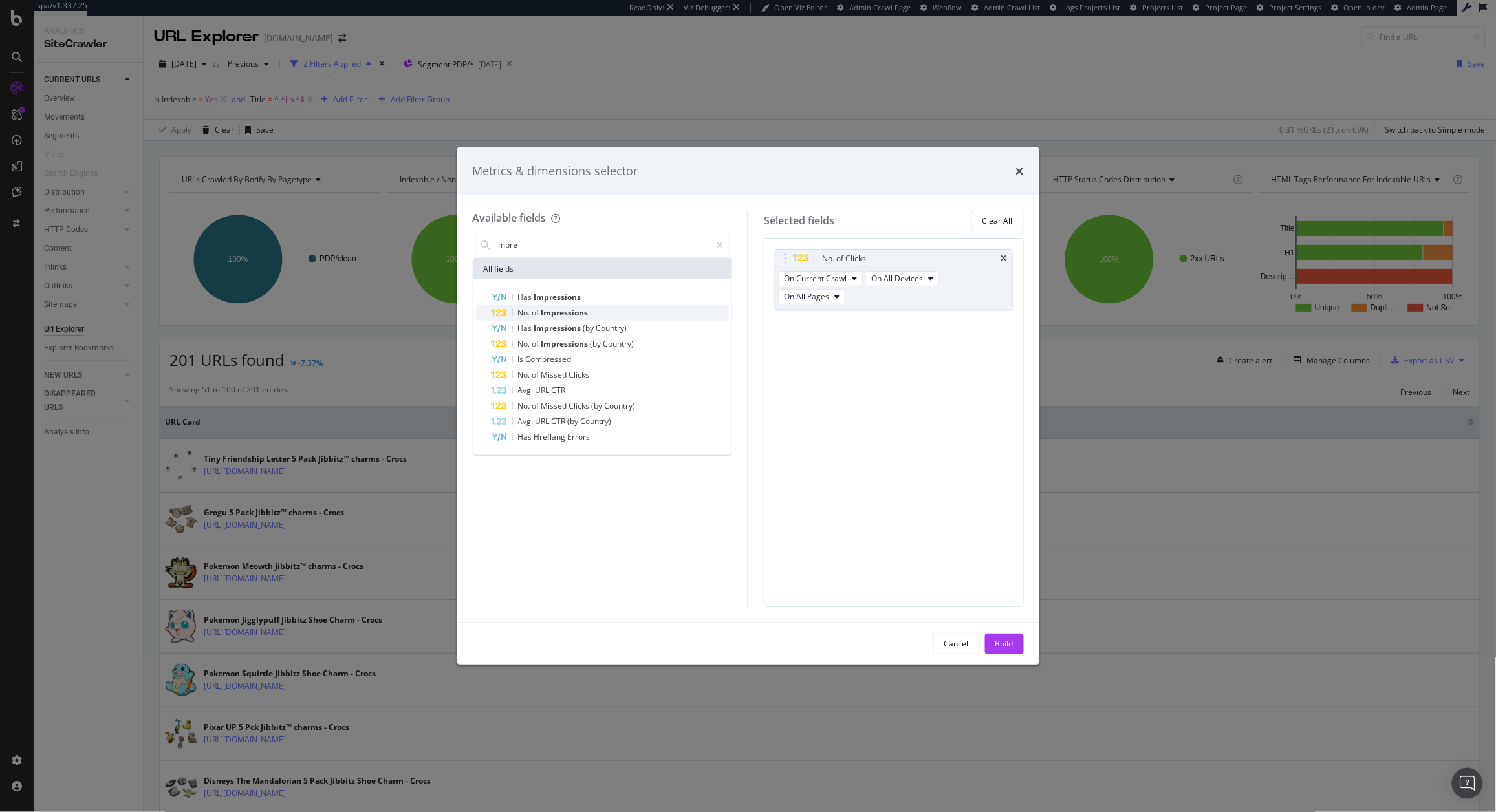
click at [575, 316] on span "Impressions" at bounding box center [565, 312] width 47 height 11
click at [1006, 649] on div "Build" at bounding box center [1004, 644] width 18 height 19
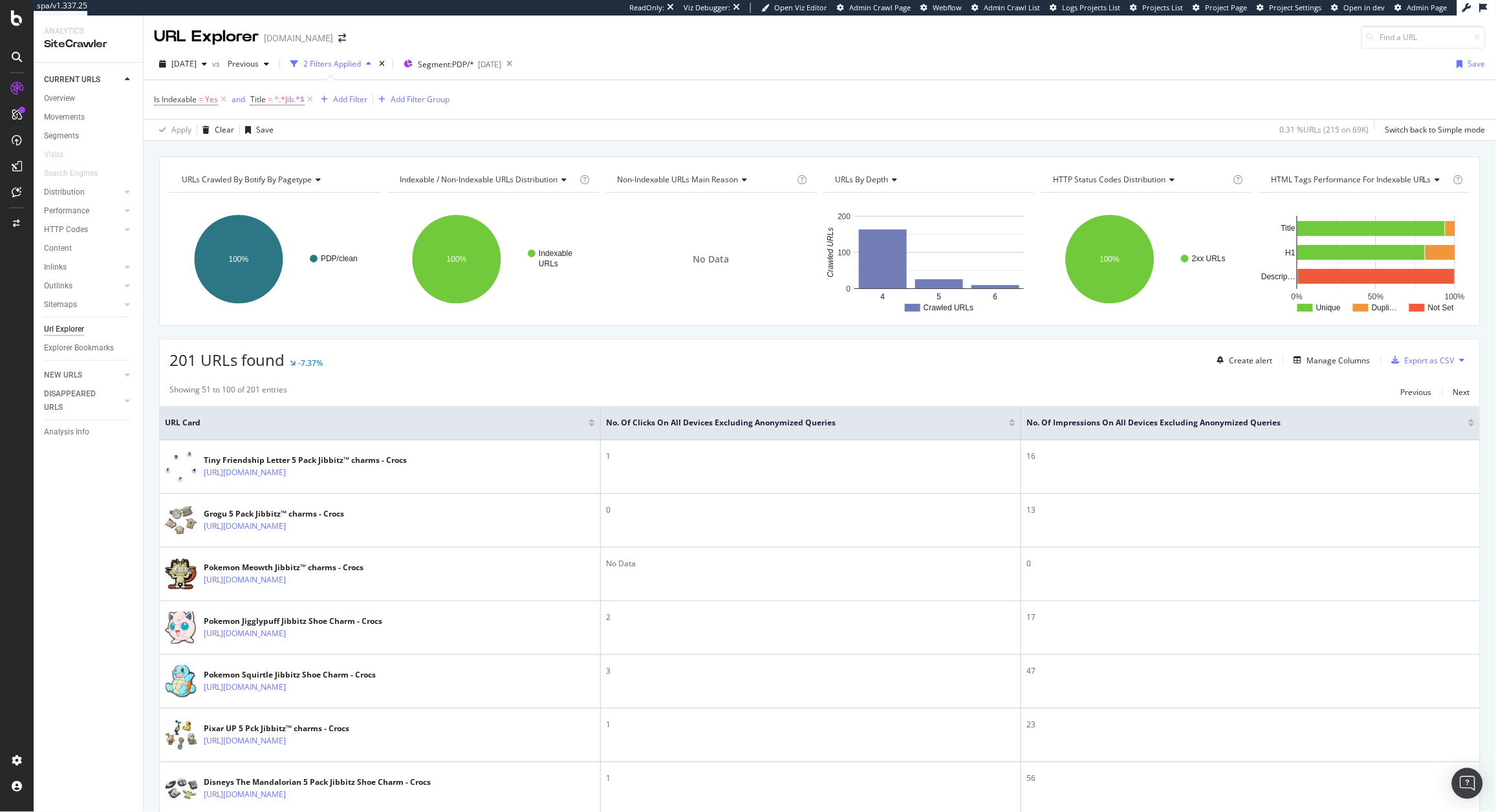
click at [1016, 426] on div at bounding box center [1012, 424] width 6 height 3
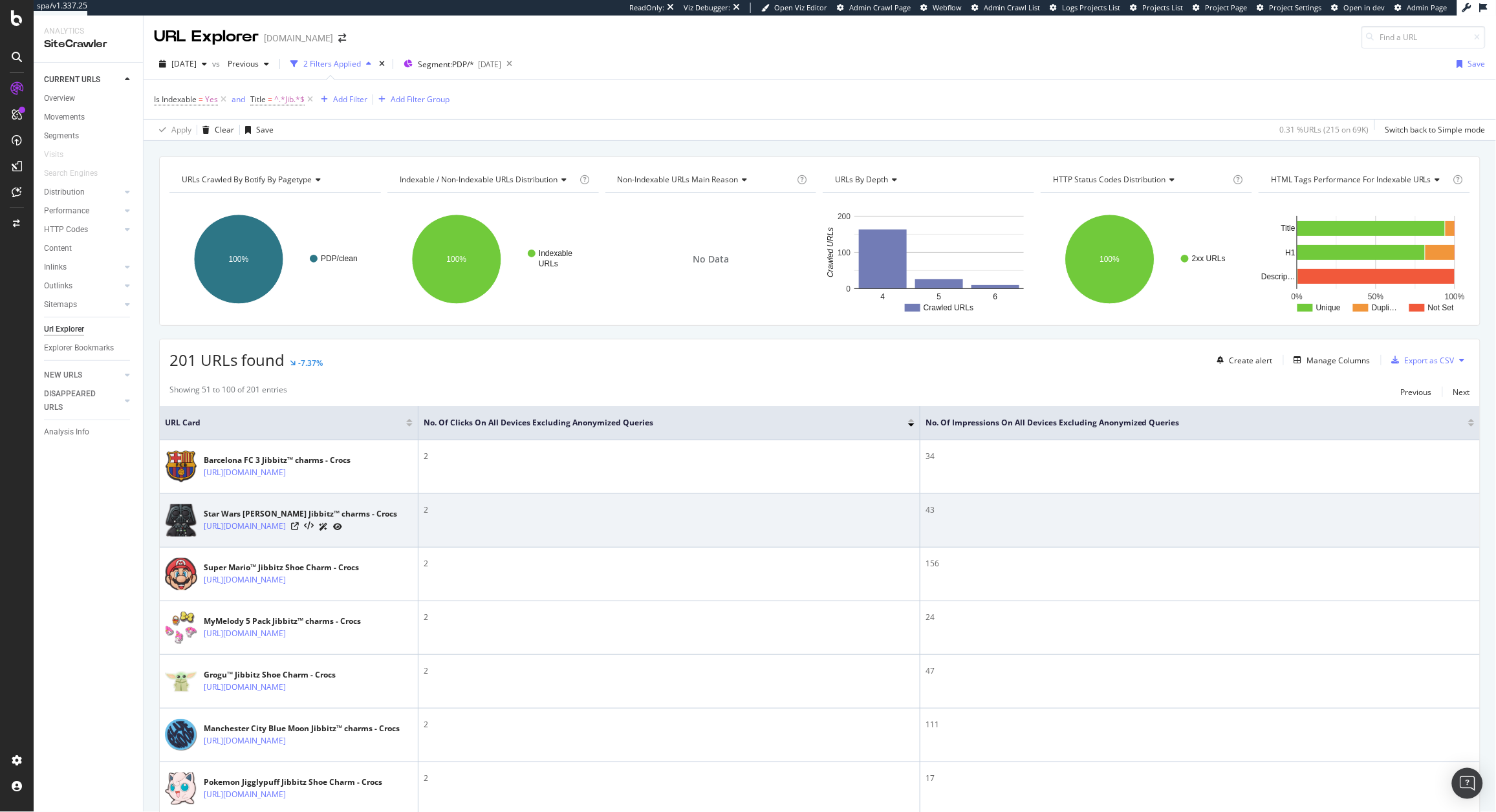
drag, startPoint x: 202, startPoint y: 528, endPoint x: 310, endPoint y: 549, distance: 110.0
click at [310, 548] on td "Star Wars Darth Vader Jibbitz™ charms - Crocs https://www.crocs.co.uk/p/star-wa…" at bounding box center [289, 521] width 259 height 54
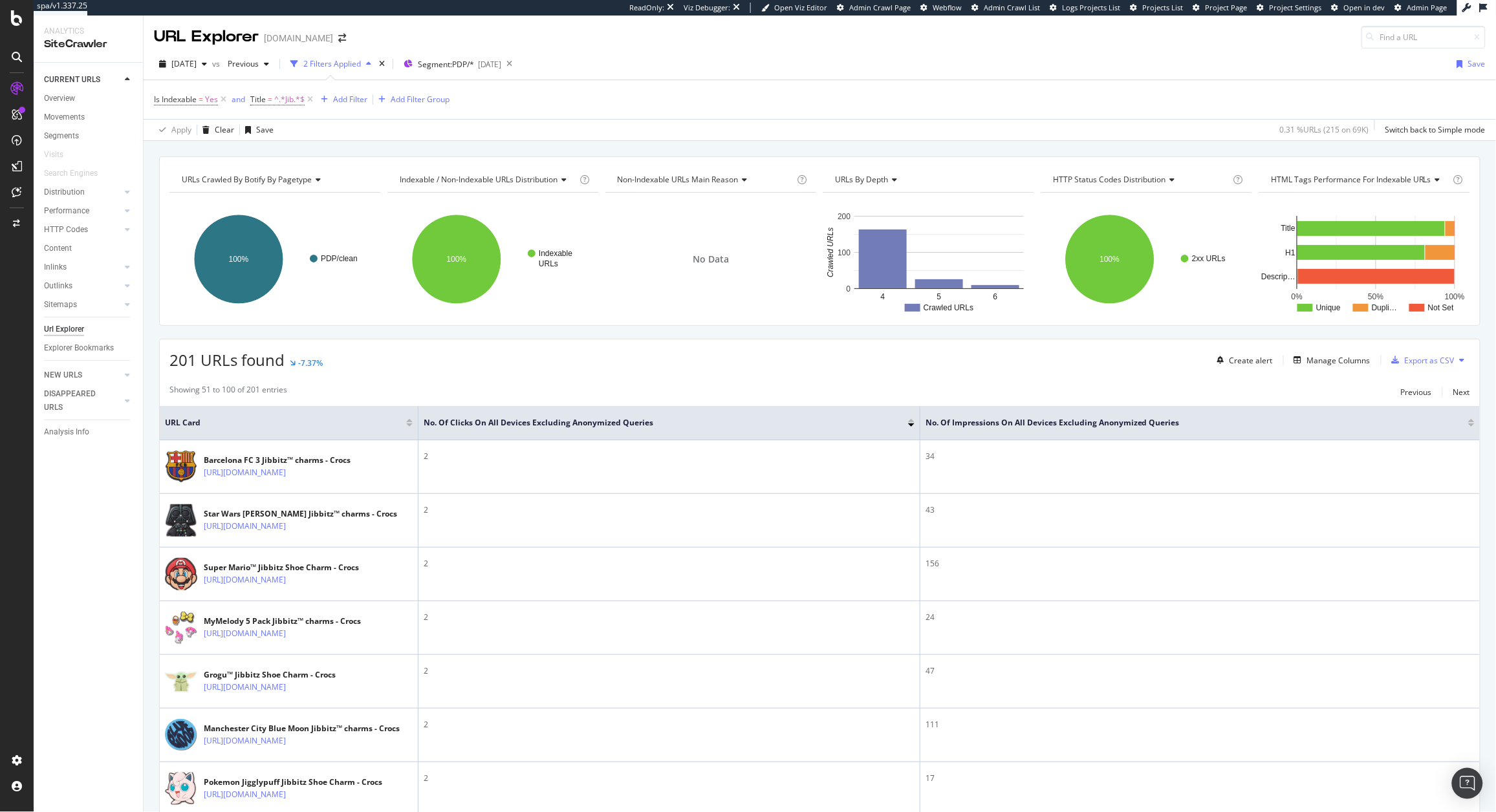
copy link "https://www.crocs.co.uk/p/star-wars-darth-vader/10011922.html"
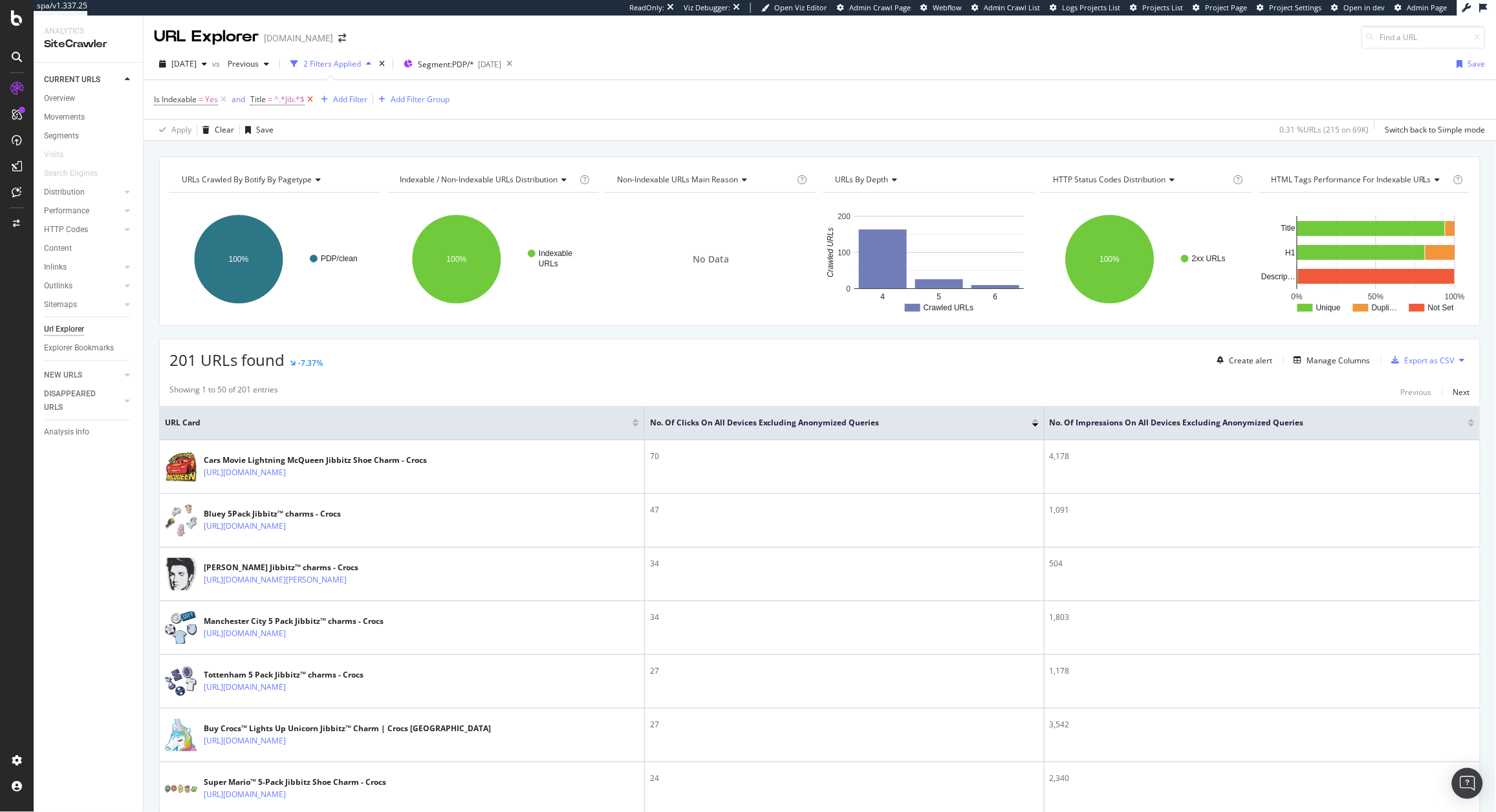
click at [312, 103] on icon at bounding box center [310, 100] width 11 height 13
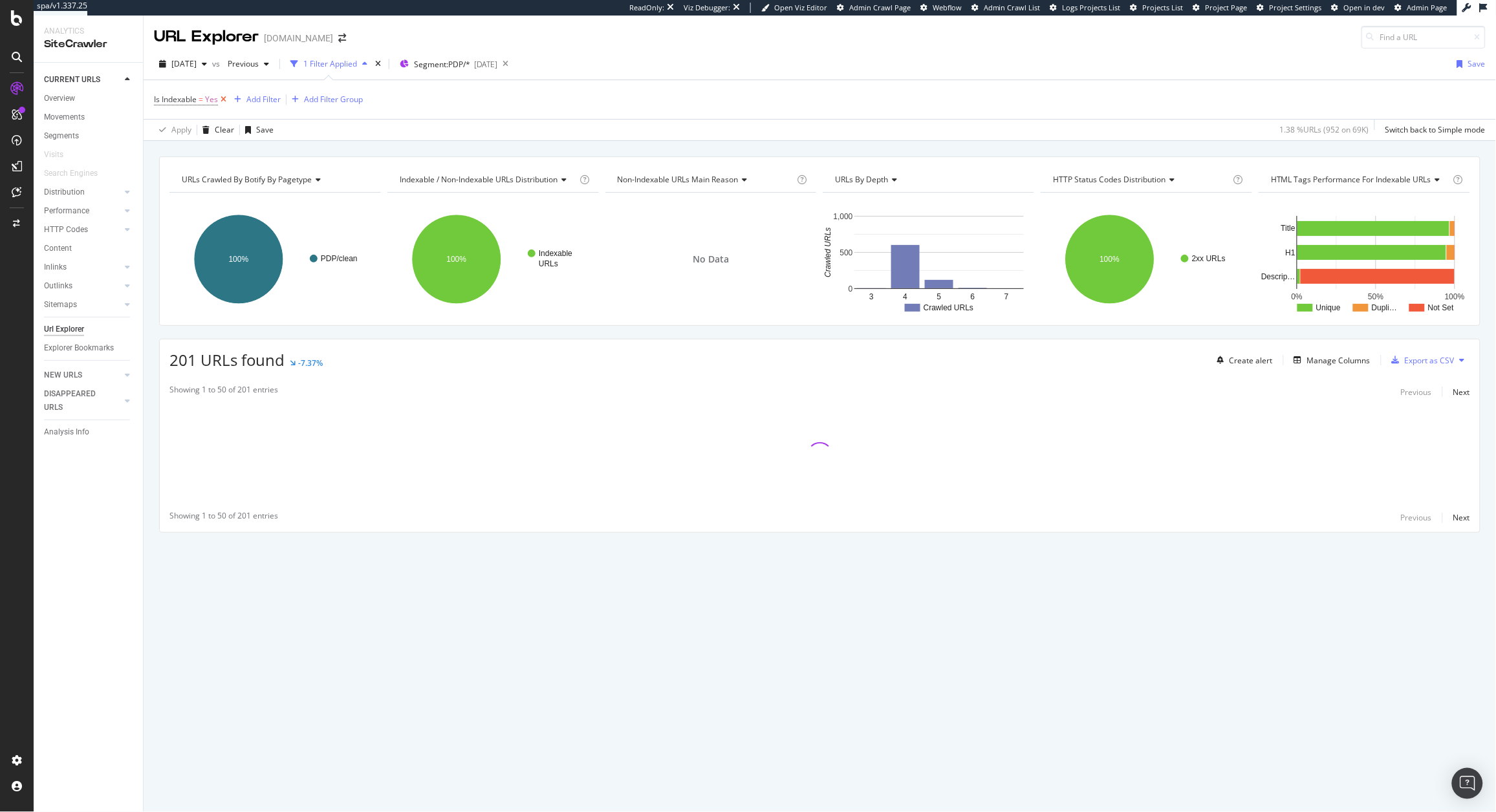
click at [218, 100] on icon at bounding box center [224, 100] width 11 height 13
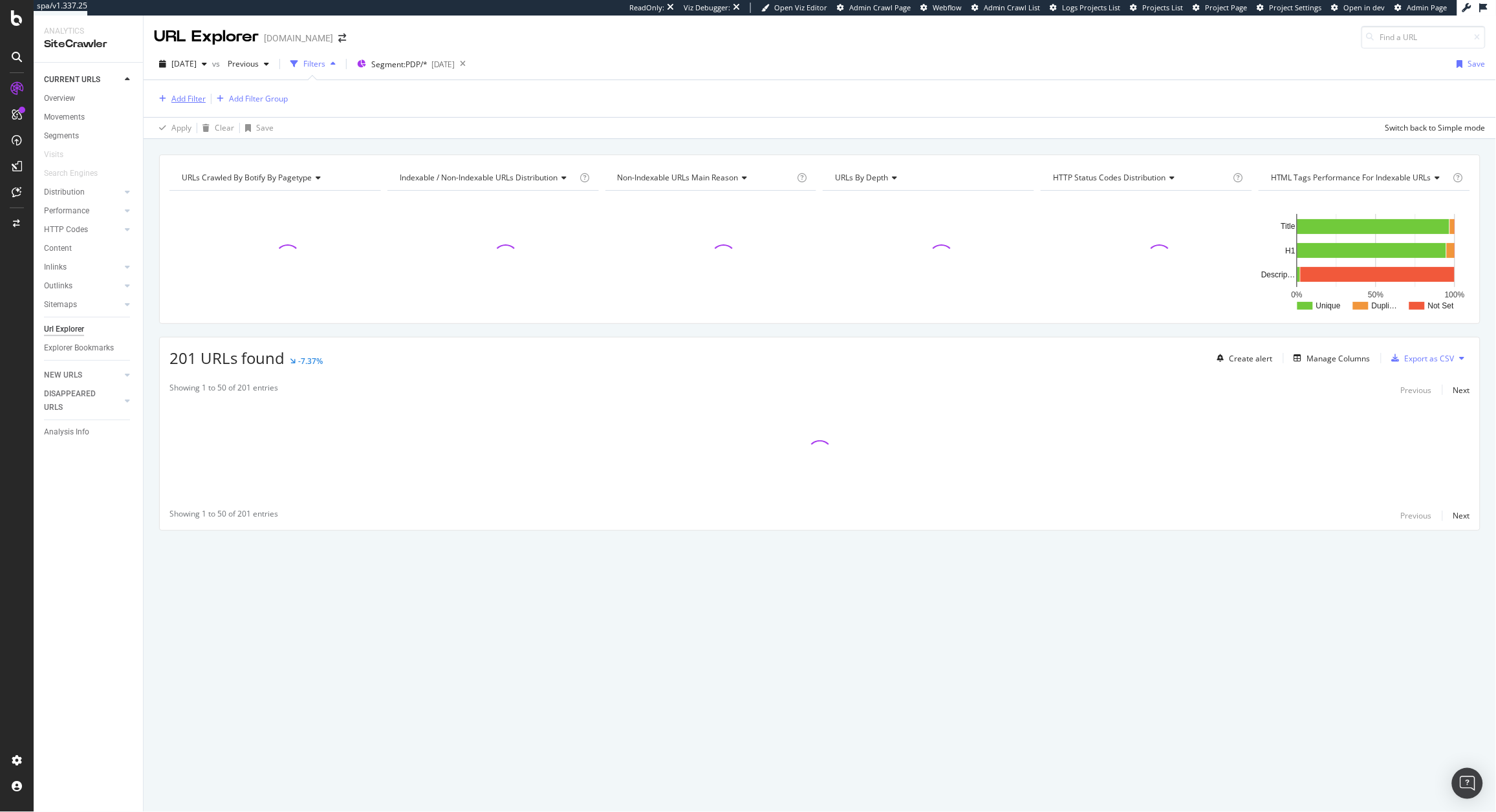
click at [182, 100] on div "Add Filter" at bounding box center [188, 99] width 34 height 11
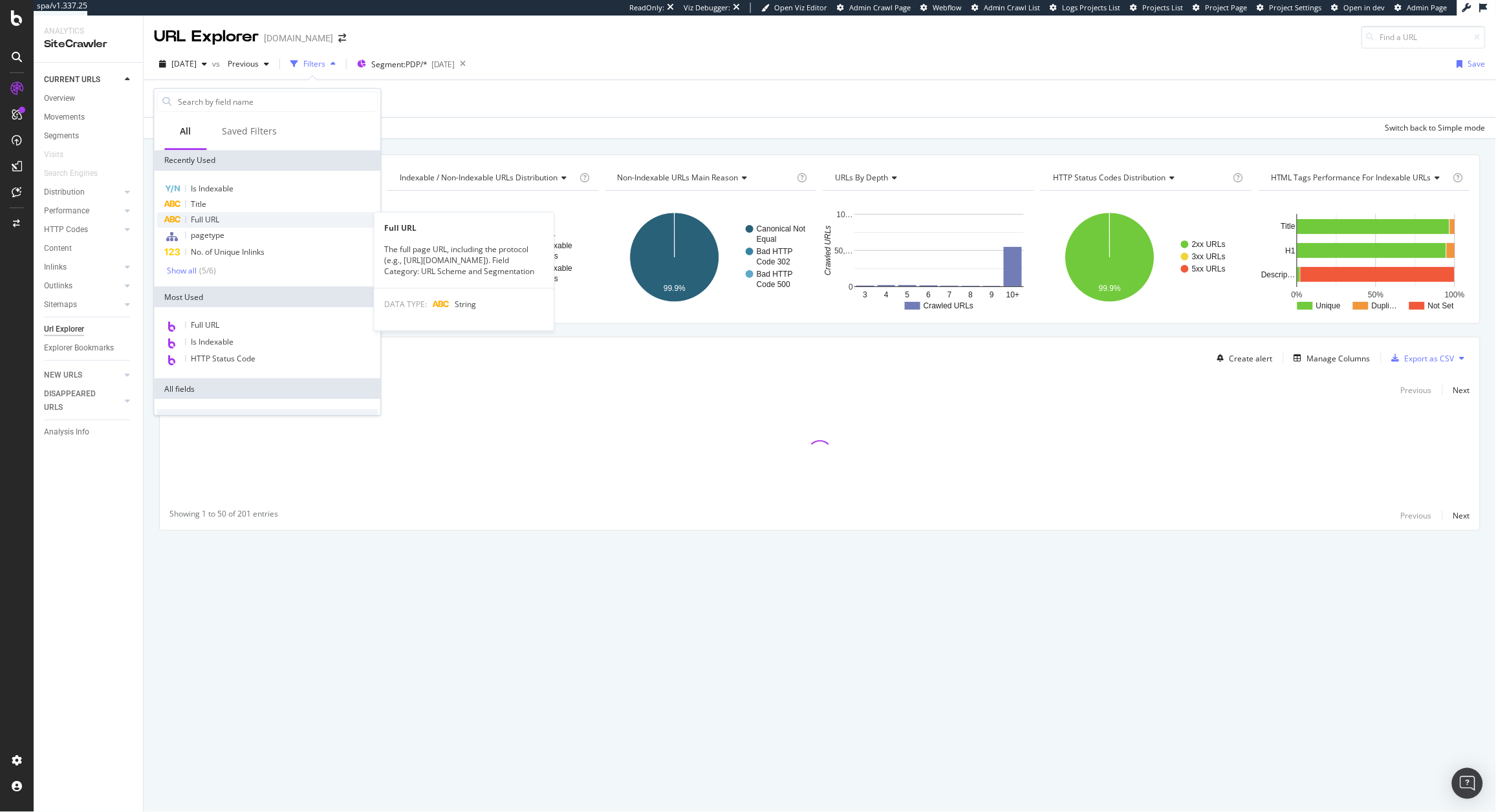
click at [223, 221] on div "Full URL" at bounding box center [267, 220] width 221 height 16
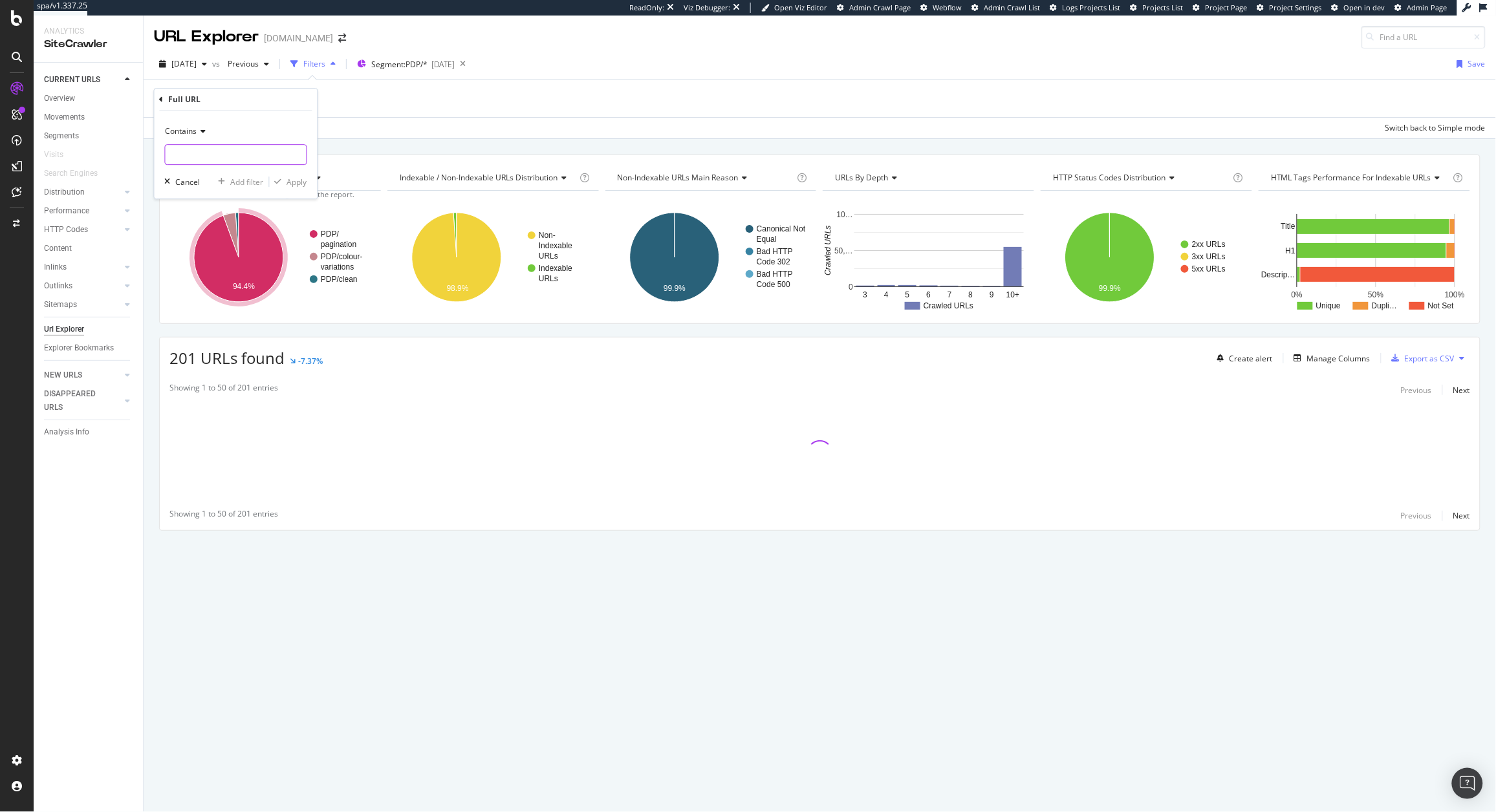
click at [212, 151] on input "text" at bounding box center [236, 154] width 141 height 20
click at [182, 127] on span "Contains" at bounding box center [181, 131] width 31 height 11
click at [186, 151] on div "Equal to" at bounding box center [237, 158] width 139 height 17
click at [186, 151] on input "text" at bounding box center [236, 154] width 141 height 20
paste input "https://www.crocs.co.uk/p/star-wars-darth-vader/10011922.html"
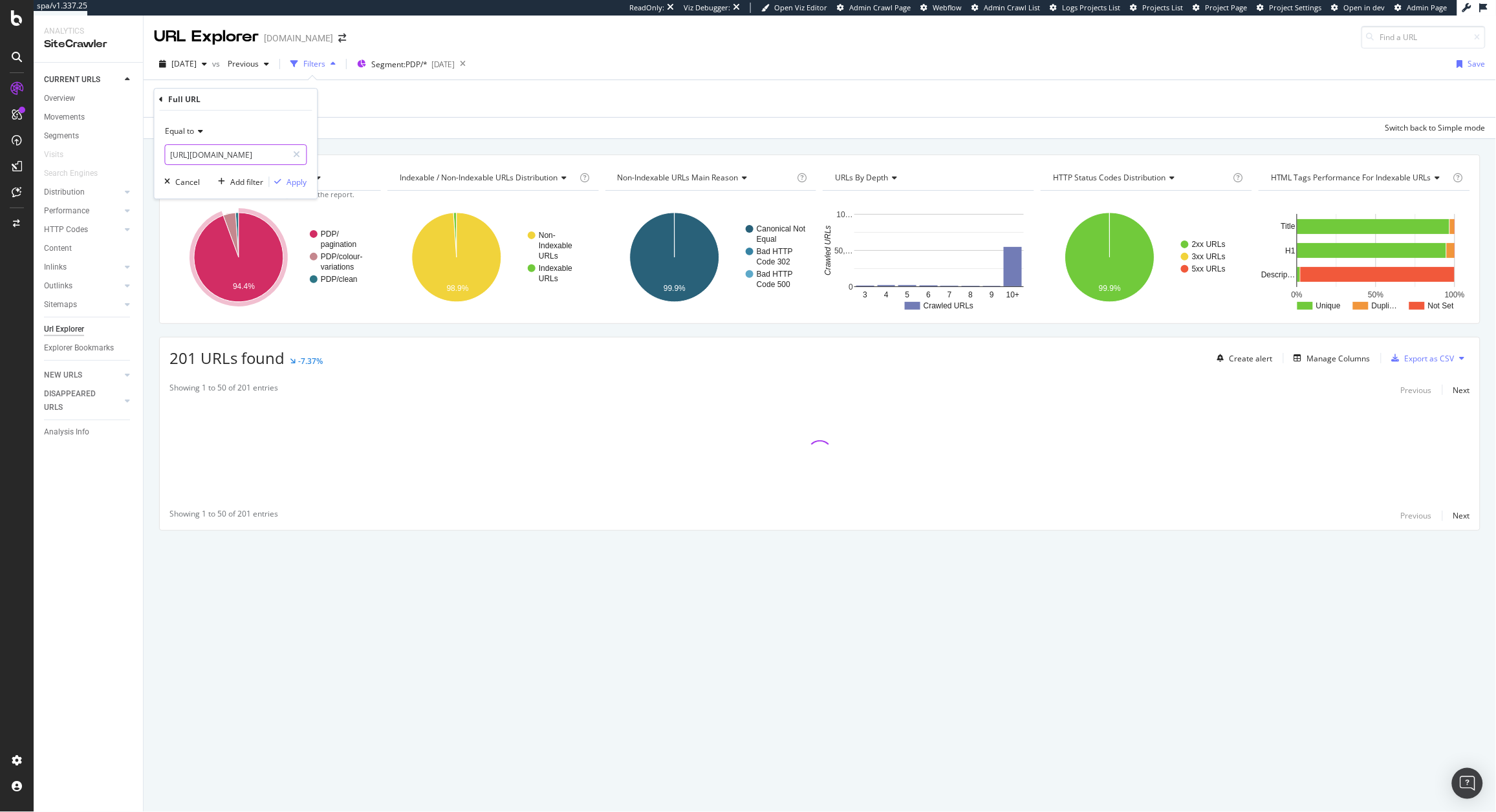
scroll to position [0, 121]
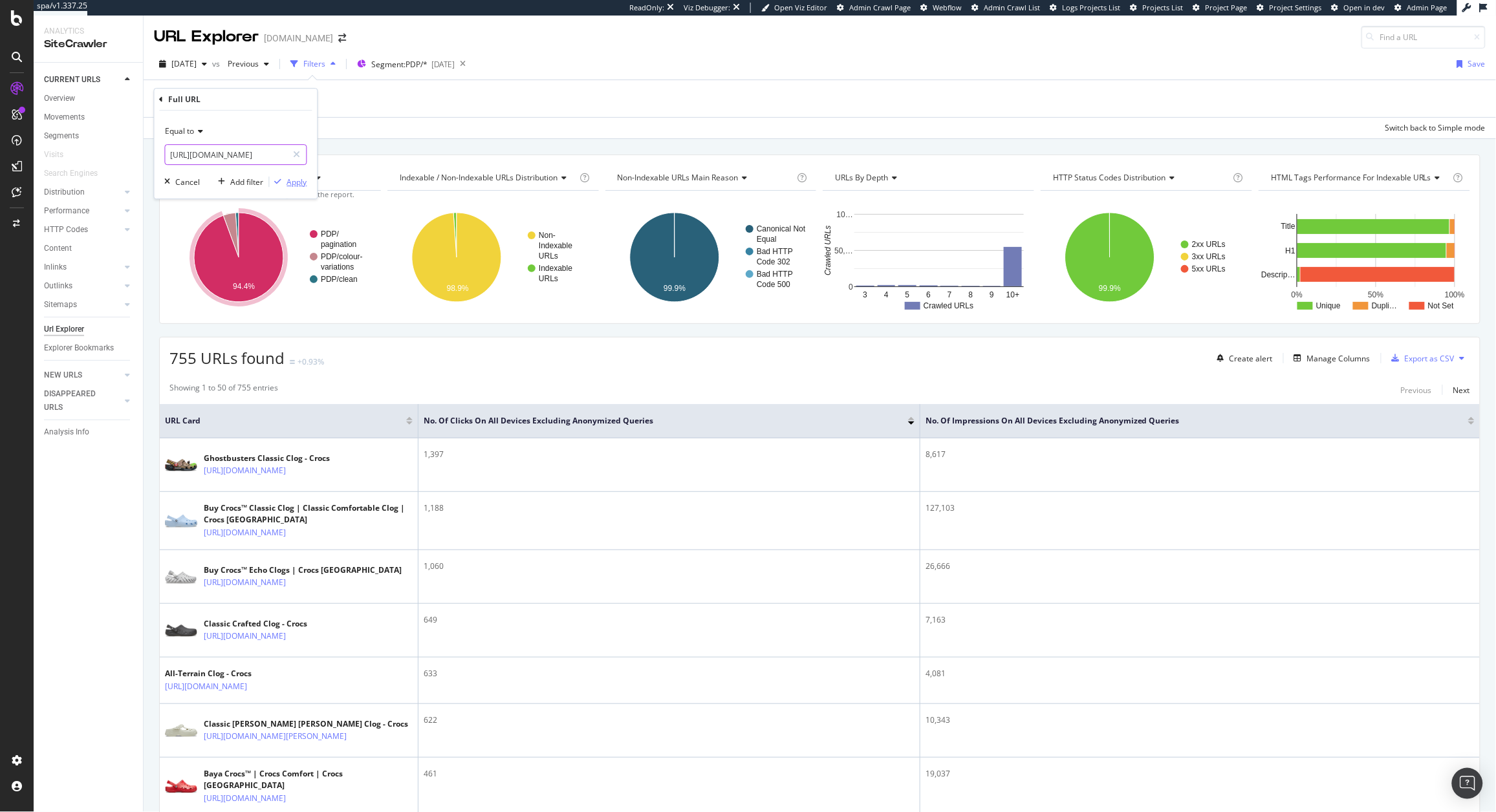
type input "https://www.crocs.co.uk/p/star-wars-darth-vader/10011922.html"
click at [286, 186] on div "button" at bounding box center [278, 181] width 18 height 7
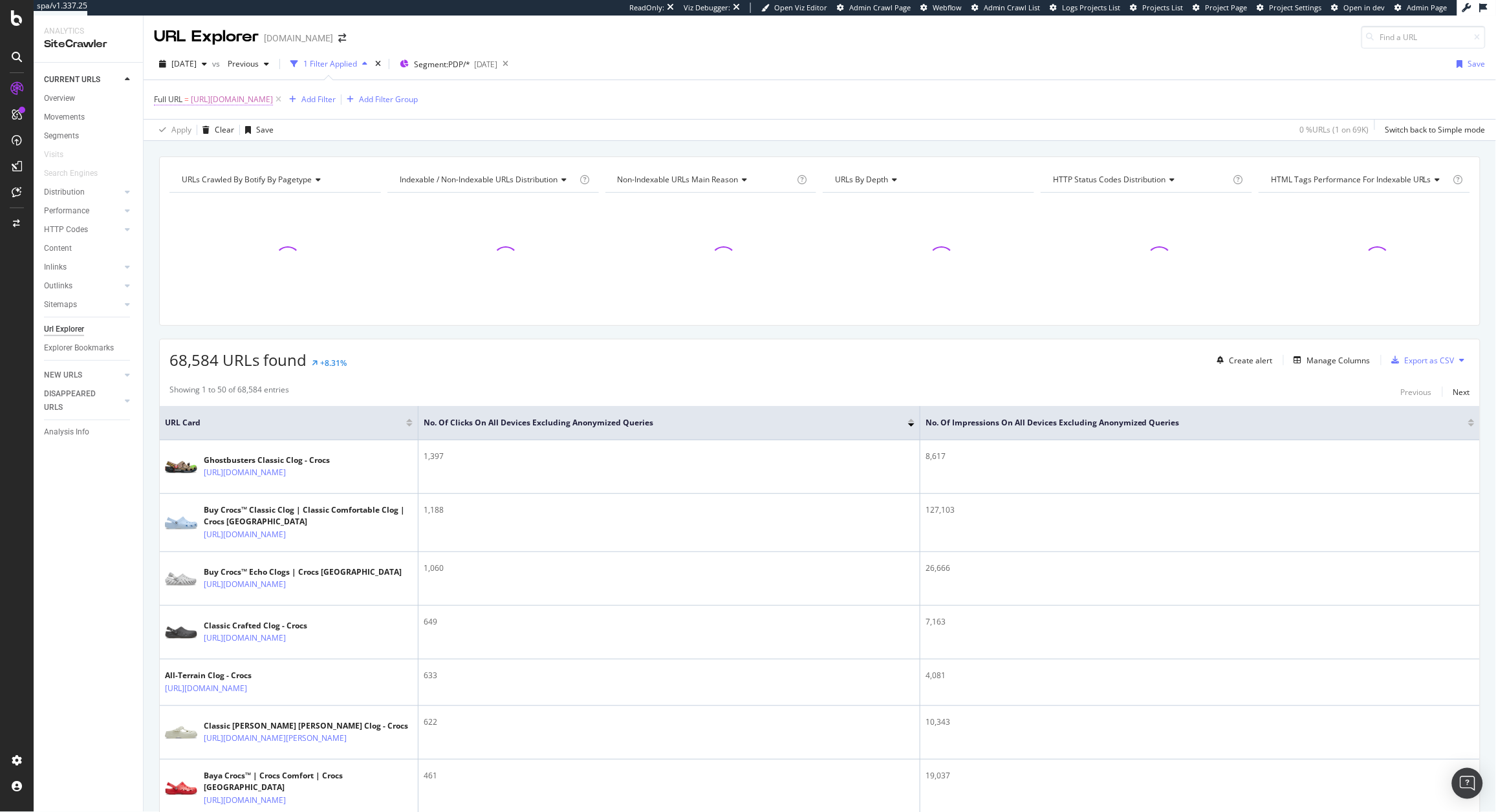
click at [273, 106] on span "https://www.crocs.co.uk/p/star-wars-darth-vader/10011922.html" at bounding box center [231, 100] width 82 height 18
click at [158, 120] on div "Equal to https://www.crocs.co.uk/p/star-wars-darth-vader/10011922.html Cancel A…" at bounding box center [236, 152] width 163 height 88
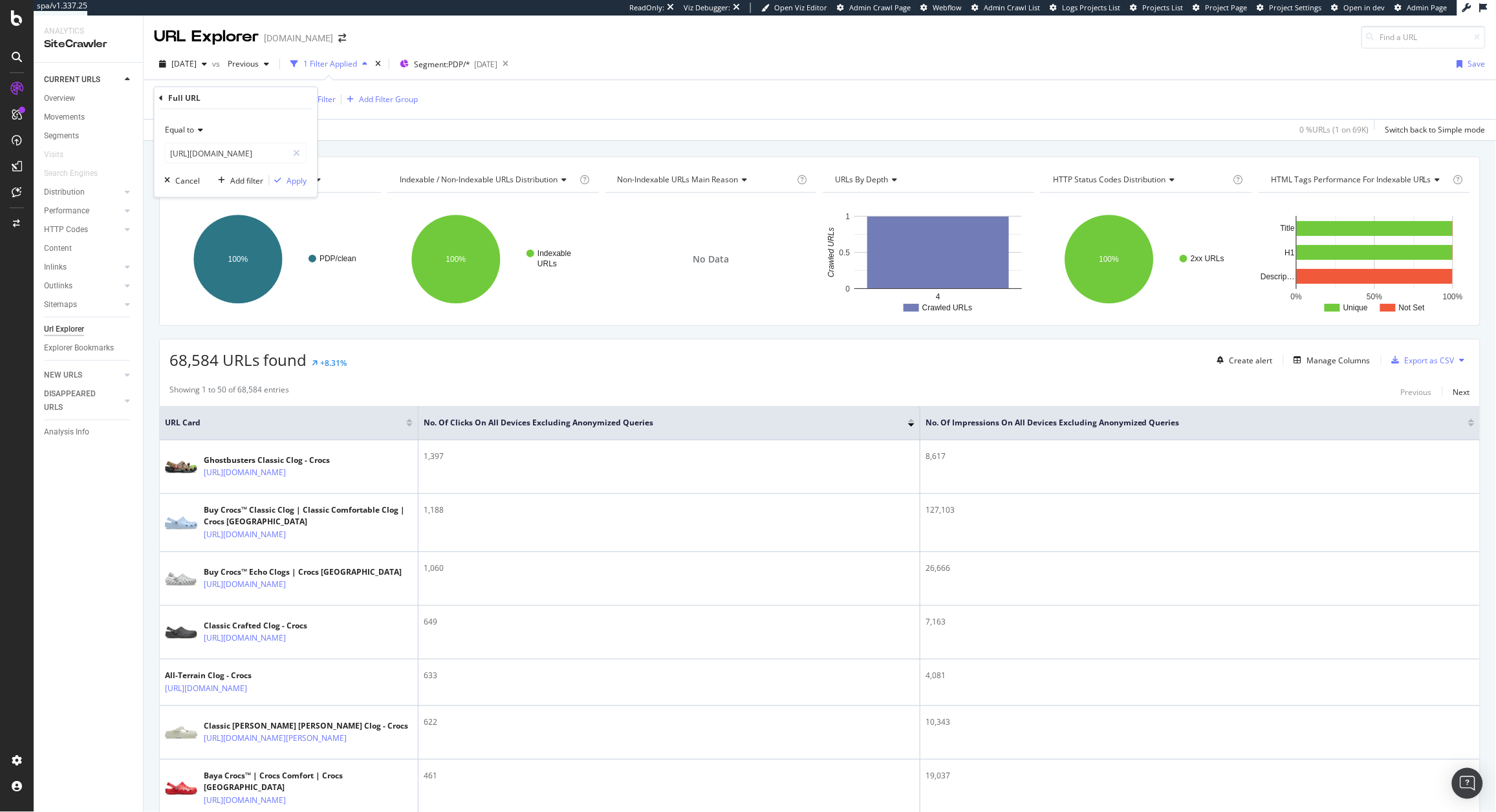
click at [175, 126] on span "Equal to" at bounding box center [179, 129] width 29 height 11
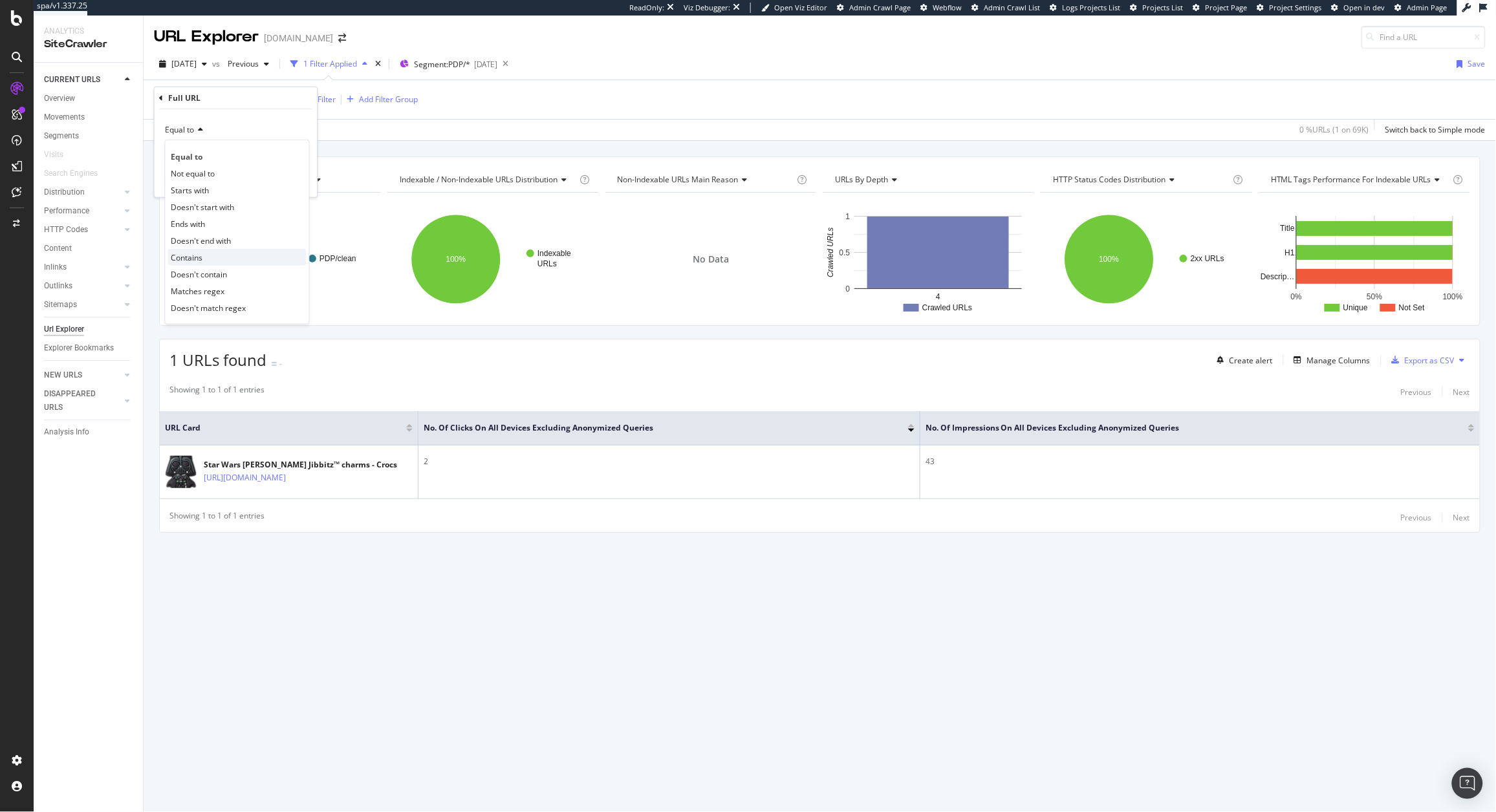
click at [209, 255] on div "Contains" at bounding box center [237, 257] width 139 height 17
click at [292, 190] on div "Contains https://www.crocs.co.uk/p/star-wars-darth-vader/10011922.html Cancel A…" at bounding box center [236, 152] width 163 height 88
click at [294, 184] on div "Apply" at bounding box center [298, 180] width 20 height 11
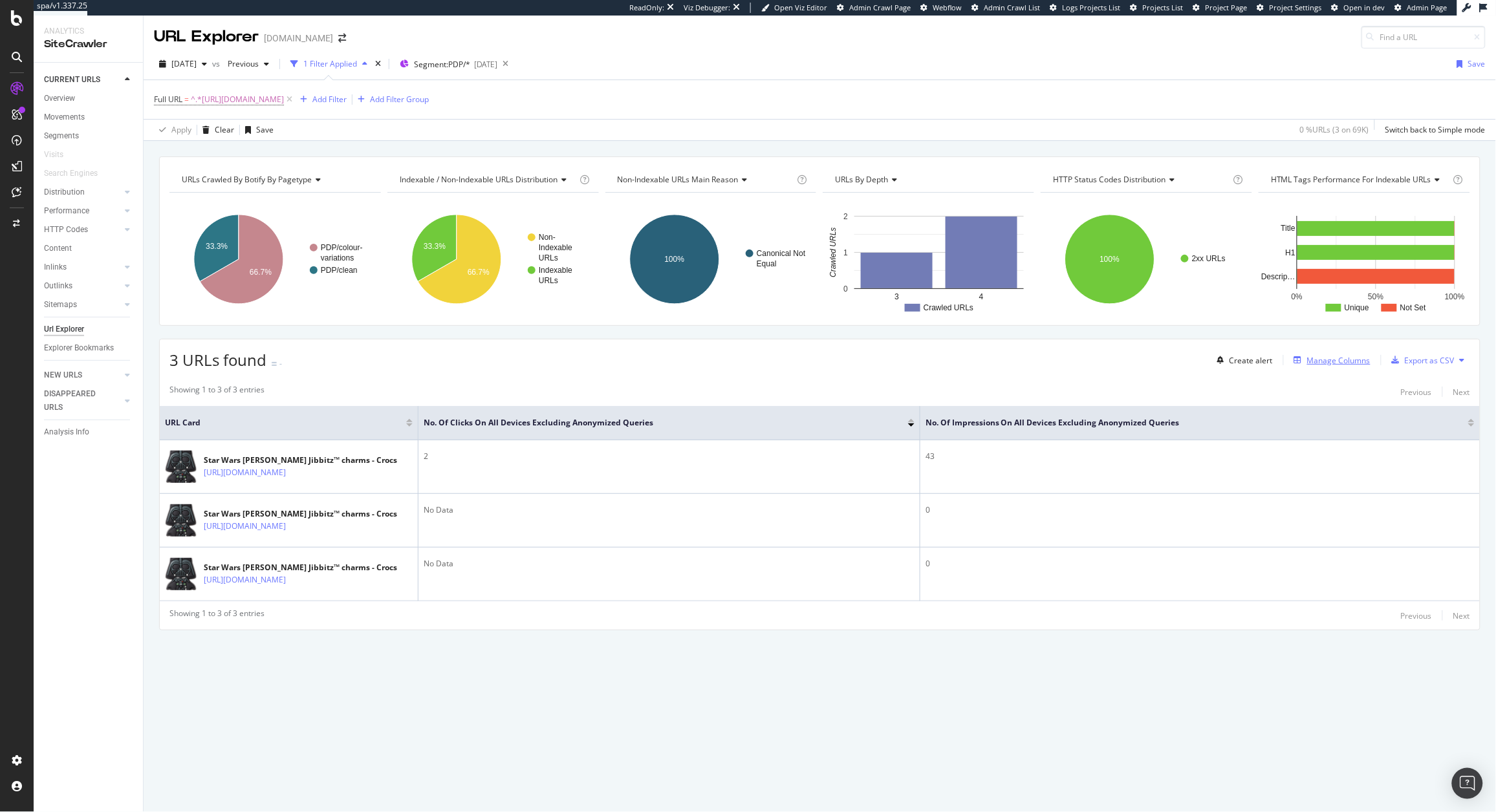
click at [1356, 364] on div "Manage Columns" at bounding box center [1339, 360] width 64 height 11
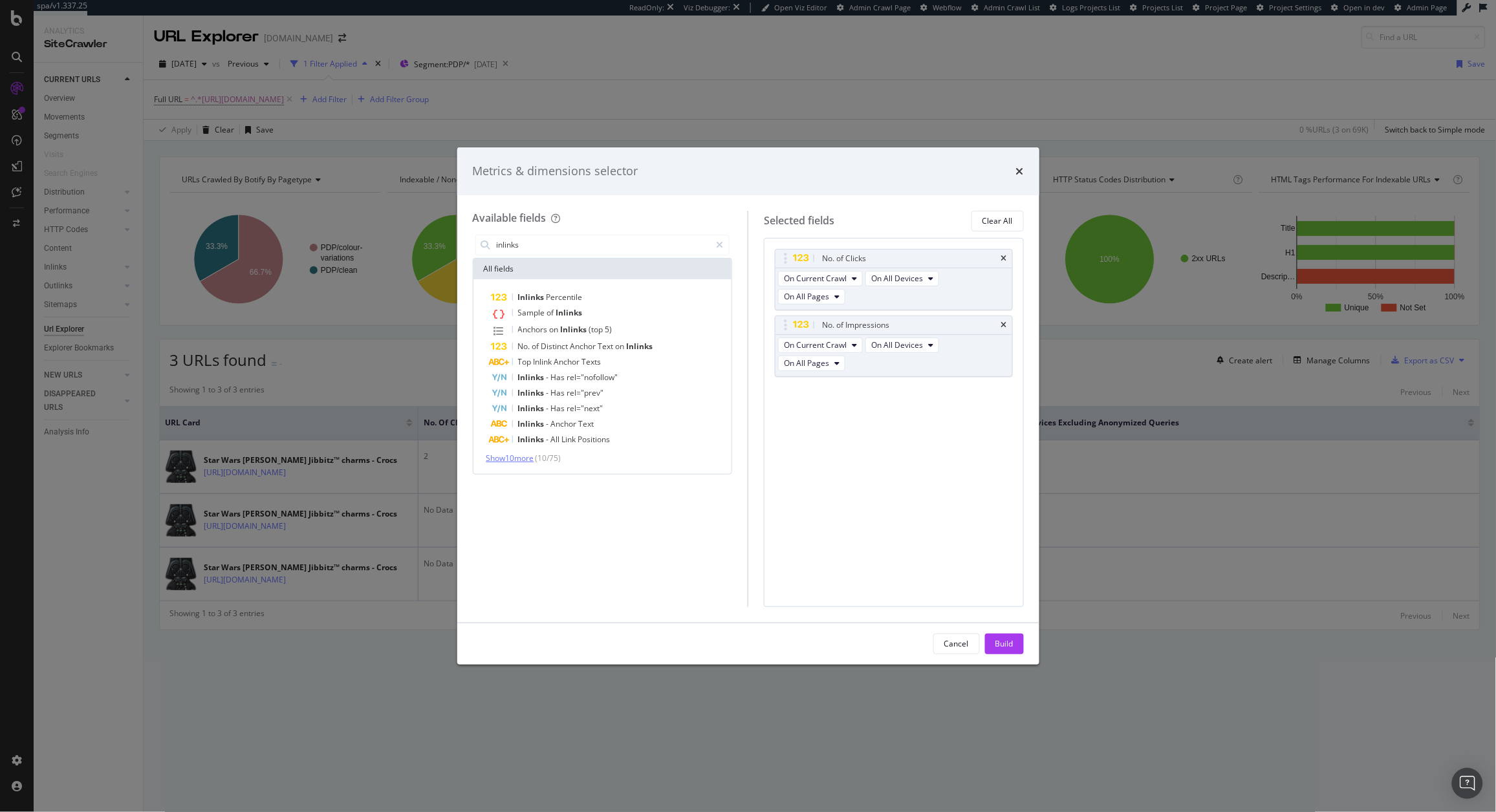
type input "inlinks"
click at [523, 454] on span "Show 10 more" at bounding box center [510, 458] width 48 height 11
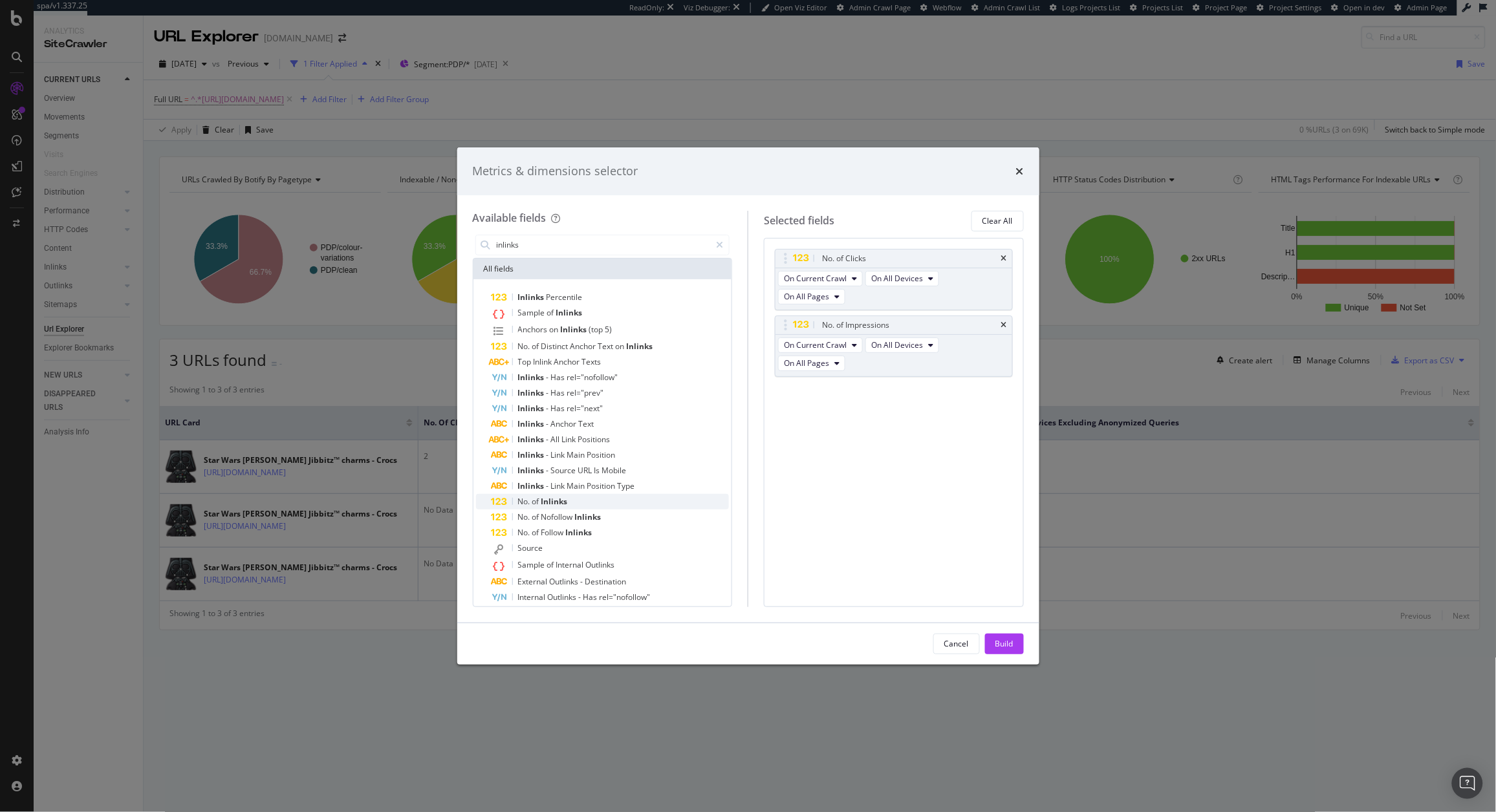
click at [574, 500] on div "No. of Inlinks" at bounding box center [611, 502] width 238 height 16
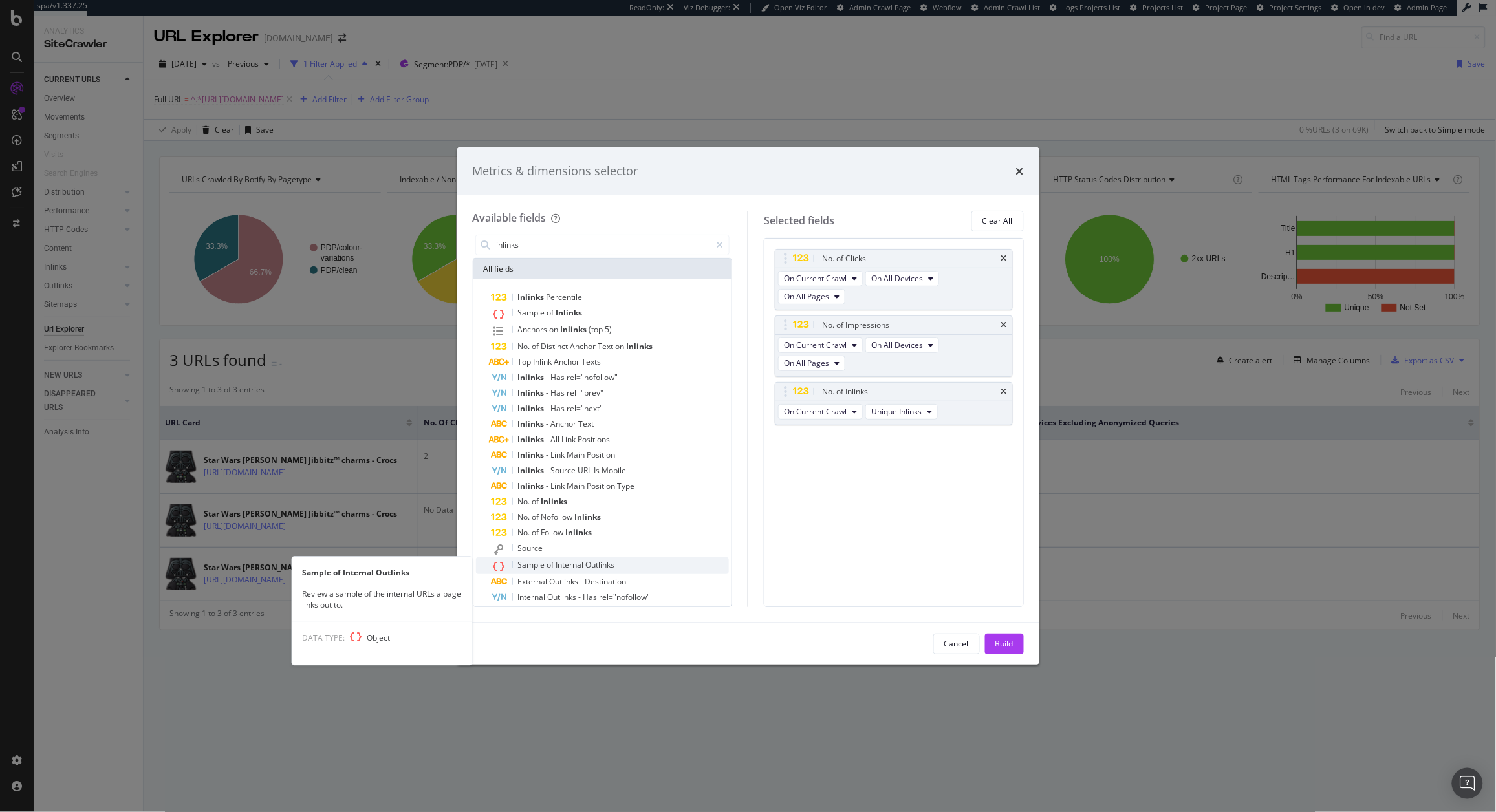
click at [577, 557] on div "Sample of Internal Outlinks" at bounding box center [611, 565] width 238 height 17
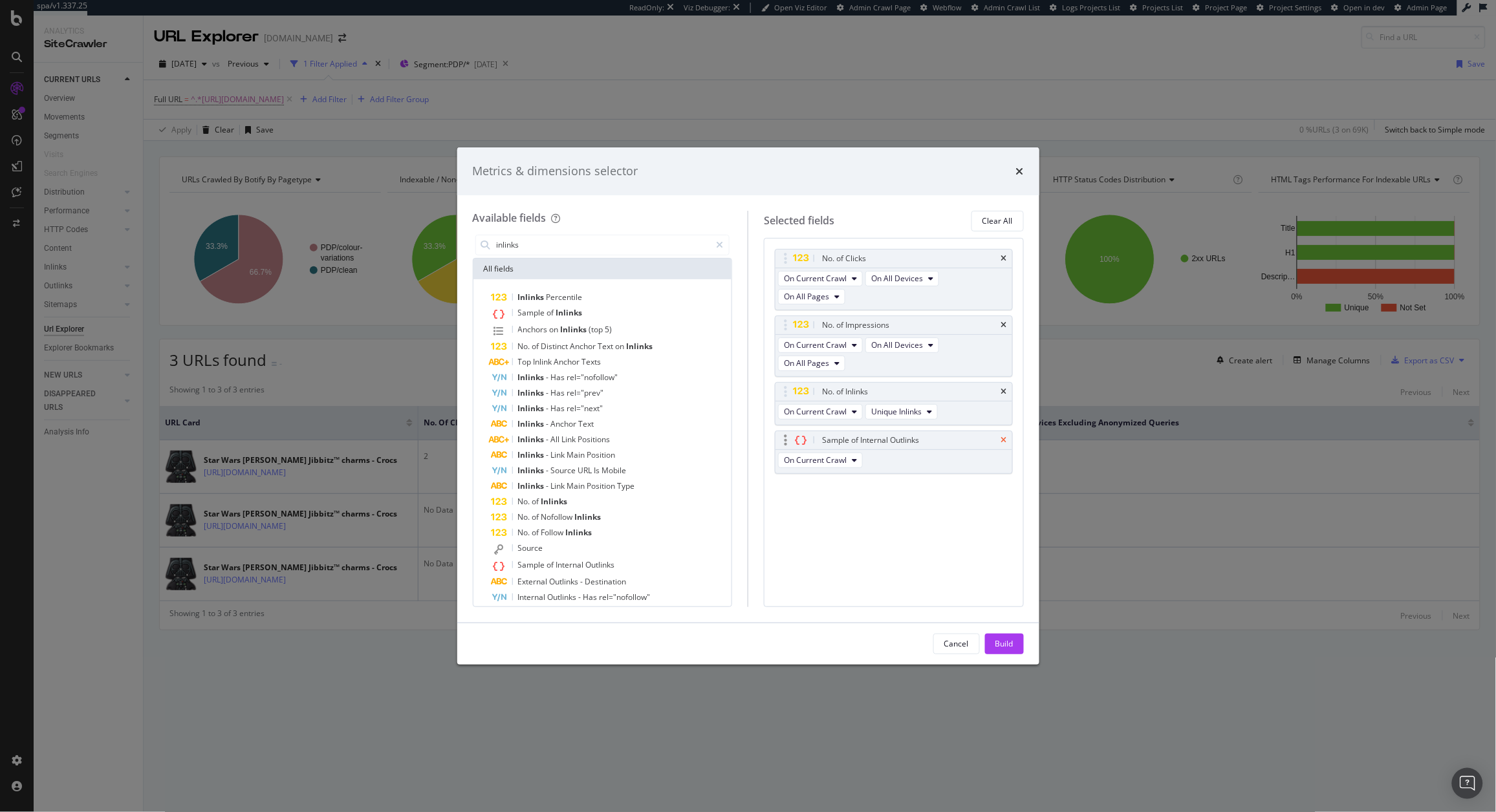
click at [1002, 443] on icon "times" at bounding box center [1004, 440] width 6 height 7
click at [612, 311] on div "Sample of Inlinks" at bounding box center [611, 313] width 238 height 17
click at [1010, 650] on div "Build" at bounding box center [1004, 644] width 18 height 19
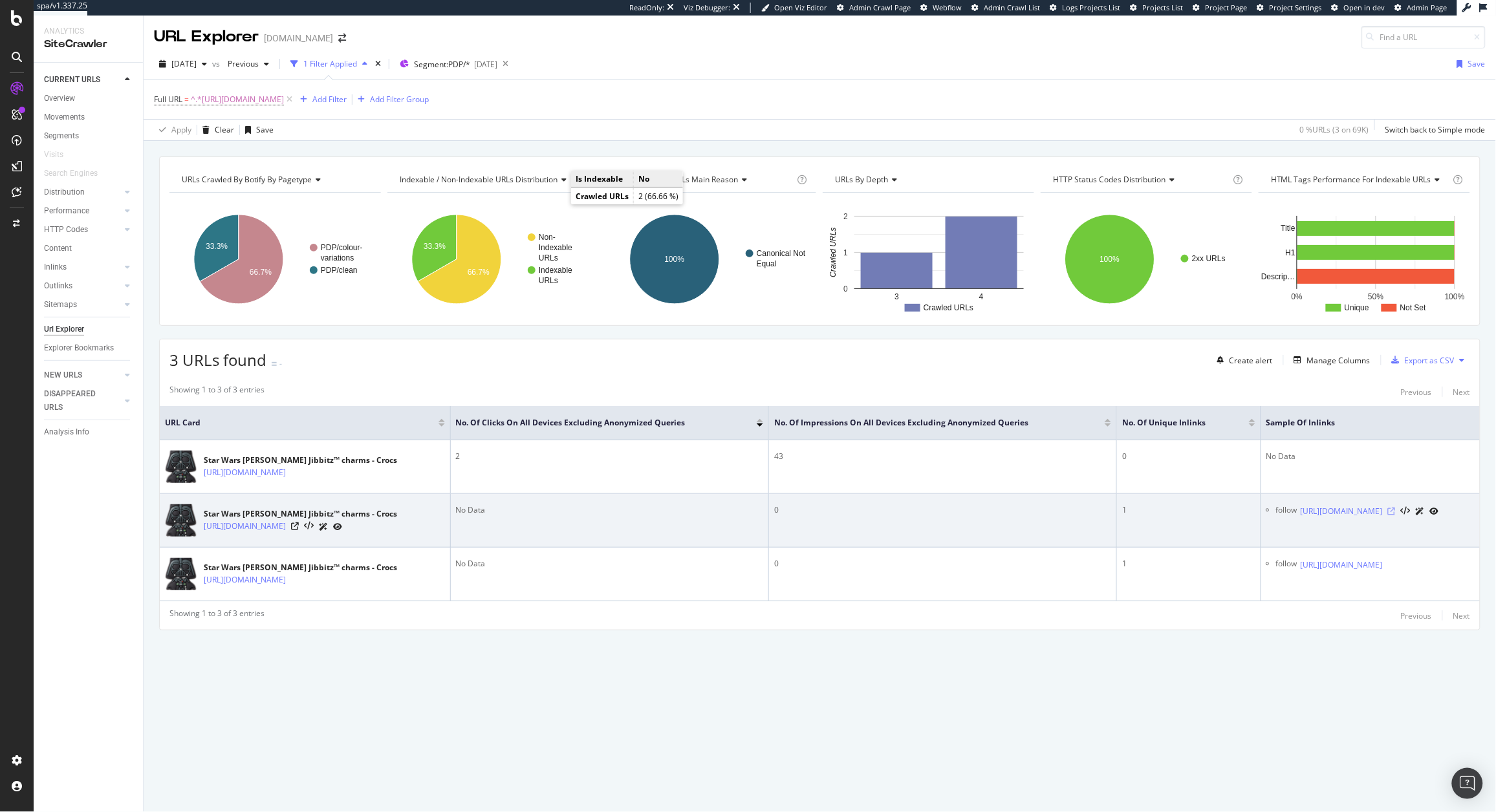
click at [1396, 515] on icon at bounding box center [1392, 511] width 7 height 7
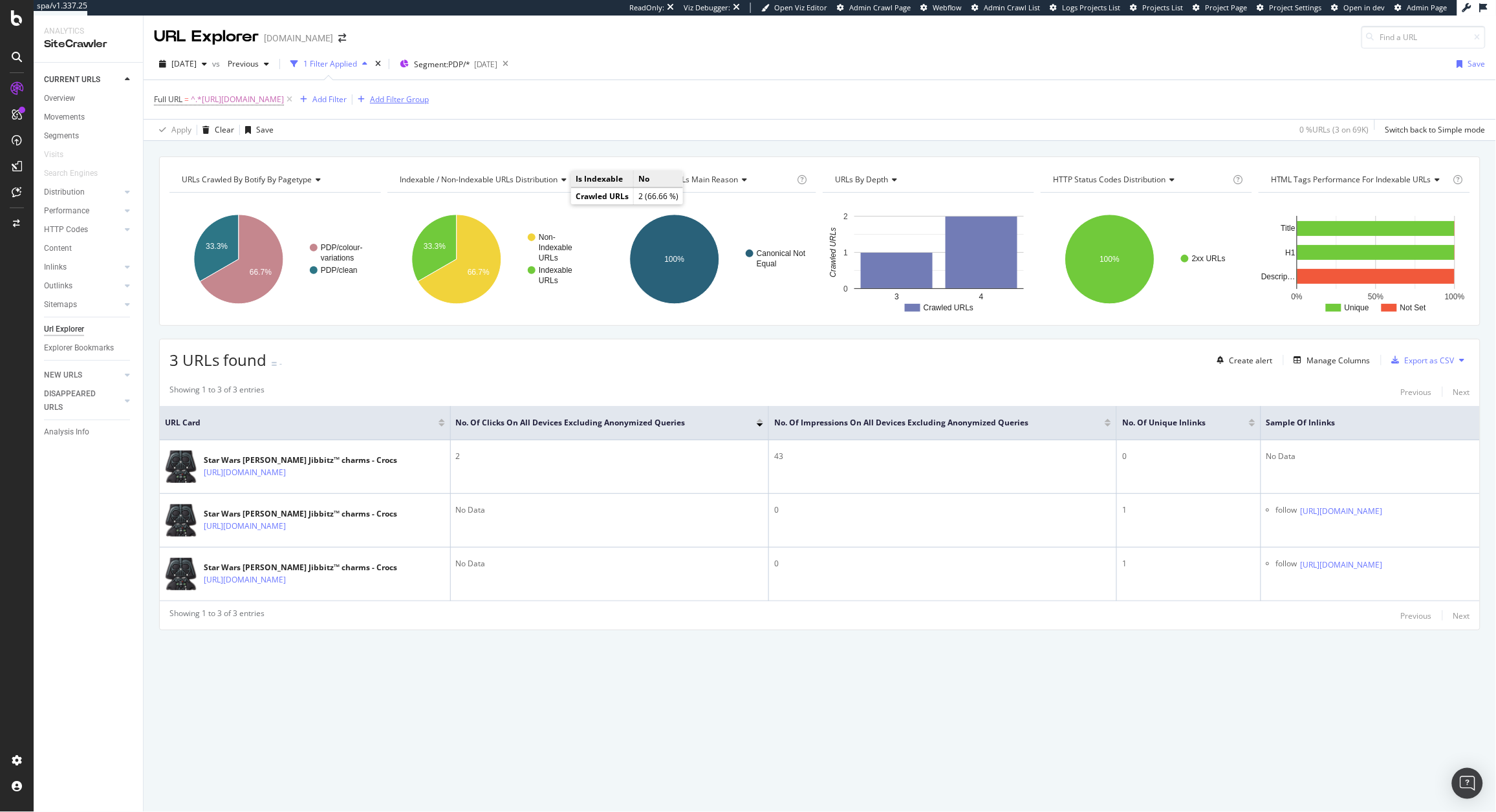
drag, startPoint x: 454, startPoint y: 102, endPoint x: 252, endPoint y: 104, distance: 202.0
click at [295, 102] on icon at bounding box center [289, 100] width 11 height 13
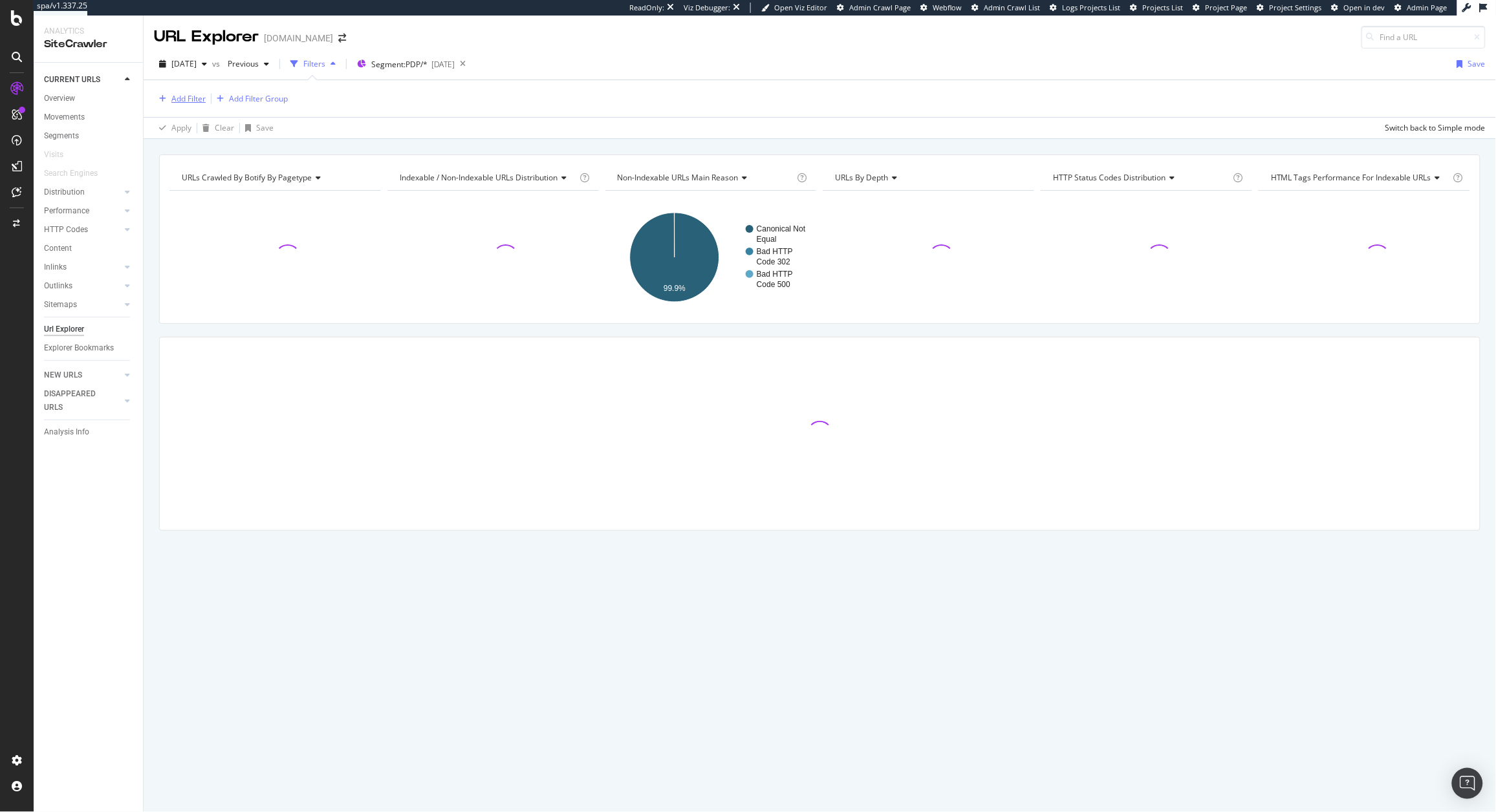
click at [193, 100] on div "Add Filter" at bounding box center [188, 99] width 34 height 11
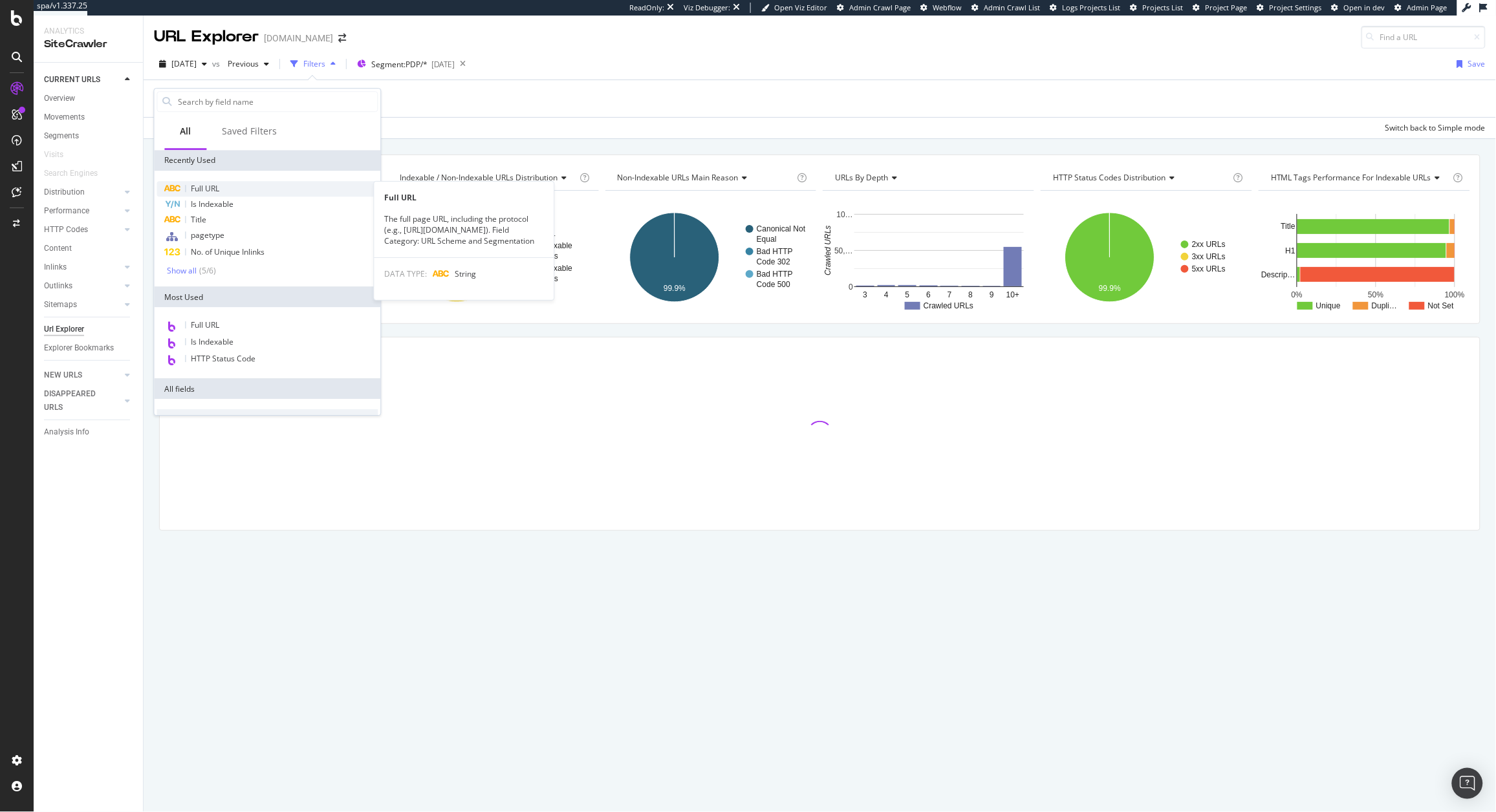
click at [195, 181] on div "Full URL" at bounding box center [267, 188] width 221 height 16
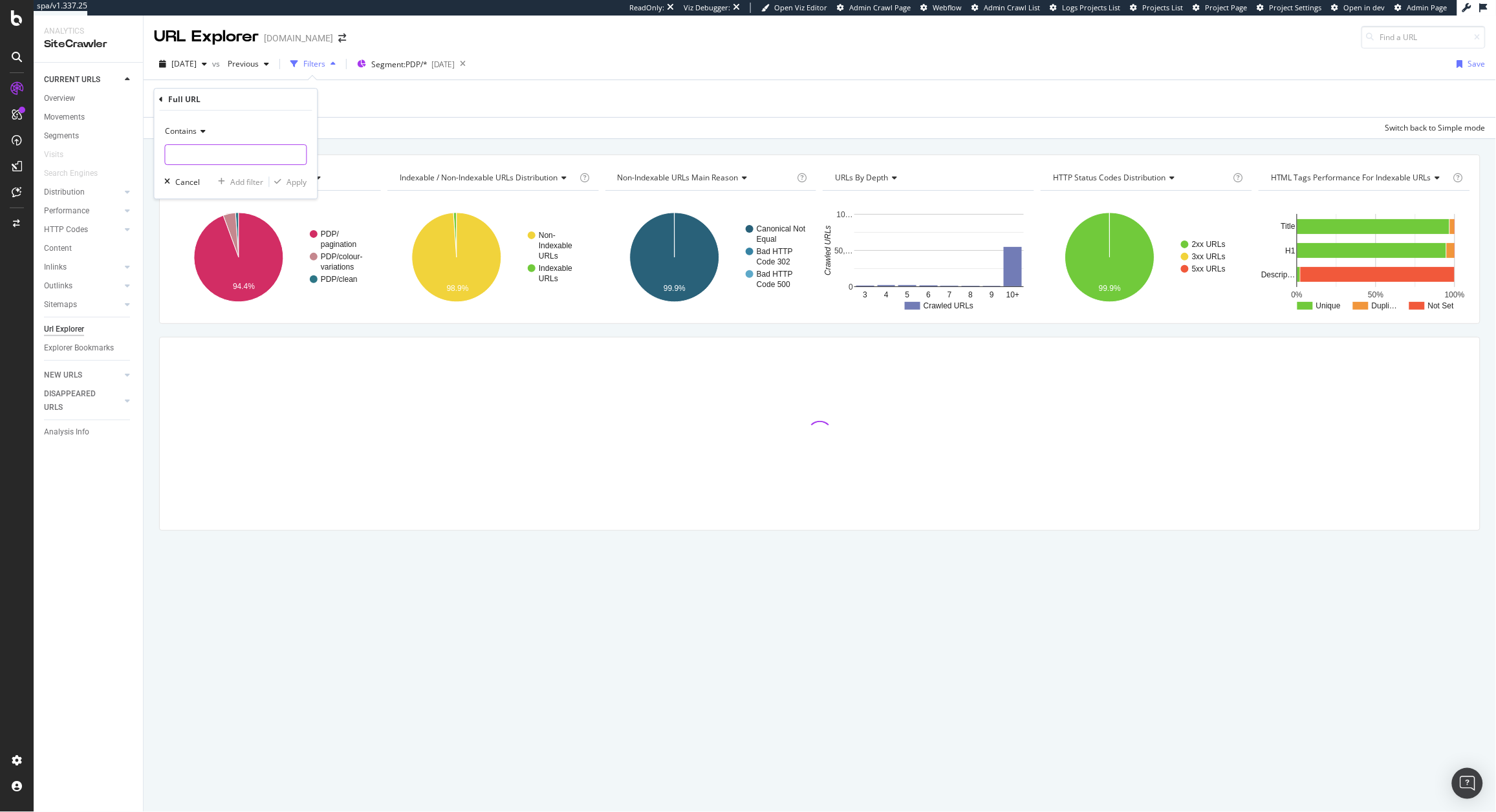
click at [182, 160] on input "text" at bounding box center [236, 154] width 141 height 20
paste input "https://www.crocs.co.uk/p/classic-clog/10001.html"
type input "https://www.crocs.co.uk/p/classic-clog/10001.html"
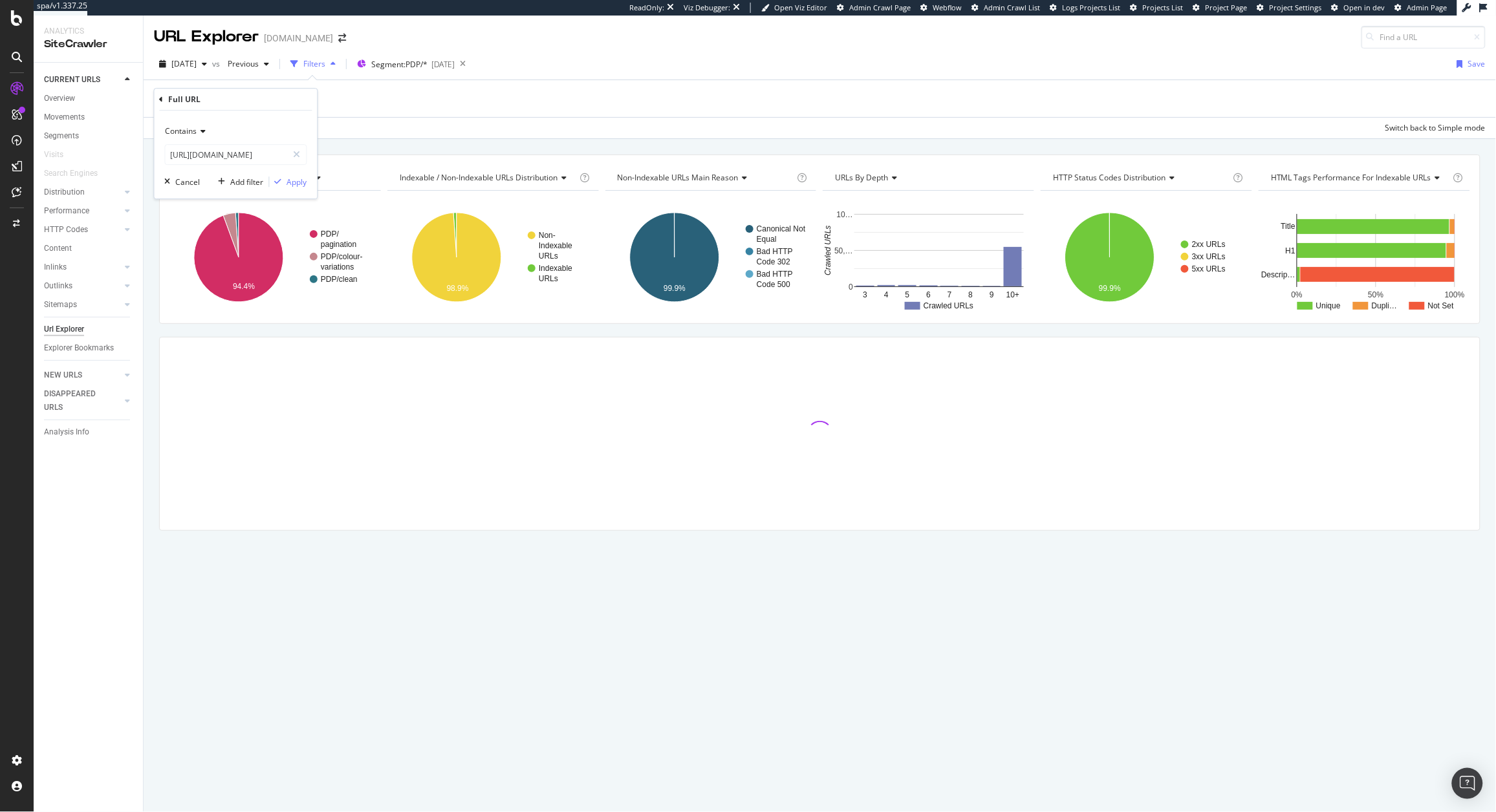
click at [310, 180] on div "Contains https://www.crocs.co.uk/p/classic-clog/10001.html Cancel Add filter Ap…" at bounding box center [236, 154] width 163 height 88
click at [298, 183] on div "Apply" at bounding box center [298, 182] width 20 height 11
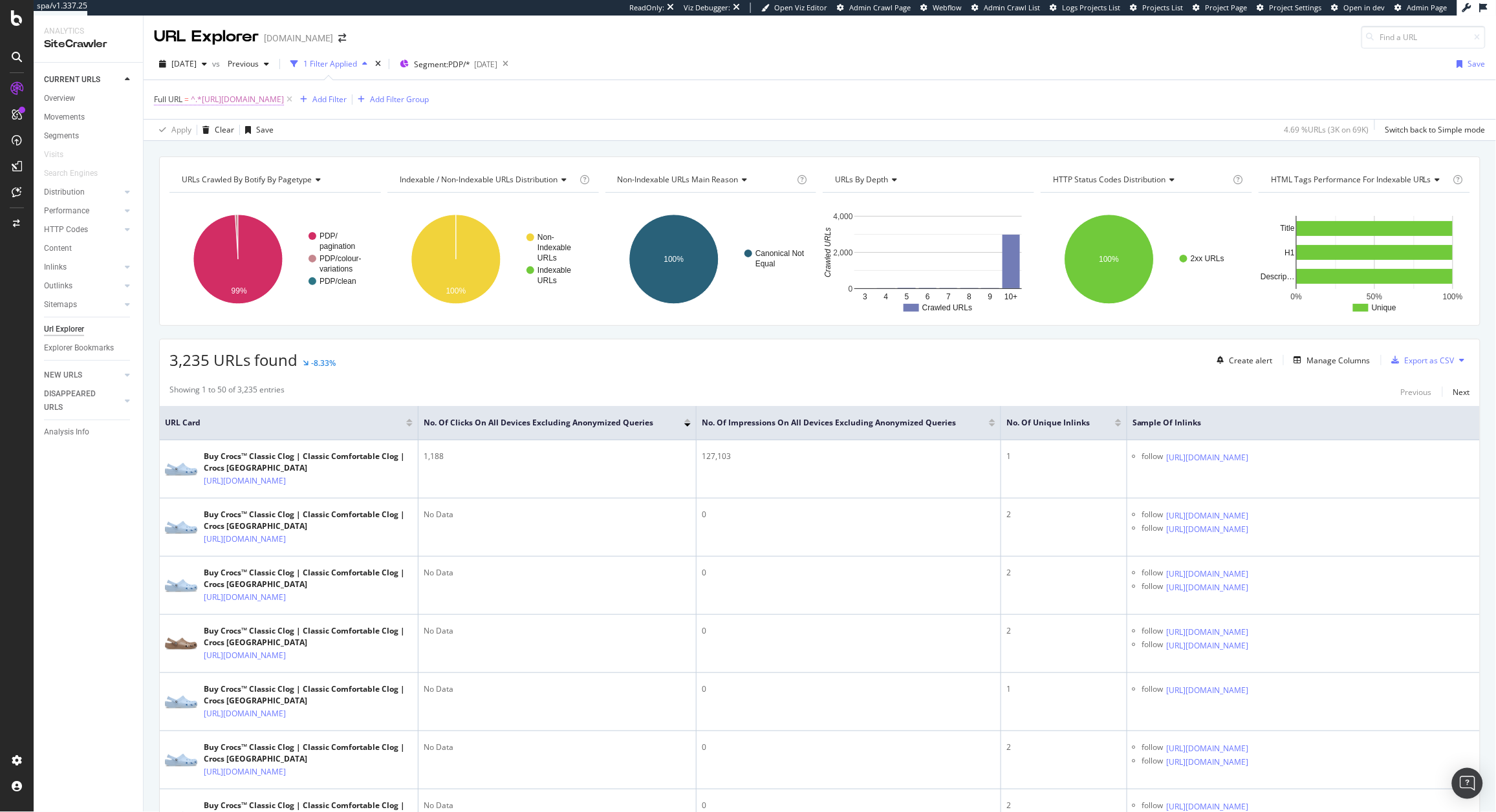
click at [284, 103] on span "^.*https://www.crocs.co.uk/p/classic-clog/10001.html.*$" at bounding box center [237, 100] width 93 height 18
click at [720, 160] on div "URLs Crawled By Botify By pagetype Chart (by Value) Table Expand Export as CSV …" at bounding box center [820, 240] width 1321 height 169
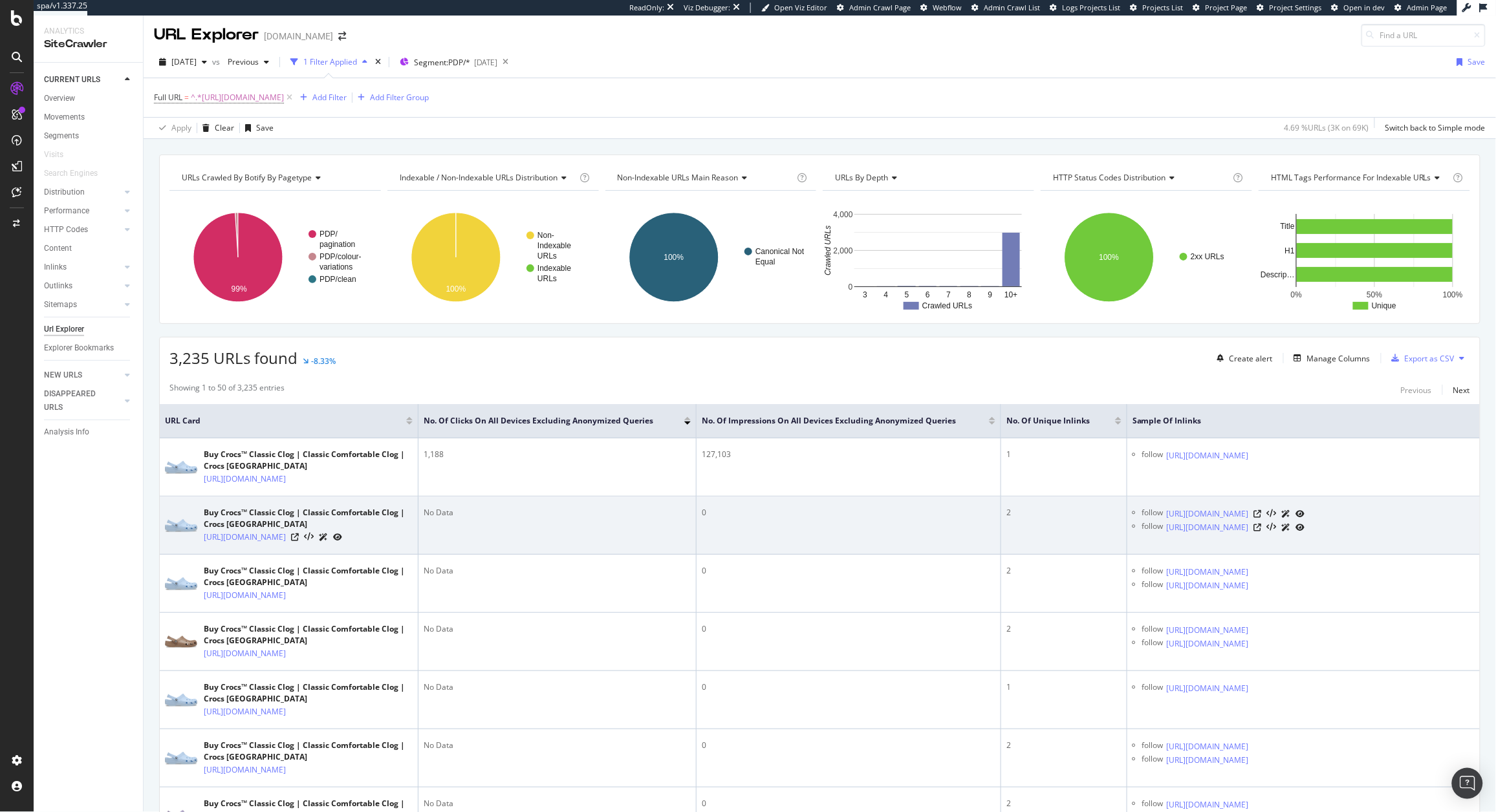
scroll to position [3, 0]
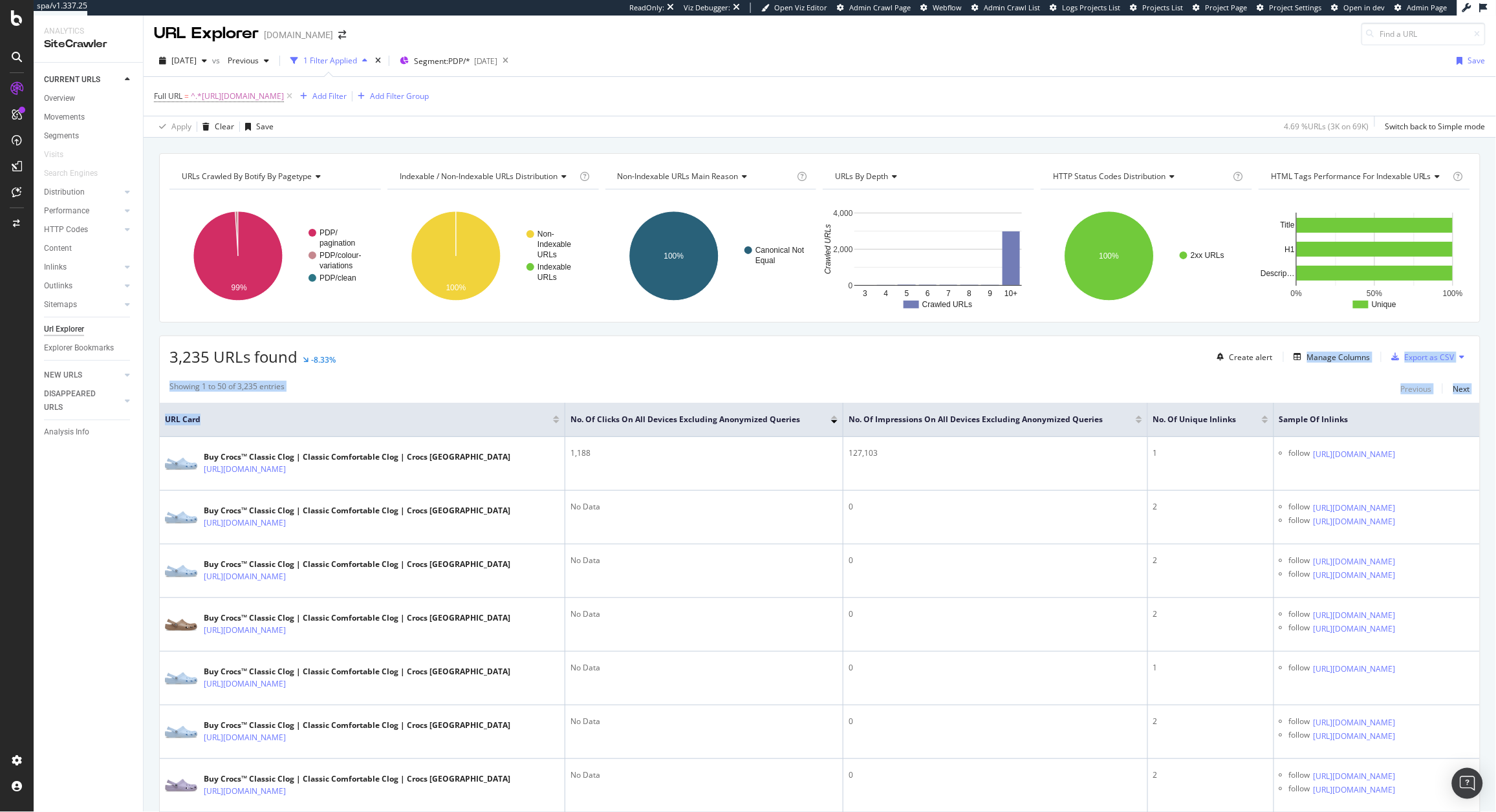
drag, startPoint x: 416, startPoint y: 417, endPoint x: 855, endPoint y: 370, distance: 441.5
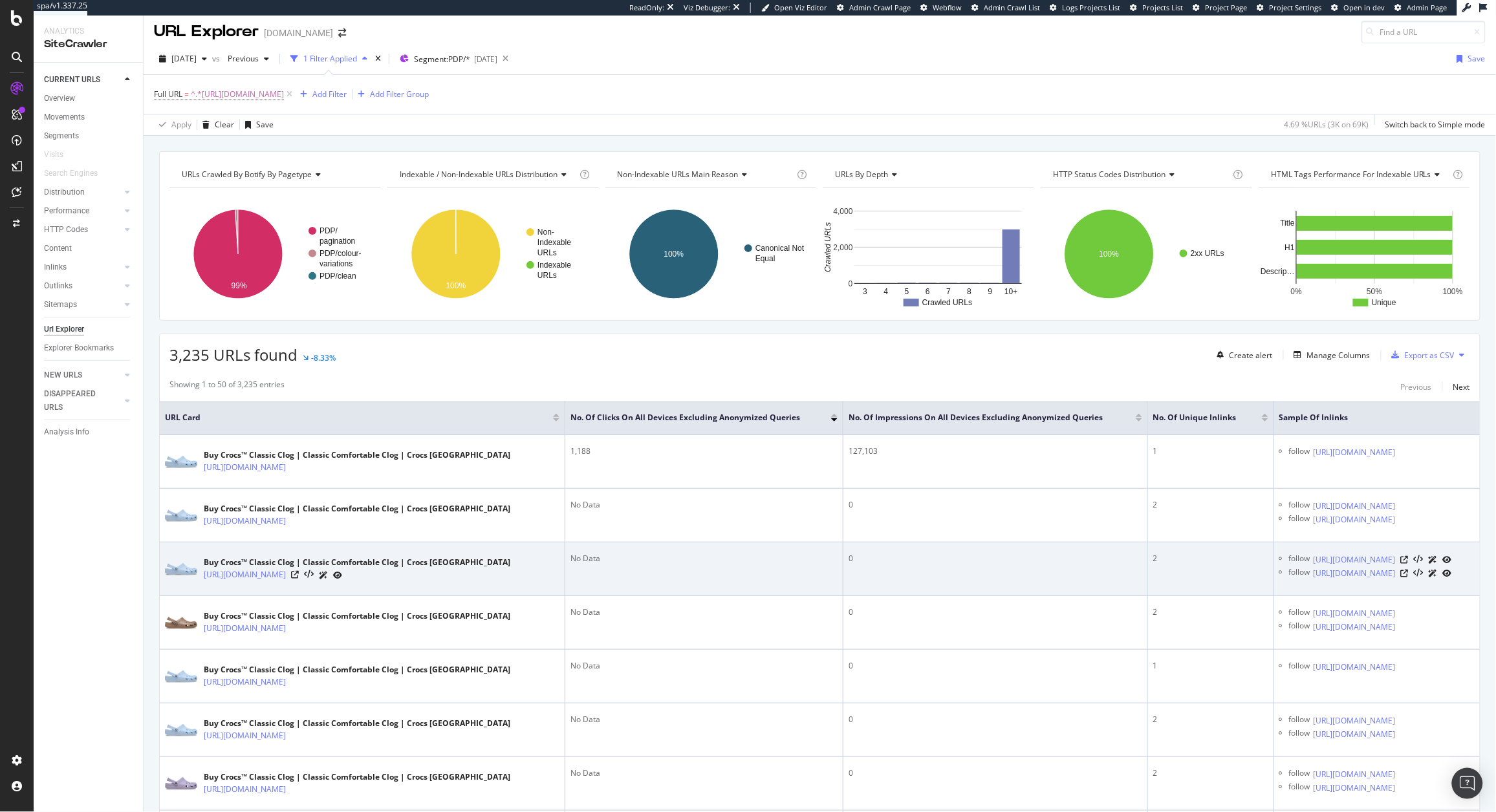
scroll to position [6, 0]
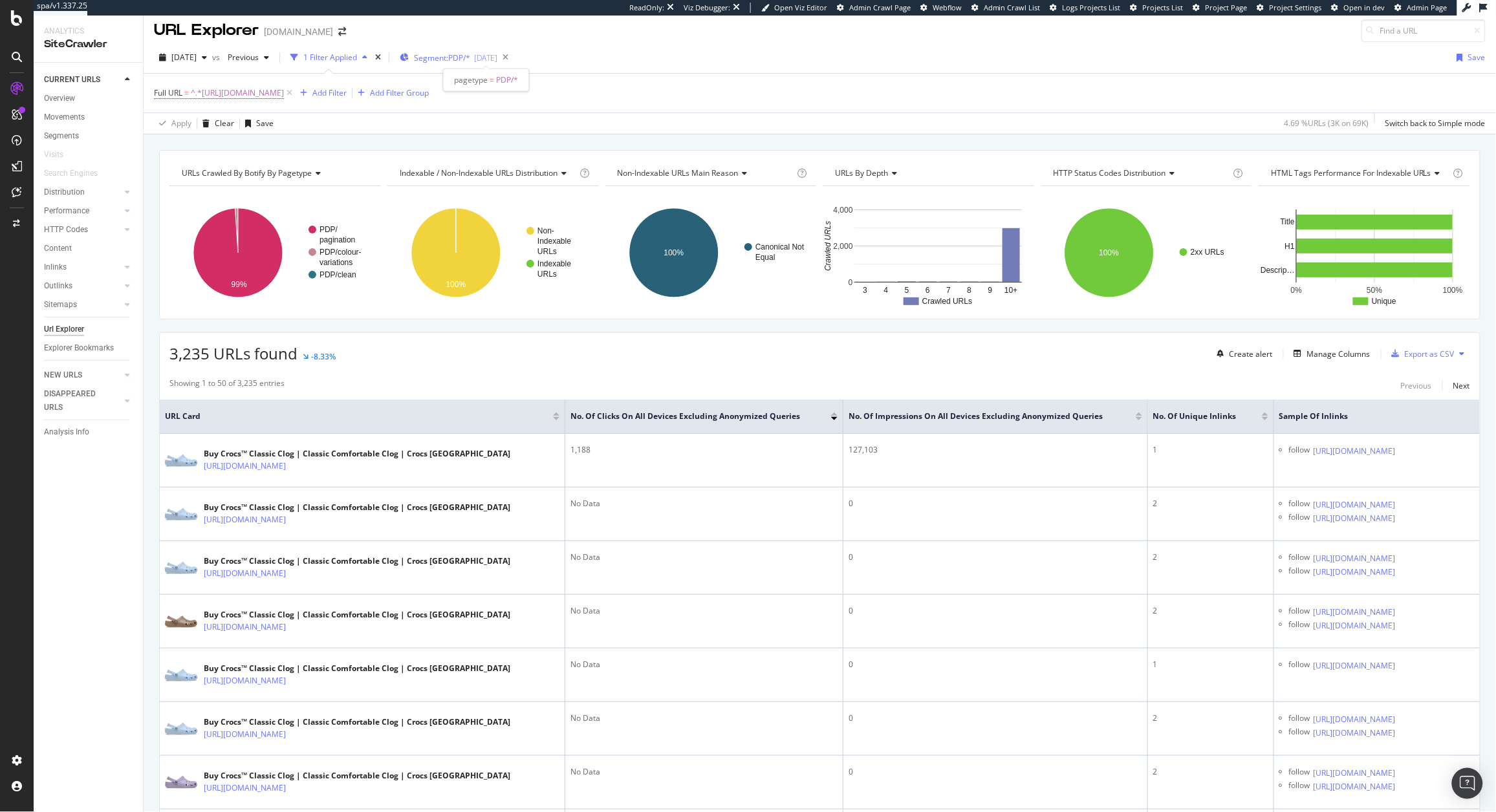
click at [468, 60] on span "Segment: PDP/*" at bounding box center [442, 58] width 56 height 11
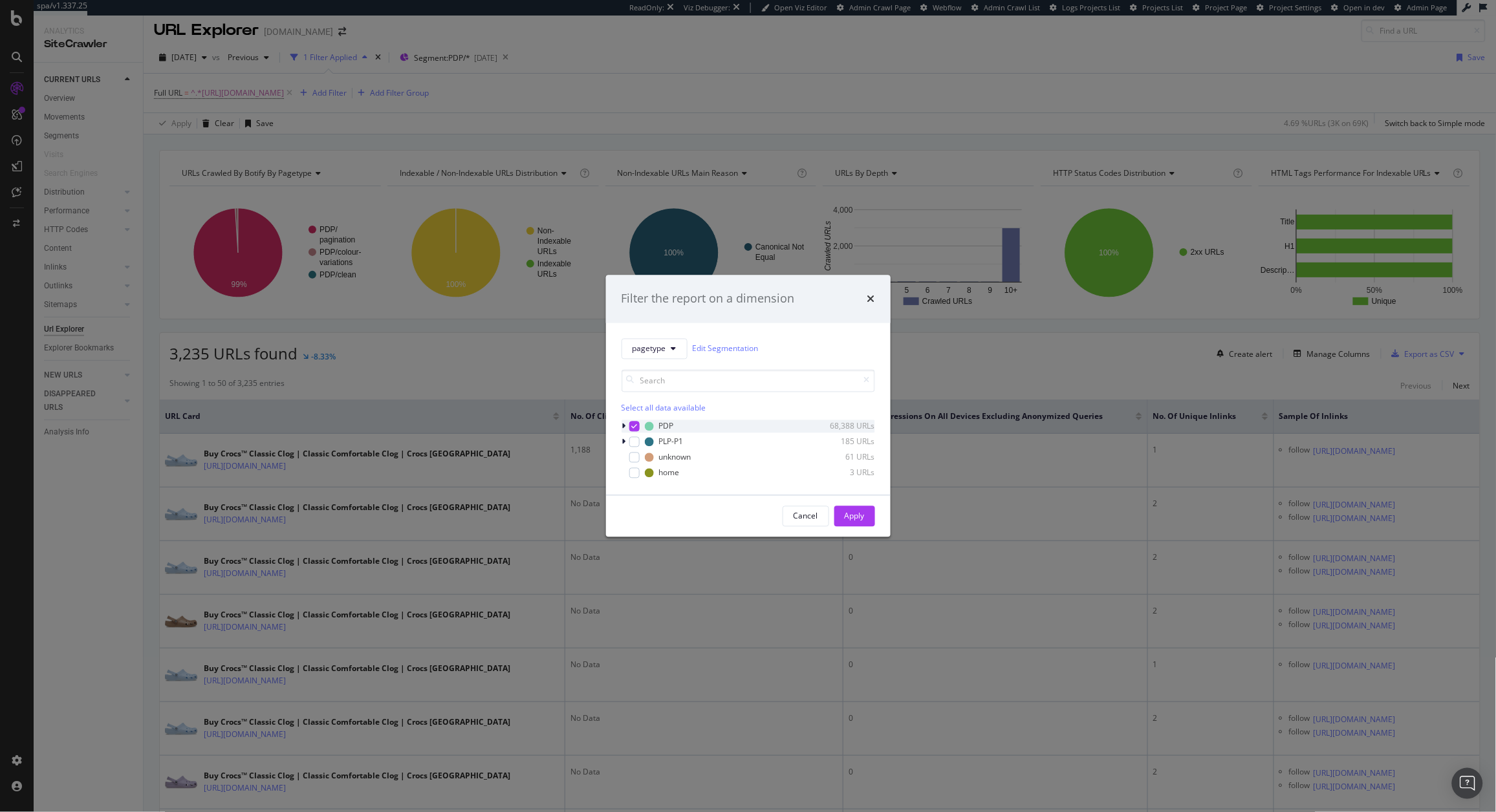
click at [624, 420] on div "modal" at bounding box center [626, 426] width 7 height 13
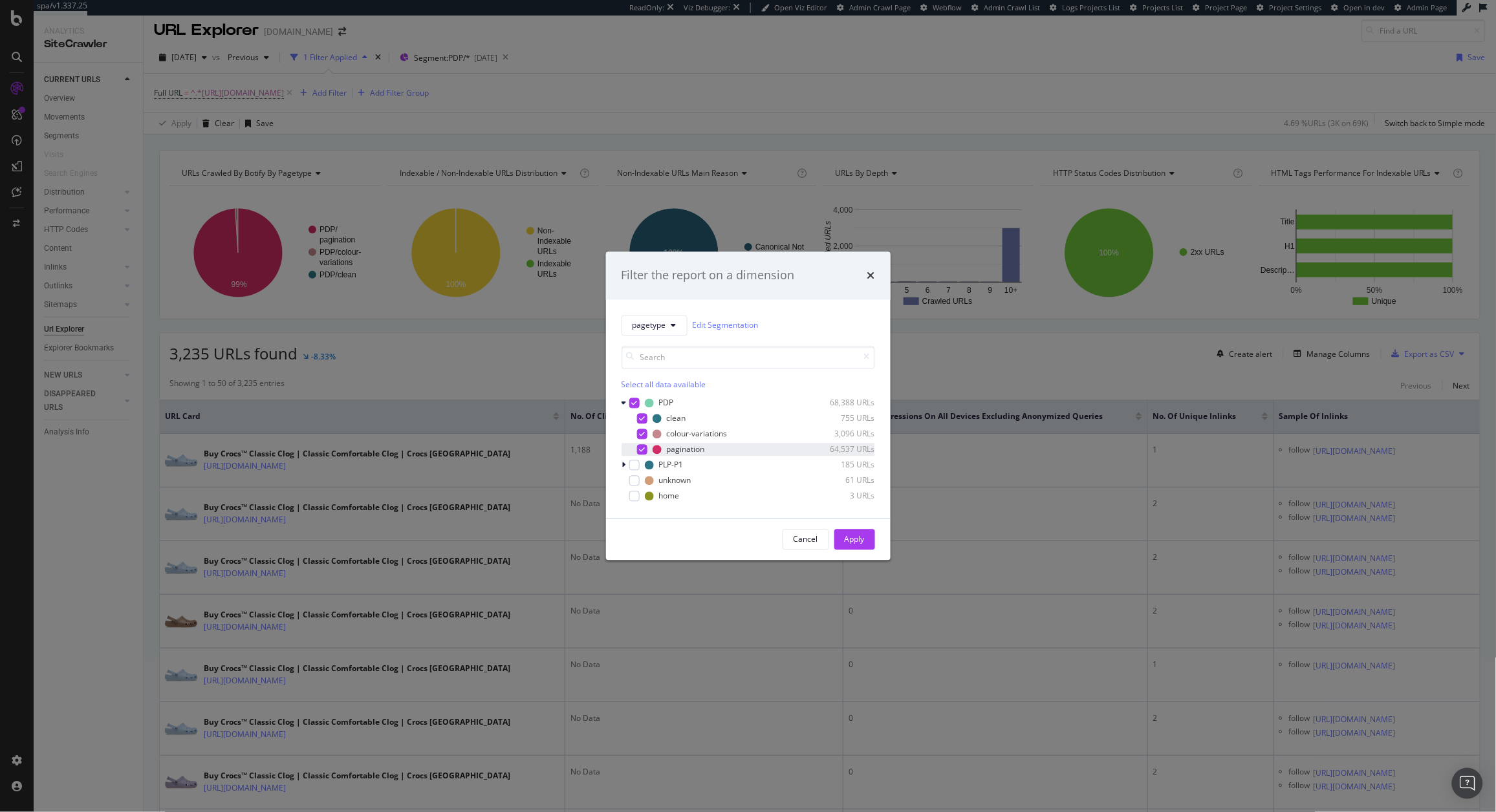
click at [640, 449] on icon "modal" at bounding box center [642, 449] width 6 height 6
click at [862, 546] on div "Apply" at bounding box center [855, 539] width 20 height 19
